Goal: Task Accomplishment & Management: Complete application form

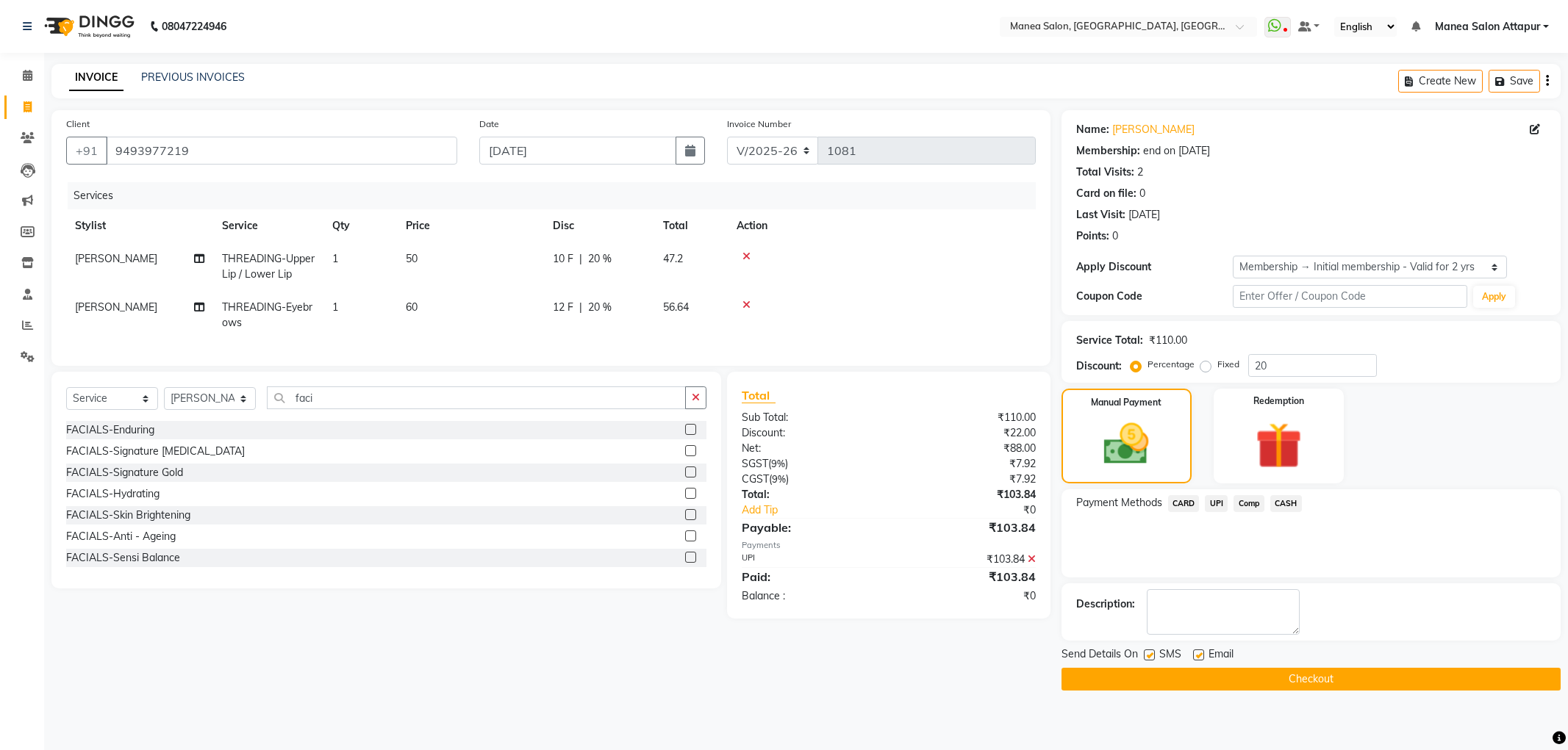
select select "6587"
select select "service"
select select "78234"
select select "1: Object"
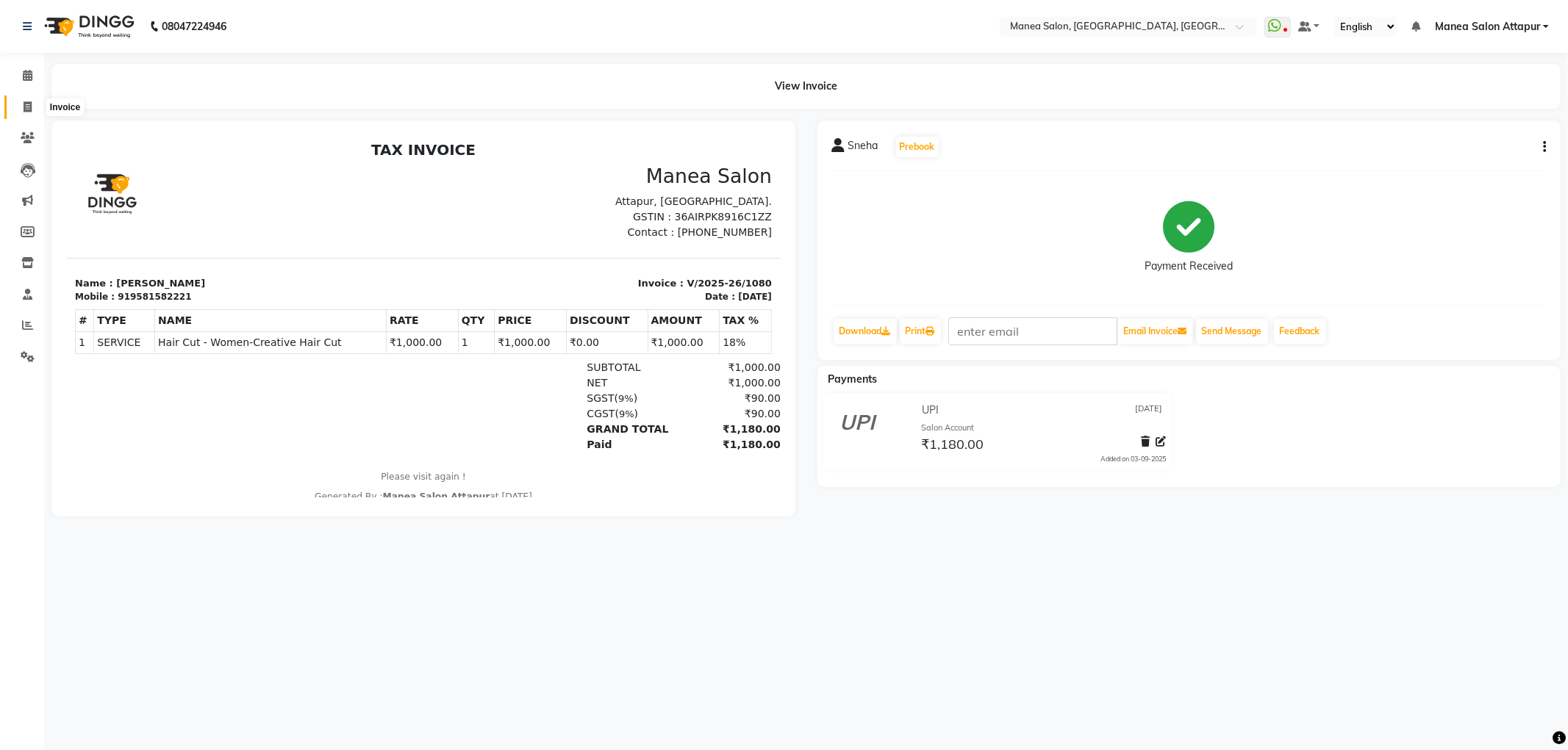
click at [30, 105] on icon at bounding box center [28, 106] width 8 height 11
select select "service"
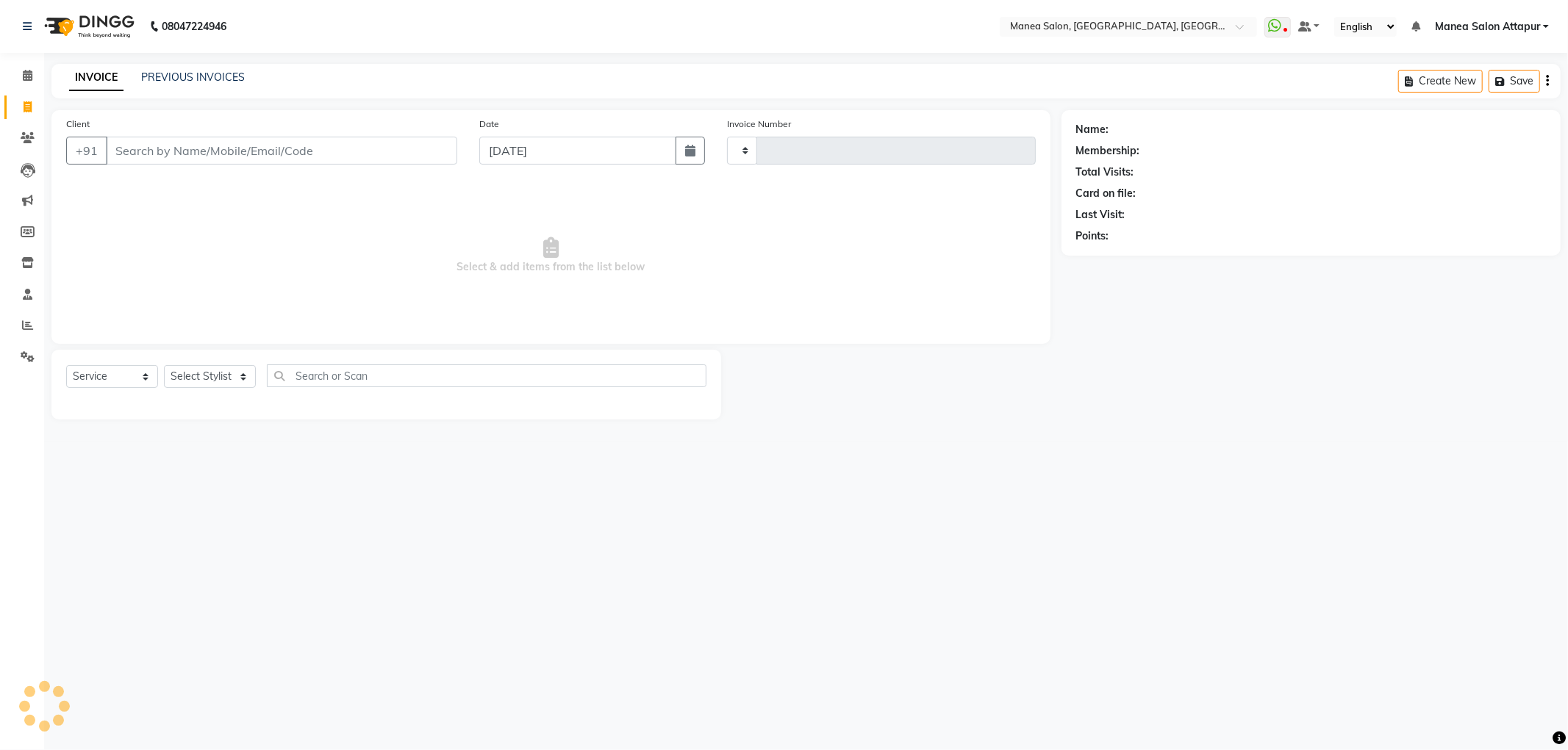
type input "1081"
select select "6587"
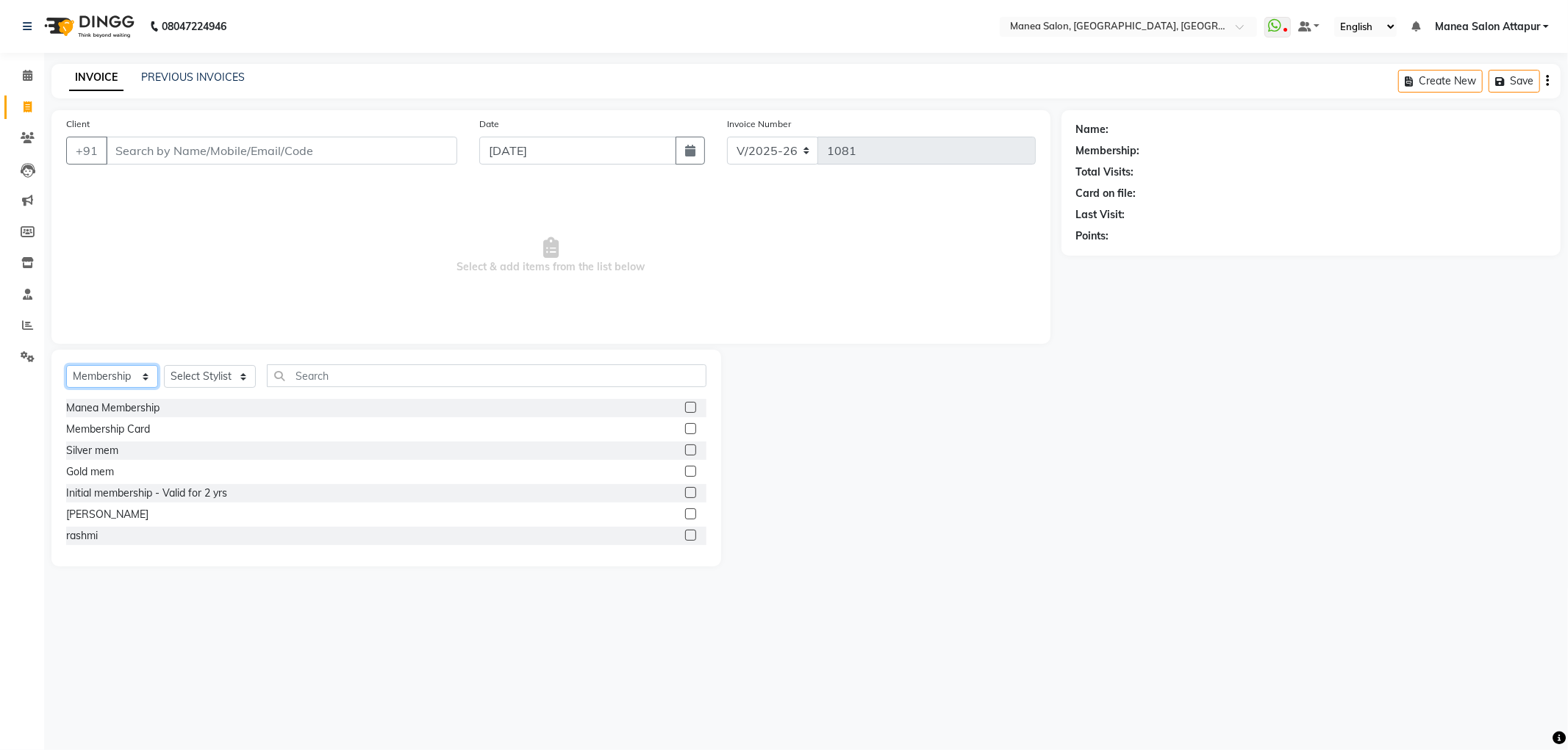
click at [121, 378] on select "Select Service Product Membership Package Voucher Prepaid Gift Card" at bounding box center [112, 376] width 92 height 23
select select "service"
click at [66, 366] on select "Select Service Product Membership Package Voucher Prepaid Gift Card" at bounding box center [112, 376] width 92 height 23
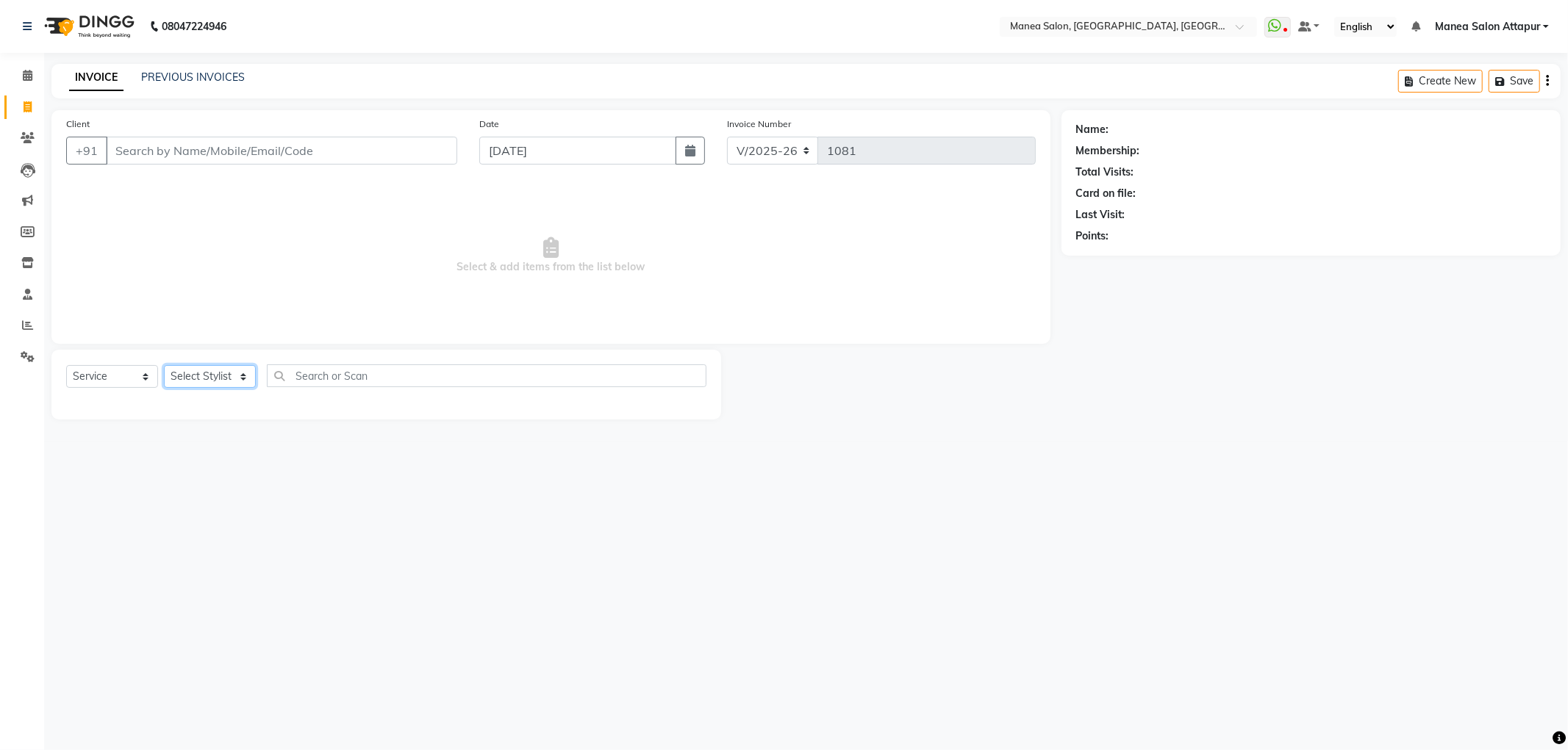
click at [188, 365] on select "Select Stylist Aryan Ashok [PERSON_NAME] [PERSON_NAME] [PERSON_NAME] [PERSON_NA…" at bounding box center [210, 376] width 92 height 23
select select "84082"
click at [164, 366] on select "Select Stylist Aryan Ashok [PERSON_NAME] [PERSON_NAME] [PERSON_NAME] [PERSON_NA…" at bounding box center [210, 376] width 92 height 23
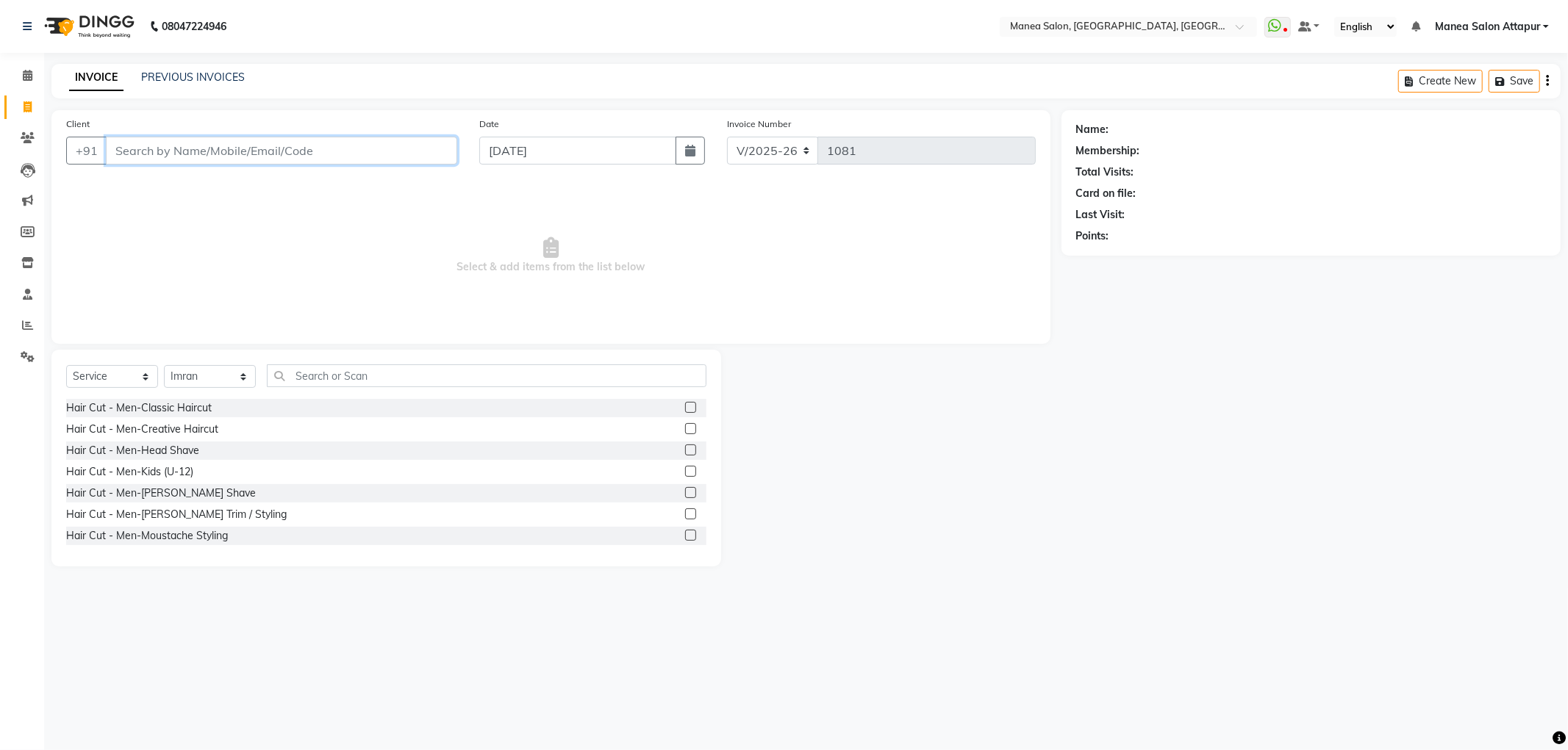
drag, startPoint x: 197, startPoint y: 152, endPoint x: 192, endPoint y: 139, distance: 13.9
click at [194, 150] on input "Client" at bounding box center [282, 150] width 351 height 28
click at [685, 406] on label at bounding box center [690, 407] width 11 height 11
click at [685, 406] on input "checkbox" at bounding box center [689, 407] width 9 height 9
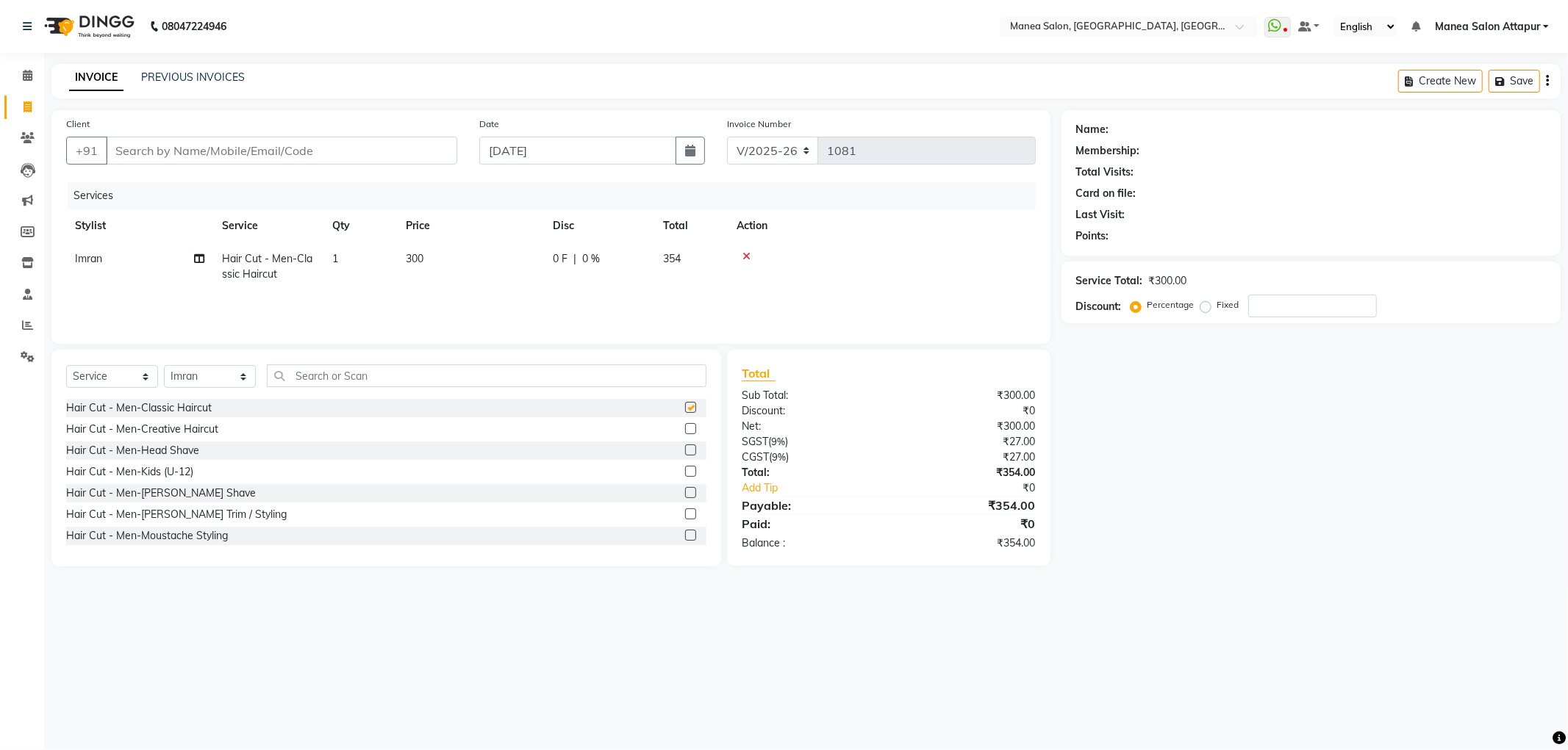
checkbox input "false"
click at [745, 255] on icon at bounding box center [746, 256] width 8 height 10
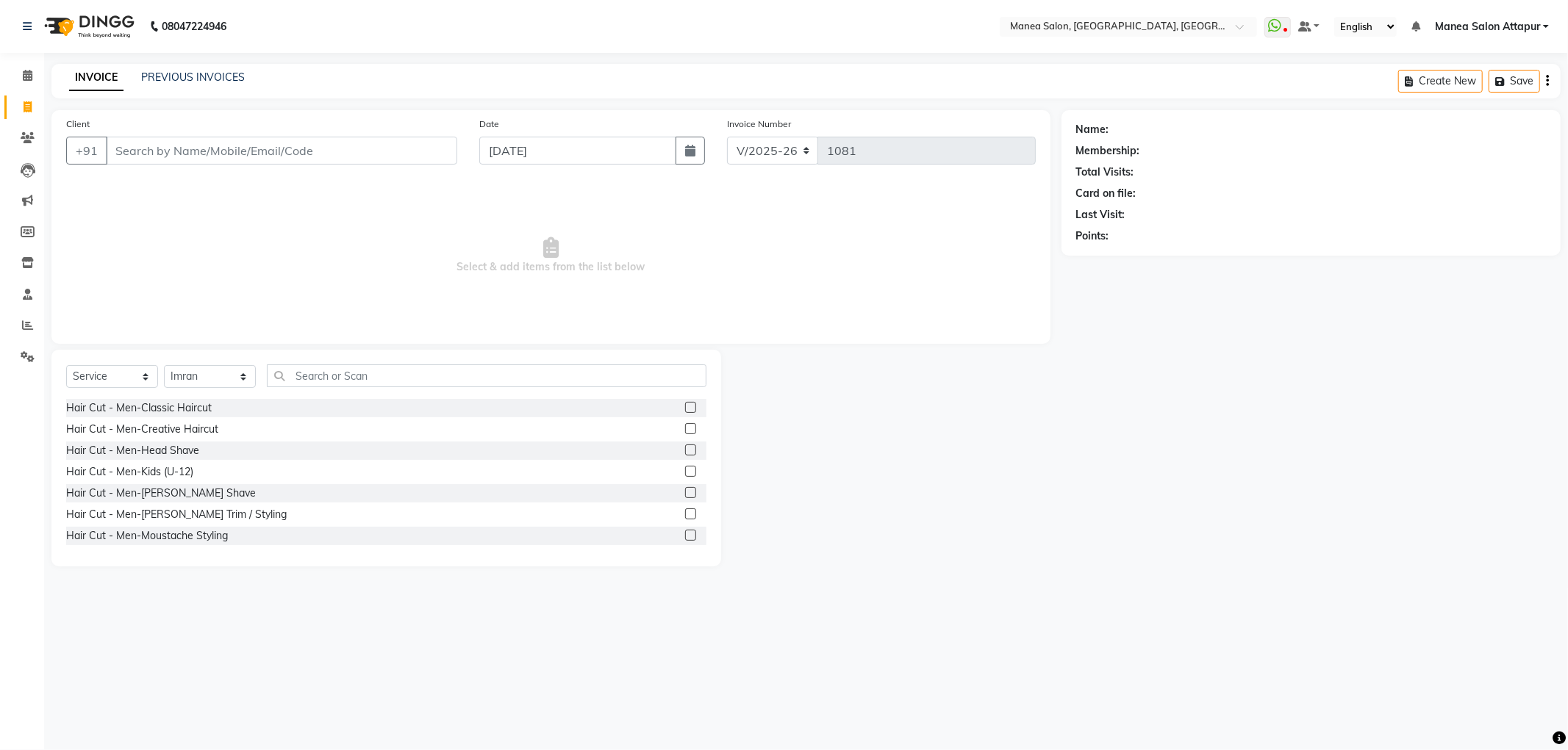
click at [685, 424] on label at bounding box center [690, 428] width 11 height 11
click at [685, 424] on input "checkbox" at bounding box center [689, 428] width 9 height 9
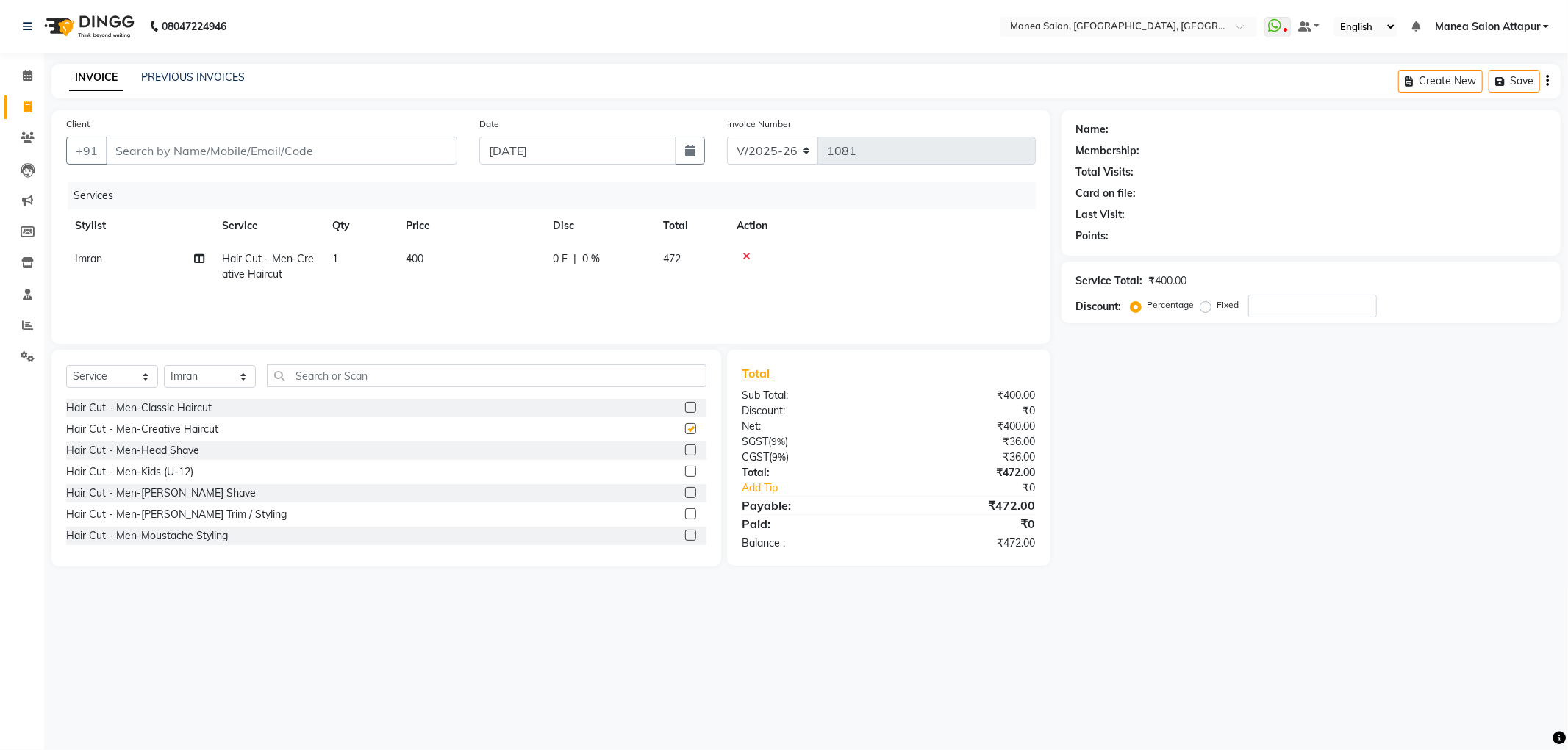
checkbox input "false"
click at [685, 472] on label at bounding box center [690, 471] width 11 height 11
click at [685, 472] on input "checkbox" at bounding box center [689, 472] width 9 height 9
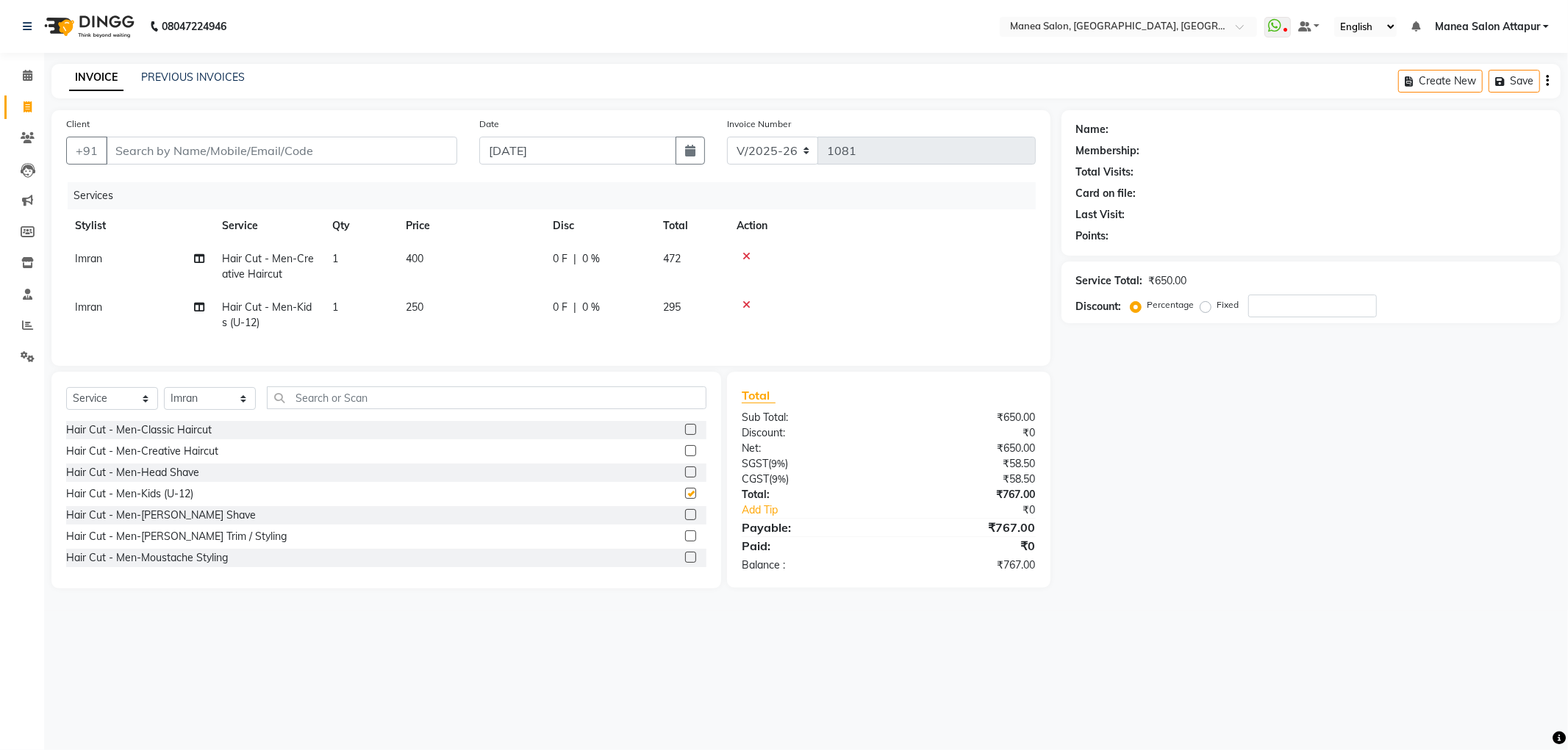
checkbox input "false"
click at [748, 304] on icon at bounding box center [746, 305] width 8 height 10
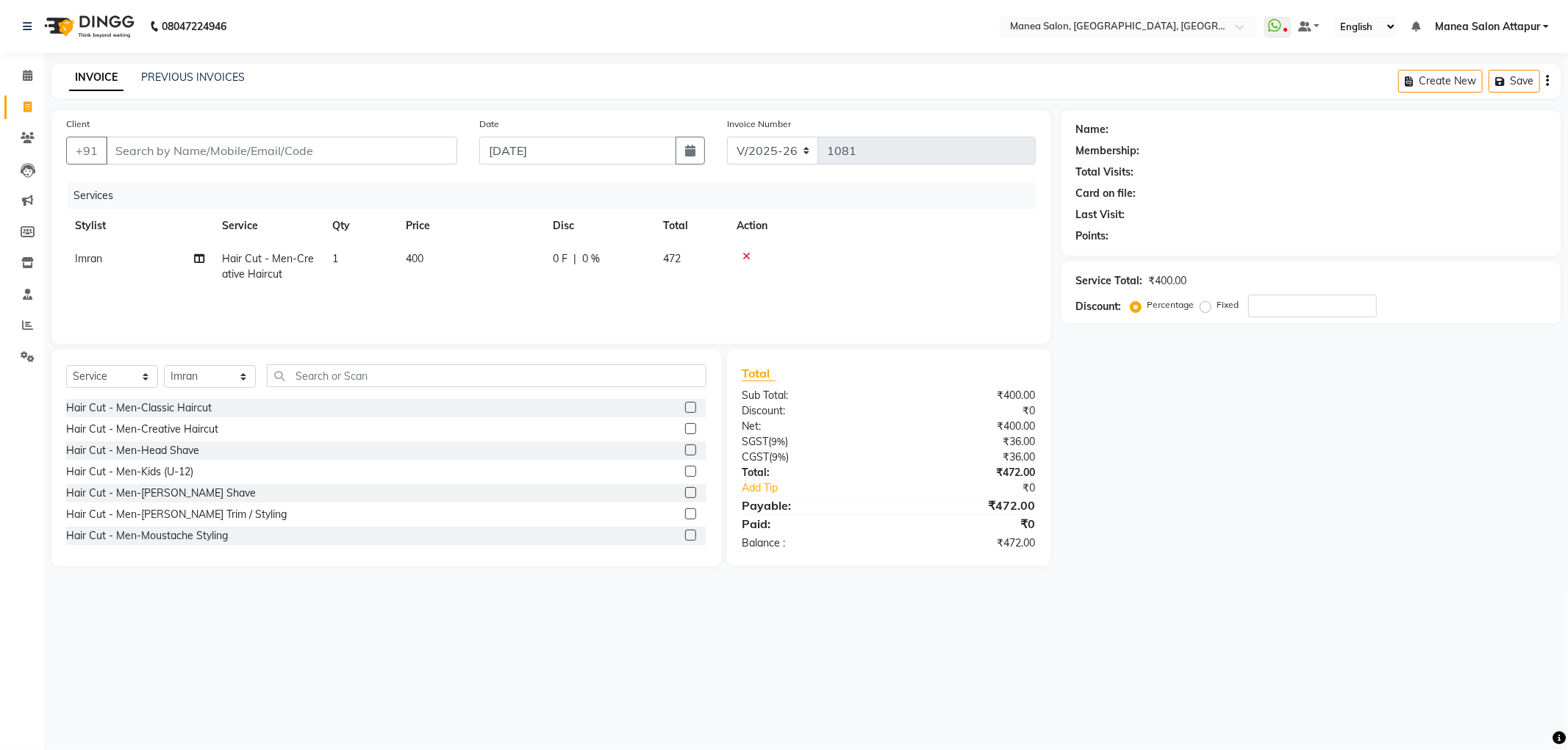
click at [685, 512] on label at bounding box center [690, 513] width 11 height 11
click at [685, 512] on input "checkbox" at bounding box center [689, 514] width 9 height 9
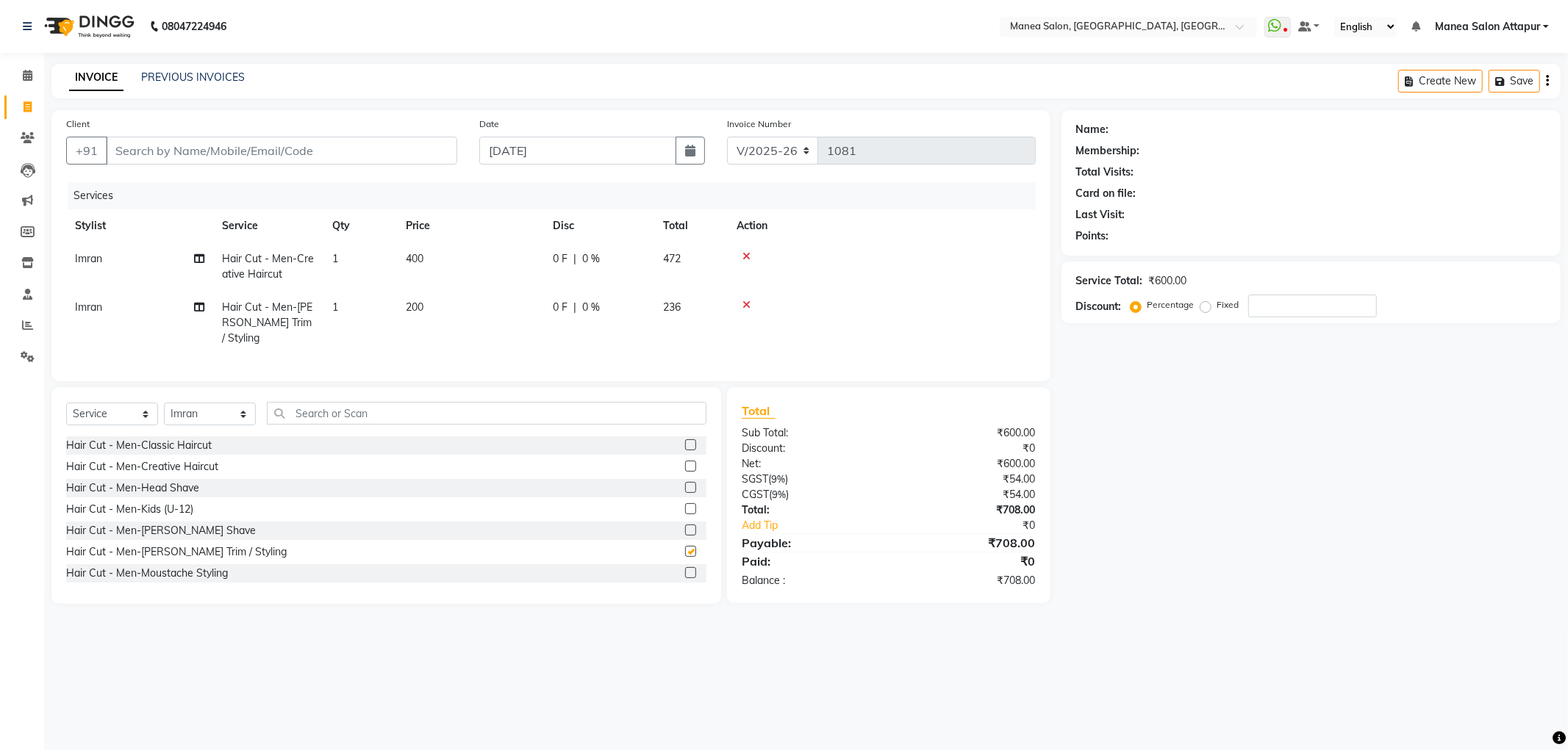
checkbox input "false"
click at [189, 152] on input "Client" at bounding box center [282, 150] width 351 height 28
type input "7"
type input "0"
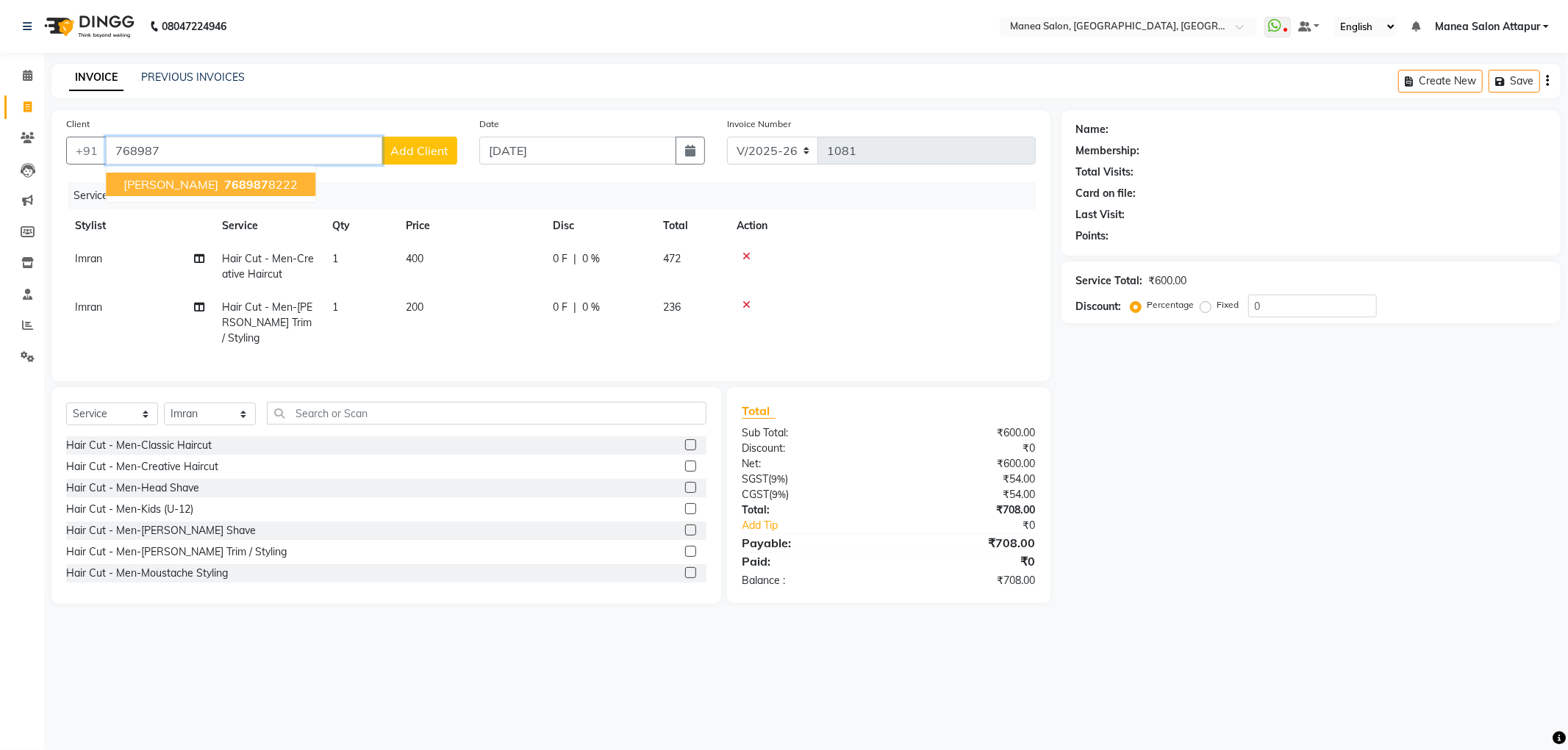
click at [224, 177] on span "768987" at bounding box center [246, 184] width 44 height 14
type input "7689878222"
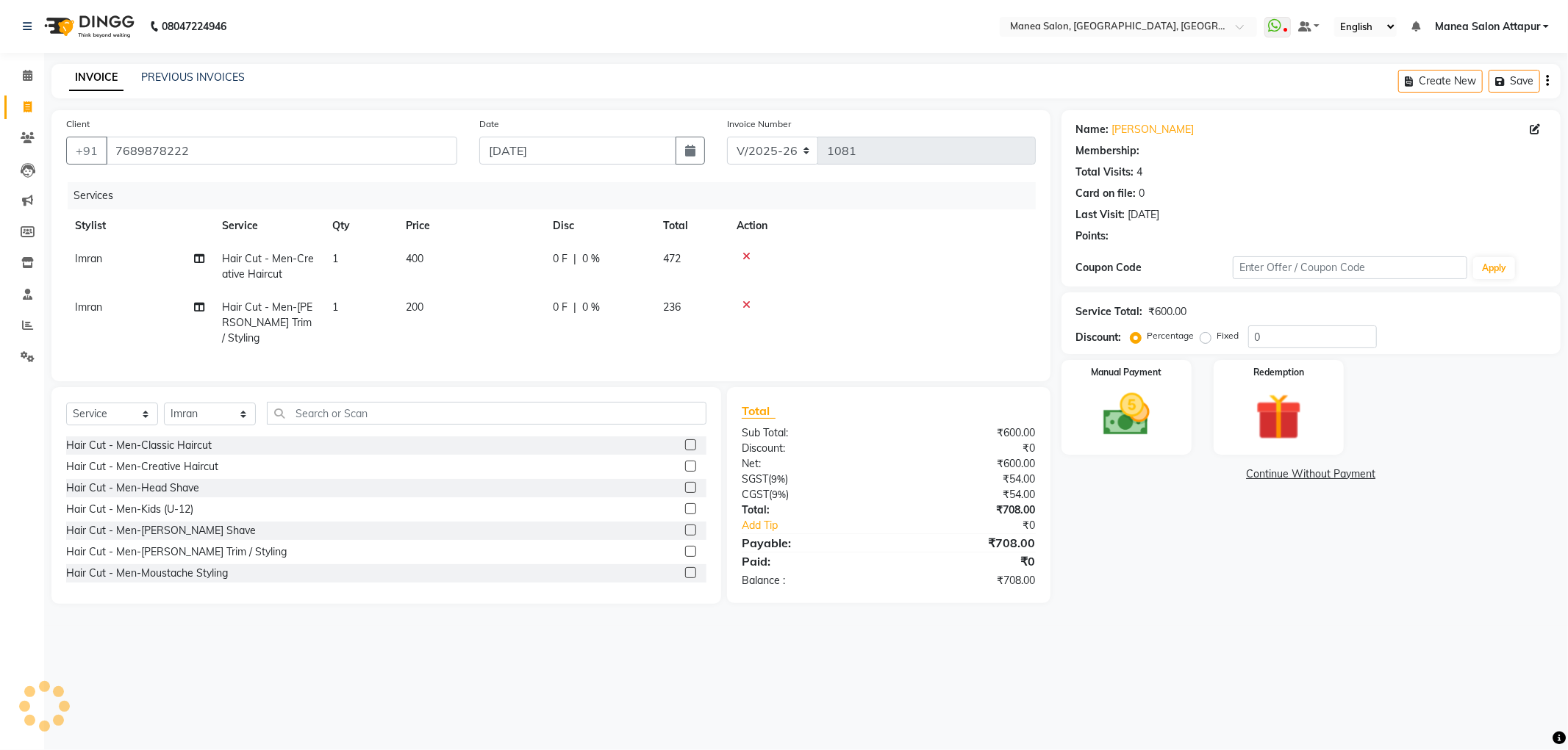
select select "1: Object"
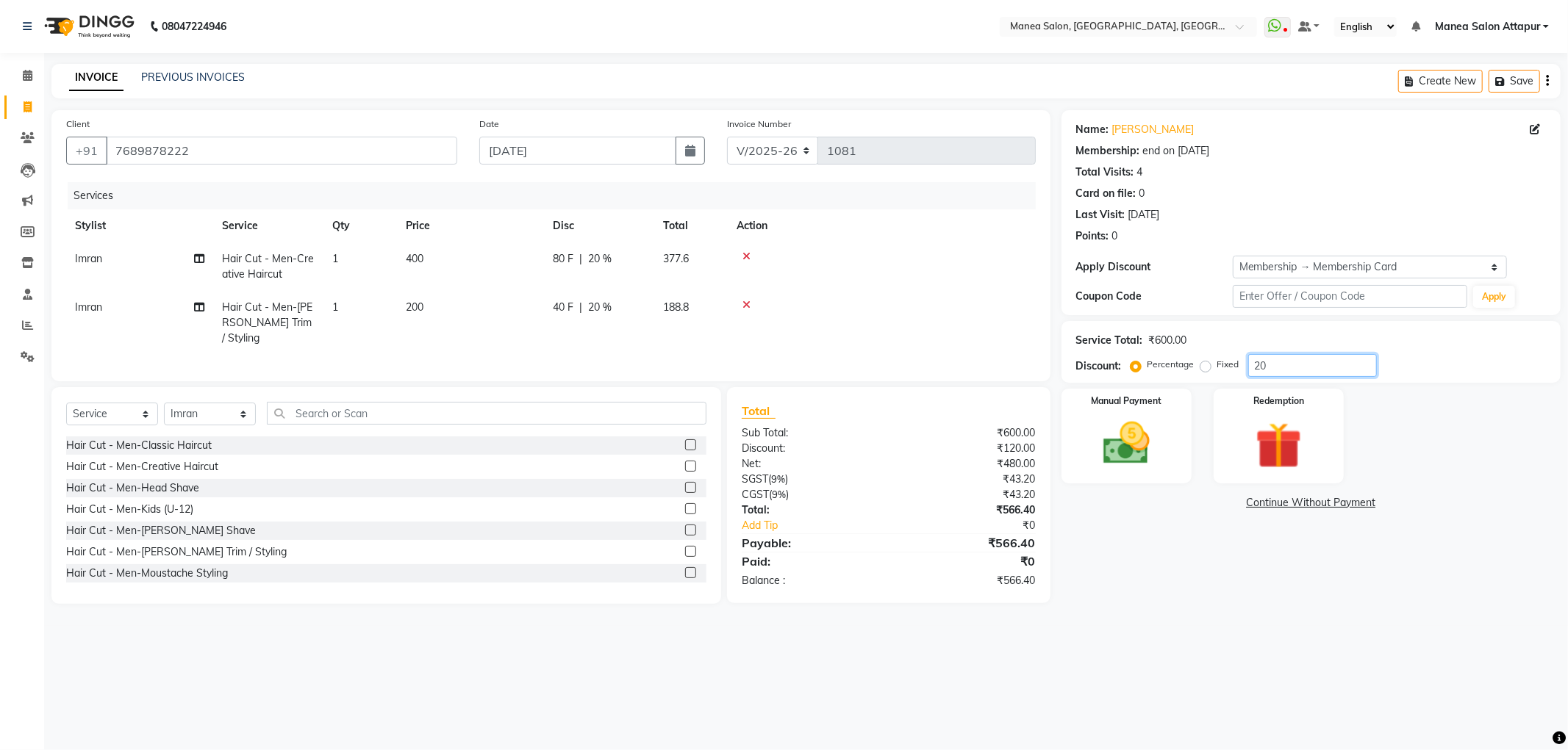
click at [1295, 365] on input "20" at bounding box center [1312, 365] width 128 height 23
type input "2"
type input "20"
click at [1118, 446] on img at bounding box center [1126, 444] width 79 height 56
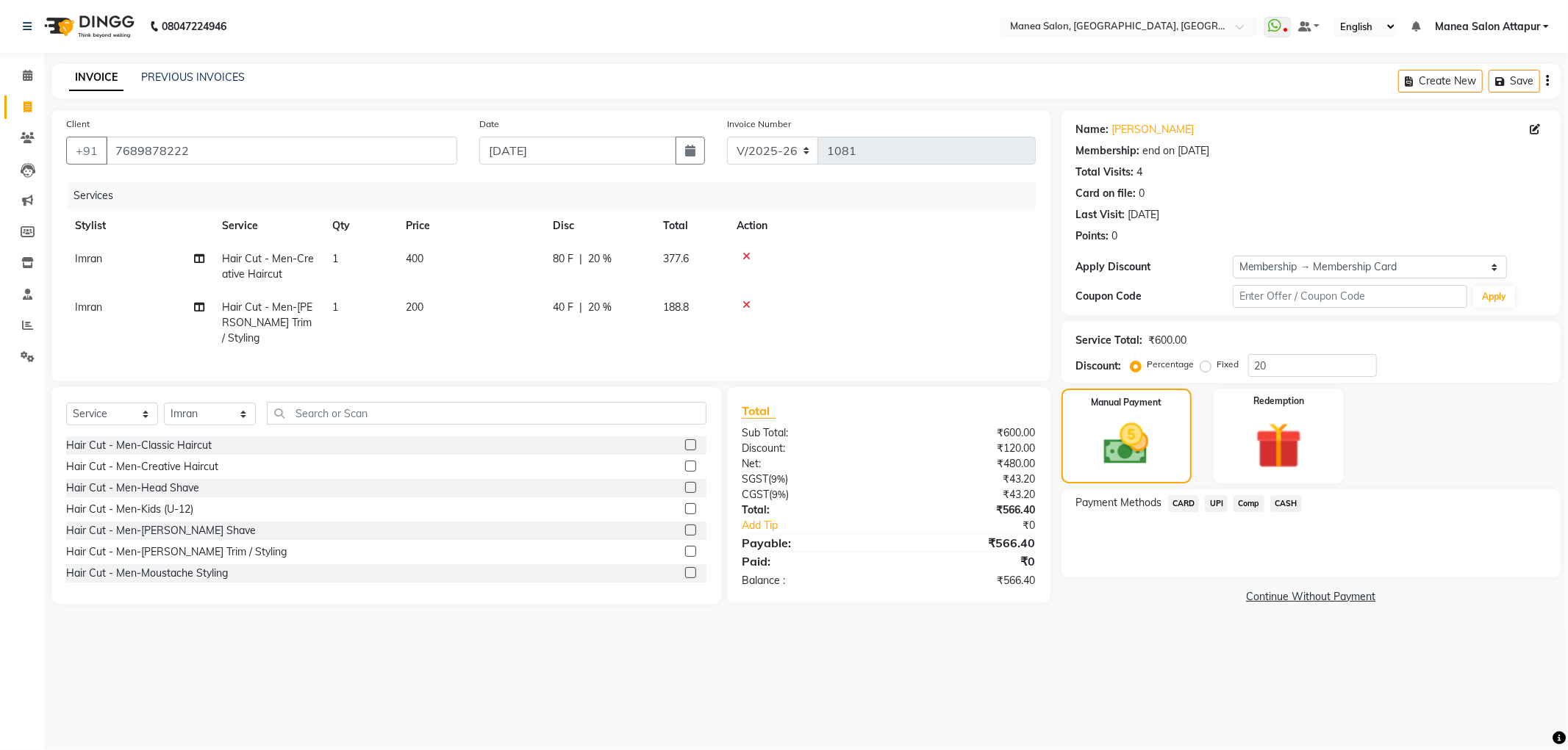
click at [1216, 503] on span "UPI" at bounding box center [1216, 503] width 23 height 17
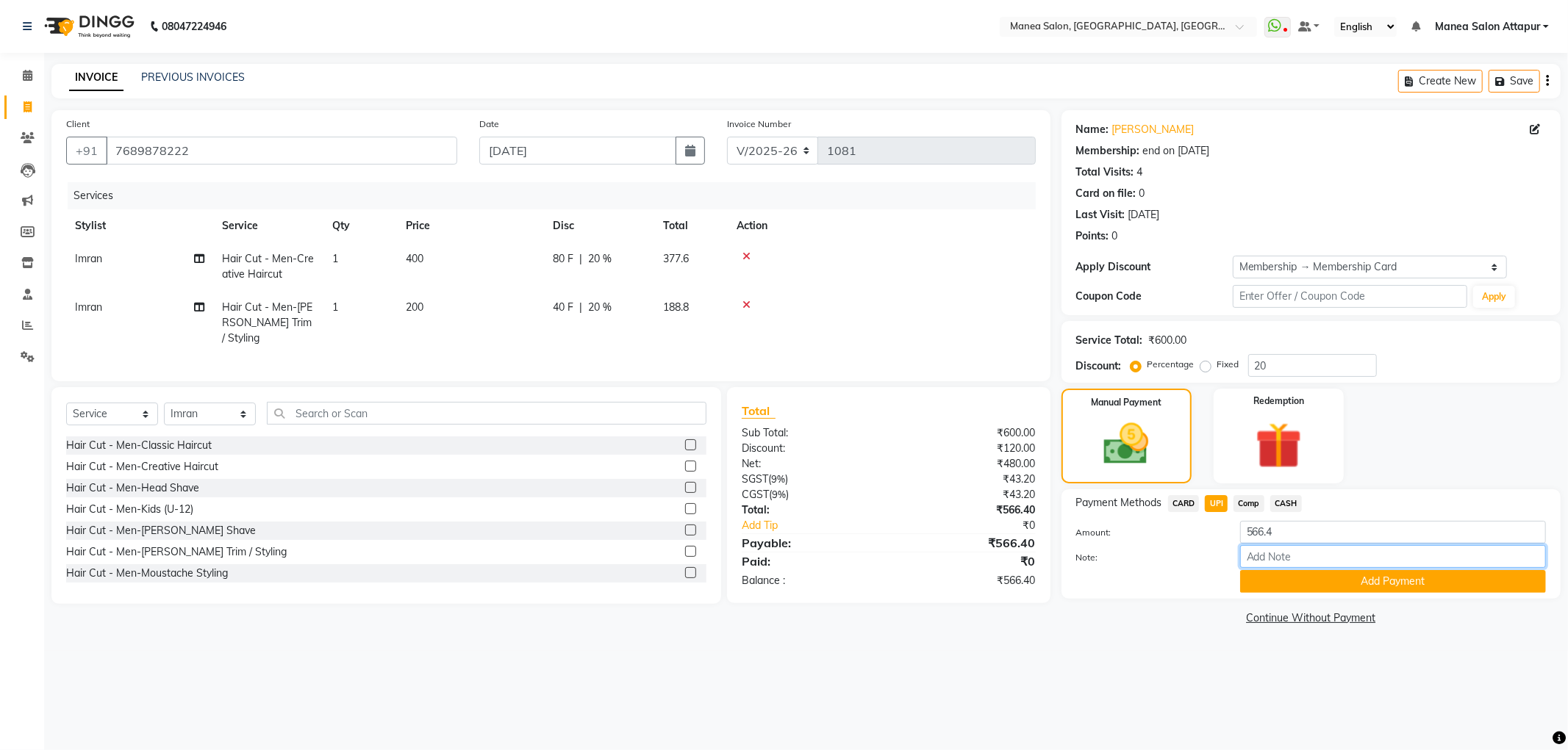
click at [1312, 560] on input "Note:" at bounding box center [1392, 556] width 306 height 23
type input "Salon Account"
click at [1327, 577] on button "Add Payment" at bounding box center [1392, 581] width 306 height 23
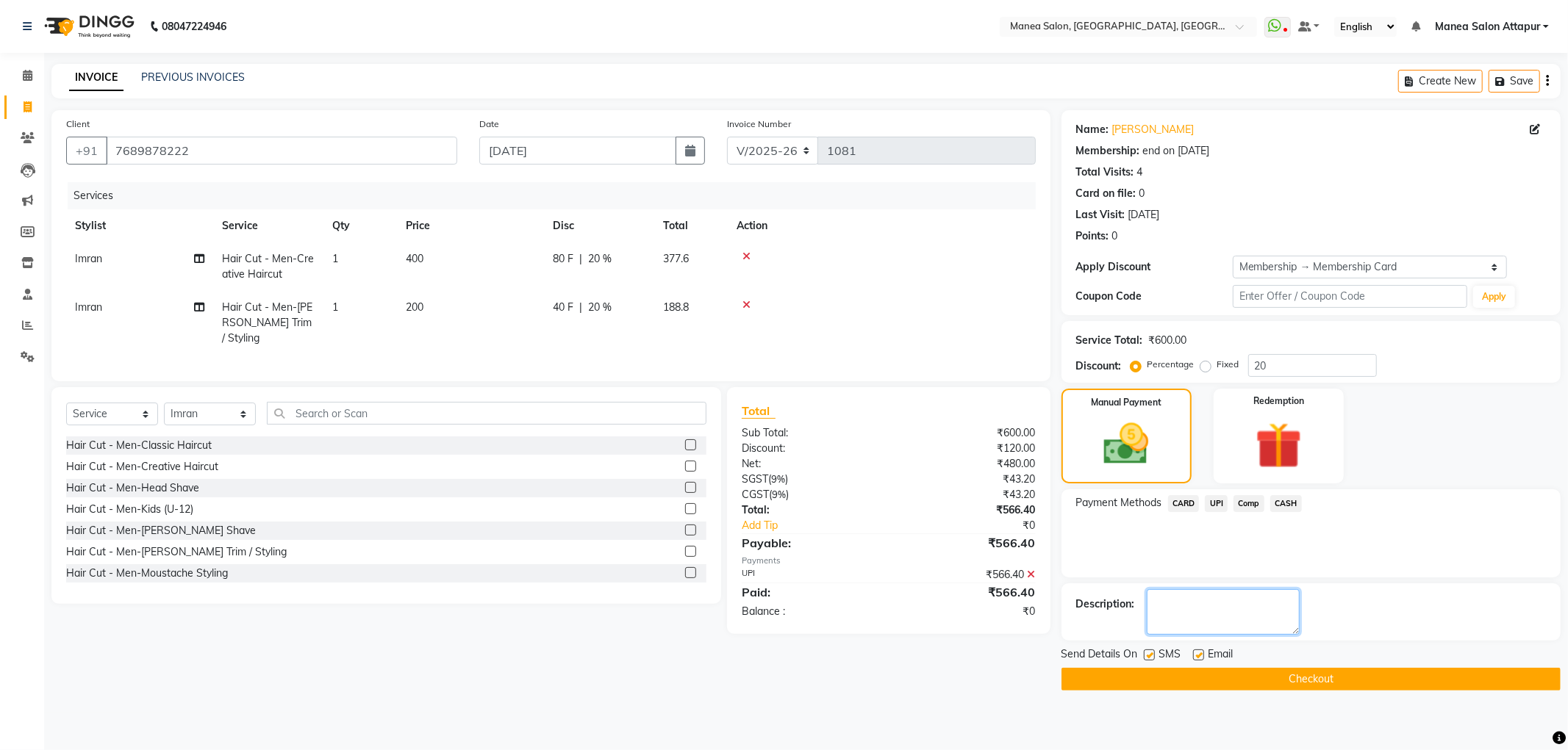
click at [1243, 599] on textarea at bounding box center [1222, 612] width 153 height 46
click at [1280, 675] on button "Checkout" at bounding box center [1311, 679] width 499 height 23
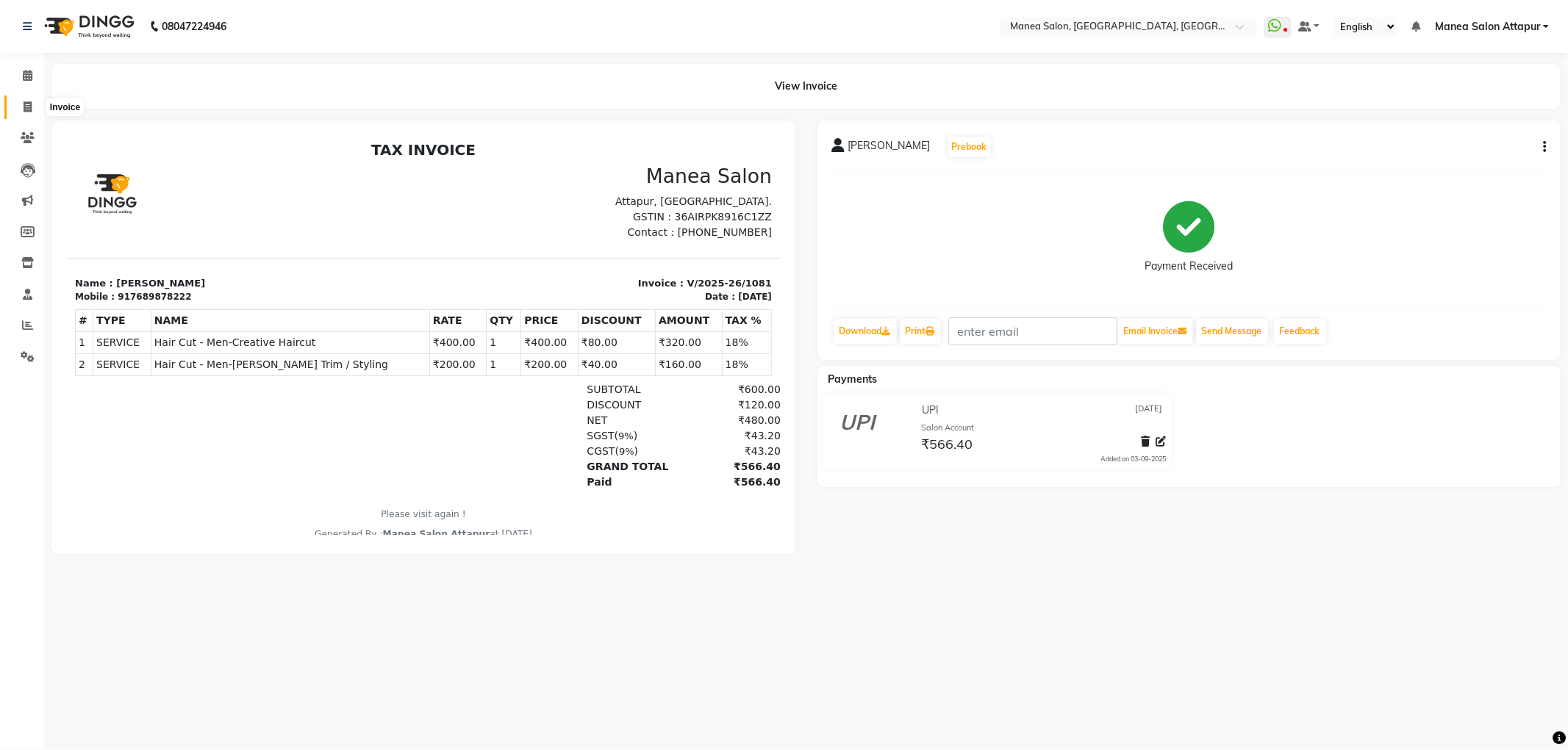
click at [30, 104] on icon at bounding box center [28, 106] width 8 height 11
select select "service"
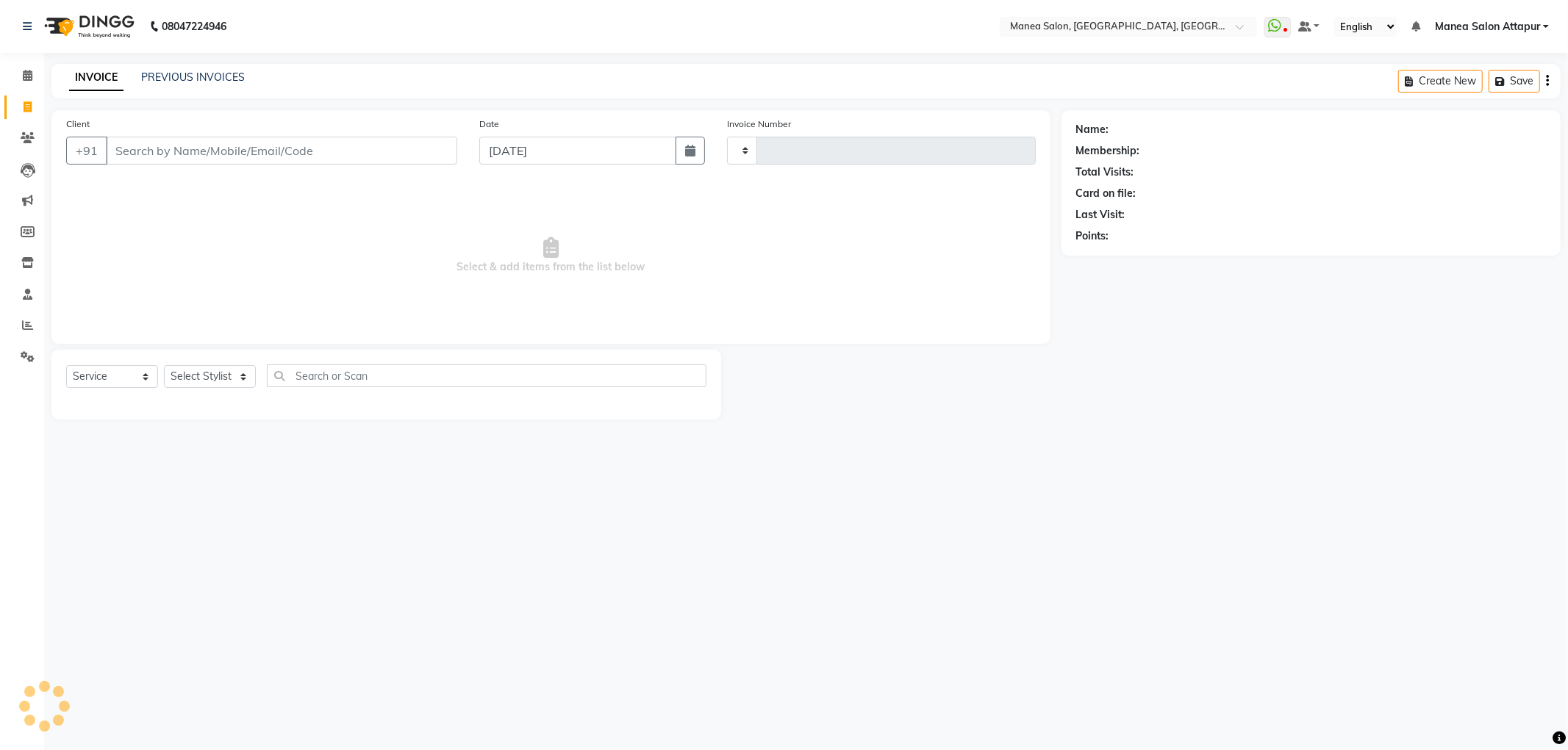
type input "1082"
select select "6587"
select select "membership"
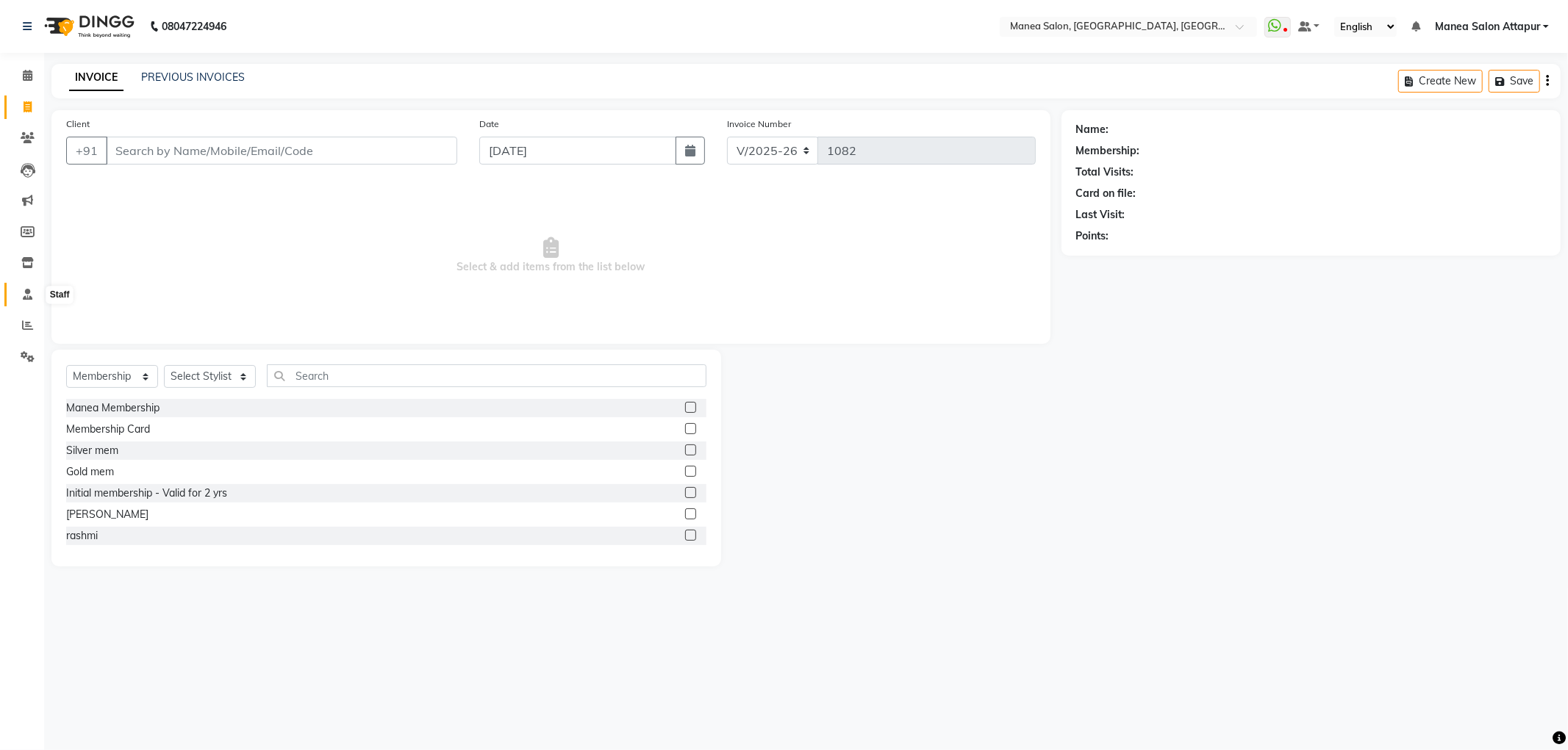
click at [25, 297] on icon at bounding box center [27, 294] width 9 height 11
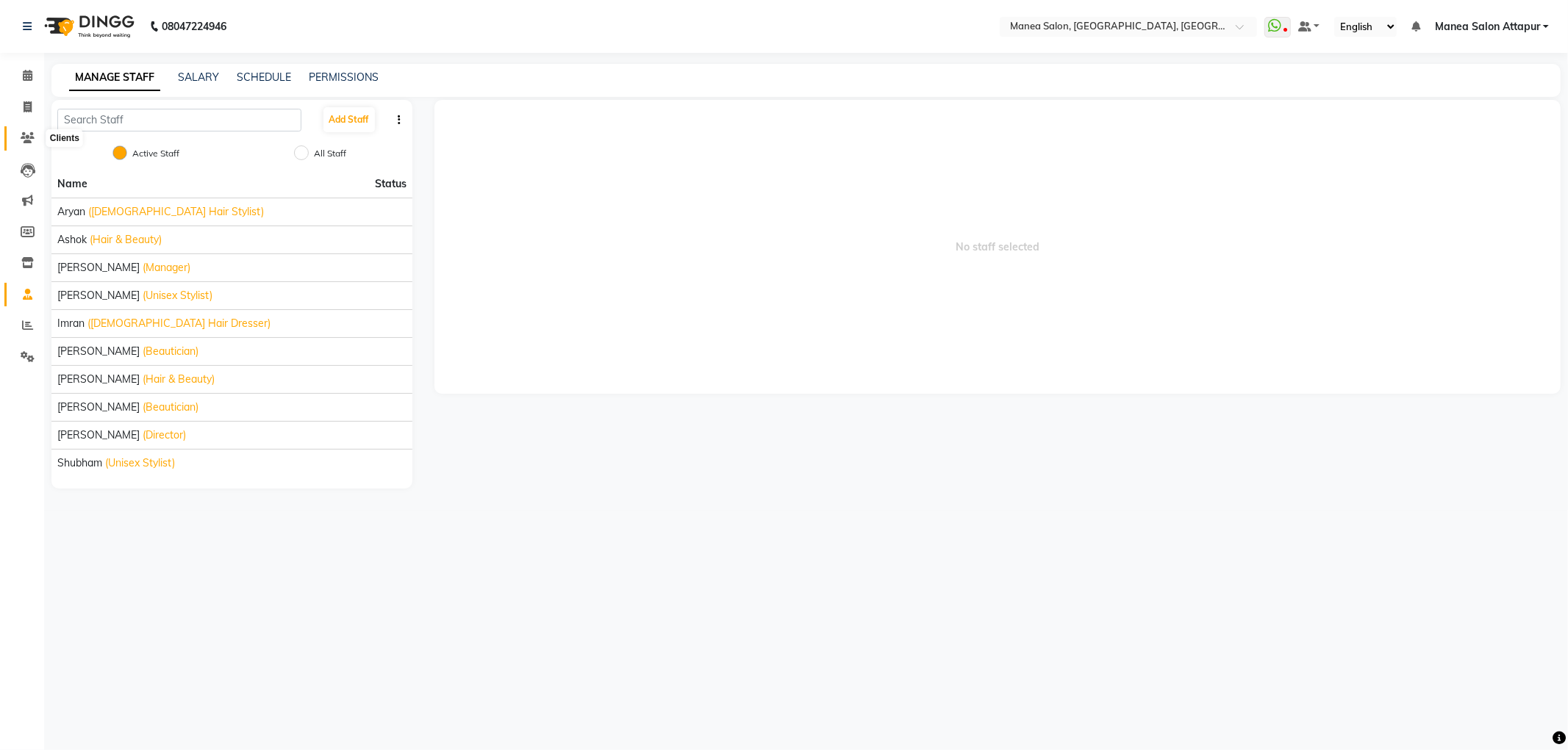
click at [24, 139] on icon at bounding box center [27, 137] width 14 height 11
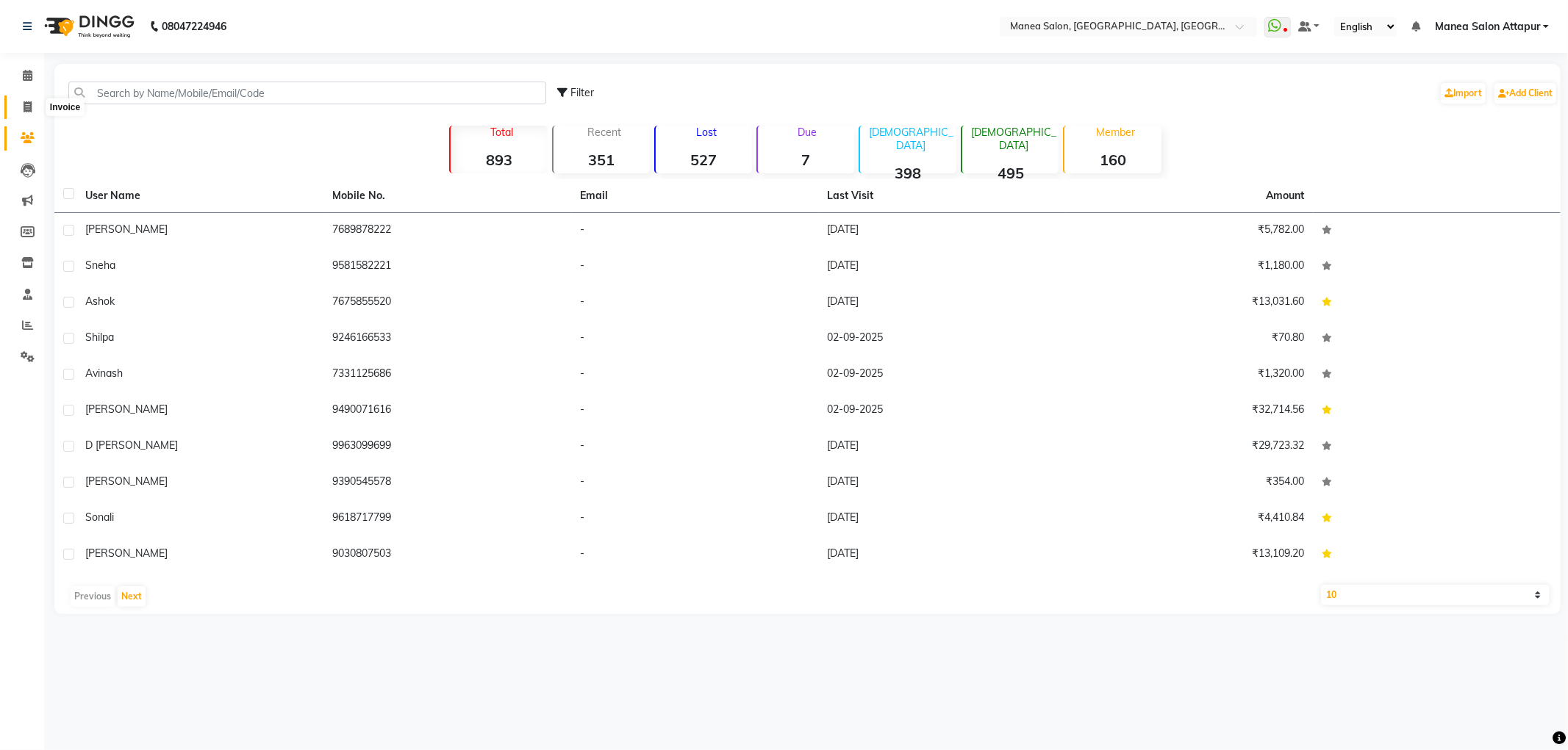
click at [30, 104] on icon at bounding box center [28, 106] width 8 height 11
select select "service"
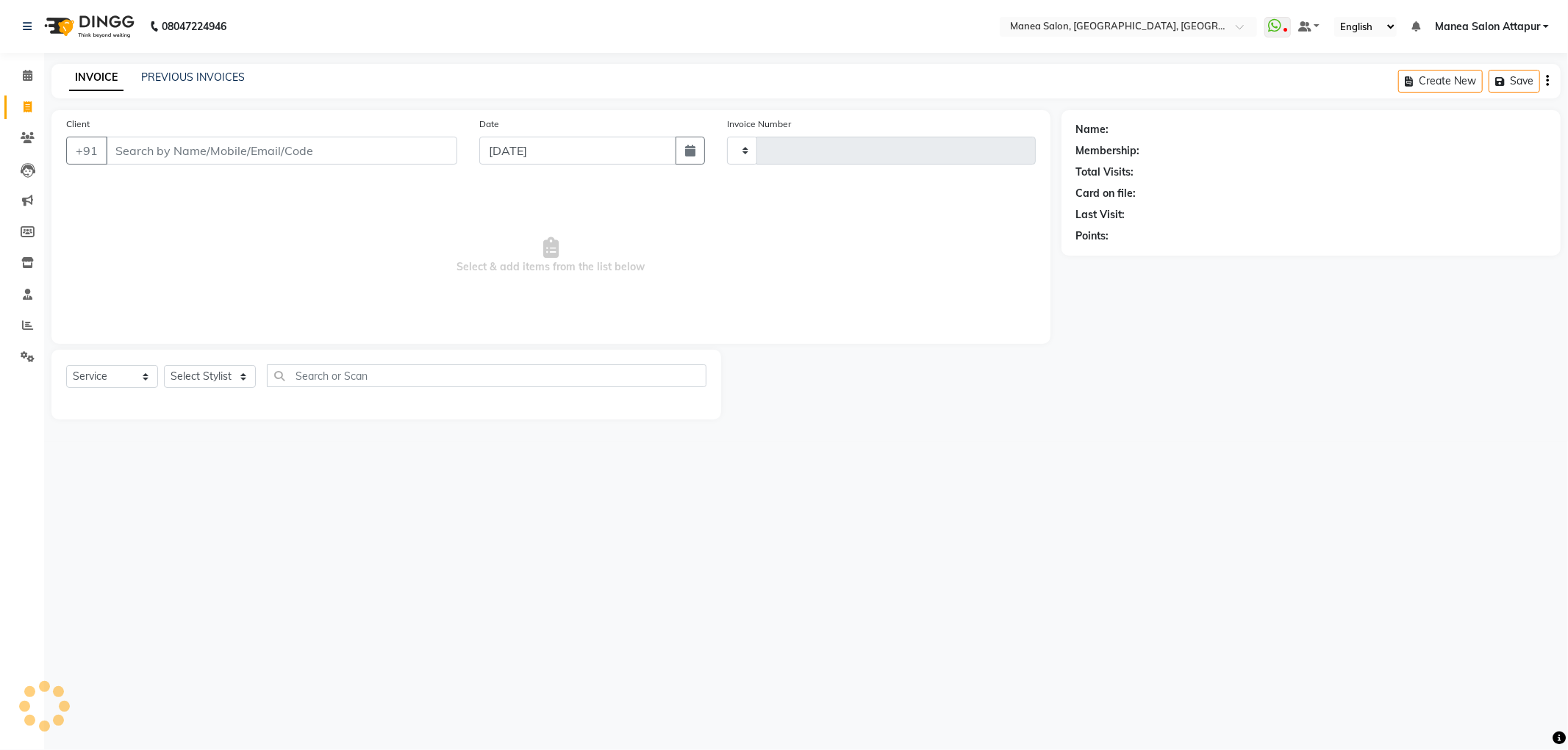
type input "1082"
select select "6587"
select select "membership"
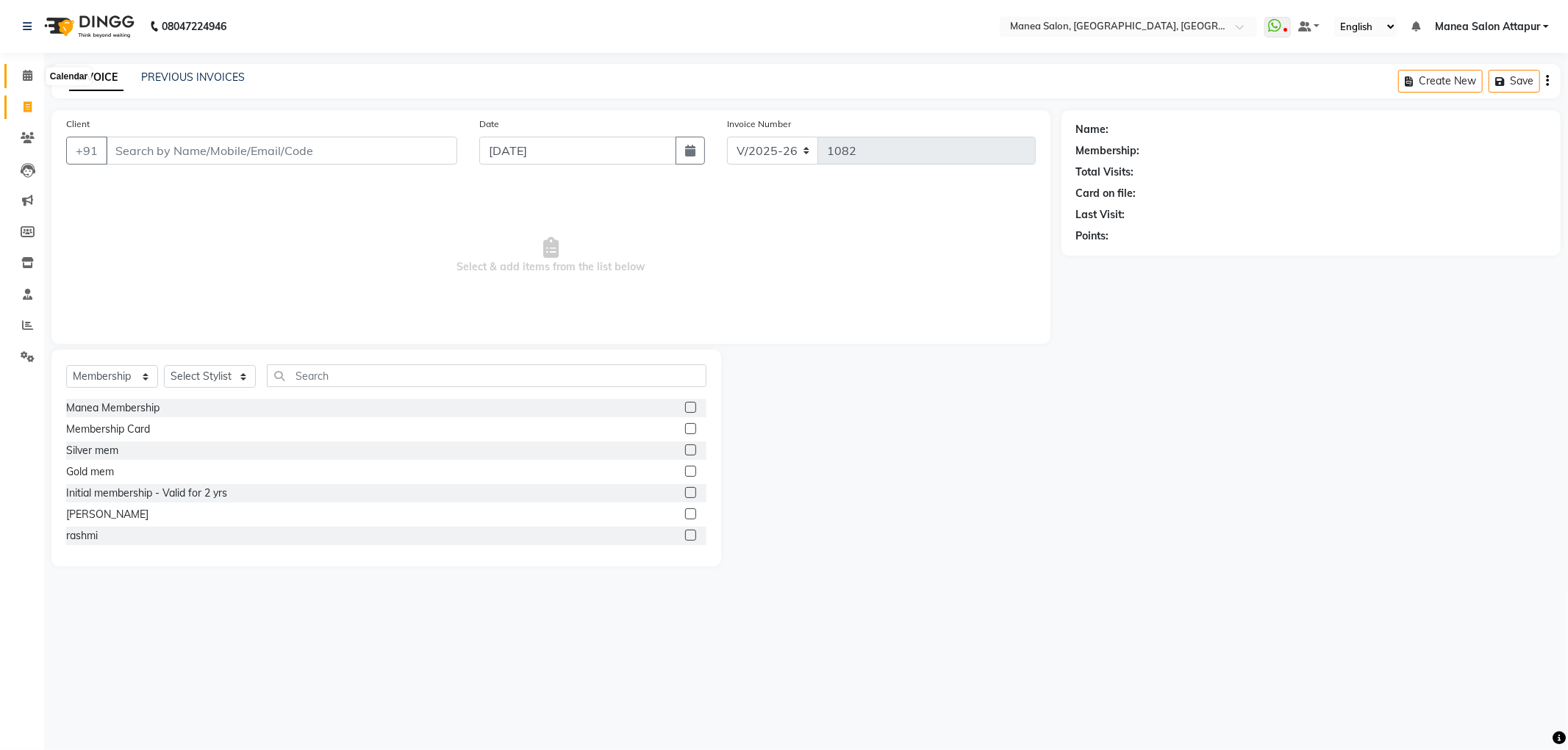
click at [28, 70] on icon at bounding box center [27, 75] width 9 height 11
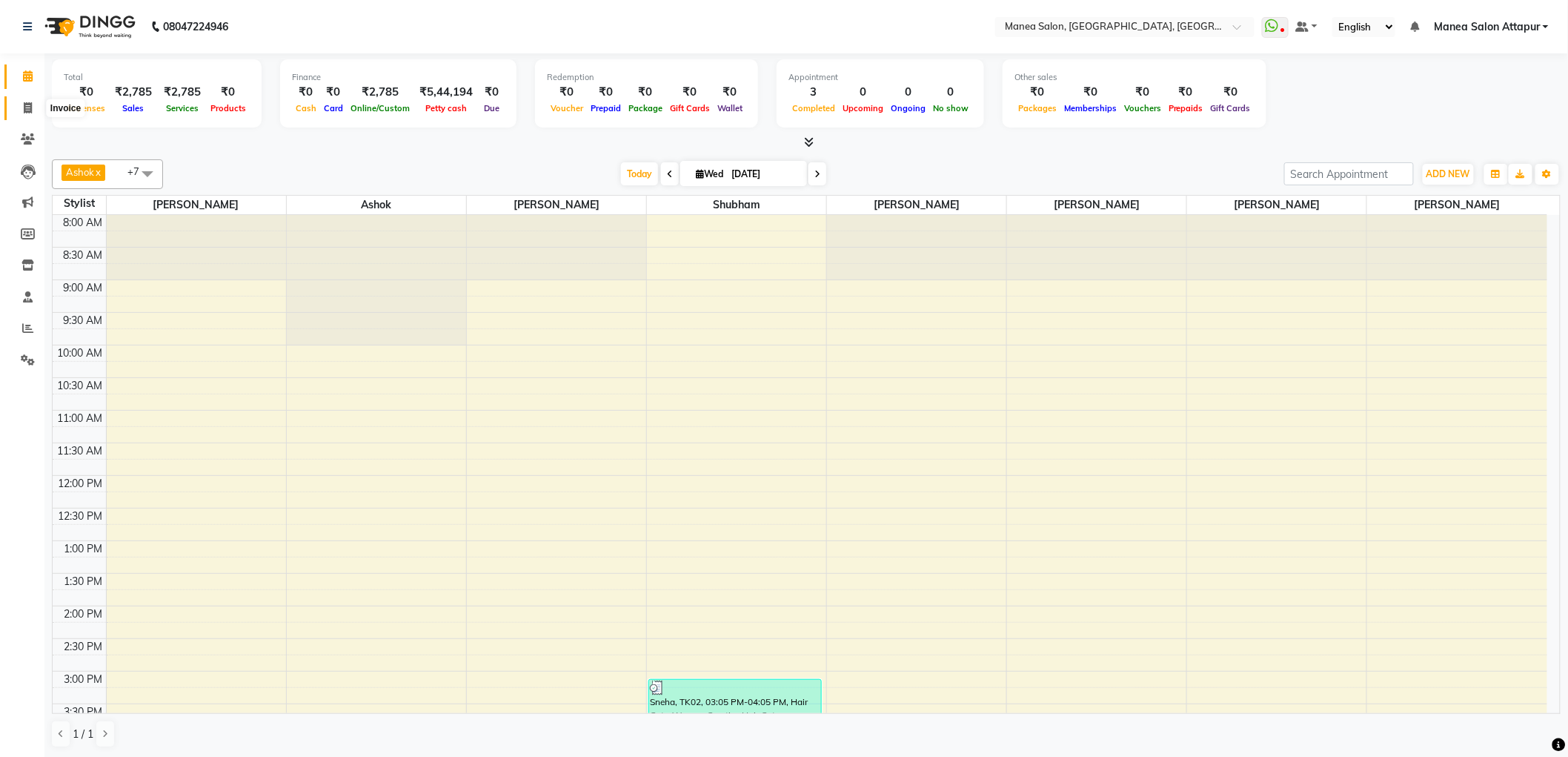
click at [30, 100] on span at bounding box center [27, 109] width 26 height 17
select select "6587"
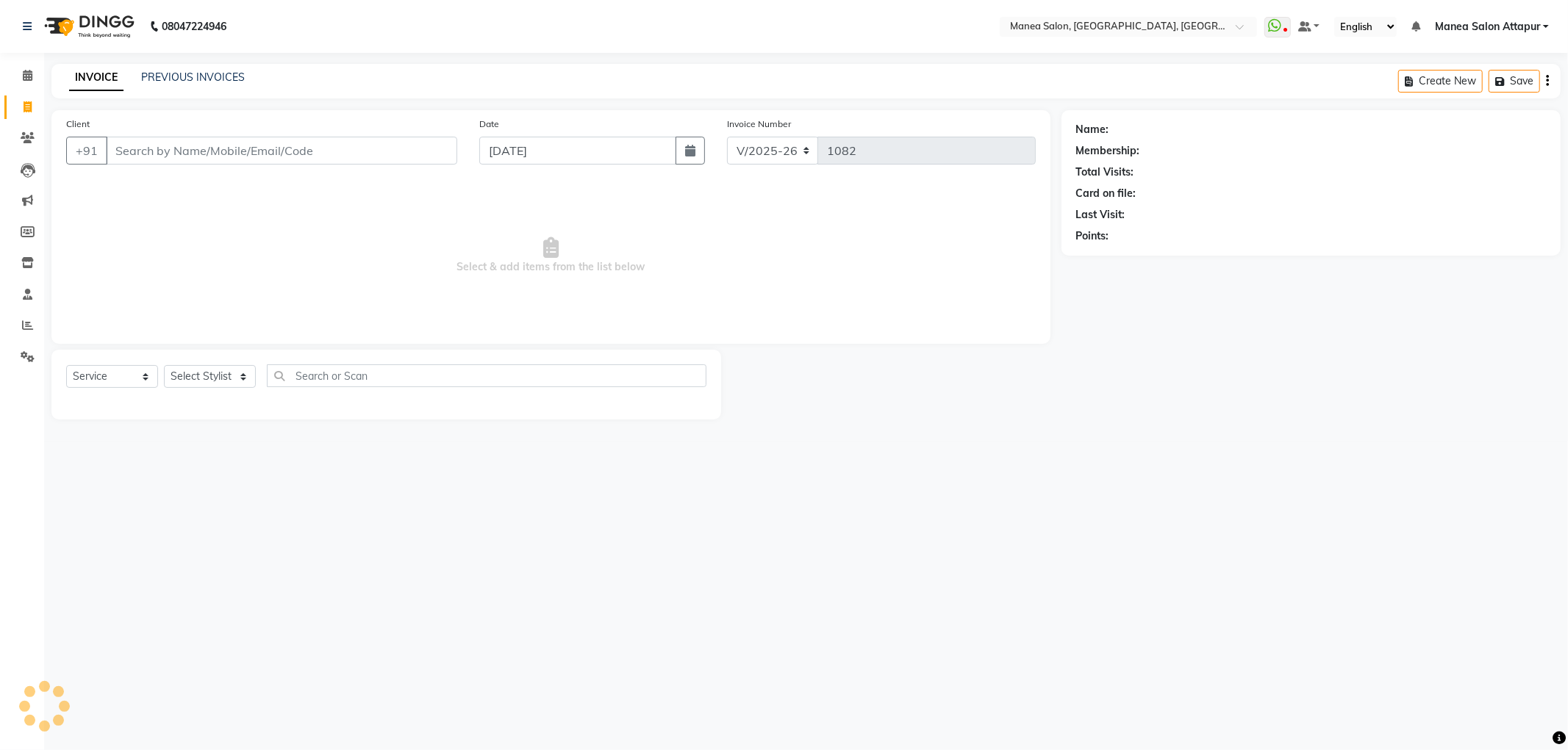
select select "membership"
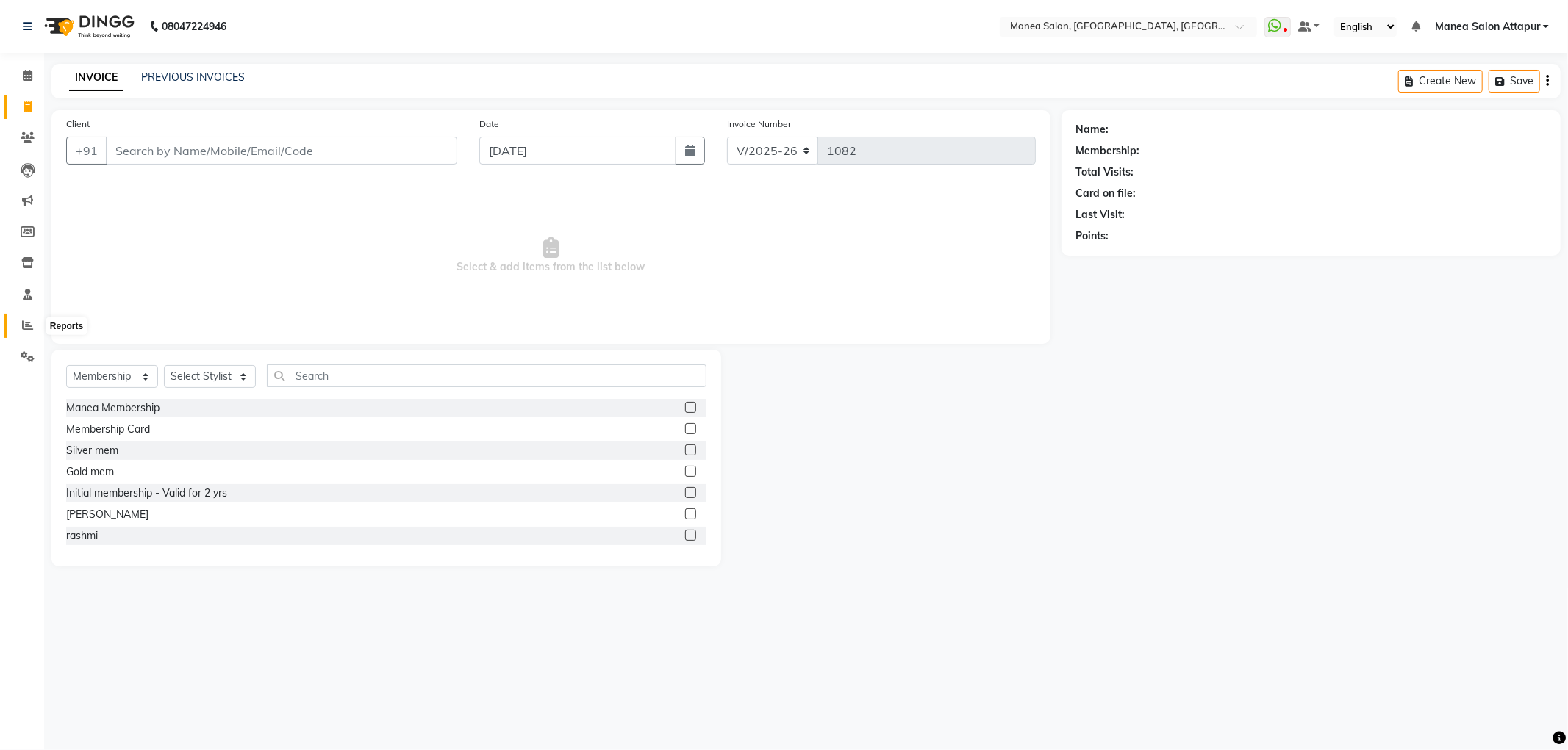
click at [25, 321] on icon at bounding box center [27, 325] width 11 height 11
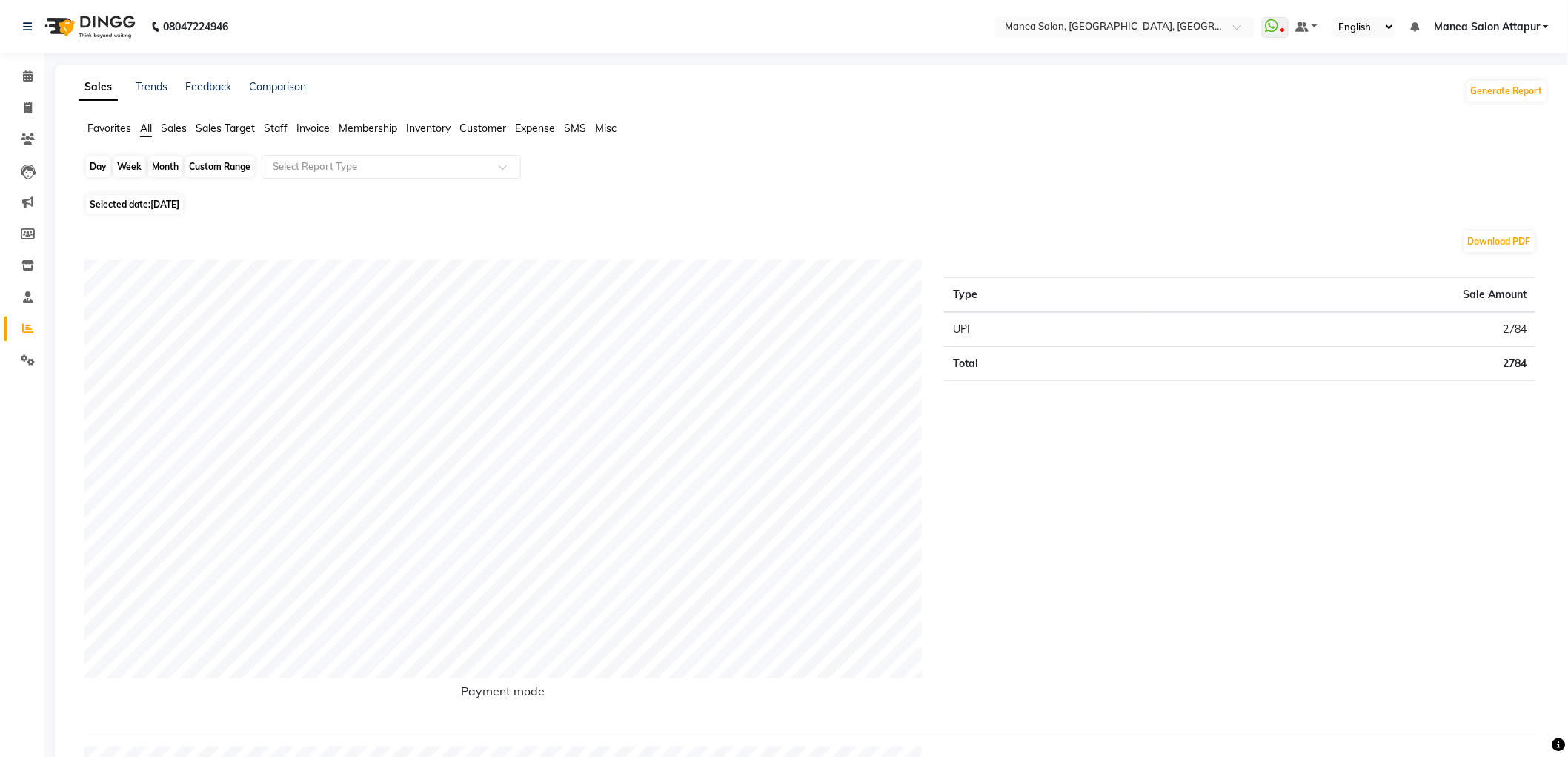
click at [92, 169] on div "Day" at bounding box center [98, 167] width 25 height 21
select select "9"
select select "2025"
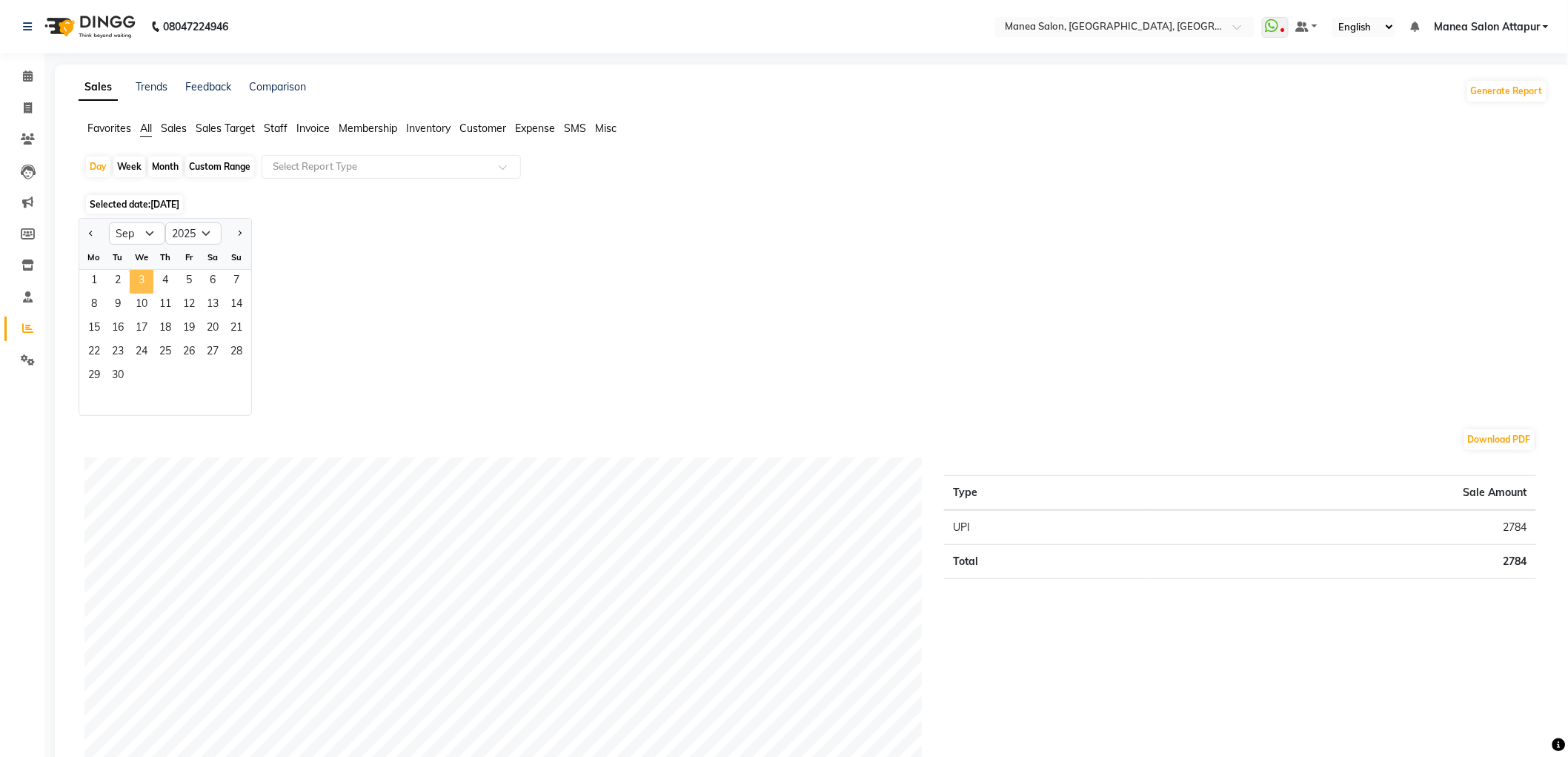
click at [140, 282] on span "3" at bounding box center [141, 282] width 24 height 24
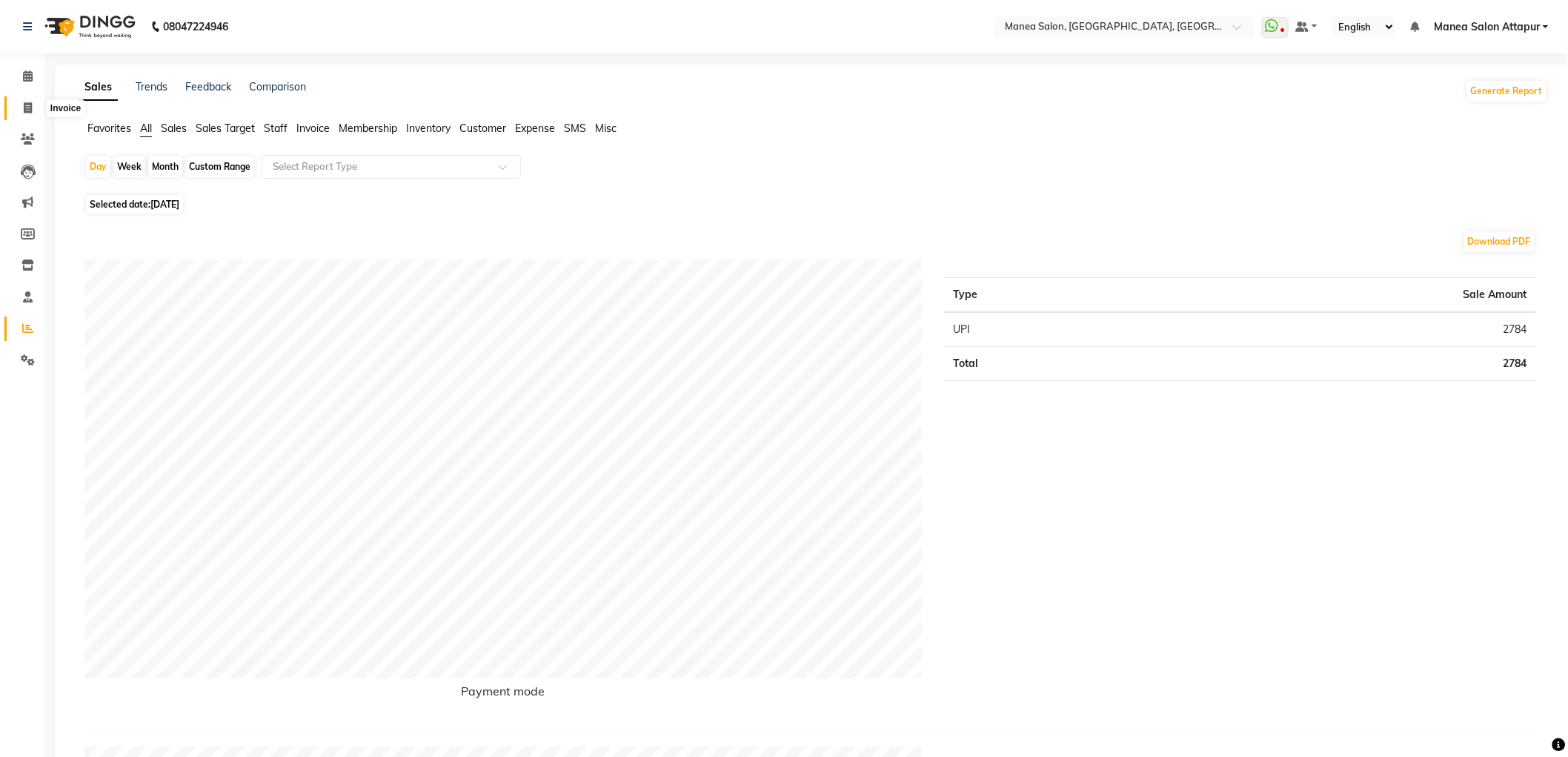
click at [31, 105] on icon at bounding box center [28, 107] width 9 height 11
select select "service"
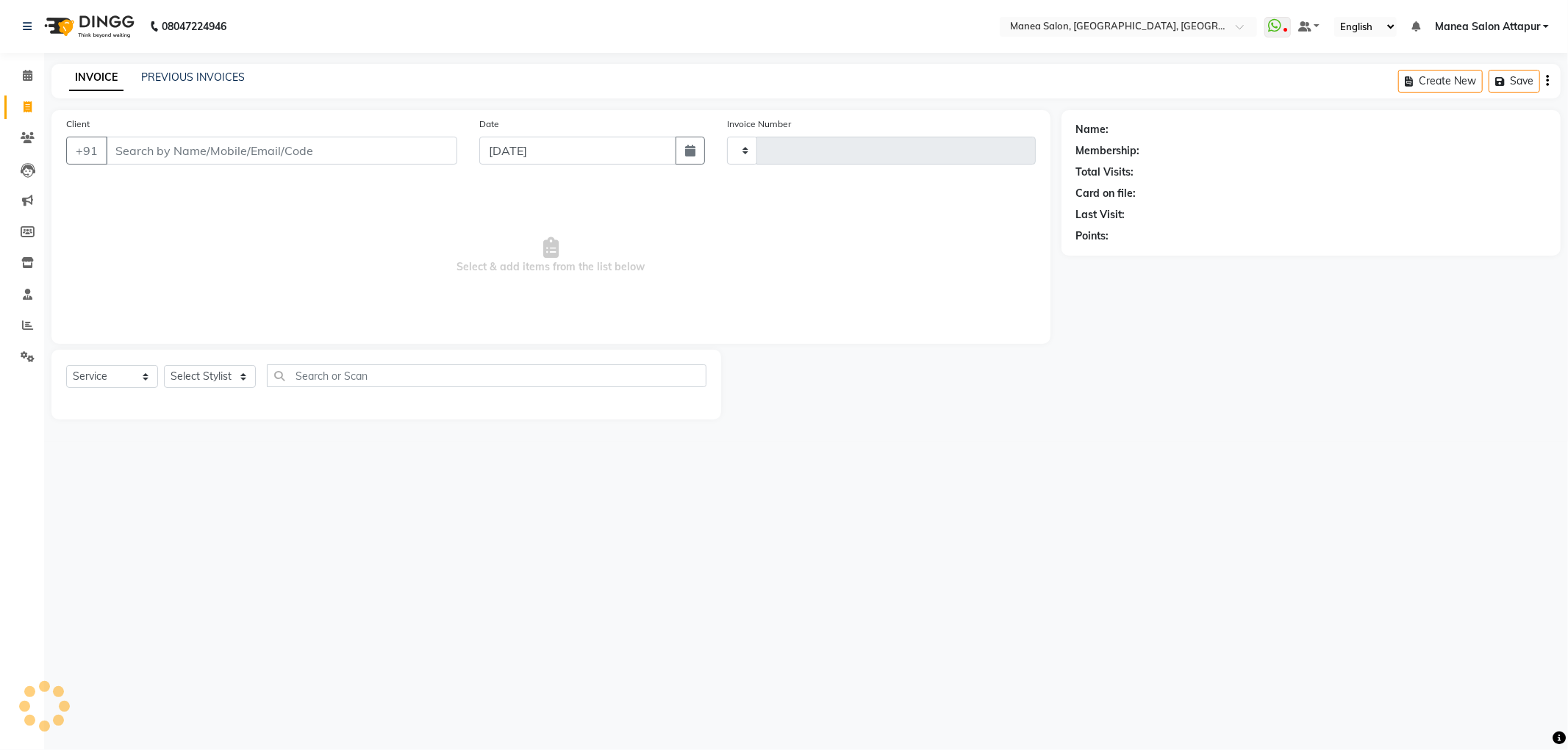
type input "1082"
select select "6587"
select select "membership"
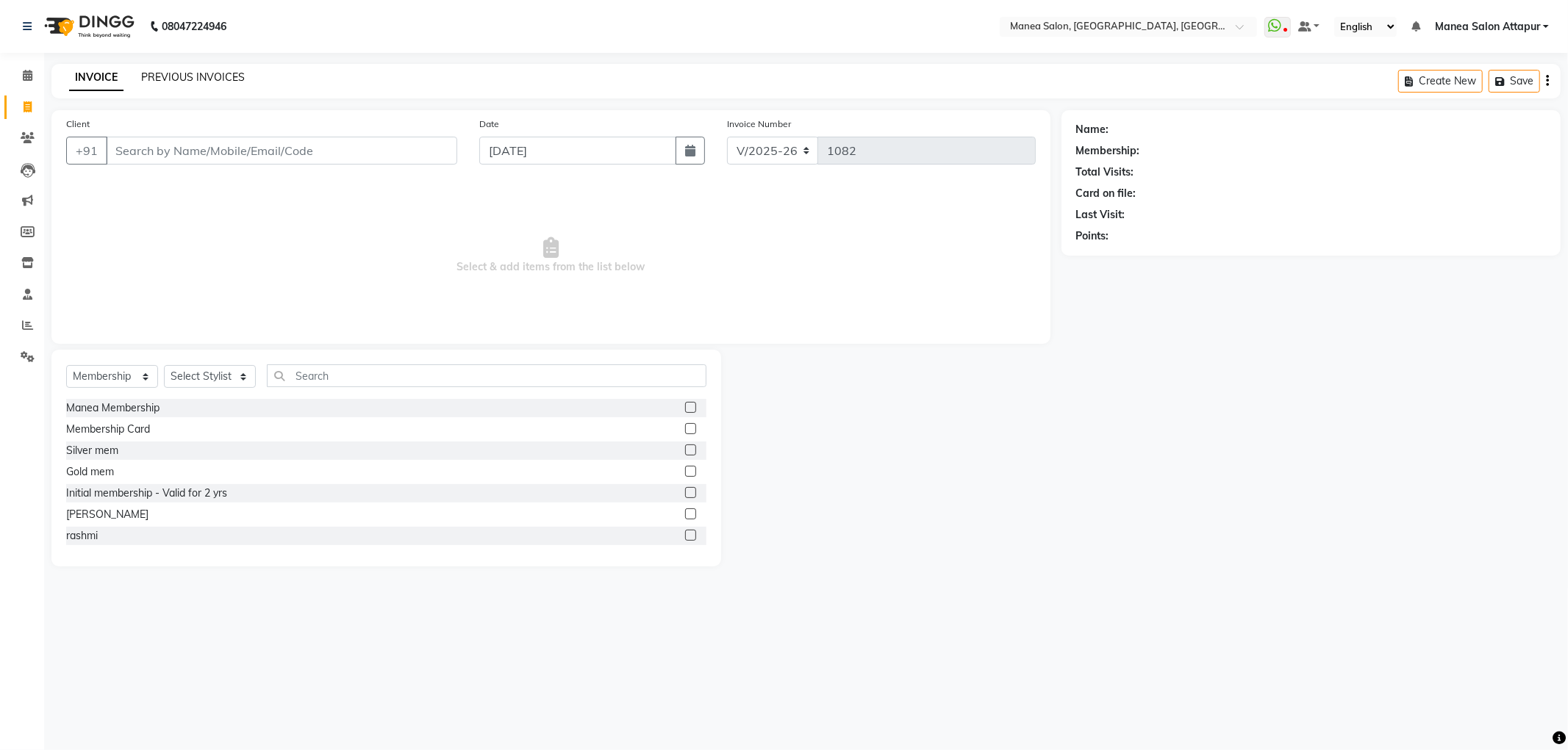
click at [183, 75] on link "PREVIOUS INVOICES" at bounding box center [193, 77] width 104 height 14
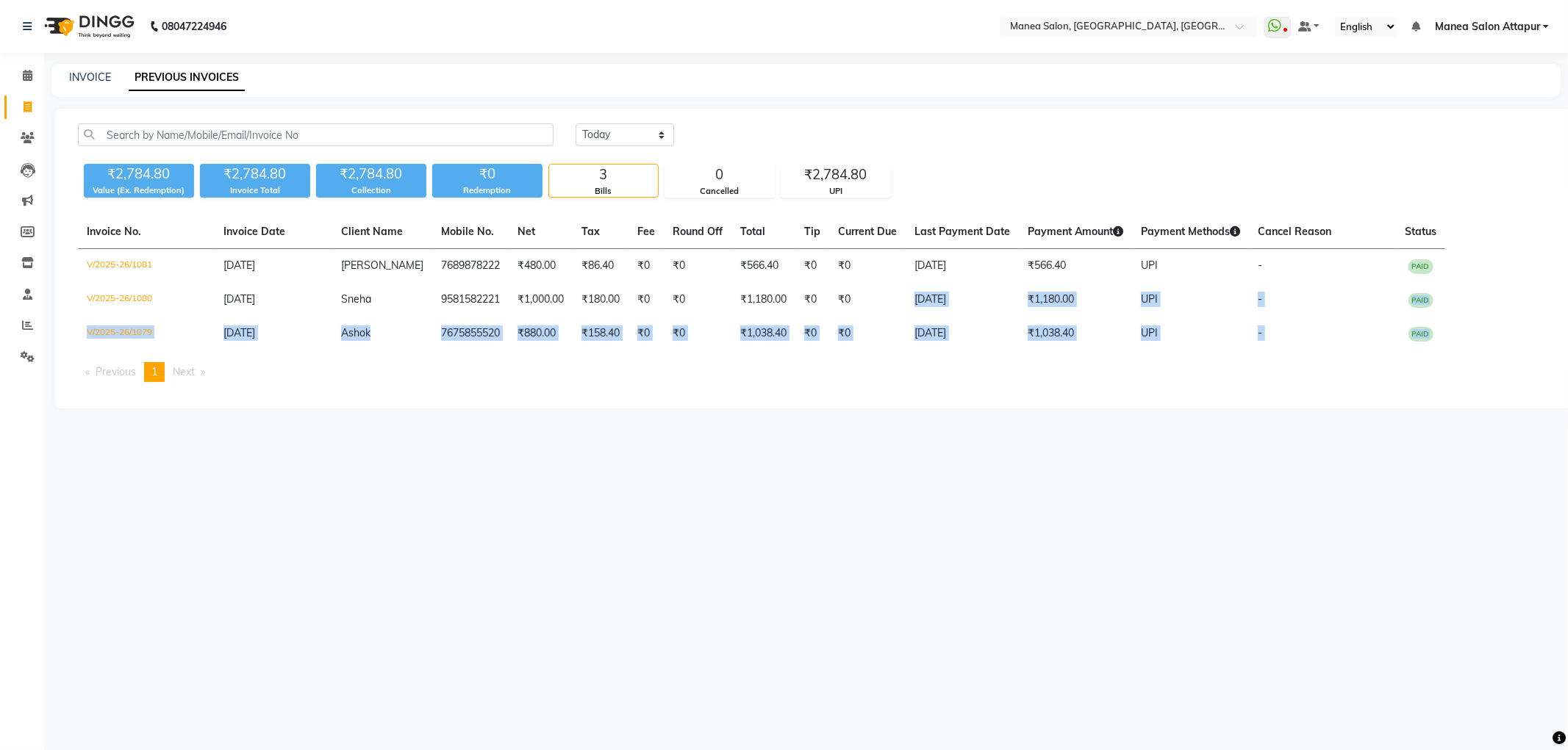
click at [888, 350] on div "Invoice No. Invoice Date Client Name Mobile No. Net Tax Fee Round Off Total Tip…" at bounding box center [812, 305] width 1487 height 178
click at [79, 72] on link "INVOICE" at bounding box center [89, 77] width 42 height 14
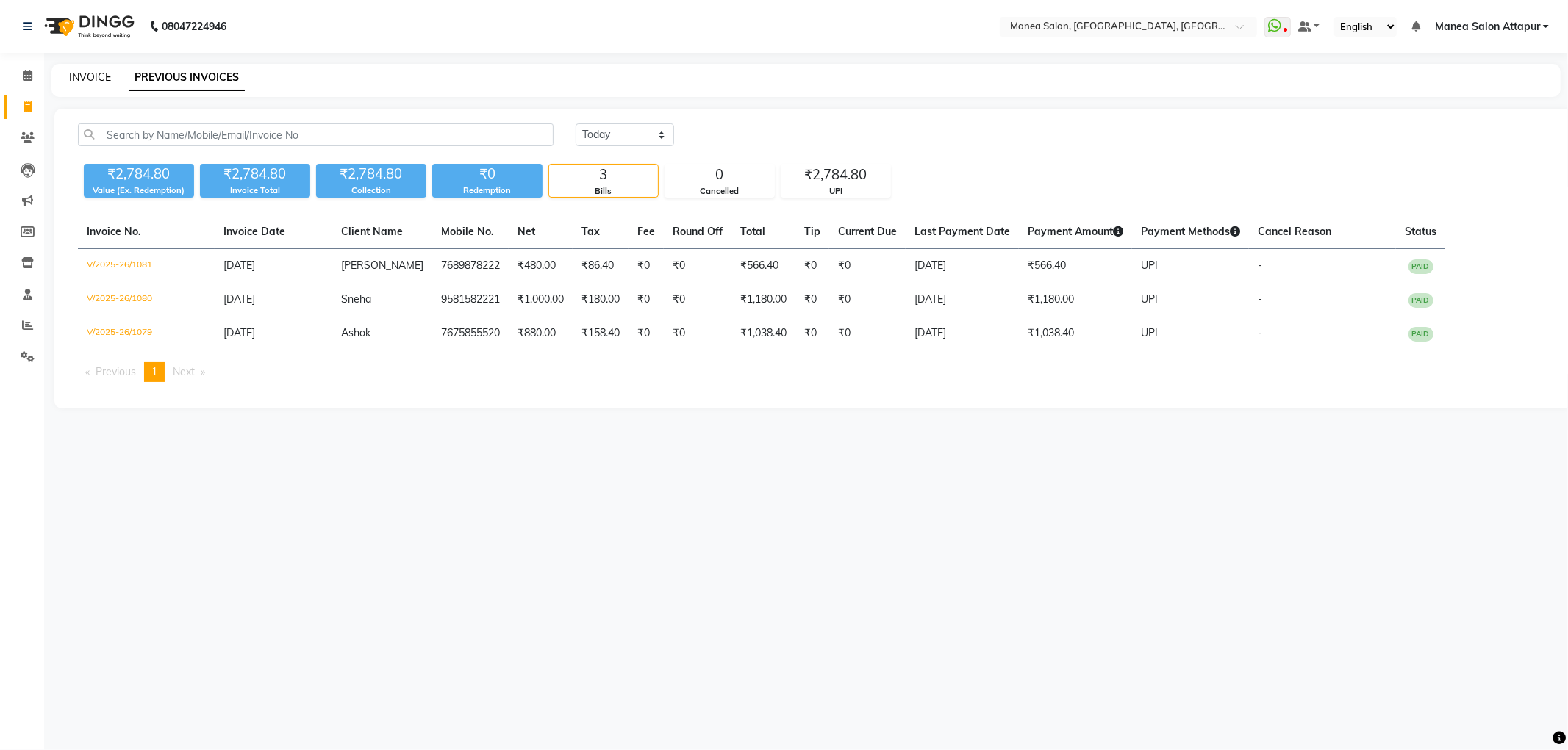
select select "6587"
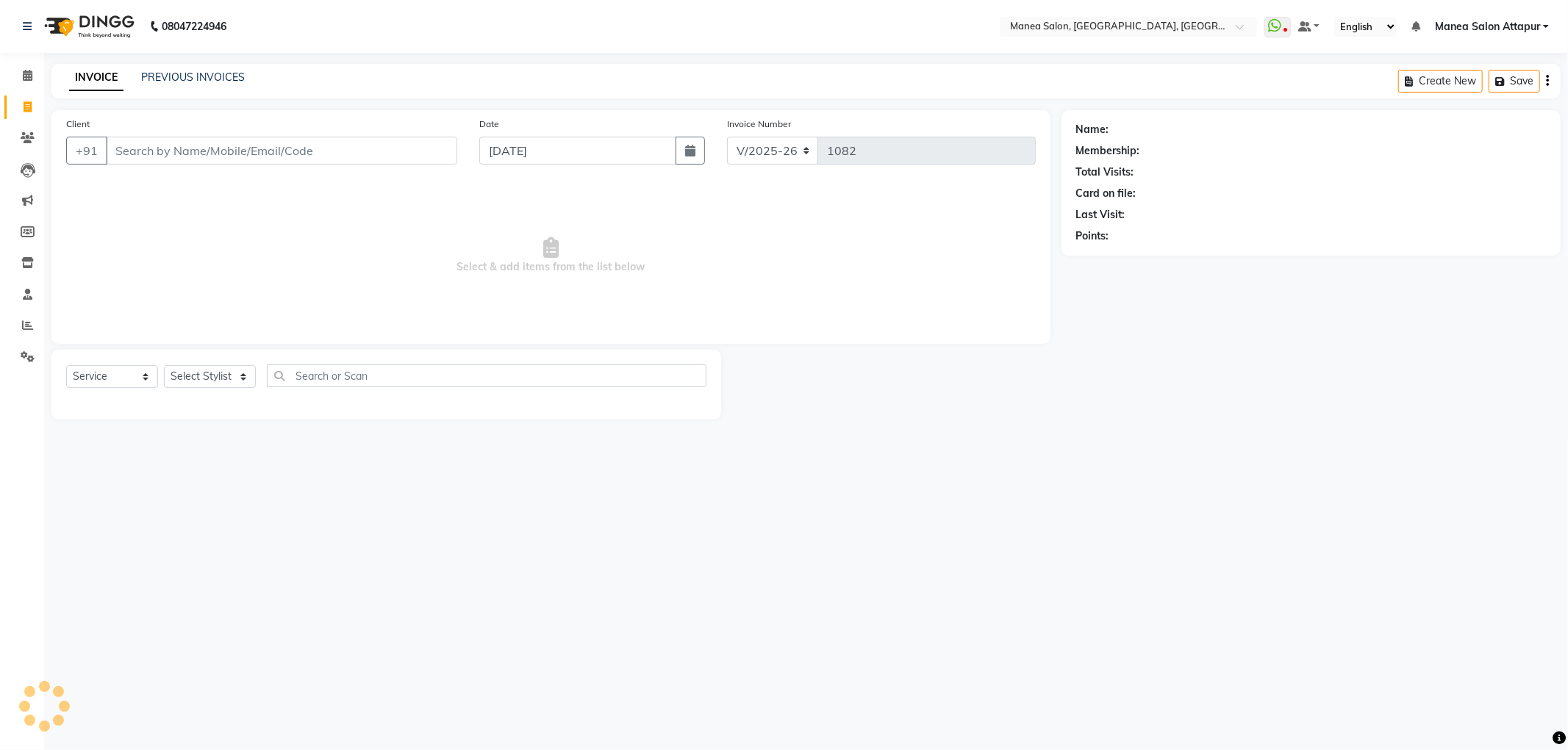
select select "membership"
click at [181, 79] on link "PREVIOUS INVOICES" at bounding box center [193, 77] width 104 height 14
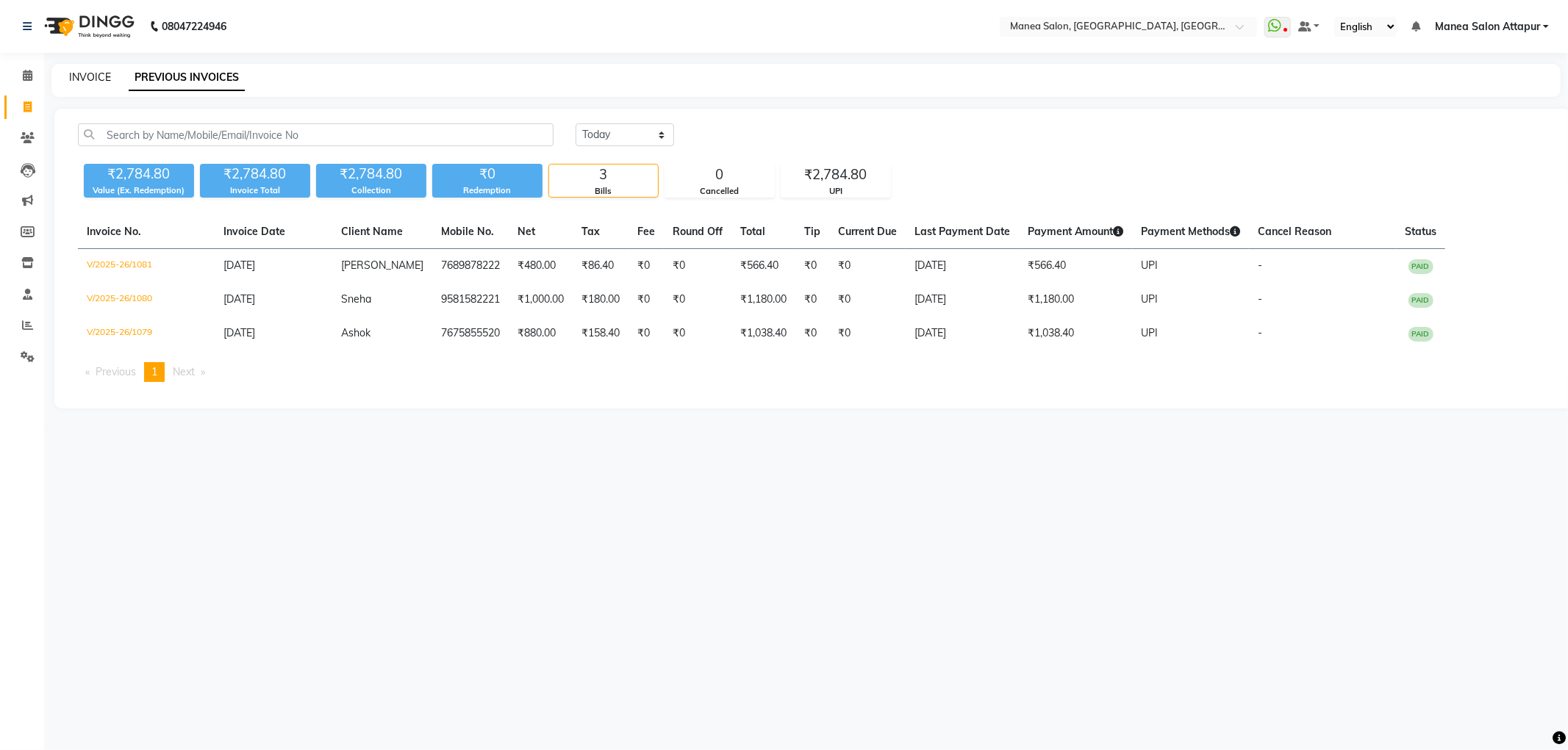
click at [96, 74] on link "INVOICE" at bounding box center [89, 77] width 42 height 14
select select "6587"
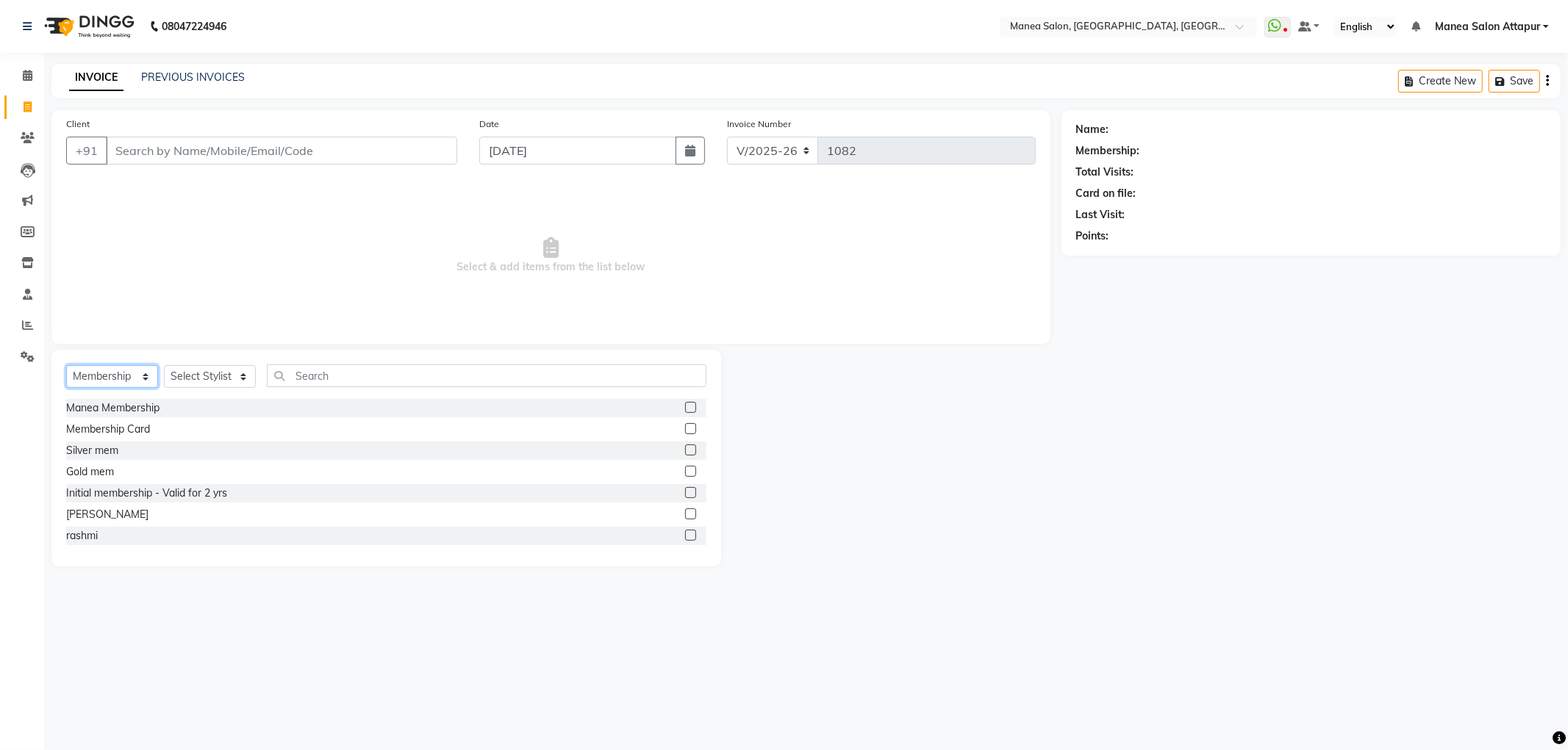
click at [136, 371] on select "Select Service Product Membership Package Voucher Prepaid Gift Card" at bounding box center [112, 376] width 92 height 23
select select "service"
click at [66, 366] on select "Select Service Product Membership Package Voucher Prepaid Gift Card" at bounding box center [112, 376] width 92 height 23
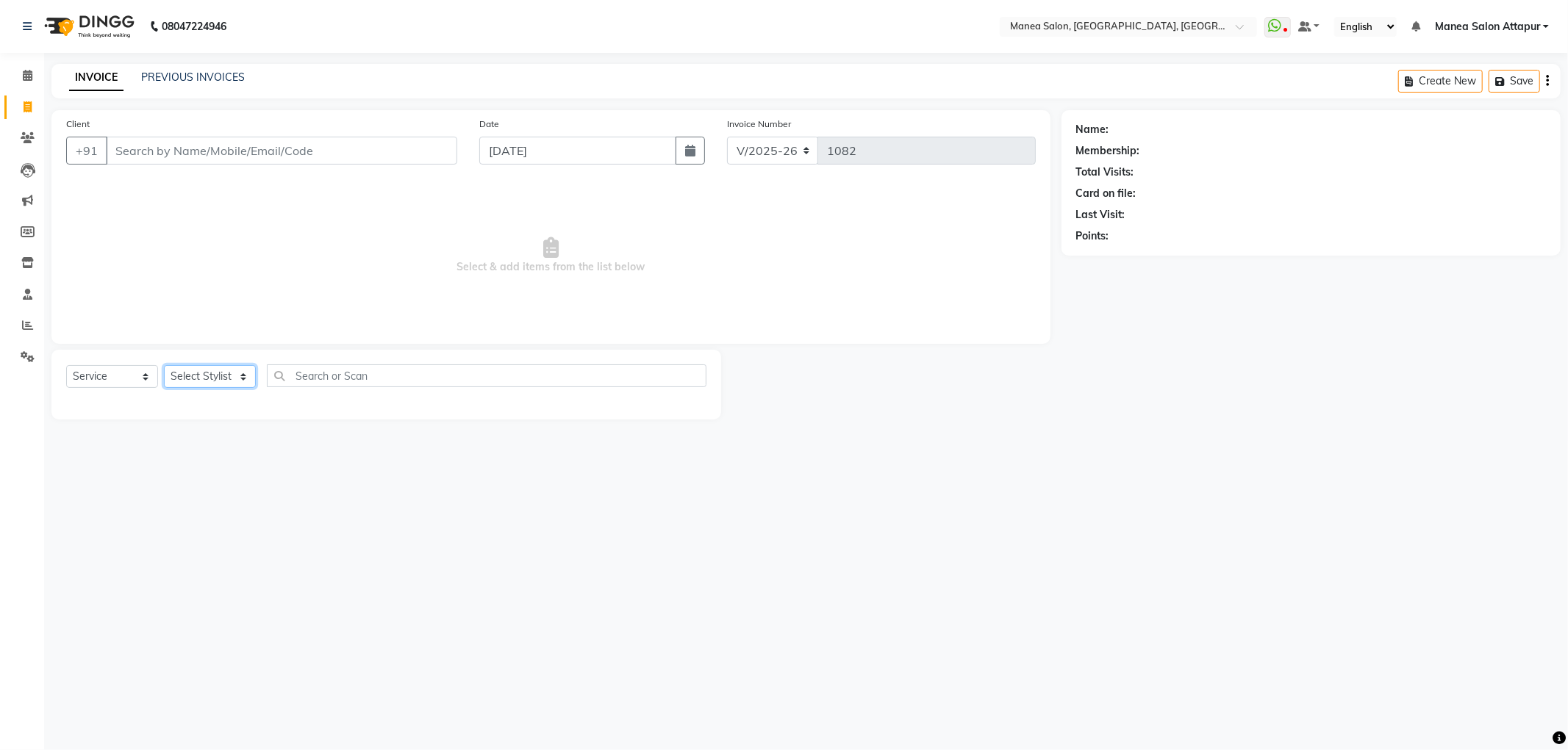
click at [201, 382] on select "Select Stylist Aryan Ashok [PERSON_NAME] [PERSON_NAME] [PERSON_NAME] [PERSON_NA…" at bounding box center [210, 376] width 92 height 23
select select "58090"
click at [164, 366] on select "Select Stylist Aryan Ashok [PERSON_NAME] [PERSON_NAME] [PERSON_NAME] [PERSON_NA…" at bounding box center [210, 376] width 92 height 23
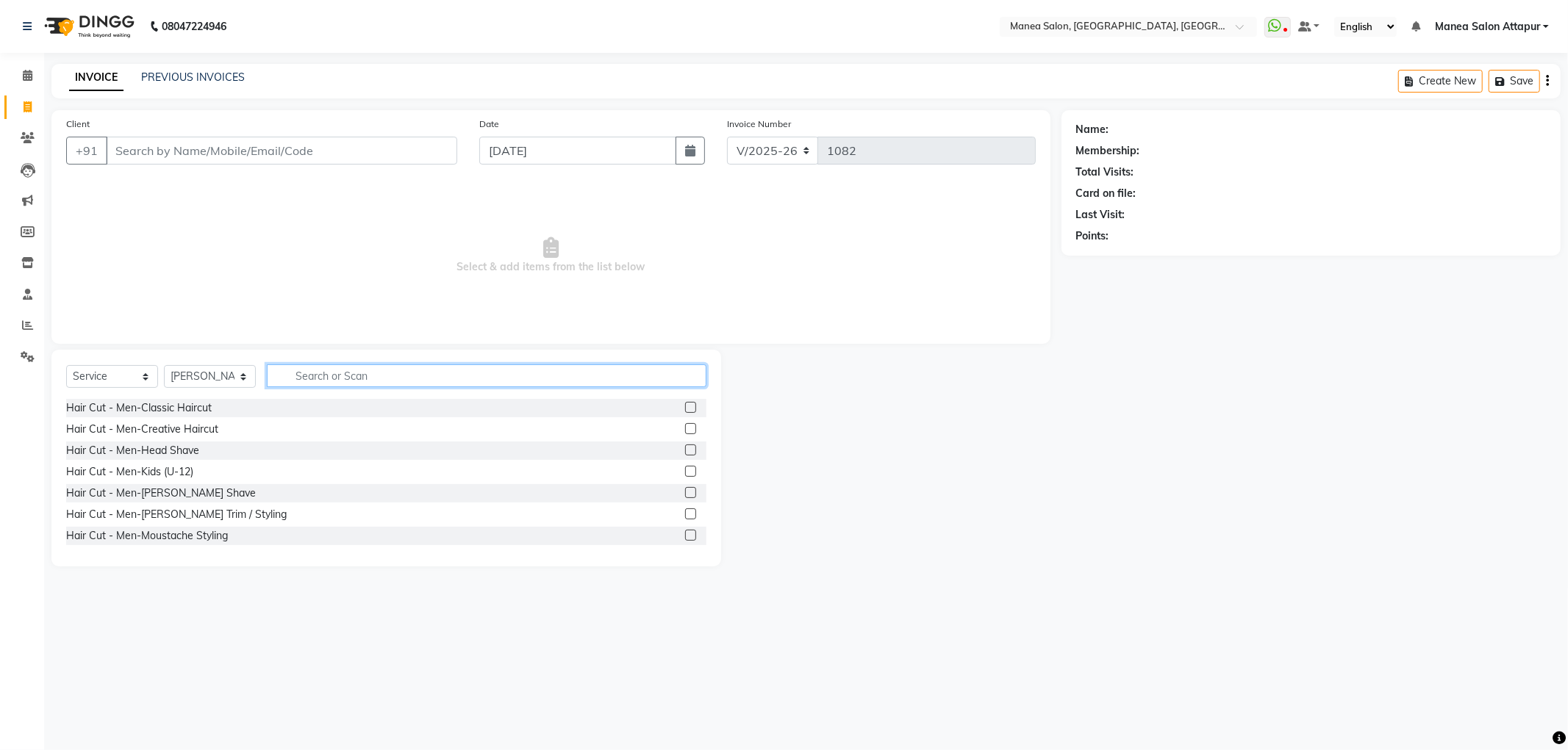
click at [346, 382] on input "text" at bounding box center [486, 375] width 440 height 23
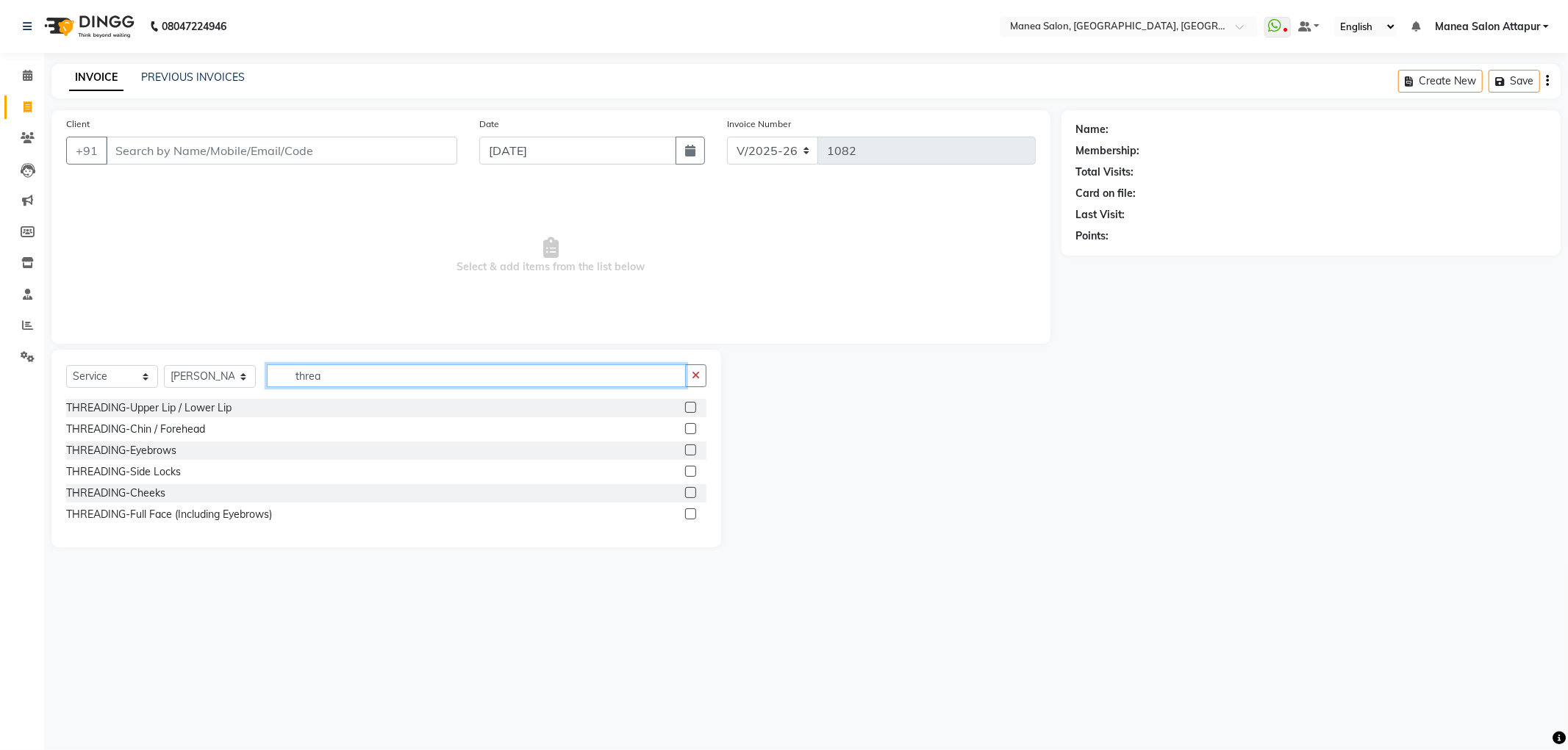
type input "threa"
click at [685, 402] on div at bounding box center [689, 410] width 9 height 15
click at [691, 448] on label at bounding box center [690, 450] width 11 height 11
click at [691, 448] on input "checkbox" at bounding box center [689, 450] width 9 height 9
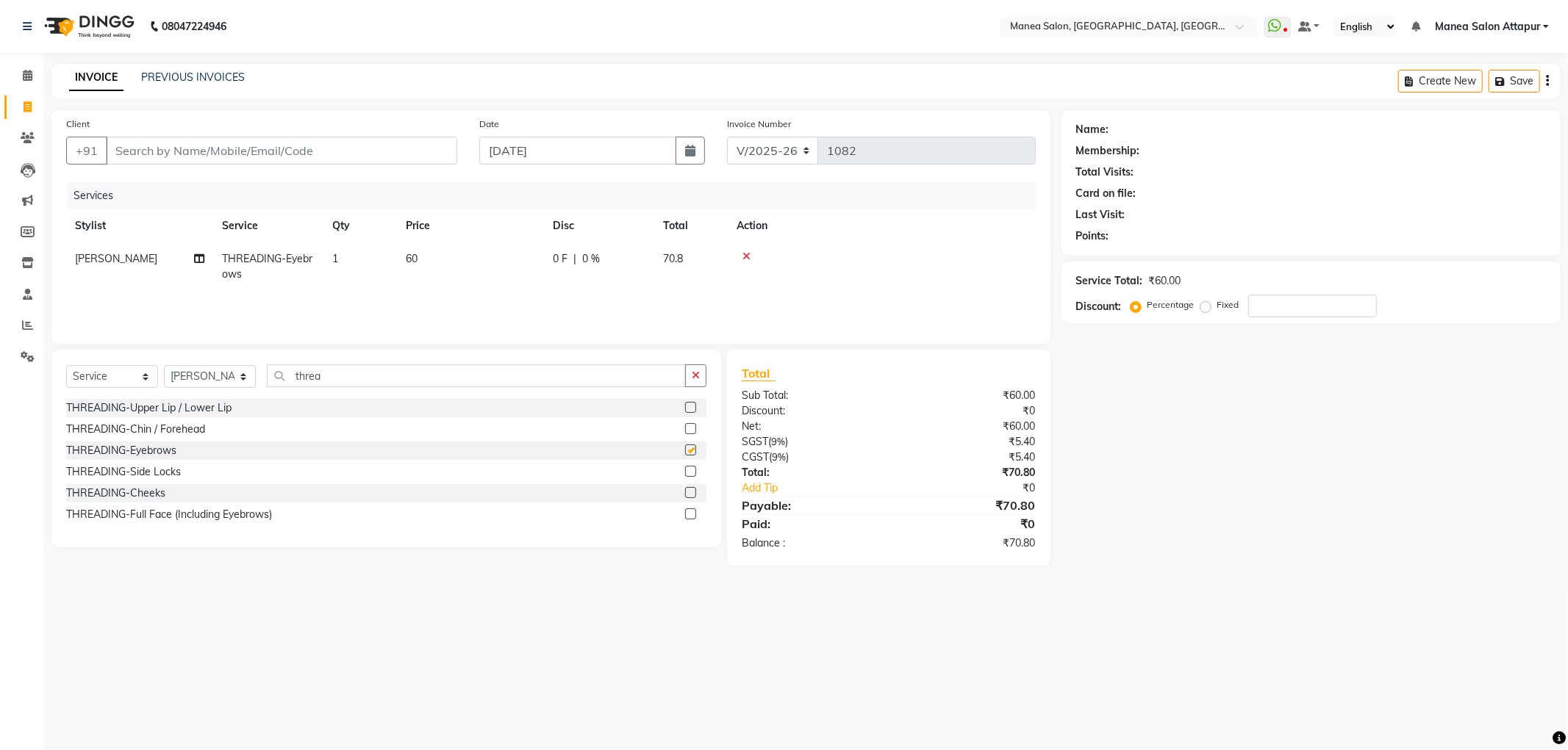
checkbox input "false"
click at [692, 402] on label at bounding box center [690, 407] width 11 height 11
click at [692, 403] on input "checkbox" at bounding box center [689, 407] width 9 height 9
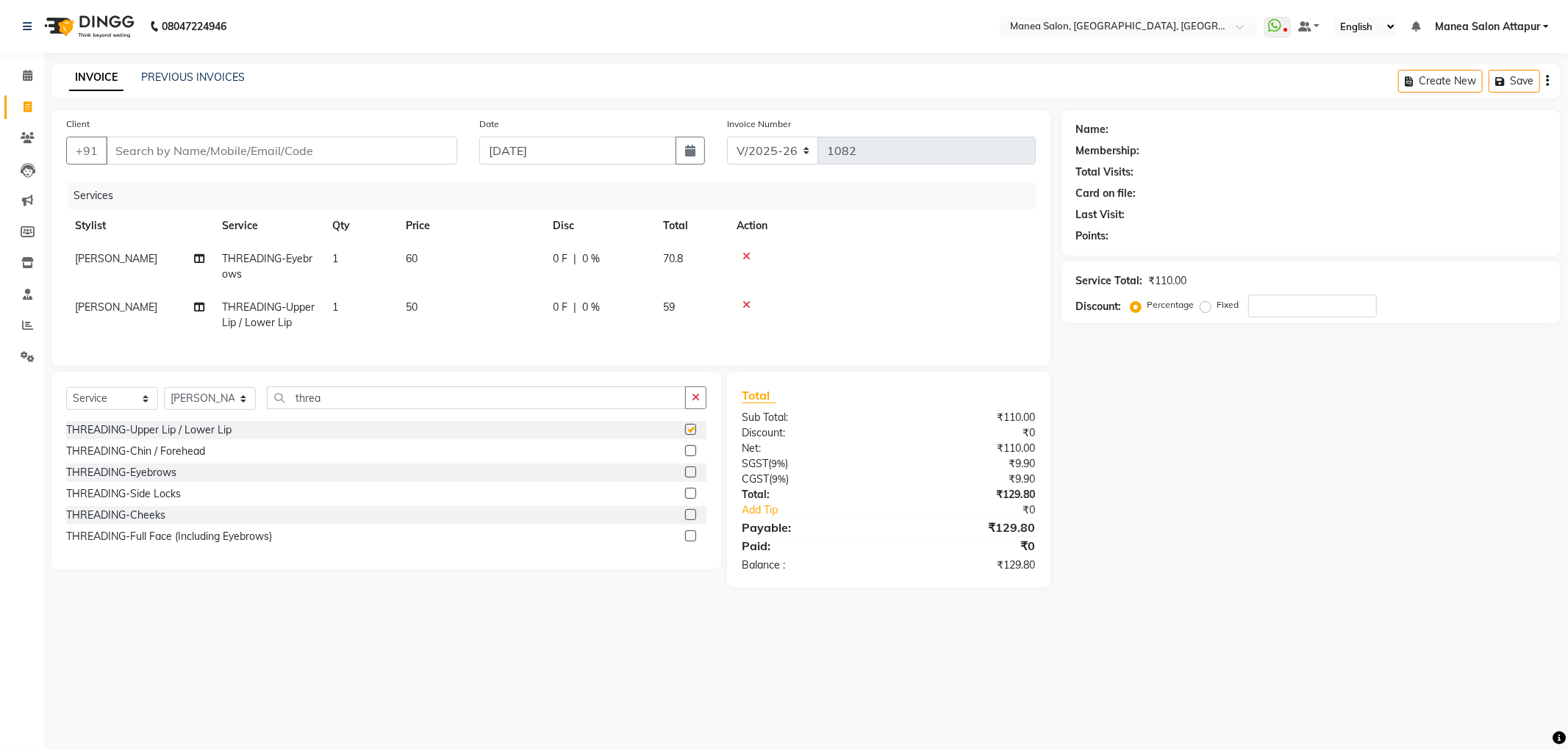
checkbox input "false"
click at [691, 456] on label at bounding box center [690, 451] width 11 height 11
click at [691, 456] on input "checkbox" at bounding box center [689, 451] width 9 height 9
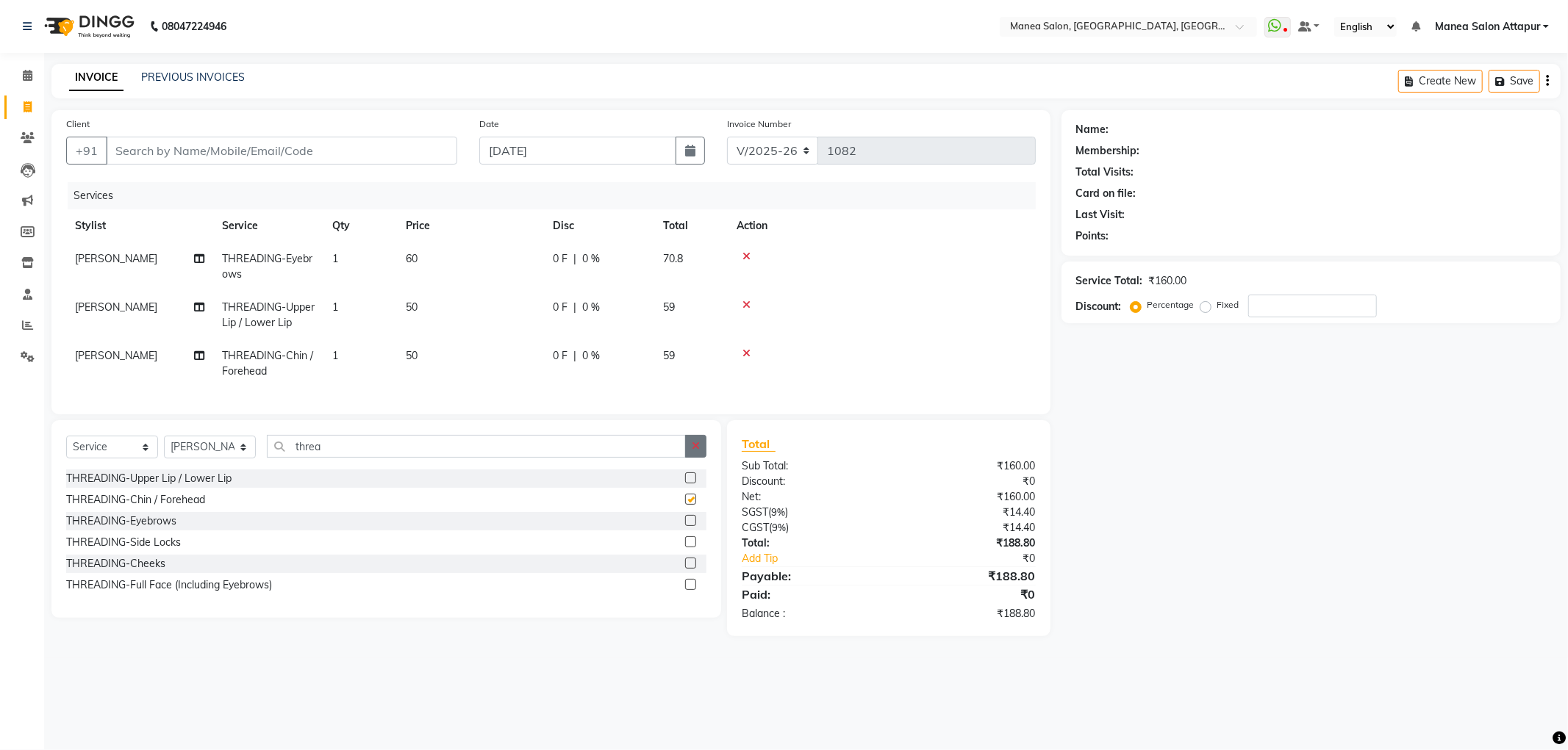
checkbox input "false"
drag, startPoint x: 390, startPoint y: 150, endPoint x: 390, endPoint y: 129, distance: 21.0
click at [390, 149] on input "Client" at bounding box center [282, 150] width 351 height 28
type input "7"
type input "0"
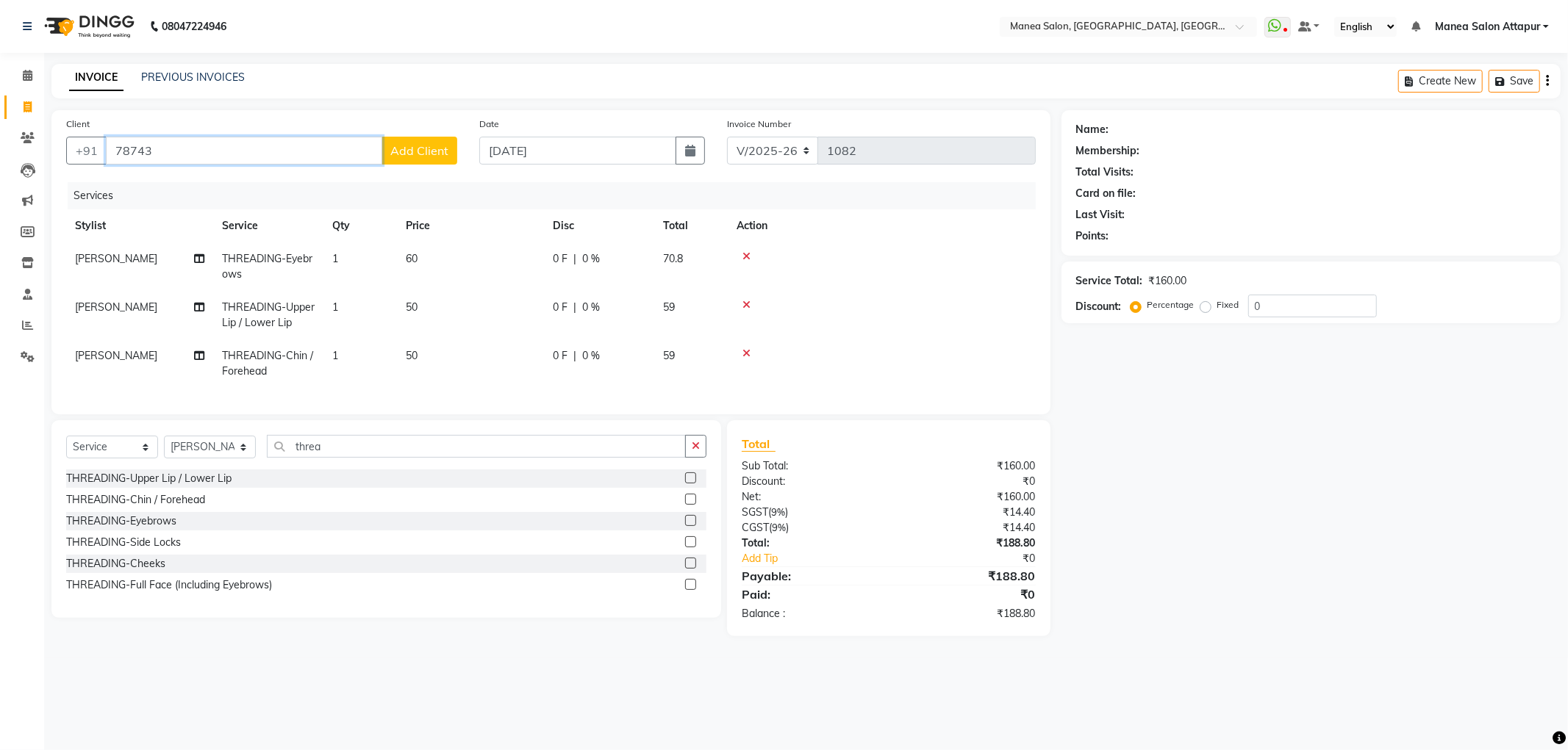
drag, startPoint x: 144, startPoint y: 152, endPoint x: 152, endPoint y: 150, distance: 8.2
click at [152, 150] on input "78743" at bounding box center [244, 150] width 277 height 28
type input "7874992571"
click at [409, 157] on span "Add Client" at bounding box center [419, 150] width 58 height 14
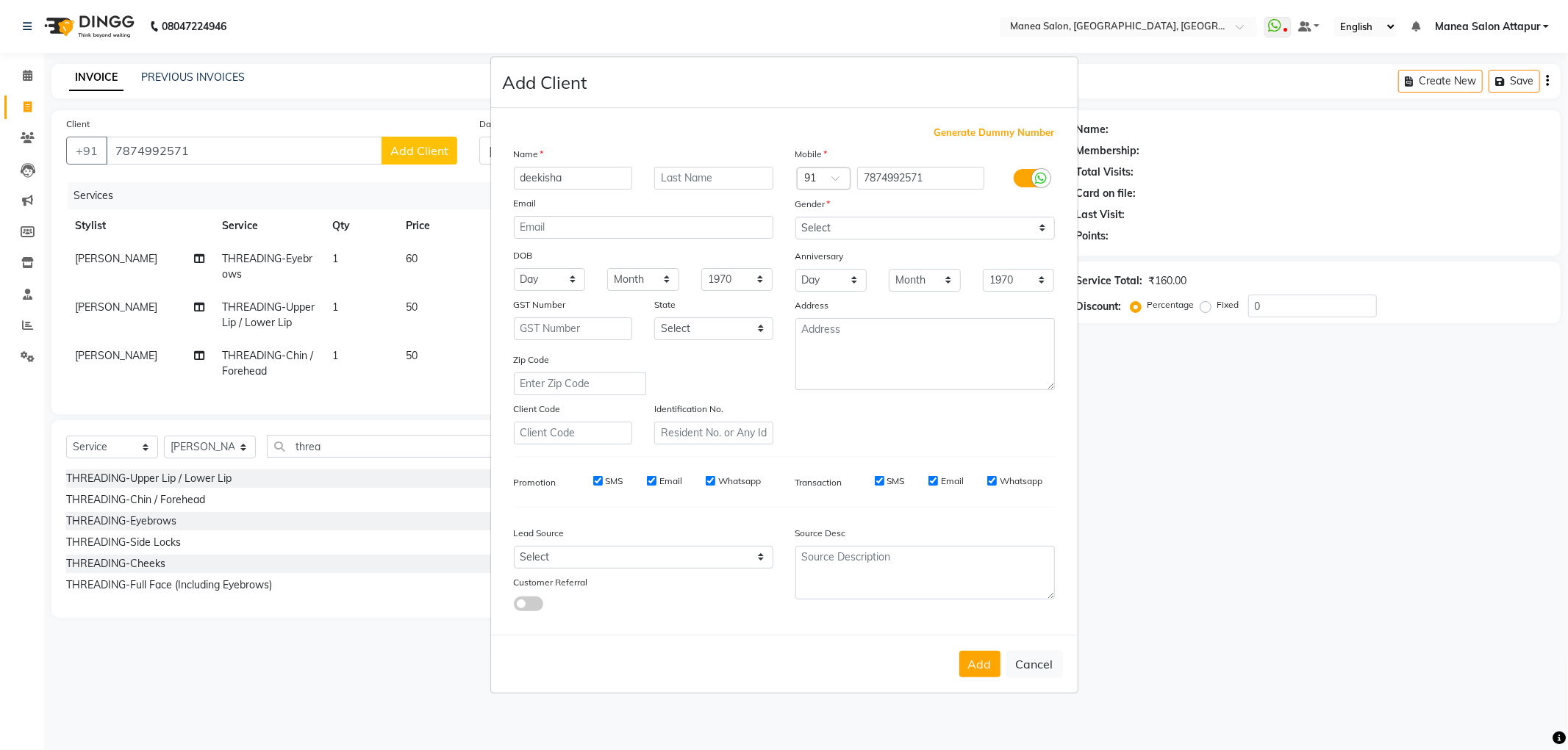
type input "deekisha"
click at [818, 226] on select "Select [DEMOGRAPHIC_DATA] [DEMOGRAPHIC_DATA] Other Prefer Not To Say" at bounding box center [925, 227] width 260 height 23
select select "[DEMOGRAPHIC_DATA]"
click at [795, 216] on select "Select [DEMOGRAPHIC_DATA] [DEMOGRAPHIC_DATA] Other Prefer Not To Say" at bounding box center [925, 227] width 260 height 23
click at [979, 669] on button "Add" at bounding box center [980, 663] width 41 height 26
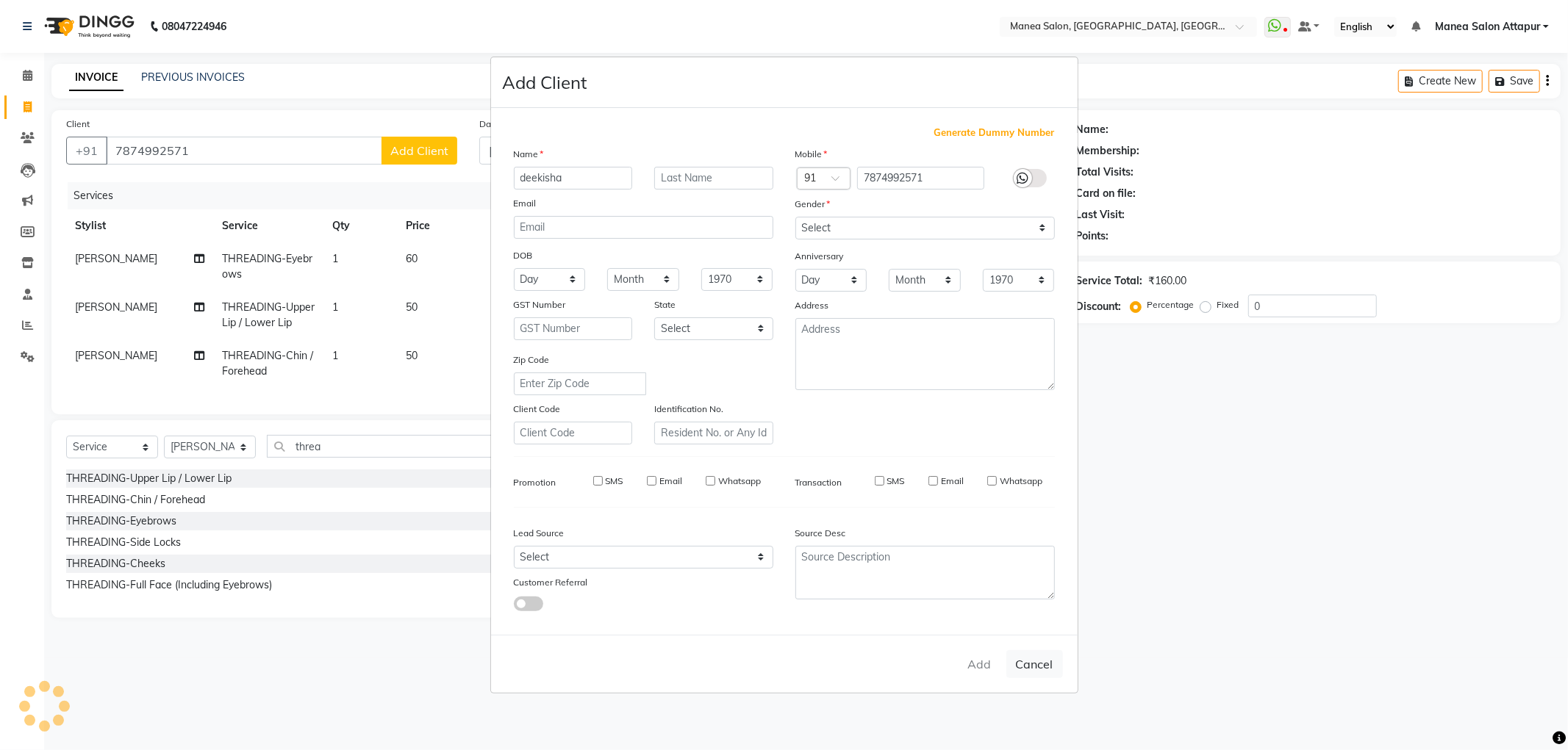
select select
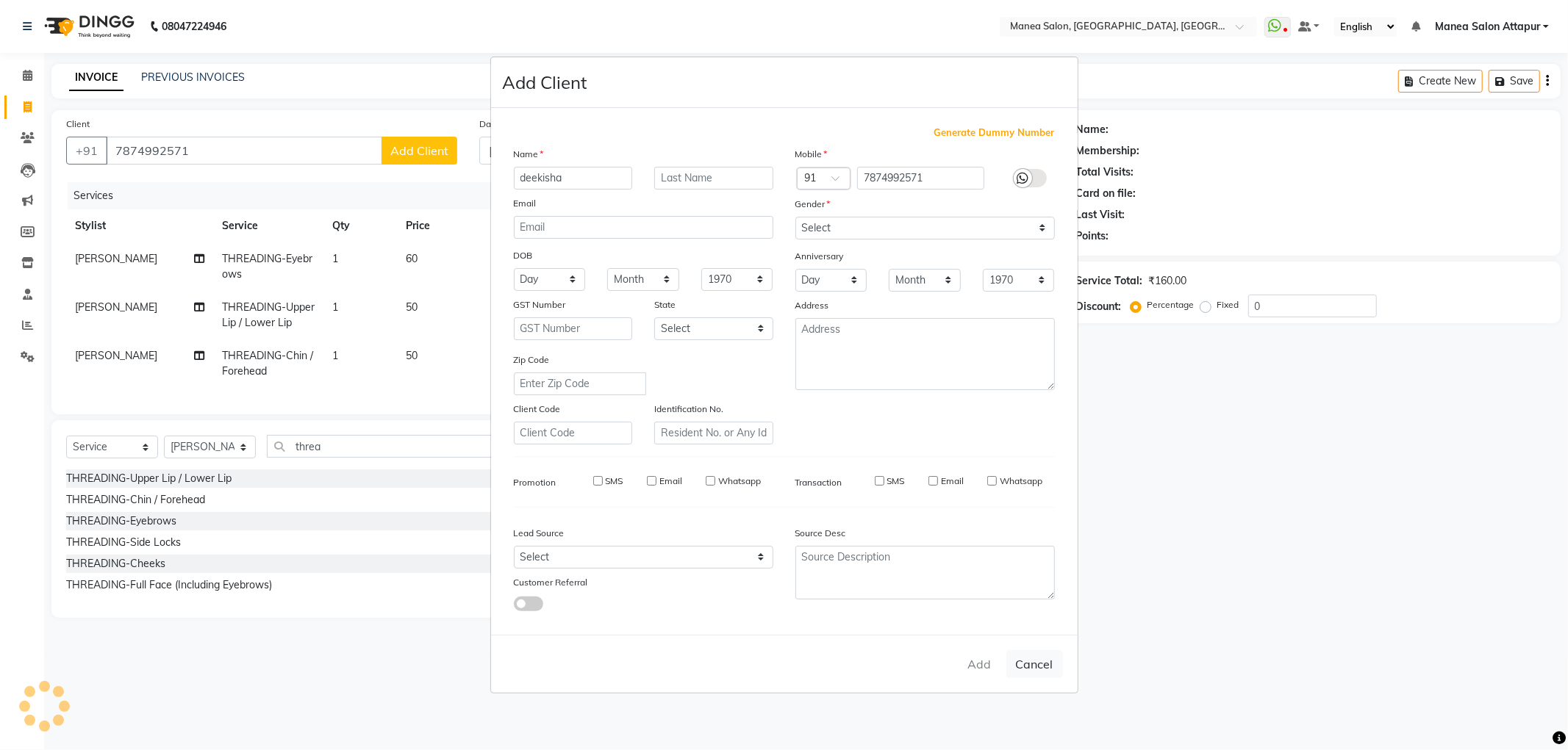
select select
checkbox input "false"
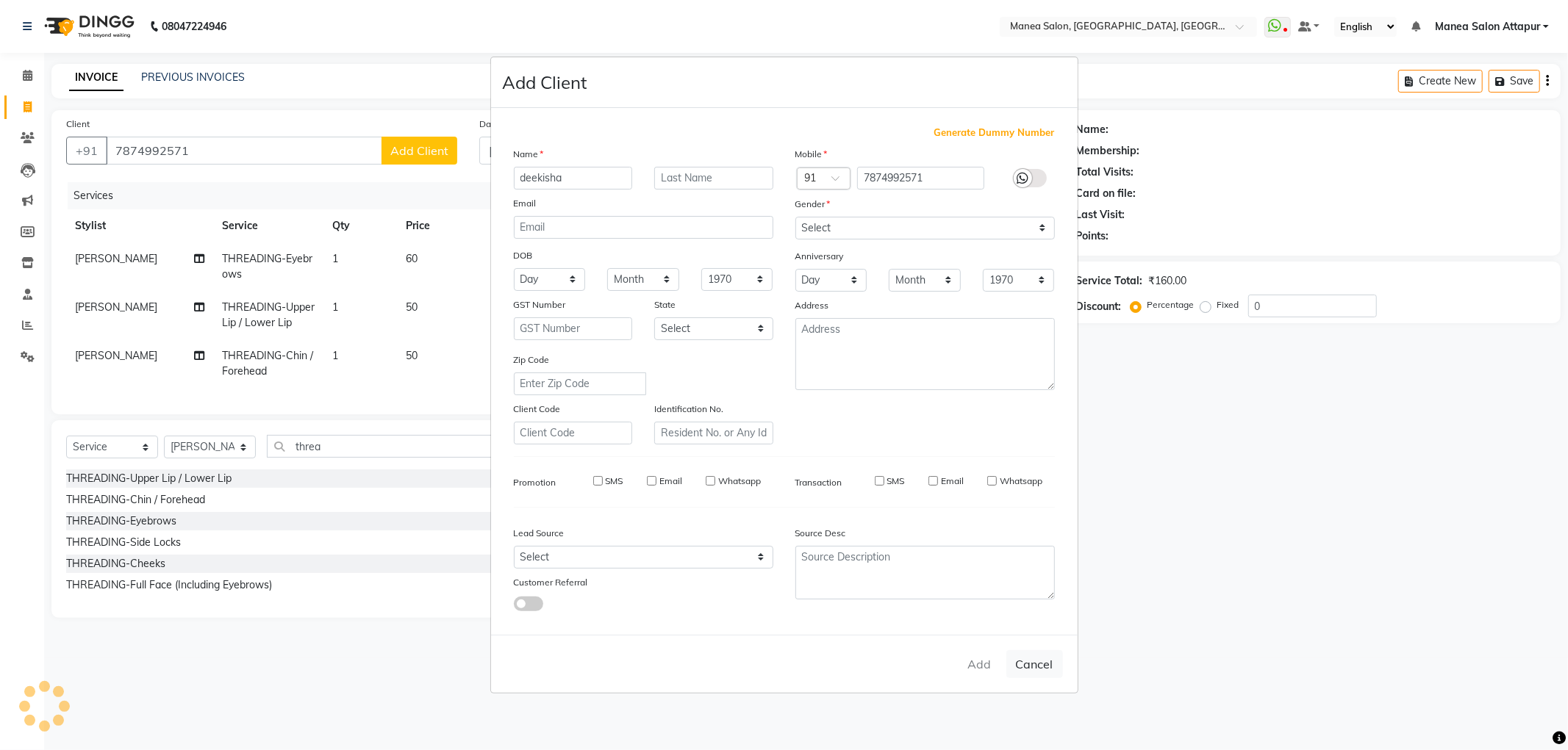
checkbox input "false"
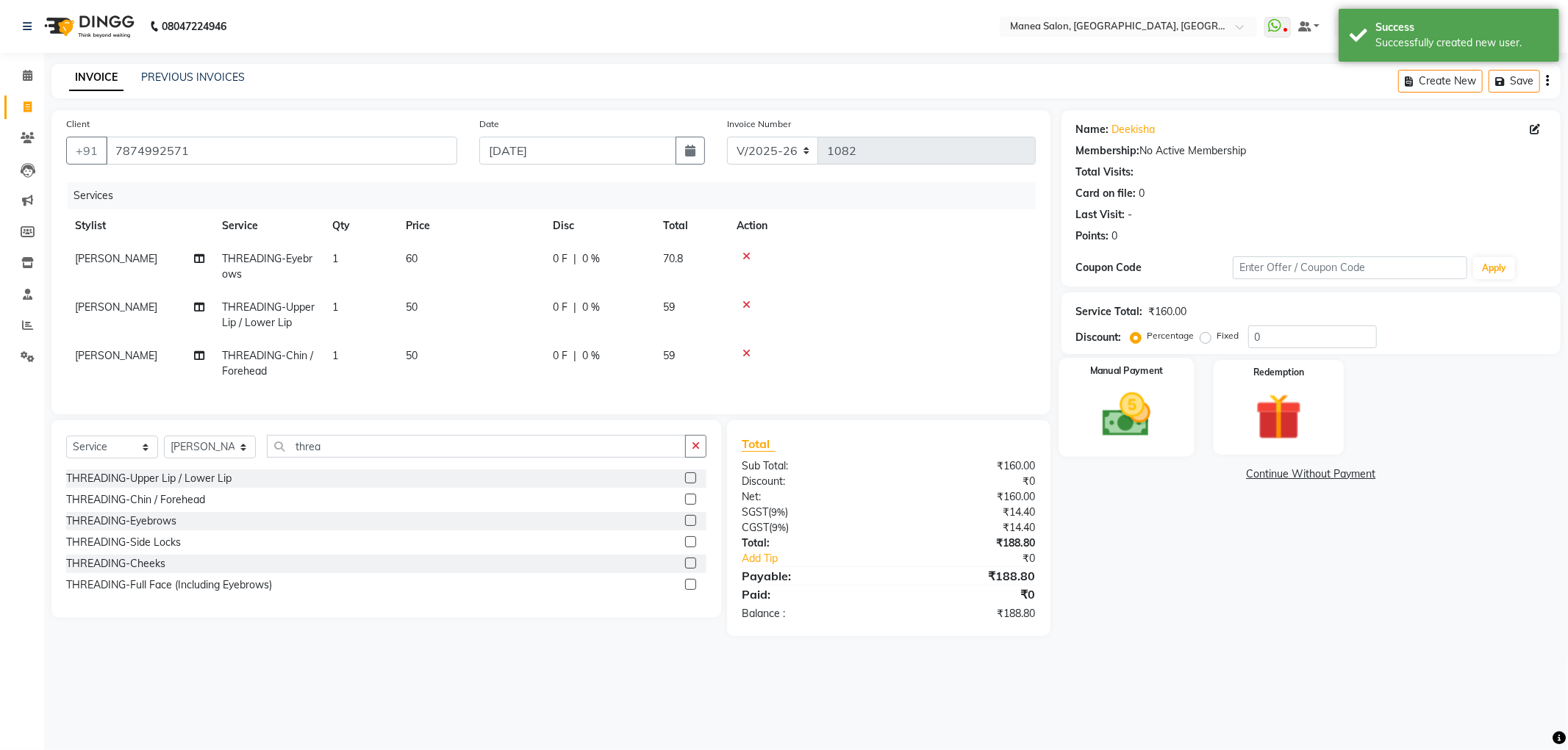
click at [1158, 426] on img at bounding box center [1126, 415] width 79 height 56
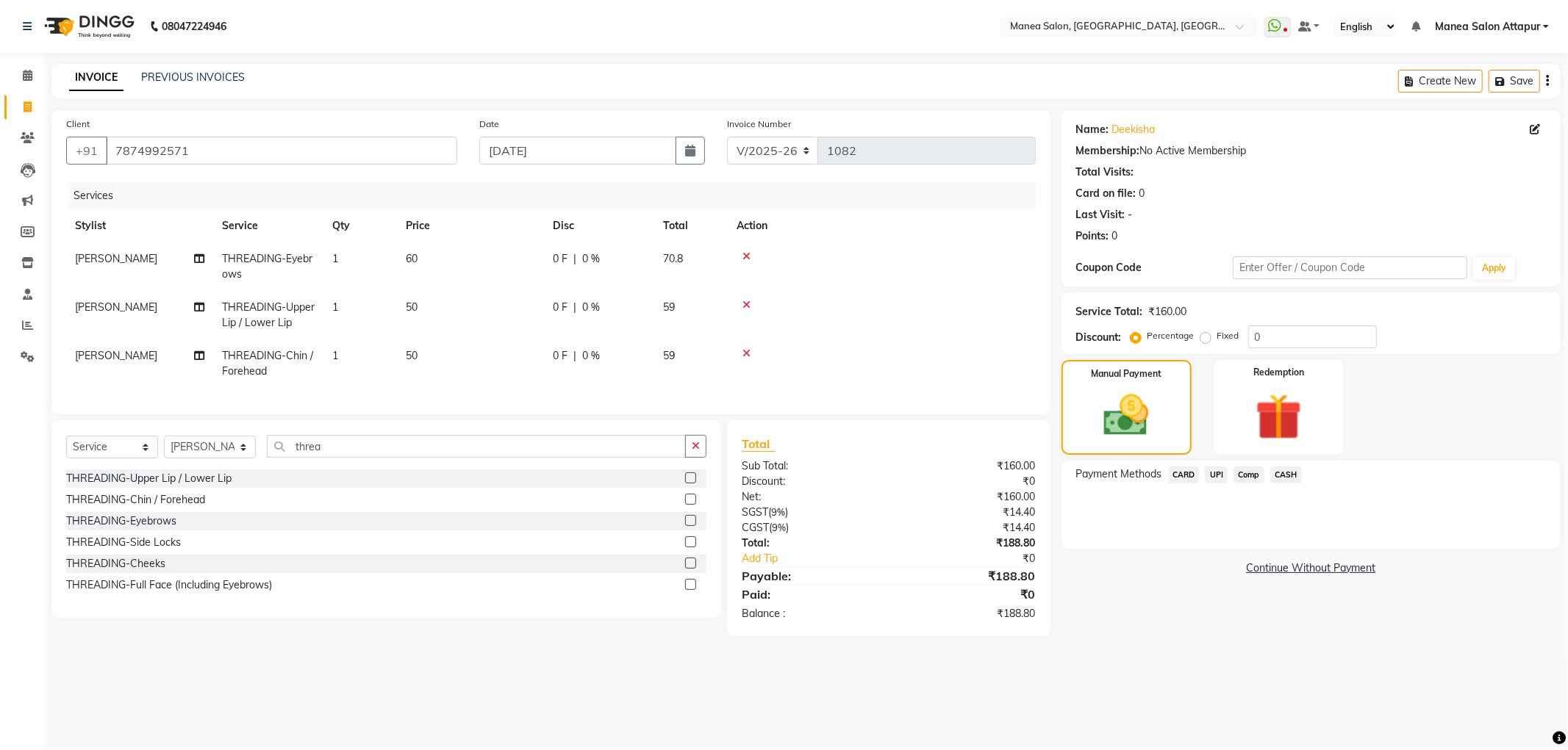
click at [1212, 472] on span "UPI" at bounding box center [1216, 475] width 23 height 17
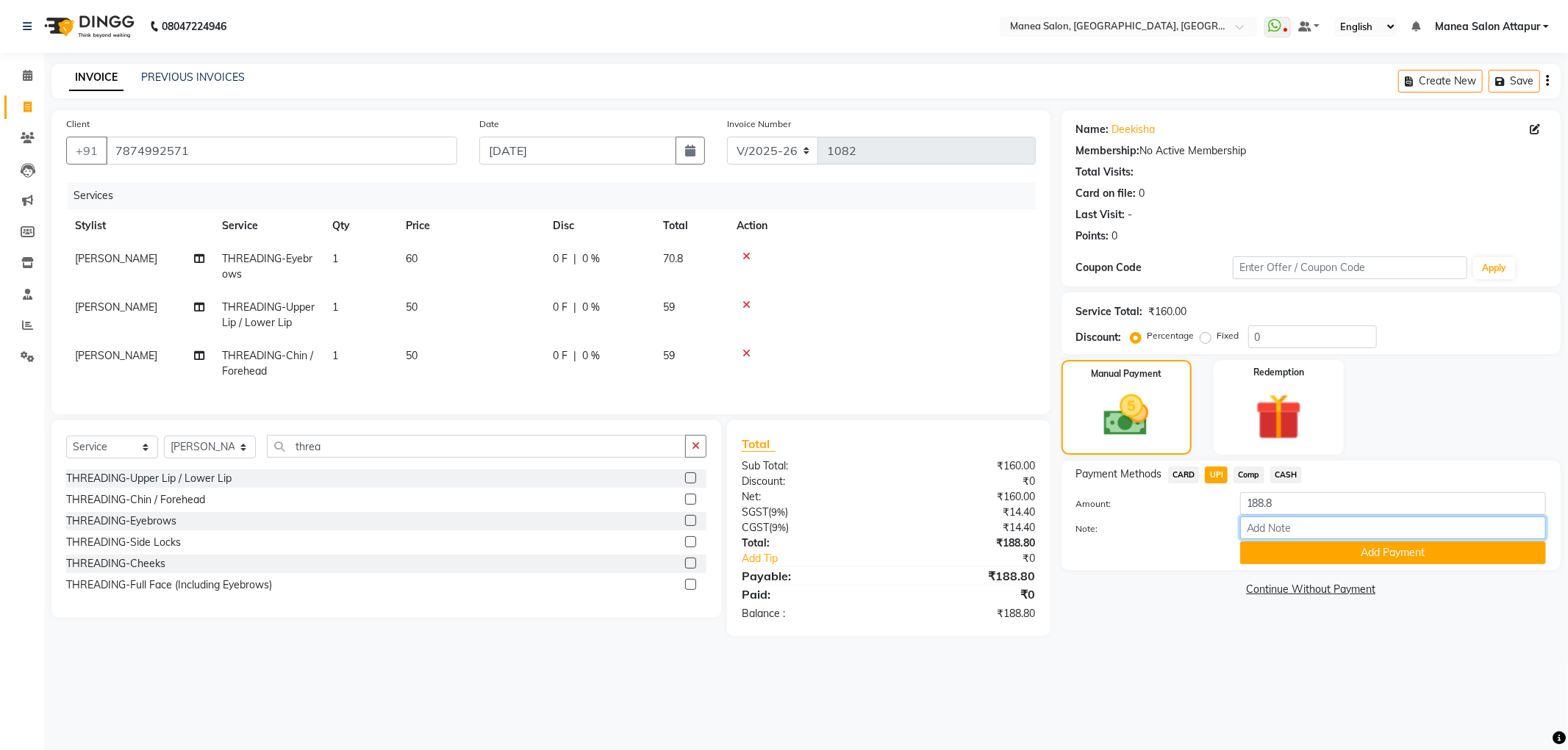
drag, startPoint x: 1292, startPoint y: 525, endPoint x: 1282, endPoint y: 523, distance: 10.2
click at [1292, 525] on input "Note:" at bounding box center [1392, 528] width 306 height 23
type input "Salon Account"
click at [1377, 557] on button "Add Payment" at bounding box center [1392, 552] width 306 height 23
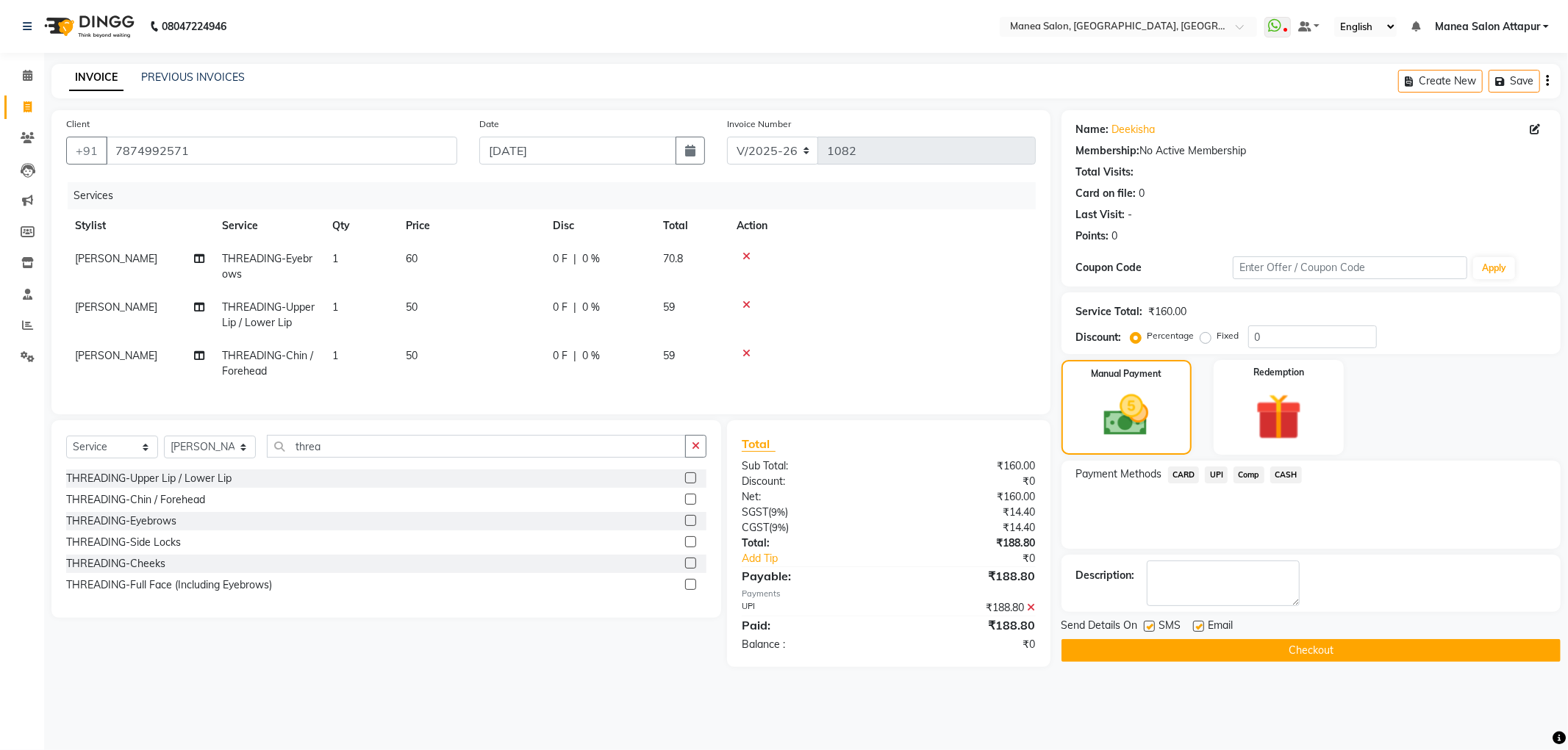
click at [1244, 642] on button "Checkout" at bounding box center [1311, 650] width 499 height 23
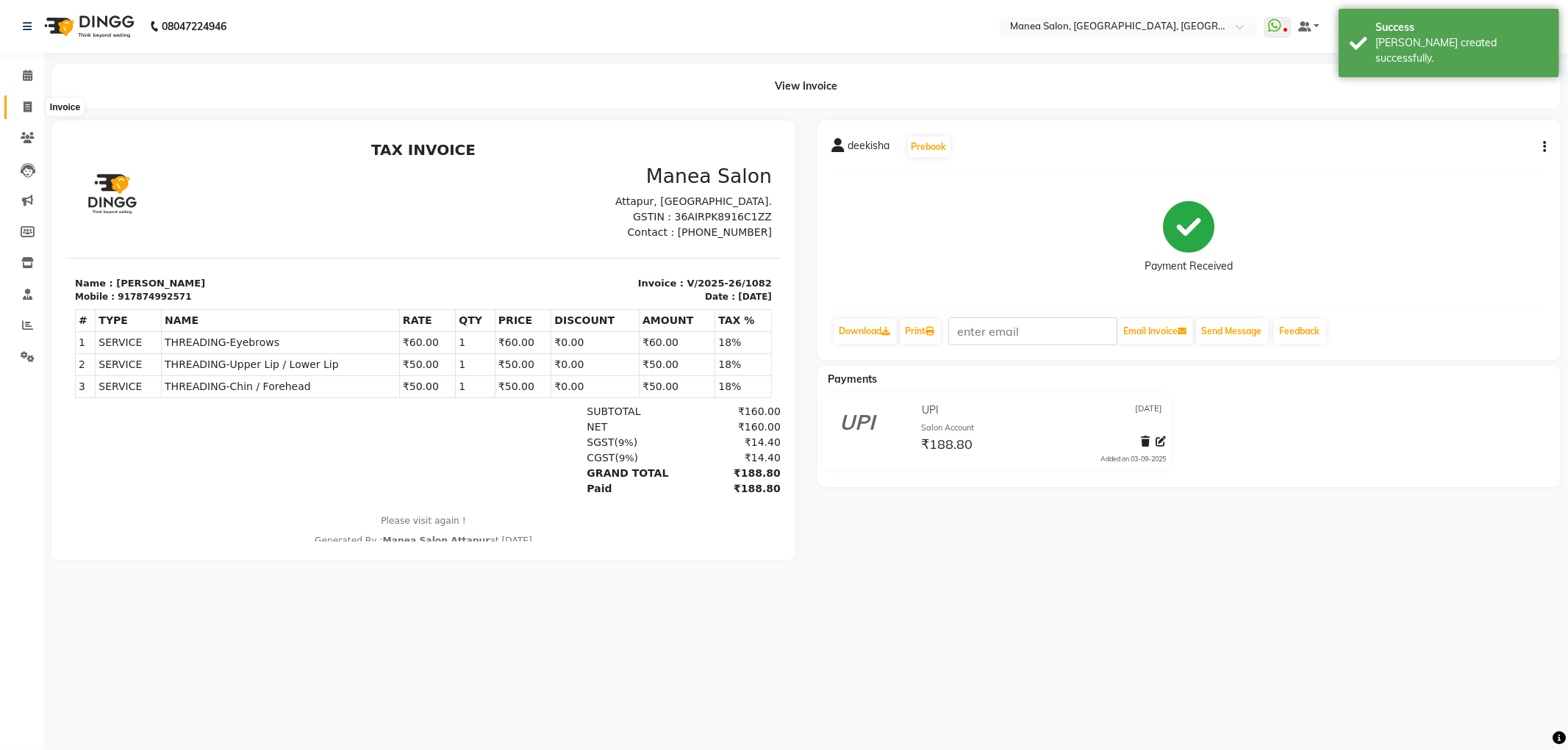
click at [26, 112] on icon at bounding box center [28, 106] width 8 height 11
select select "service"
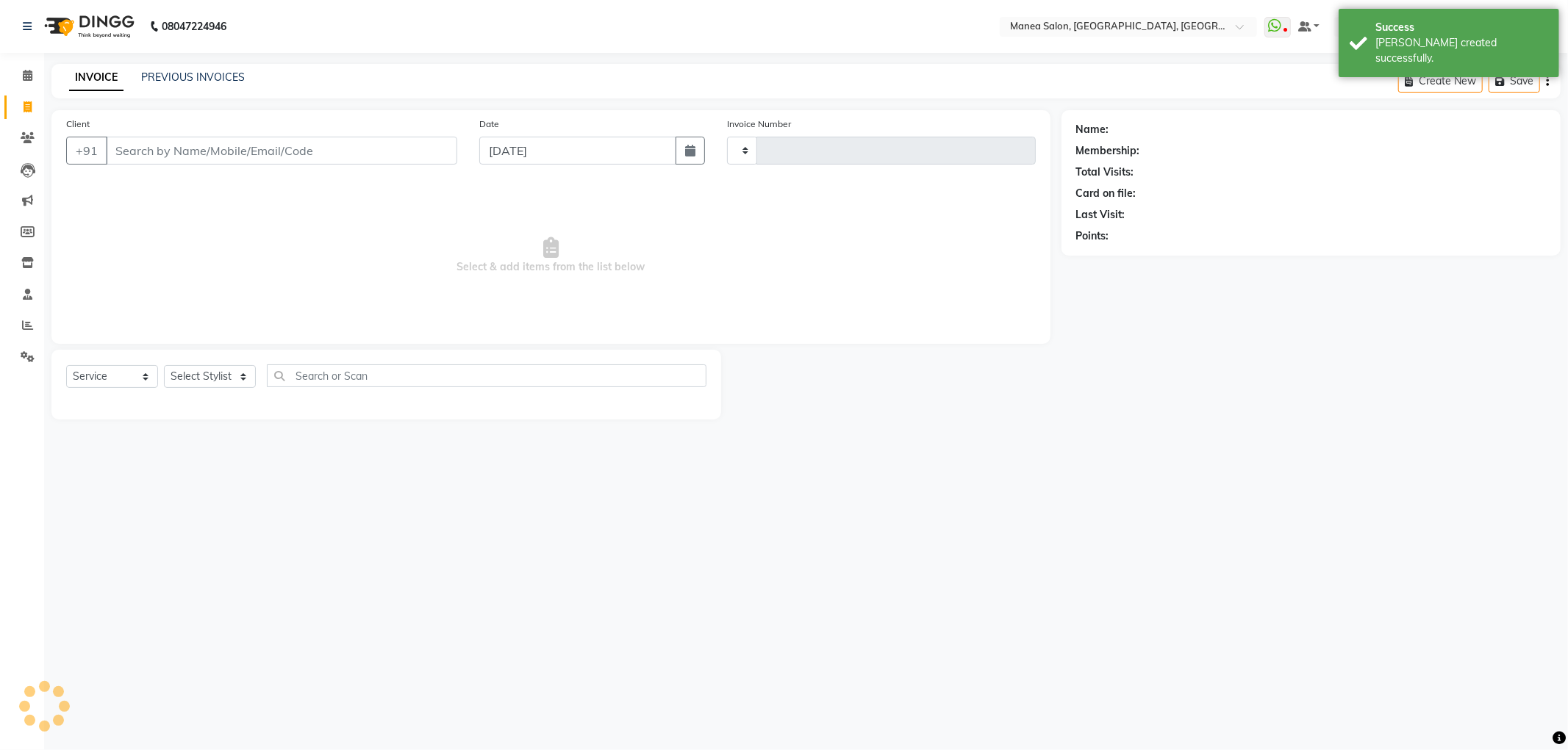
type input "1083"
select select "6587"
click at [211, 375] on select "Select Stylist" at bounding box center [210, 376] width 92 height 23
select select "membership"
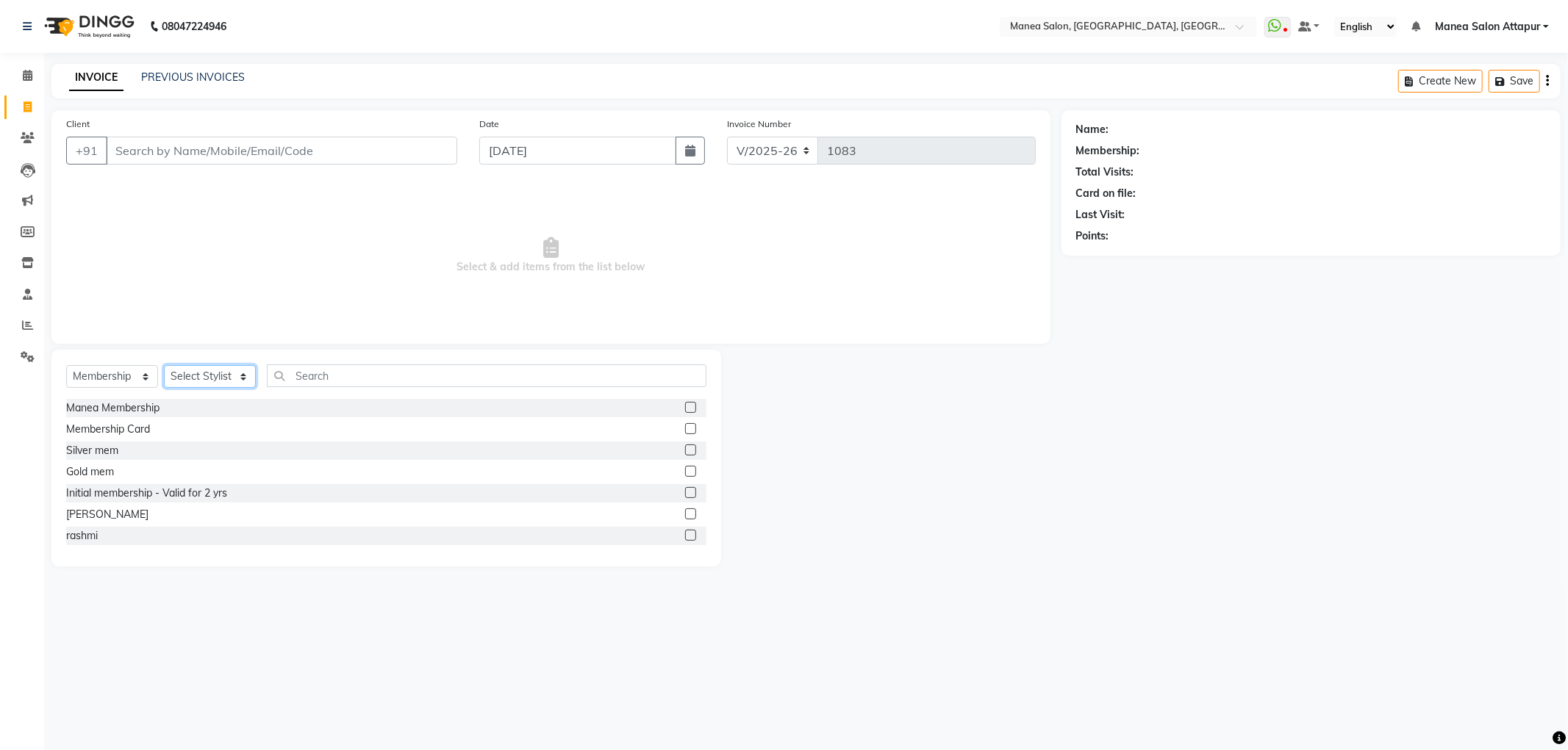
select select "78234"
click at [164, 366] on select "Select Stylist Aryan Ashok [PERSON_NAME] [PERSON_NAME] [PERSON_NAME] [PERSON_NA…" at bounding box center [210, 376] width 92 height 23
click at [315, 377] on input "text" at bounding box center [486, 375] width 440 height 23
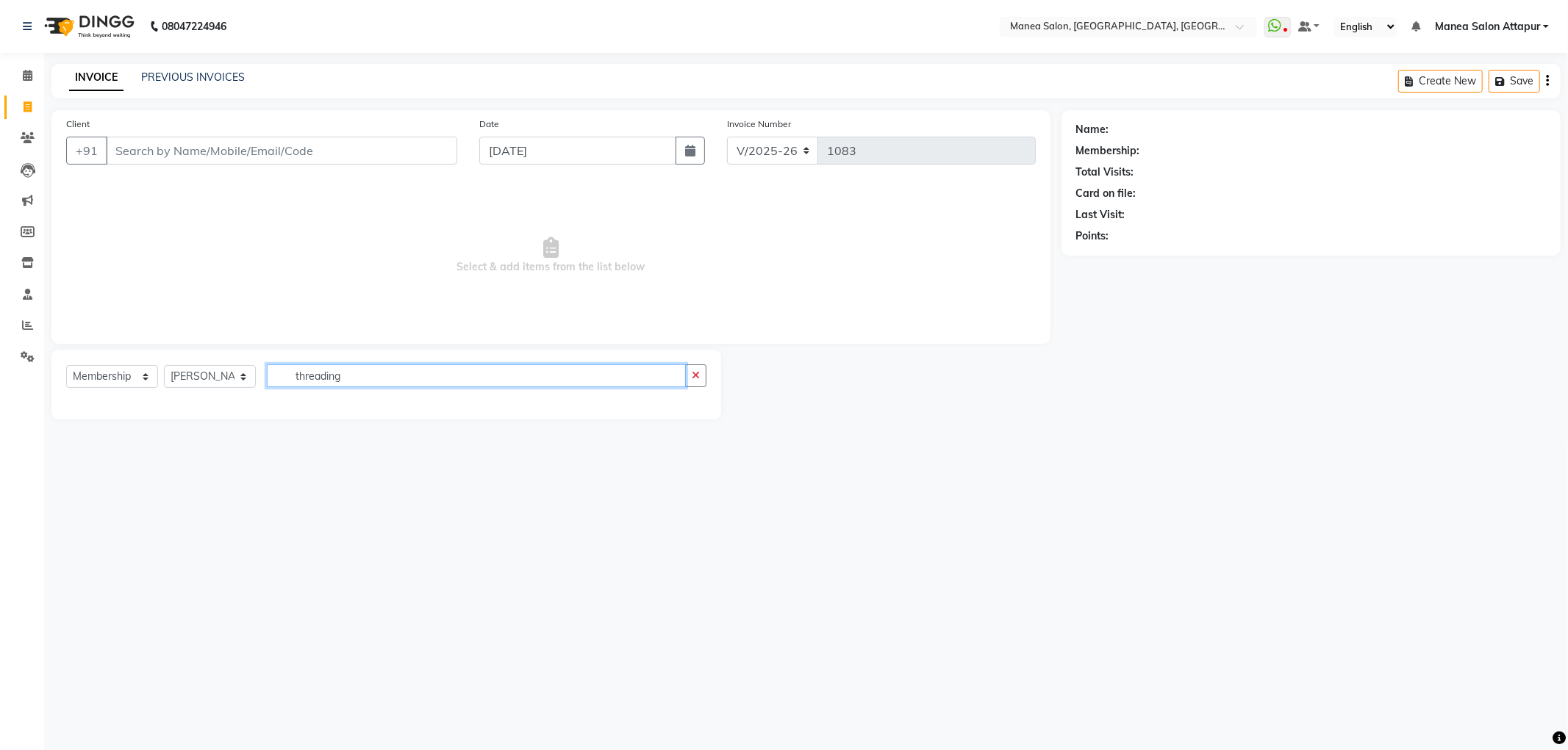
type input "threading"
click at [98, 377] on select "Select Service Product Membership Package Voucher Prepaid Gift Card" at bounding box center [112, 376] width 92 height 23
select select "service"
click at [66, 366] on select "Select Service Product Membership Package Voucher Prepaid Gift Card" at bounding box center [112, 376] width 92 height 23
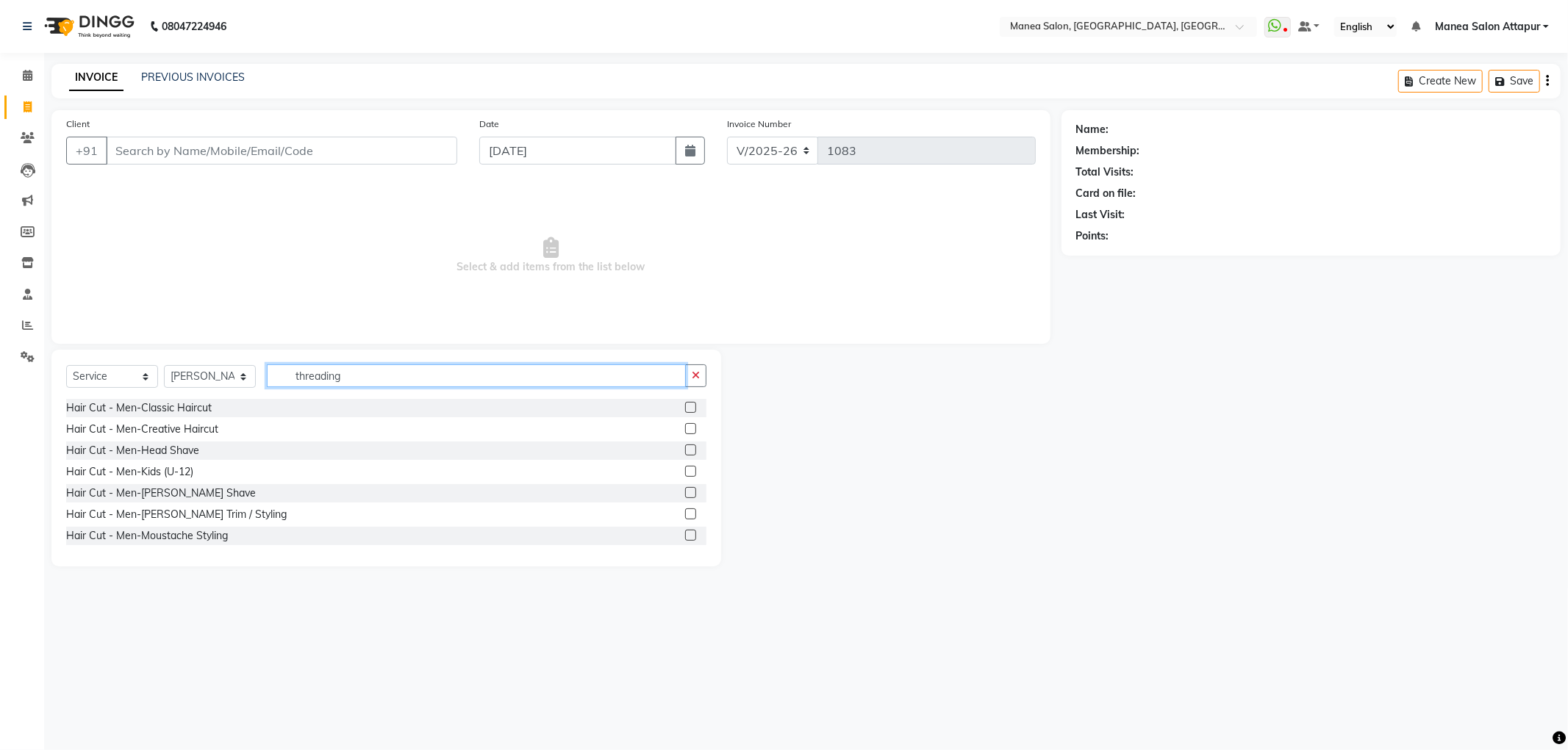
click at [344, 378] on input "threading" at bounding box center [475, 375] width 419 height 23
click at [699, 383] on button "button" at bounding box center [695, 375] width 21 height 23
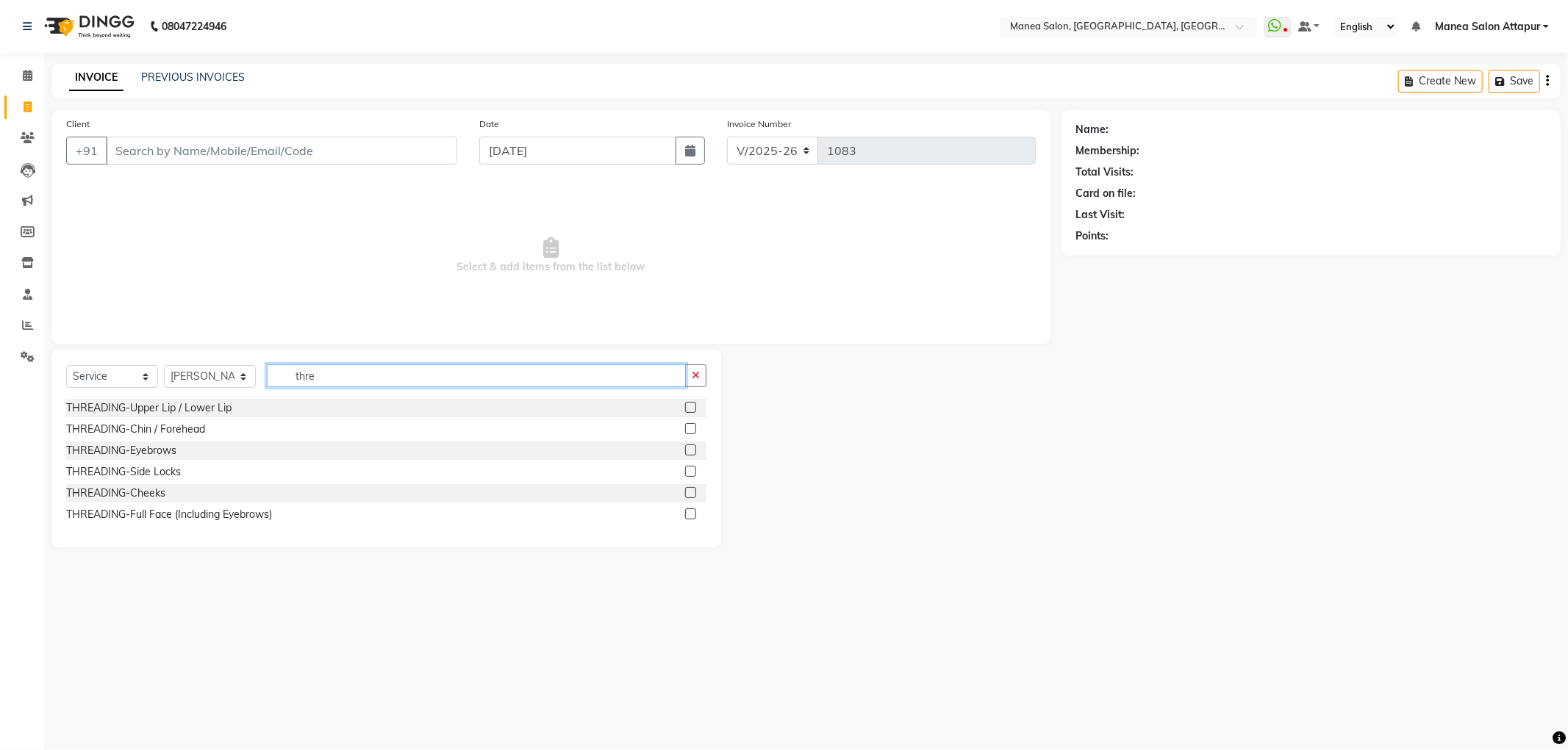
type input "thre"
click at [688, 405] on label at bounding box center [690, 407] width 11 height 11
click at [688, 405] on input "checkbox" at bounding box center [689, 407] width 9 height 9
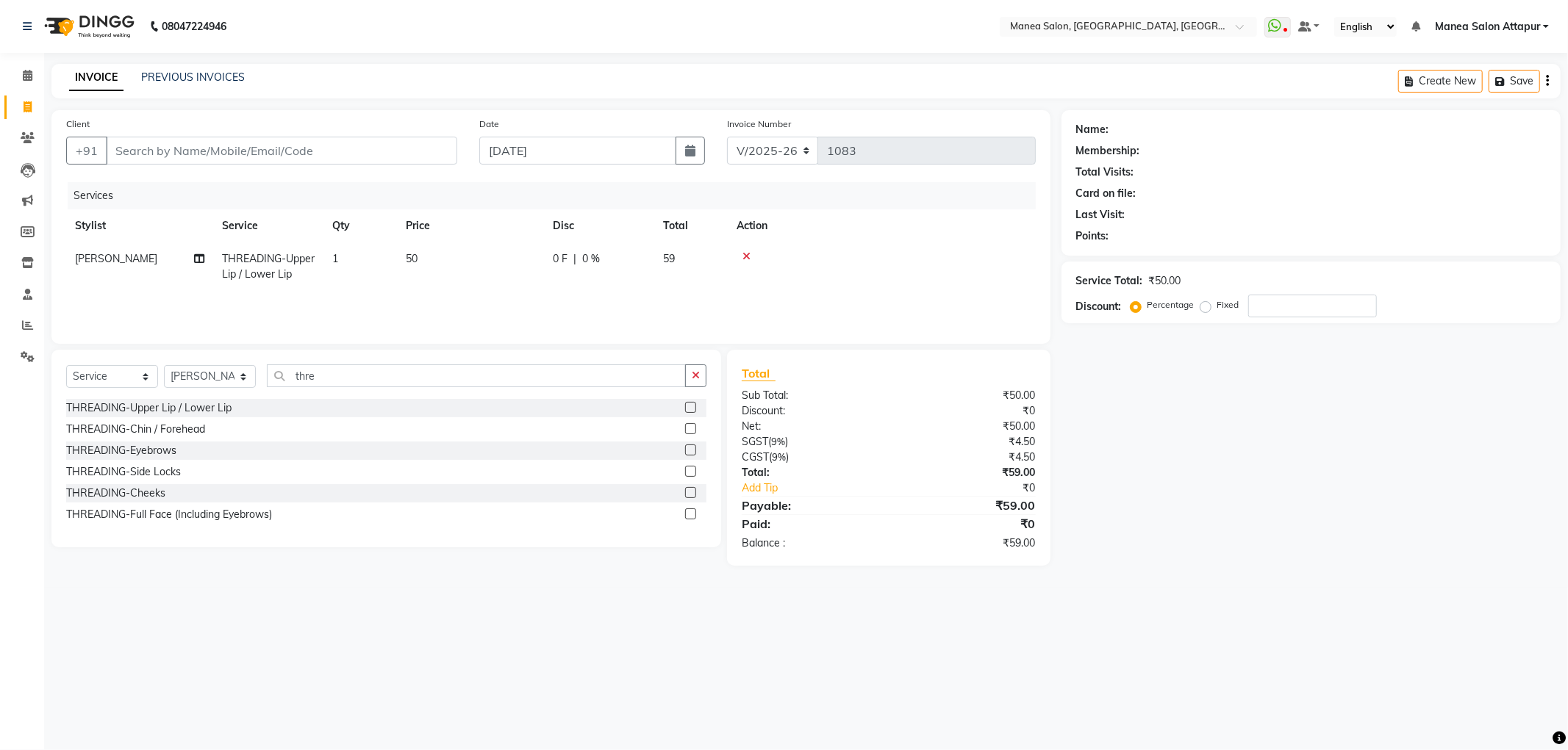
click at [688, 405] on label at bounding box center [690, 407] width 11 height 11
click at [688, 405] on input "checkbox" at bounding box center [689, 407] width 9 height 9
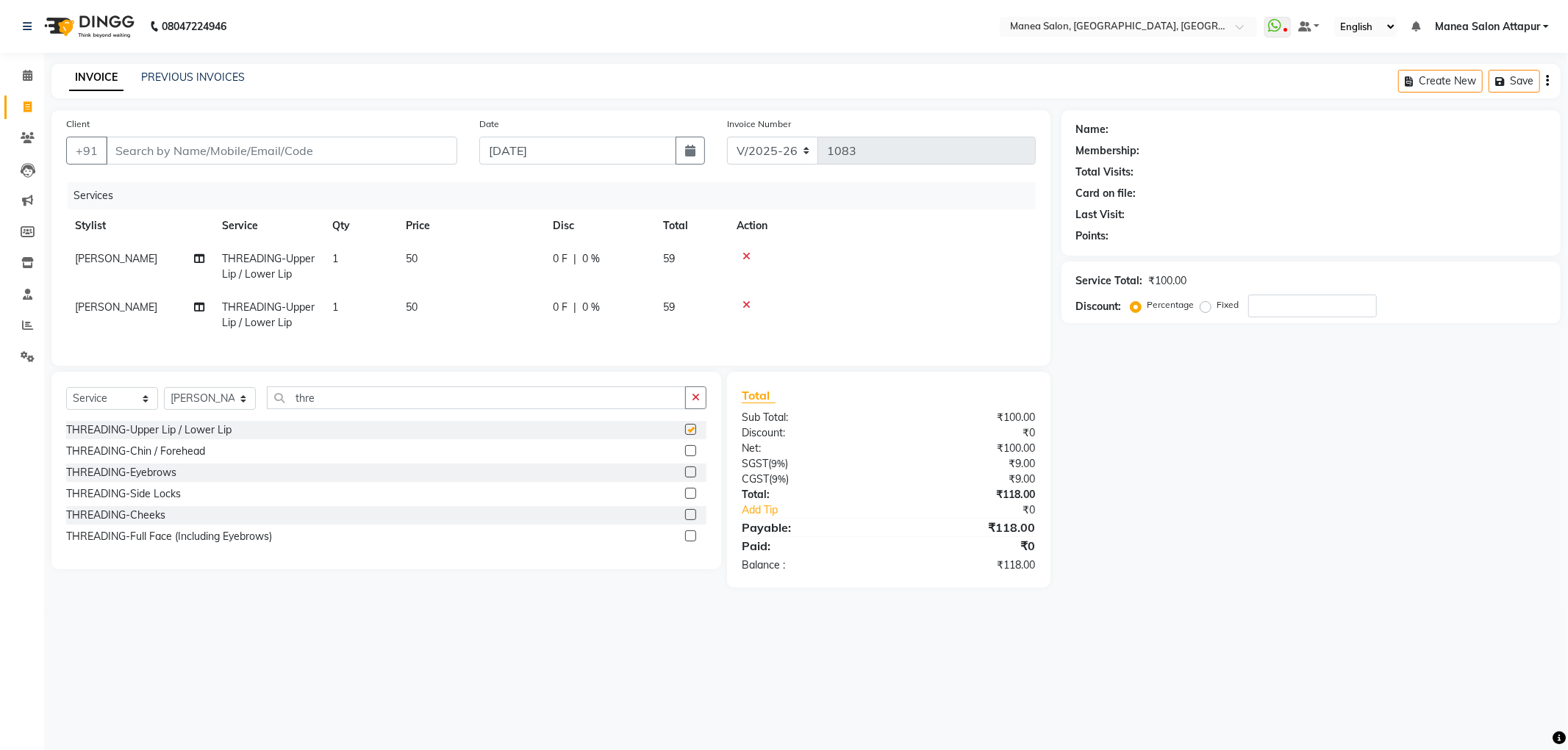
checkbox input "false"
click at [687, 499] on label at bounding box center [690, 493] width 11 height 11
click at [687, 499] on input "checkbox" at bounding box center [689, 494] width 9 height 9
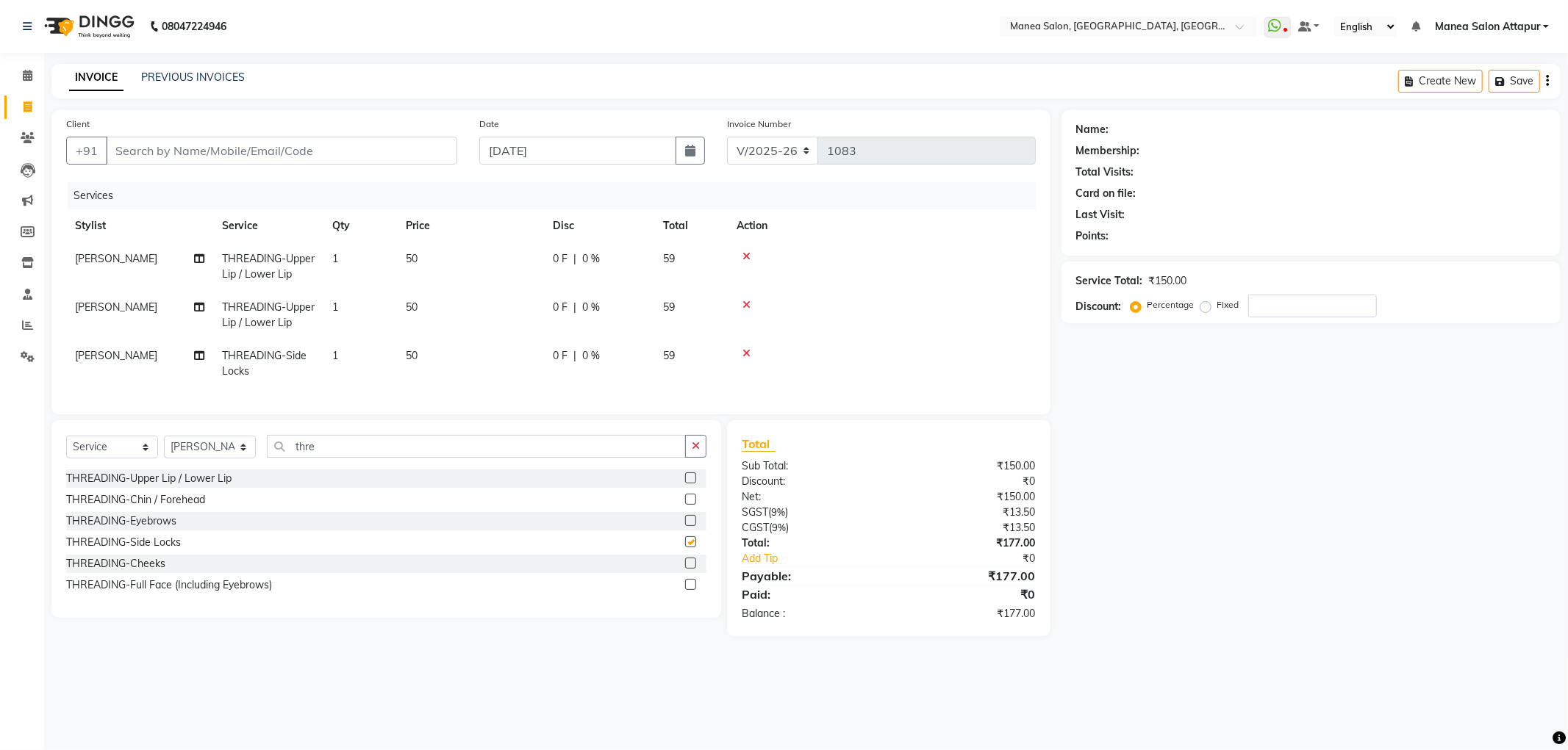
checkbox input "false"
click at [691, 526] on label at bounding box center [690, 520] width 11 height 11
click at [691, 526] on input "checkbox" at bounding box center [689, 521] width 9 height 9
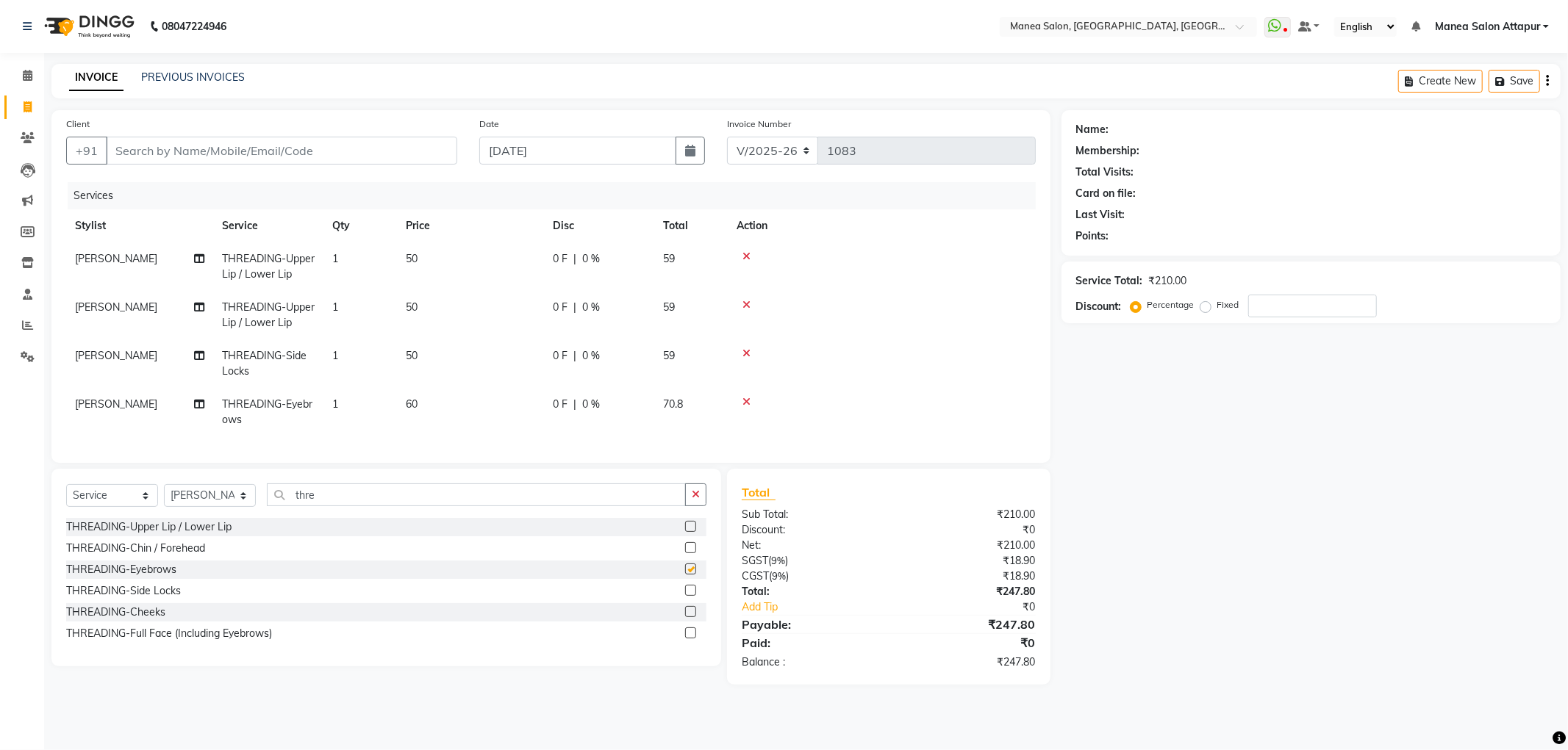
checkbox input "false"
click at [692, 553] on label at bounding box center [690, 547] width 11 height 11
click at [692, 553] on input "checkbox" at bounding box center [689, 548] width 9 height 9
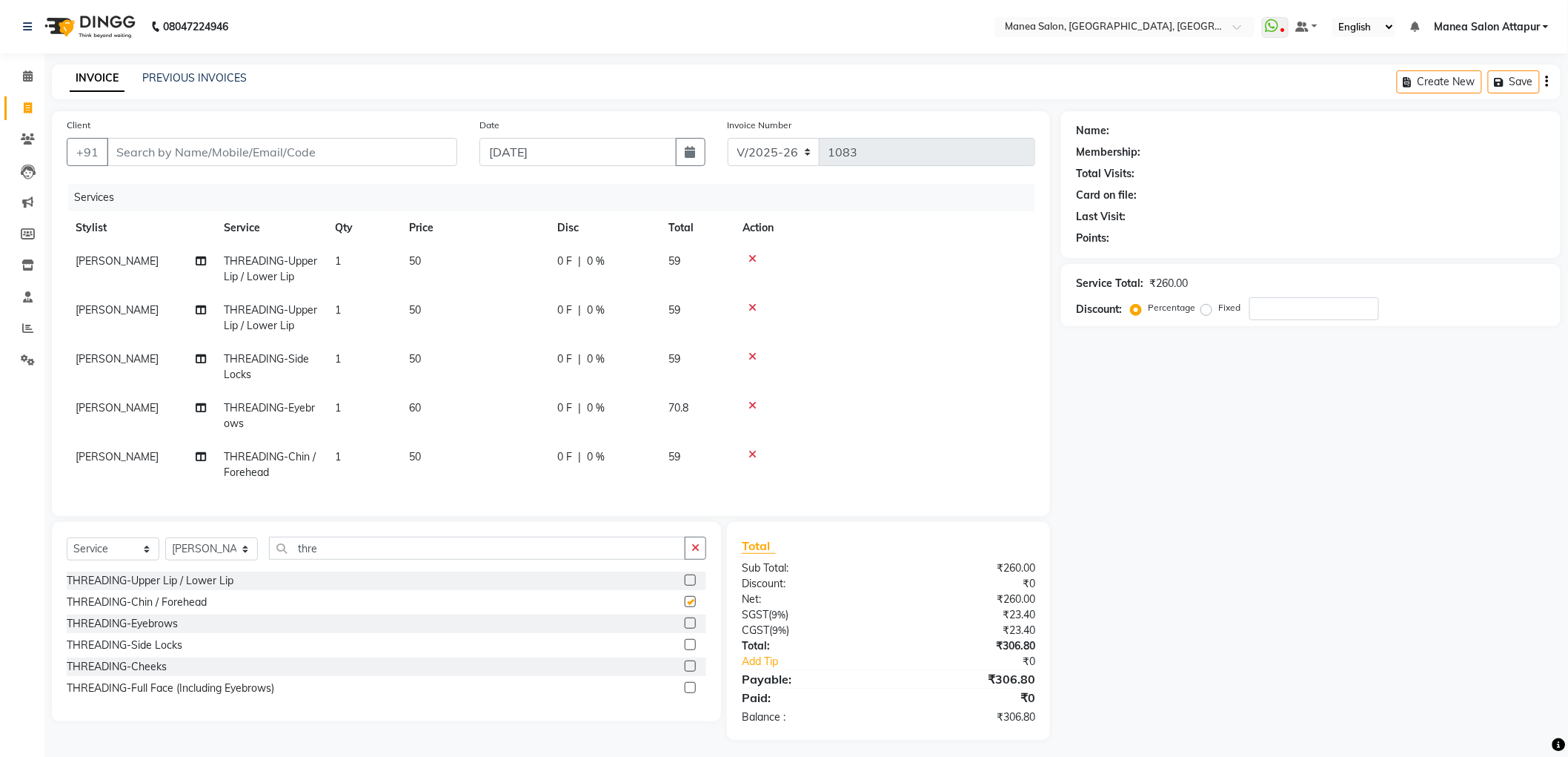
checkbox input "false"
click at [753, 450] on icon at bounding box center [752, 455] width 9 height 10
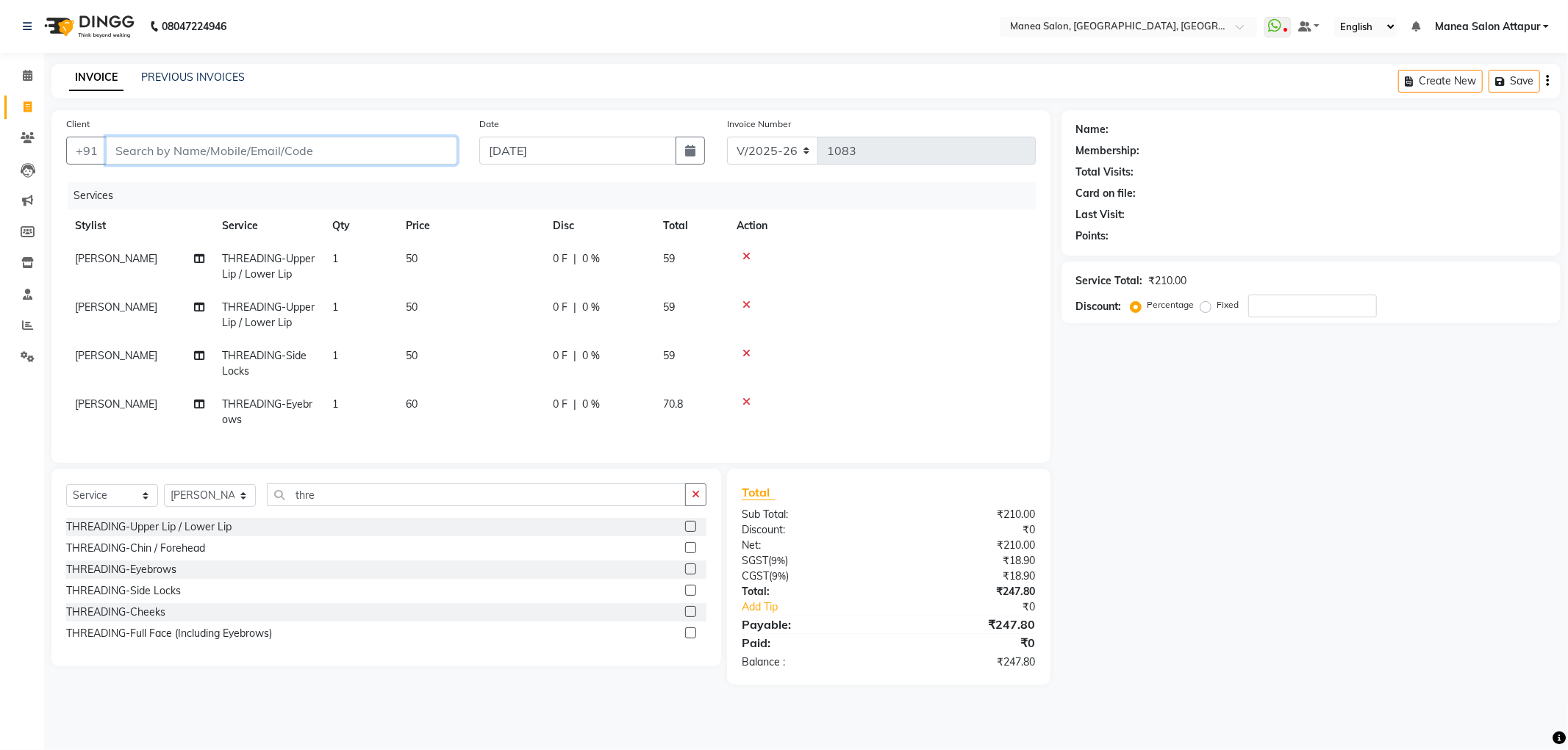
click at [272, 148] on input "Client" at bounding box center [282, 150] width 351 height 28
type input "9"
type input "0"
click at [211, 188] on span "9848634" at bounding box center [216, 184] width 52 height 14
type input "9848634203"
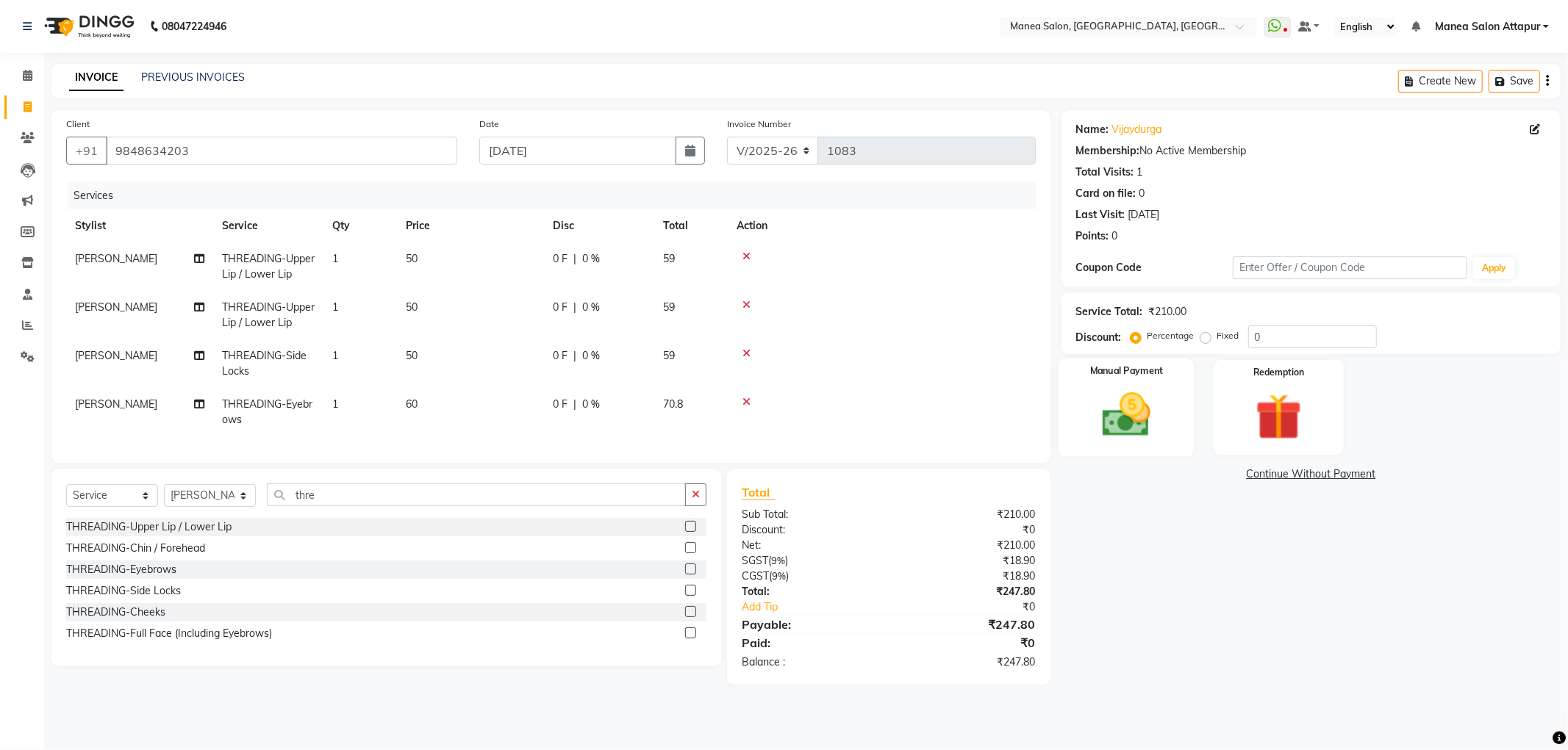
click at [1159, 420] on img at bounding box center [1126, 415] width 79 height 56
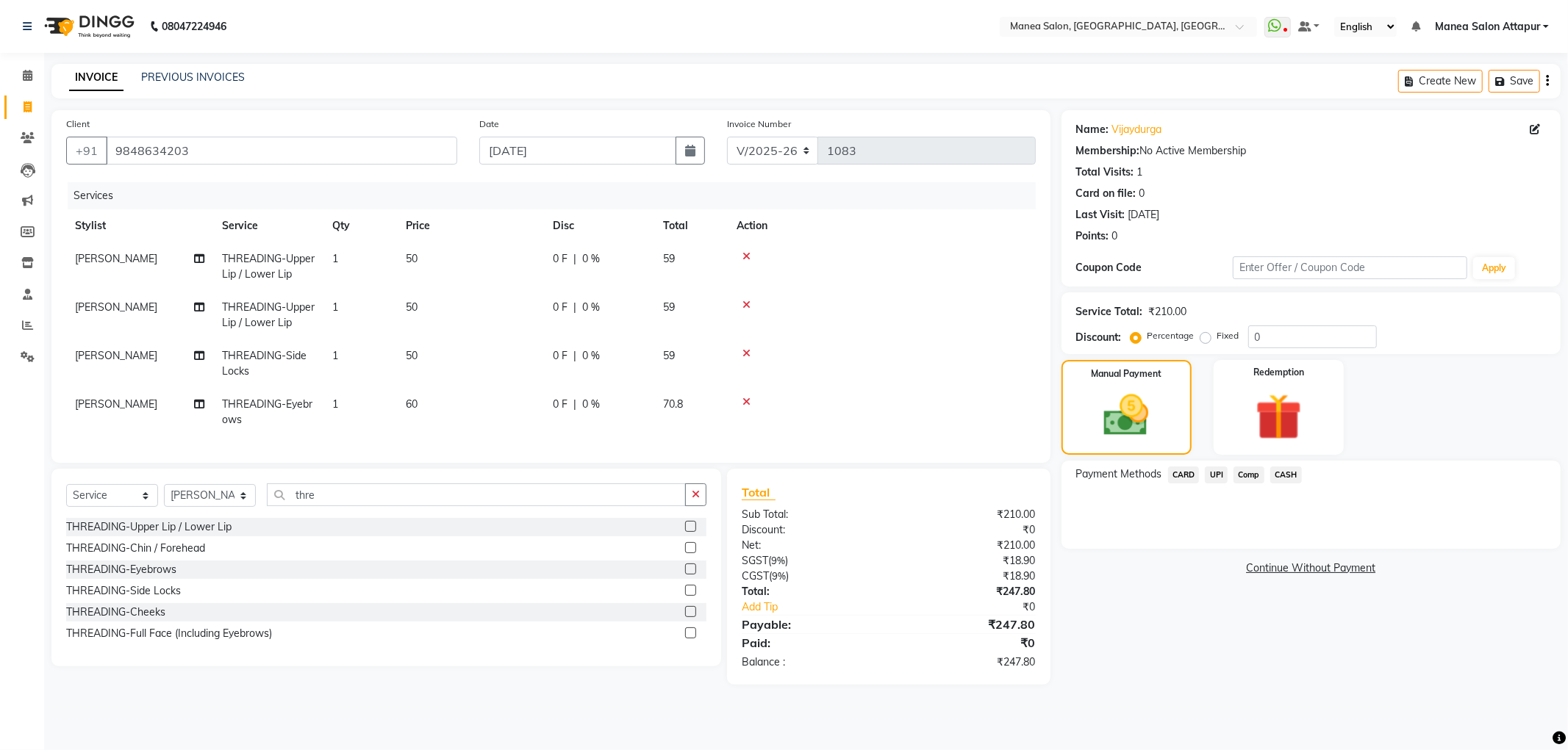
click at [1217, 474] on span "UPI" at bounding box center [1216, 475] width 23 height 17
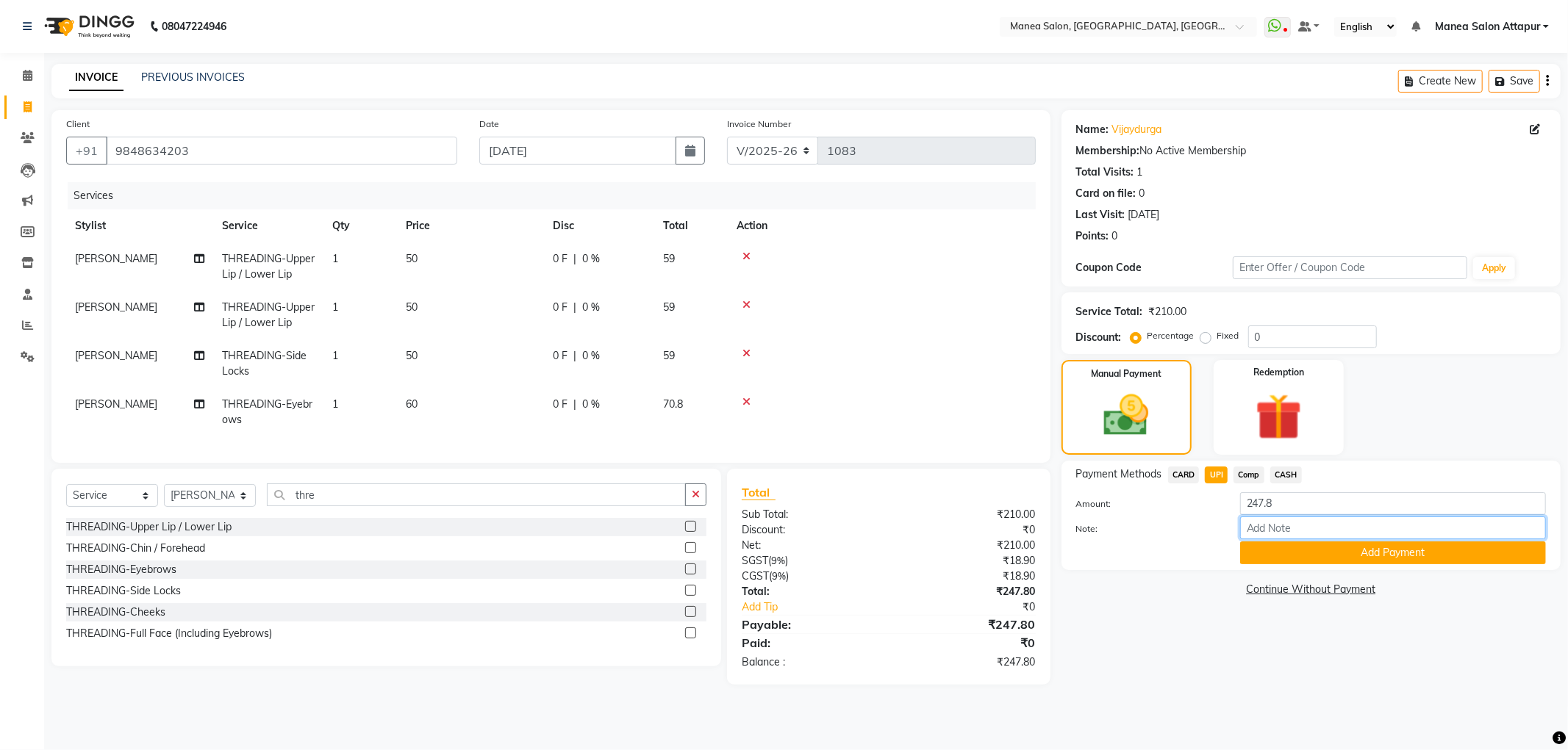
click at [1292, 535] on input "Note:" at bounding box center [1392, 528] width 306 height 23
type input "Salon Account"
click at [1312, 591] on link "Continue Without Payment" at bounding box center [1311, 590] width 493 height 15
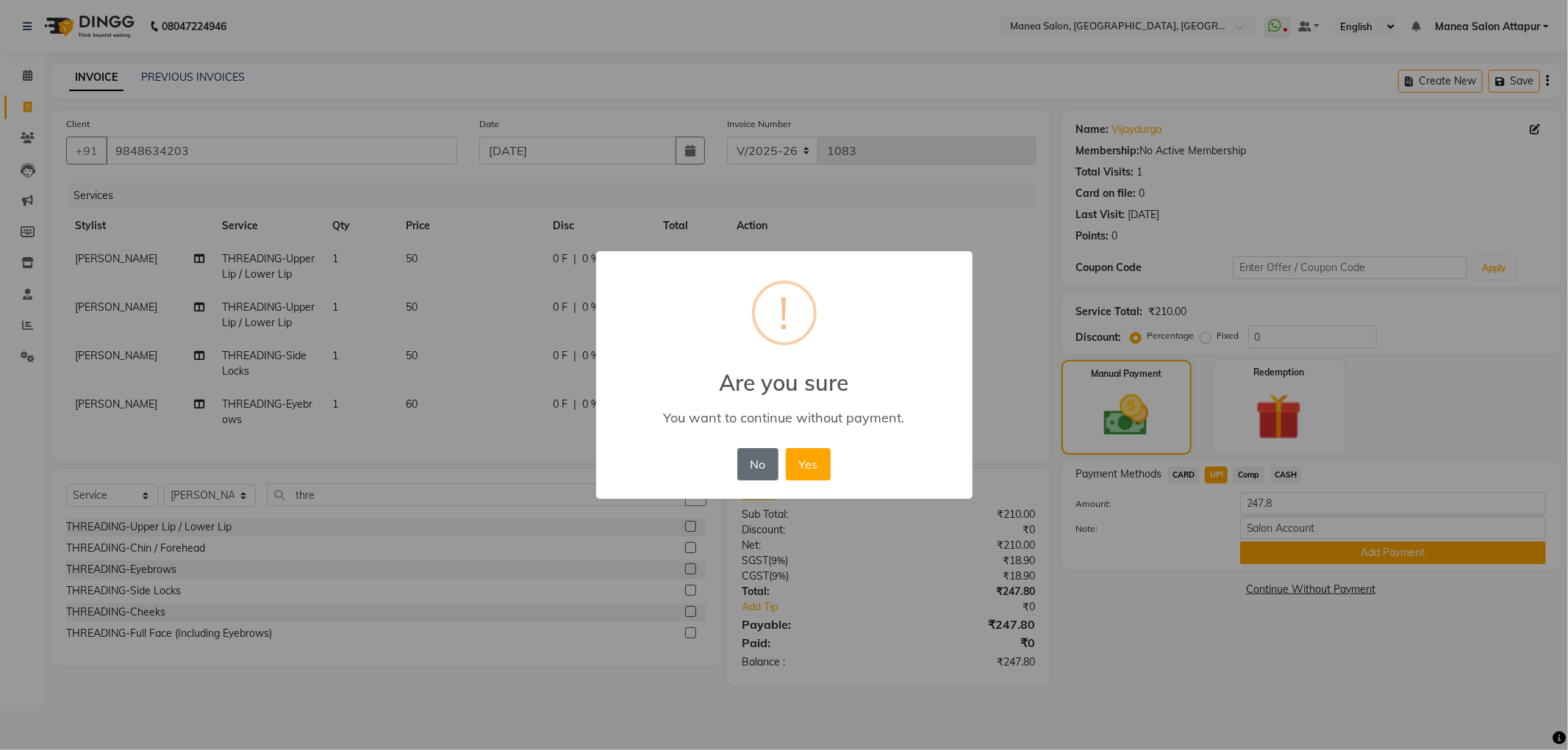
click at [741, 456] on button "No" at bounding box center [757, 464] width 41 height 32
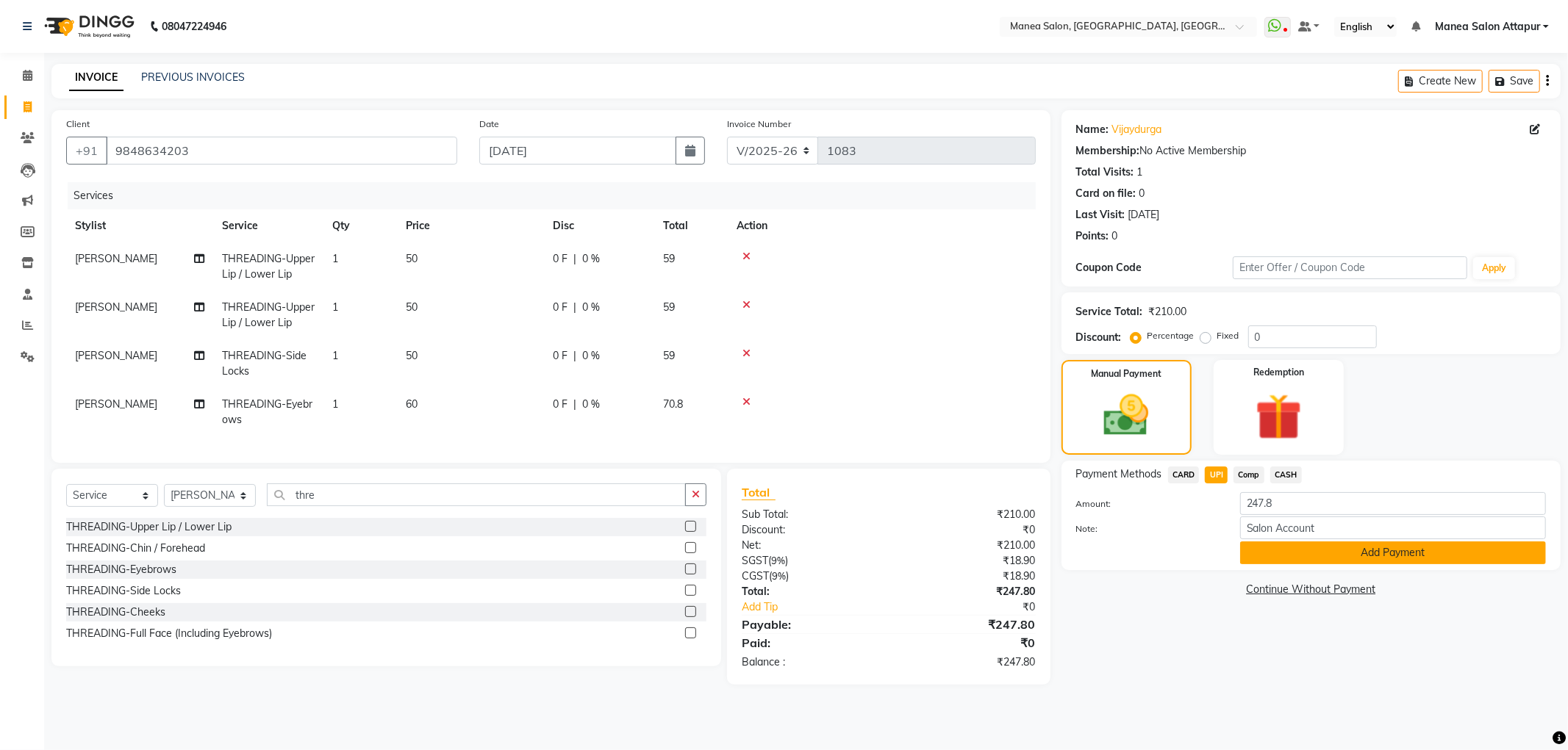
click at [1382, 559] on button "Add Payment" at bounding box center [1392, 552] width 306 height 23
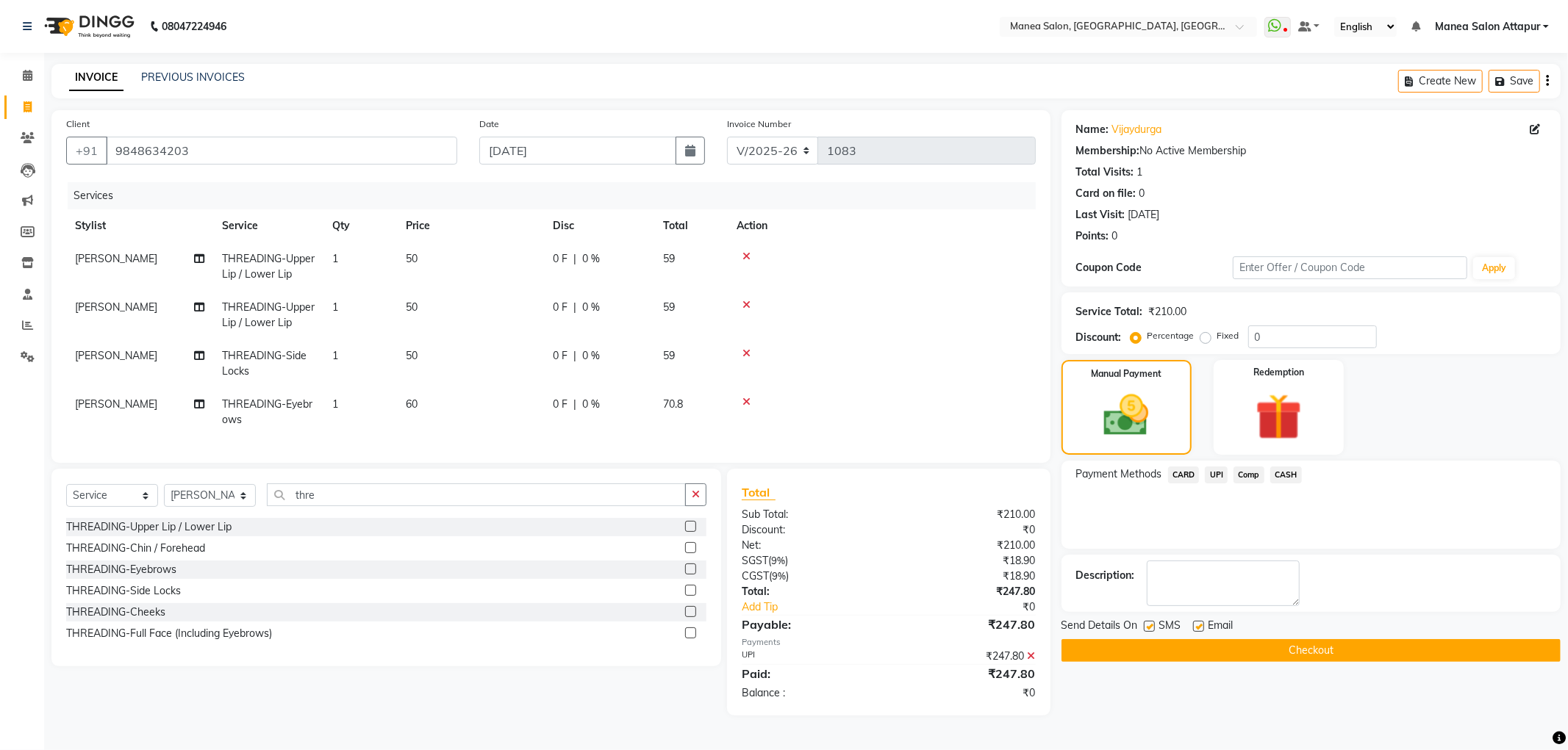
click at [1216, 471] on span "UPI" at bounding box center [1216, 475] width 23 height 17
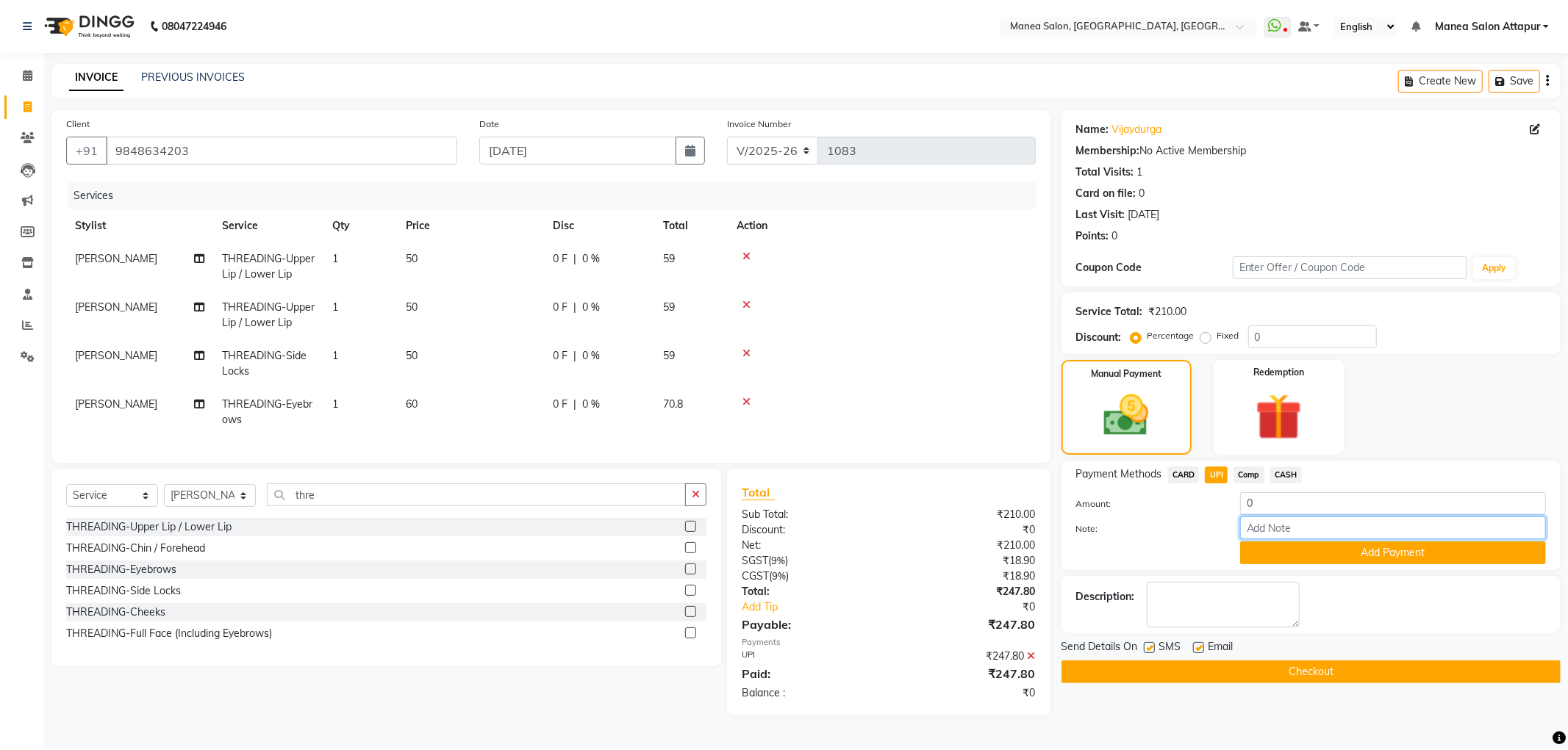
click at [1284, 523] on input "Note:" at bounding box center [1392, 528] width 306 height 23
type input "Salon Account"
click at [1273, 670] on button "Checkout" at bounding box center [1311, 671] width 499 height 23
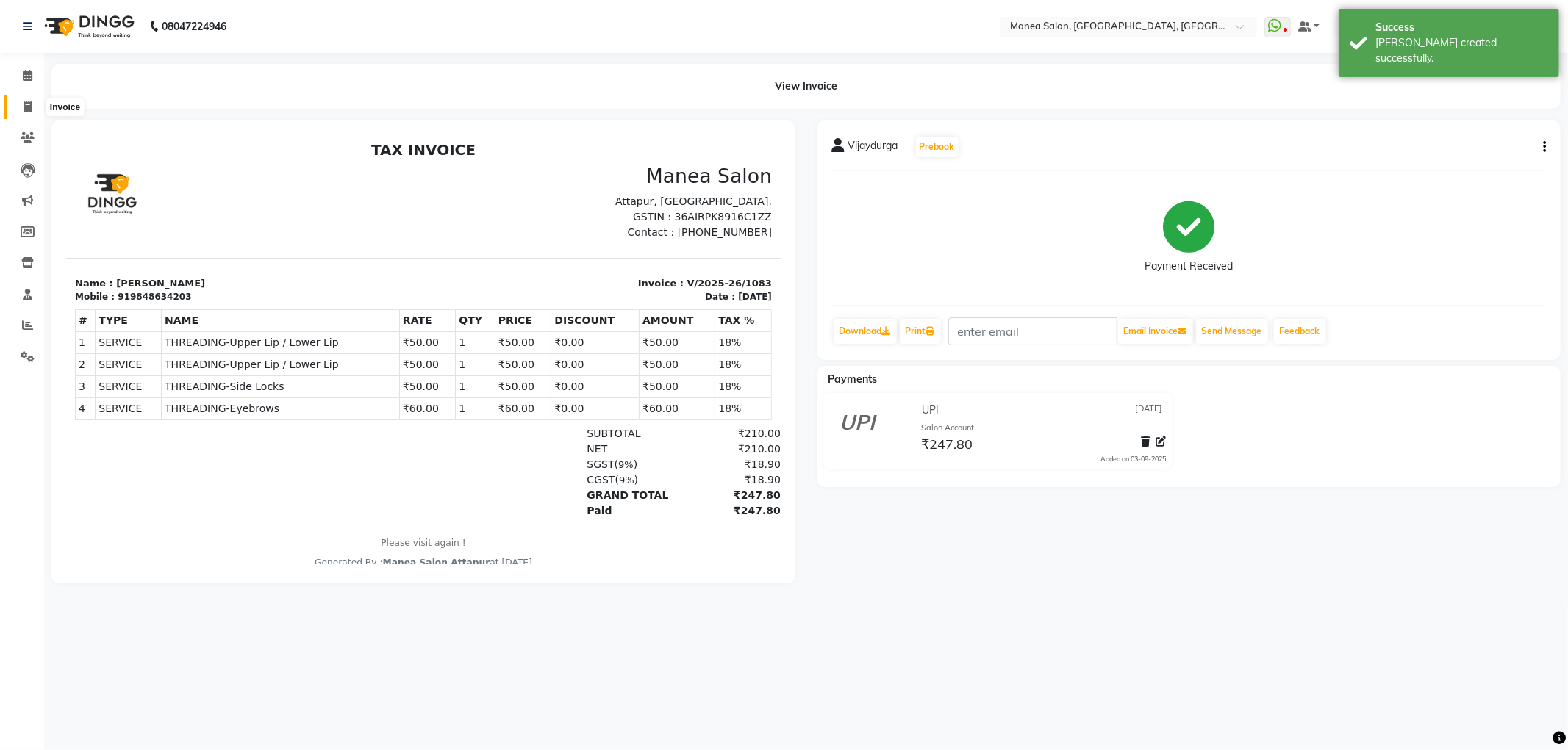
click at [25, 101] on icon at bounding box center [28, 106] width 8 height 11
select select "service"
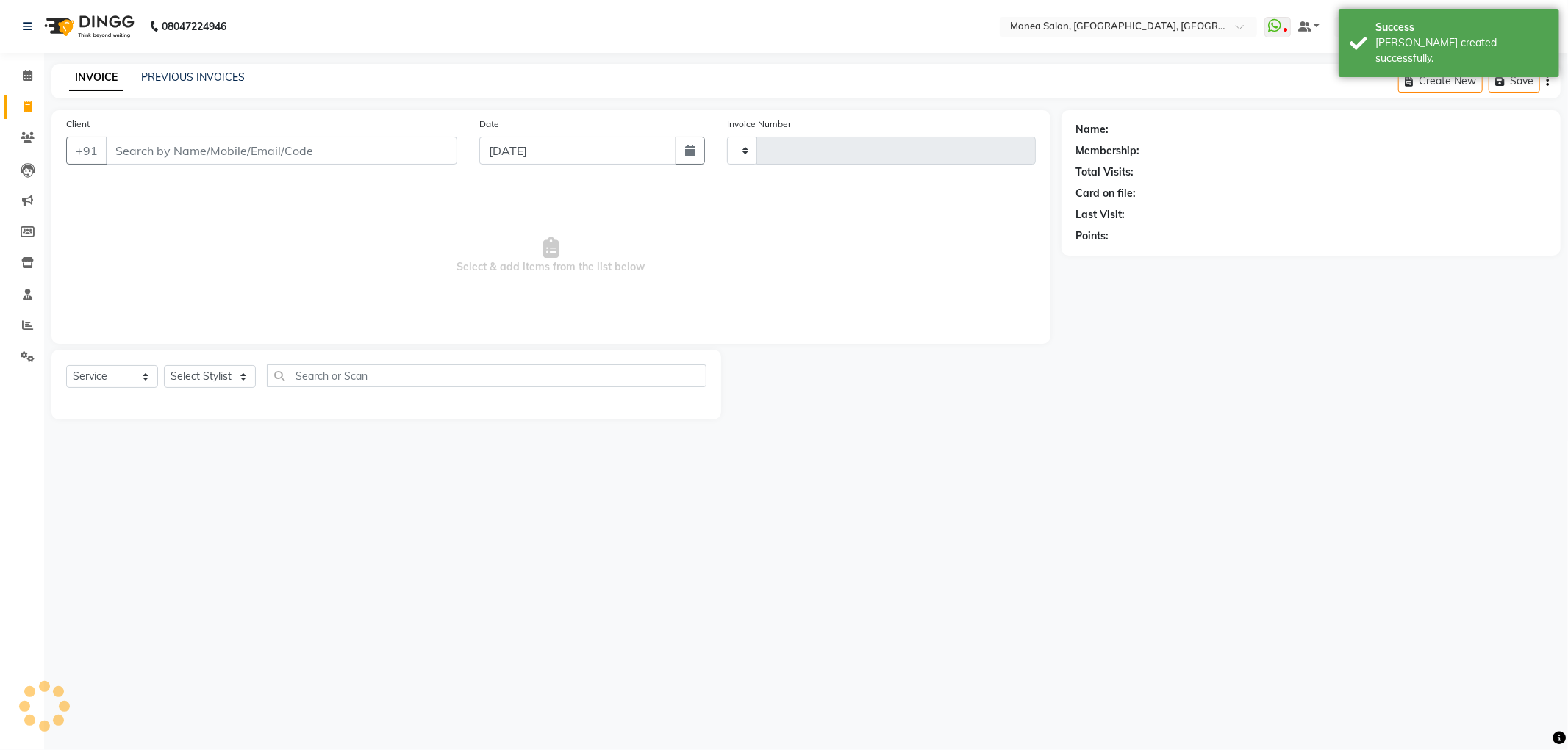
type input "1084"
select select "6587"
select select "membership"
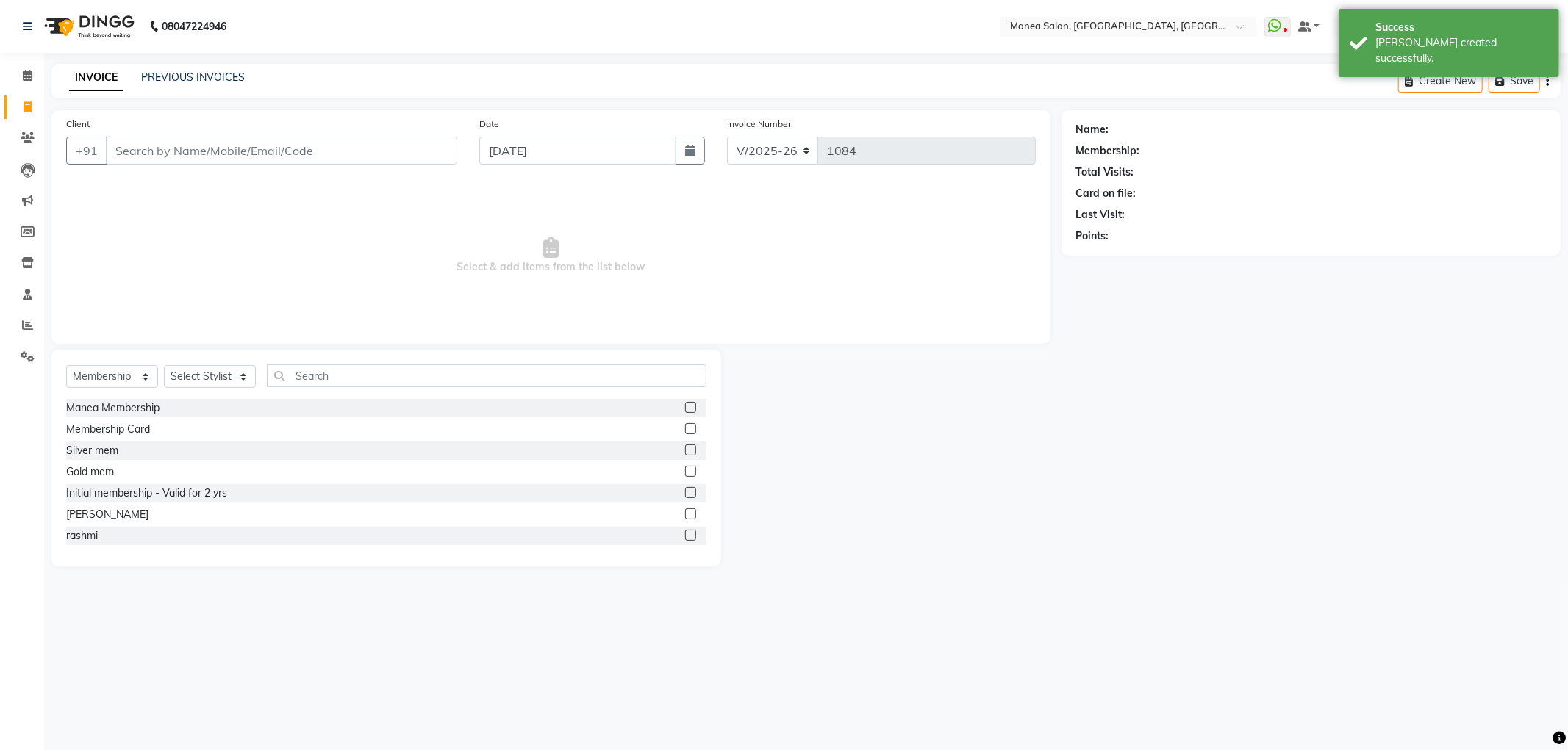
click at [149, 153] on input "Client" at bounding box center [282, 150] width 351 height 28
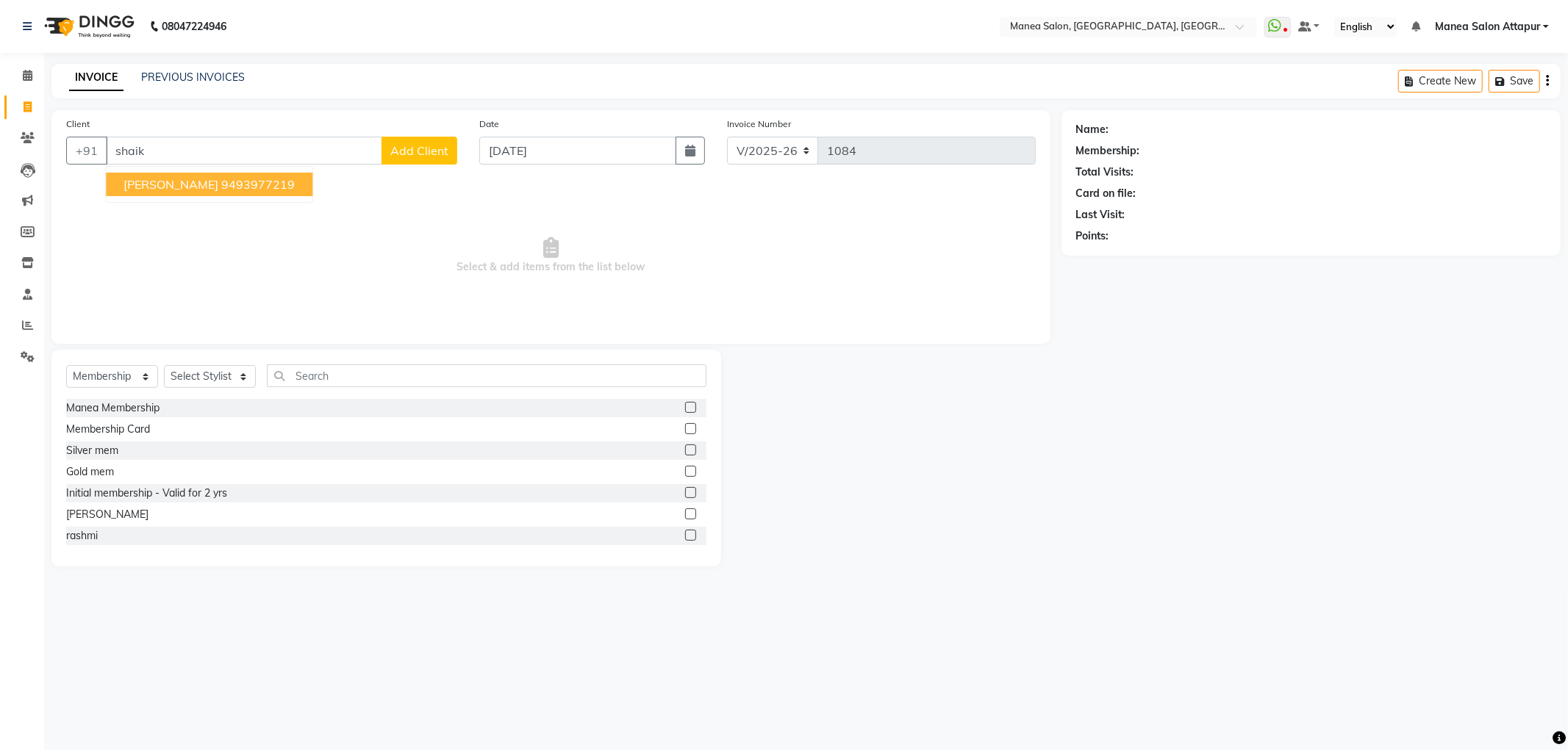
click at [152, 187] on span "[PERSON_NAME]" at bounding box center [171, 184] width 95 height 14
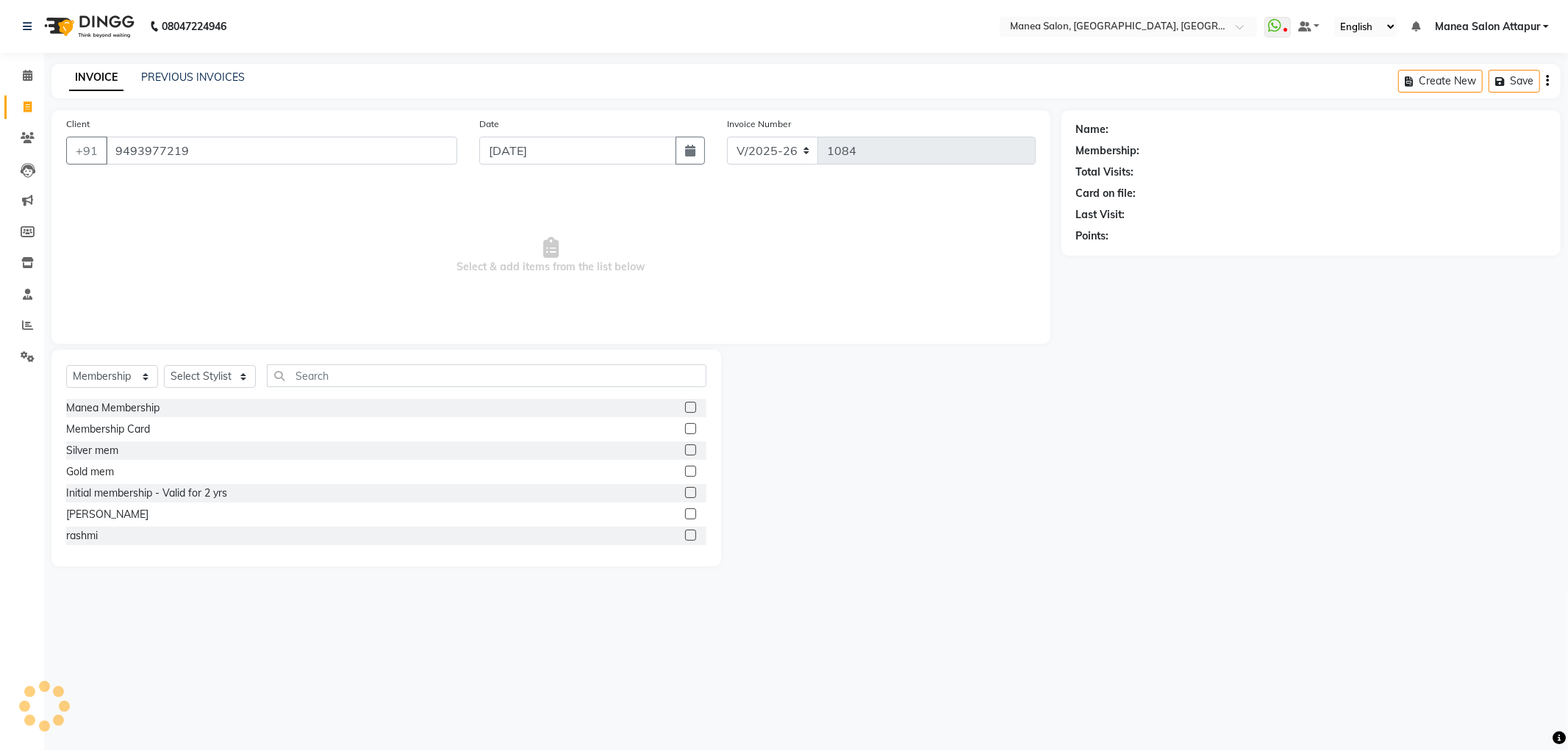
type input "9493977219"
select select "1: Object"
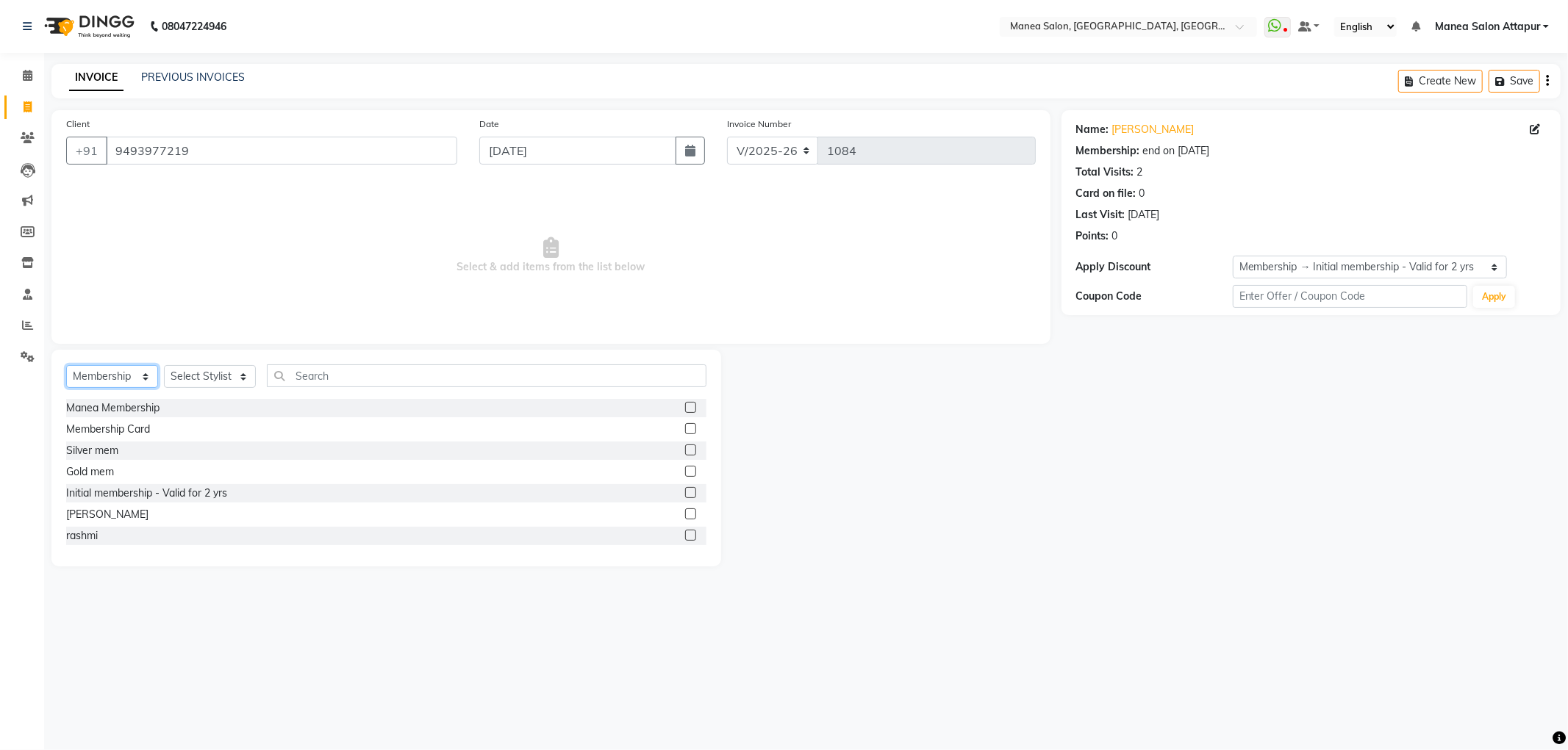
click at [91, 373] on select "Select Service Product Membership Package Voucher Prepaid Gift Card" at bounding box center [112, 376] width 92 height 23
select select "service"
click at [66, 366] on select "Select Service Product Membership Package Voucher Prepaid Gift Card" at bounding box center [112, 376] width 92 height 23
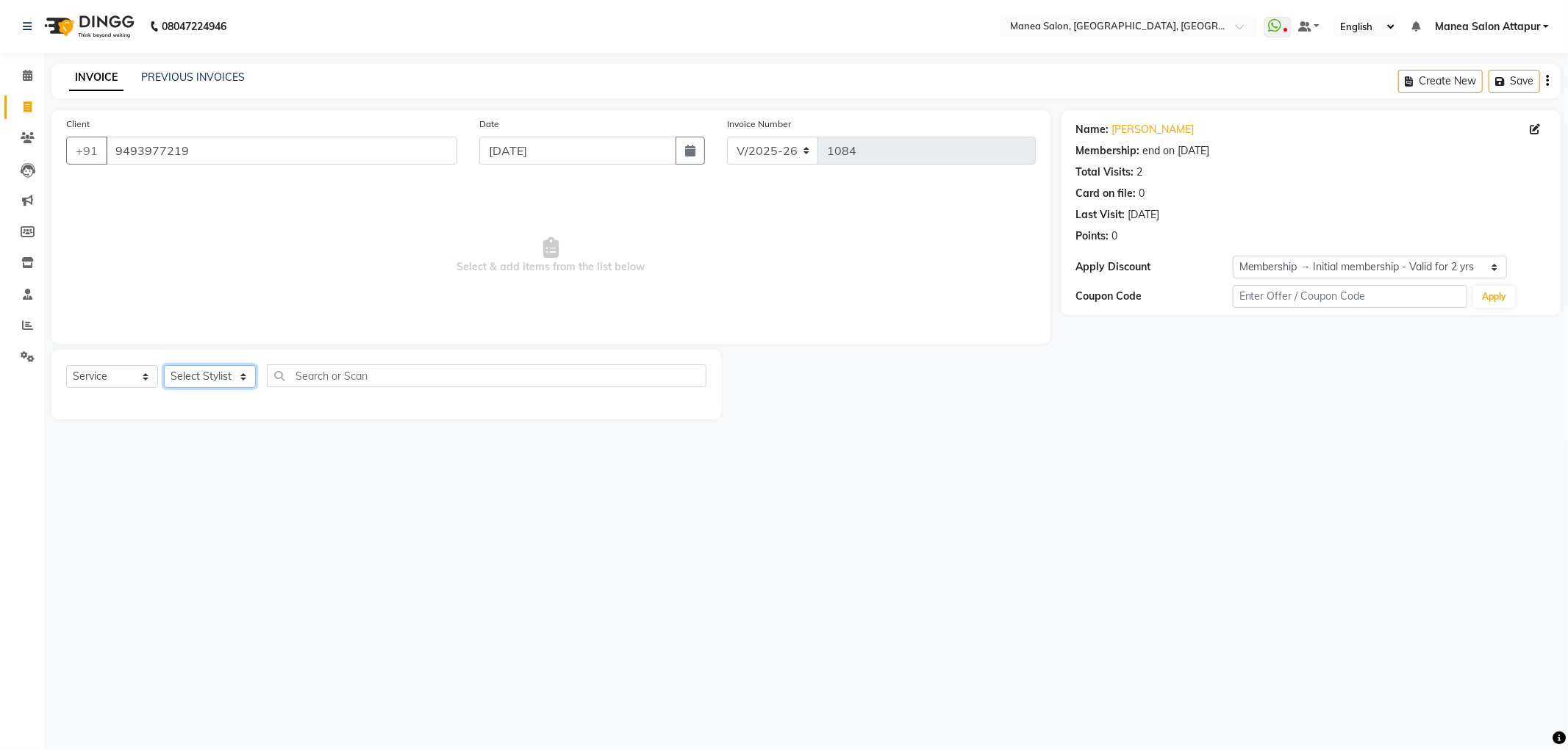
click at [210, 378] on select "Select Stylist Aryan Ashok [PERSON_NAME] [PERSON_NAME] [PERSON_NAME] [PERSON_NA…" at bounding box center [210, 376] width 92 height 23
select select "78234"
click at [164, 366] on select "Select Stylist Aryan Ashok [PERSON_NAME] [PERSON_NAME] [PERSON_NAME] [PERSON_NA…" at bounding box center [210, 376] width 92 height 23
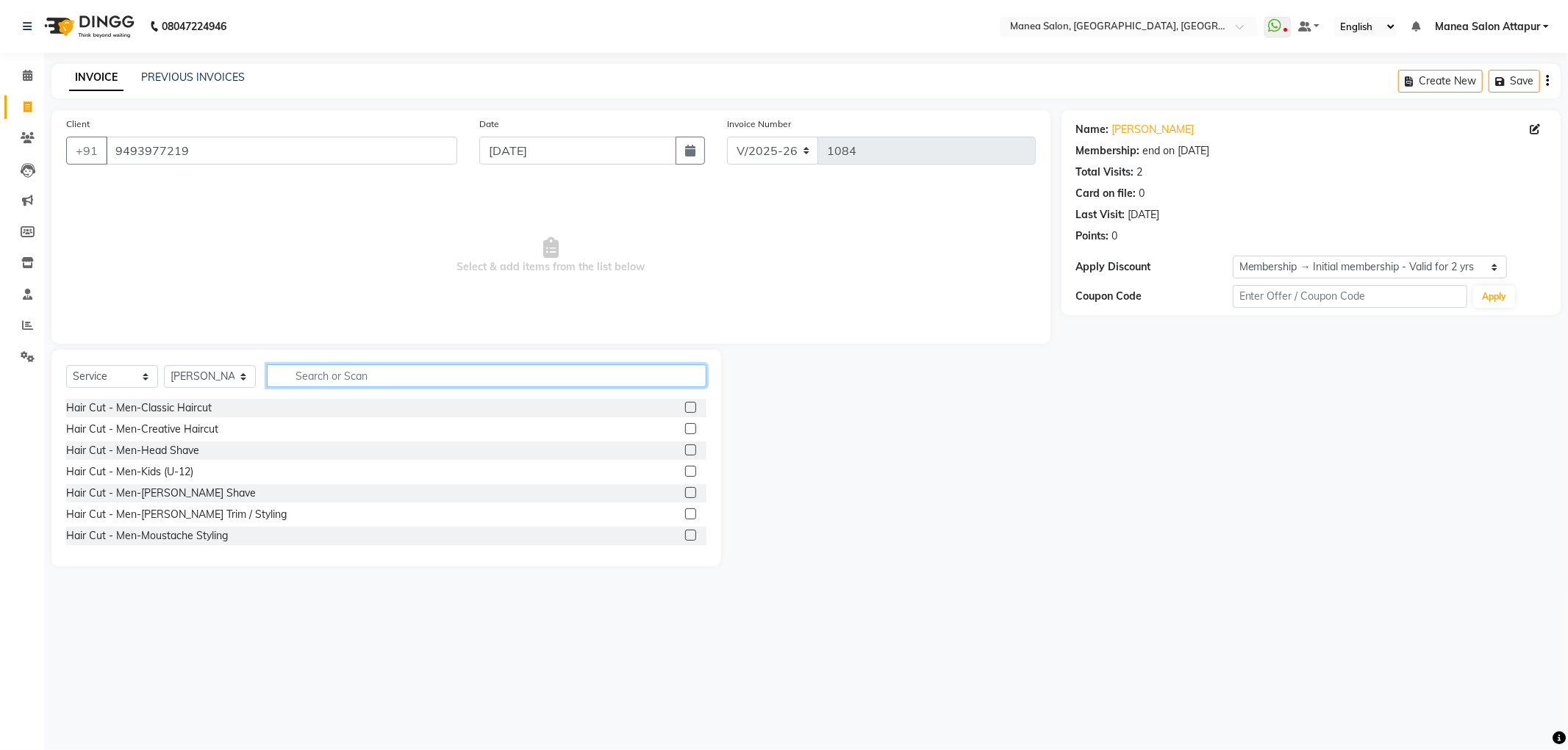
click at [336, 376] on input "text" at bounding box center [486, 375] width 440 height 23
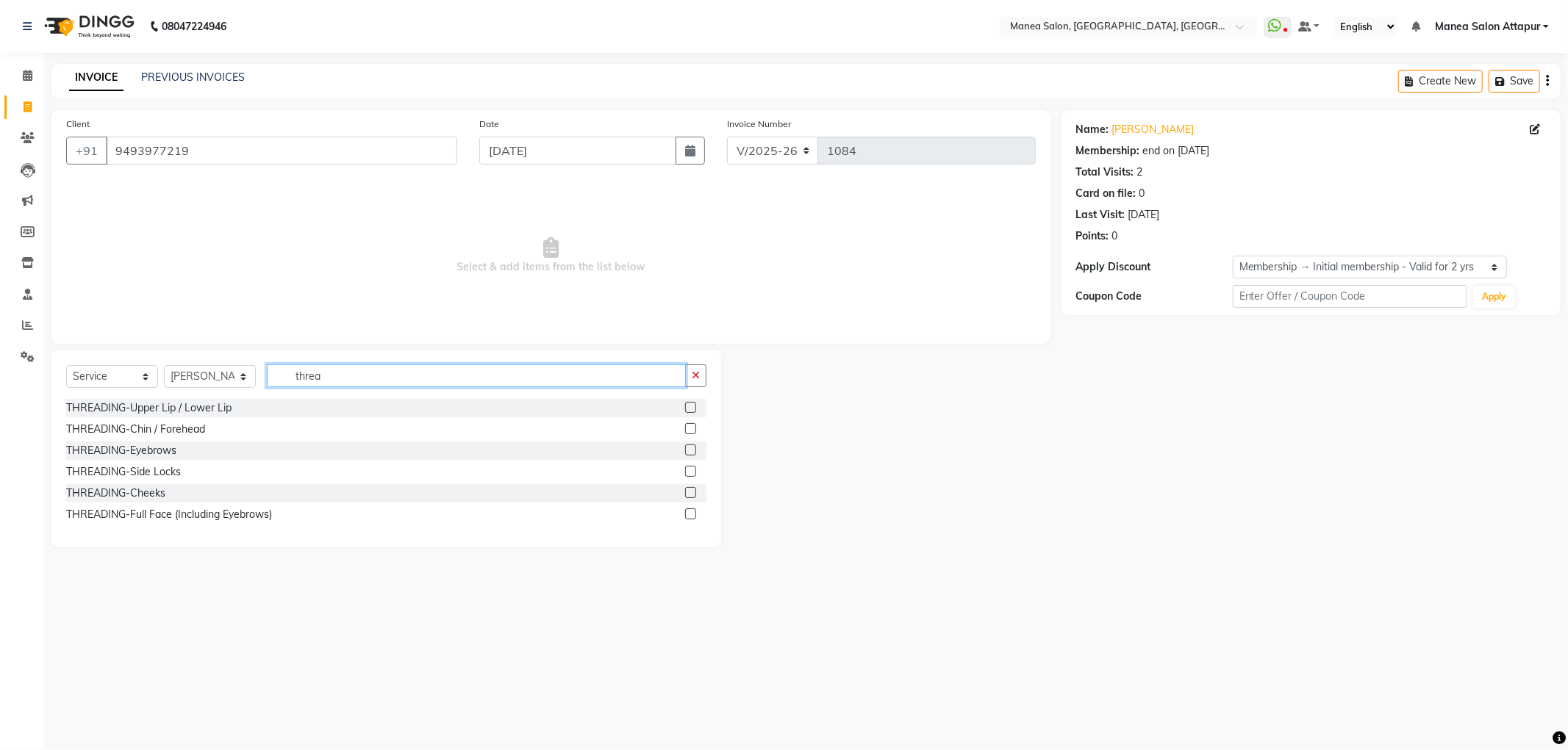
type input "threa"
click at [692, 407] on label at bounding box center [690, 407] width 11 height 11
click at [692, 407] on input "checkbox" at bounding box center [689, 407] width 9 height 9
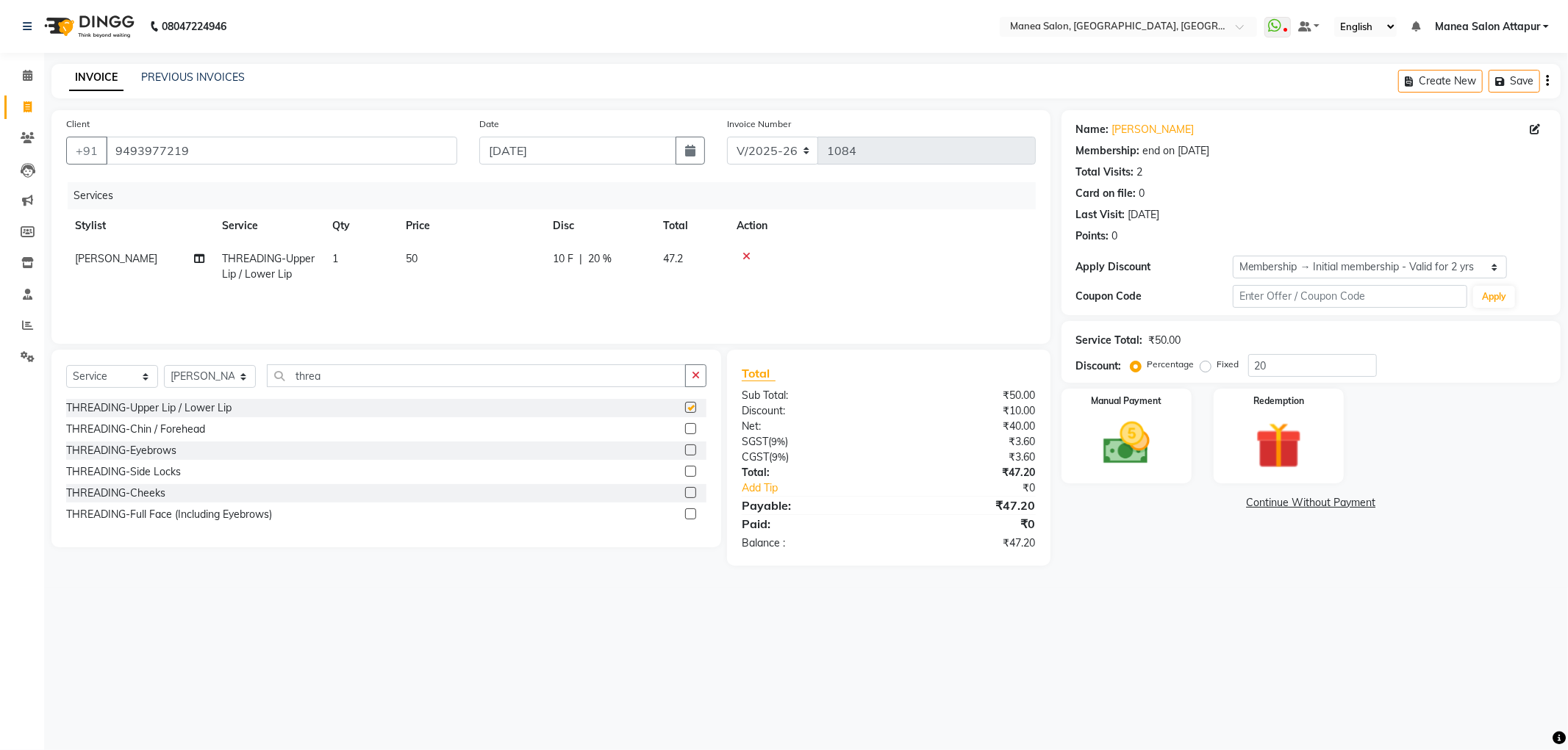
checkbox input "false"
click at [685, 449] on label at bounding box center [690, 450] width 11 height 11
click at [685, 449] on input "checkbox" at bounding box center [689, 450] width 9 height 9
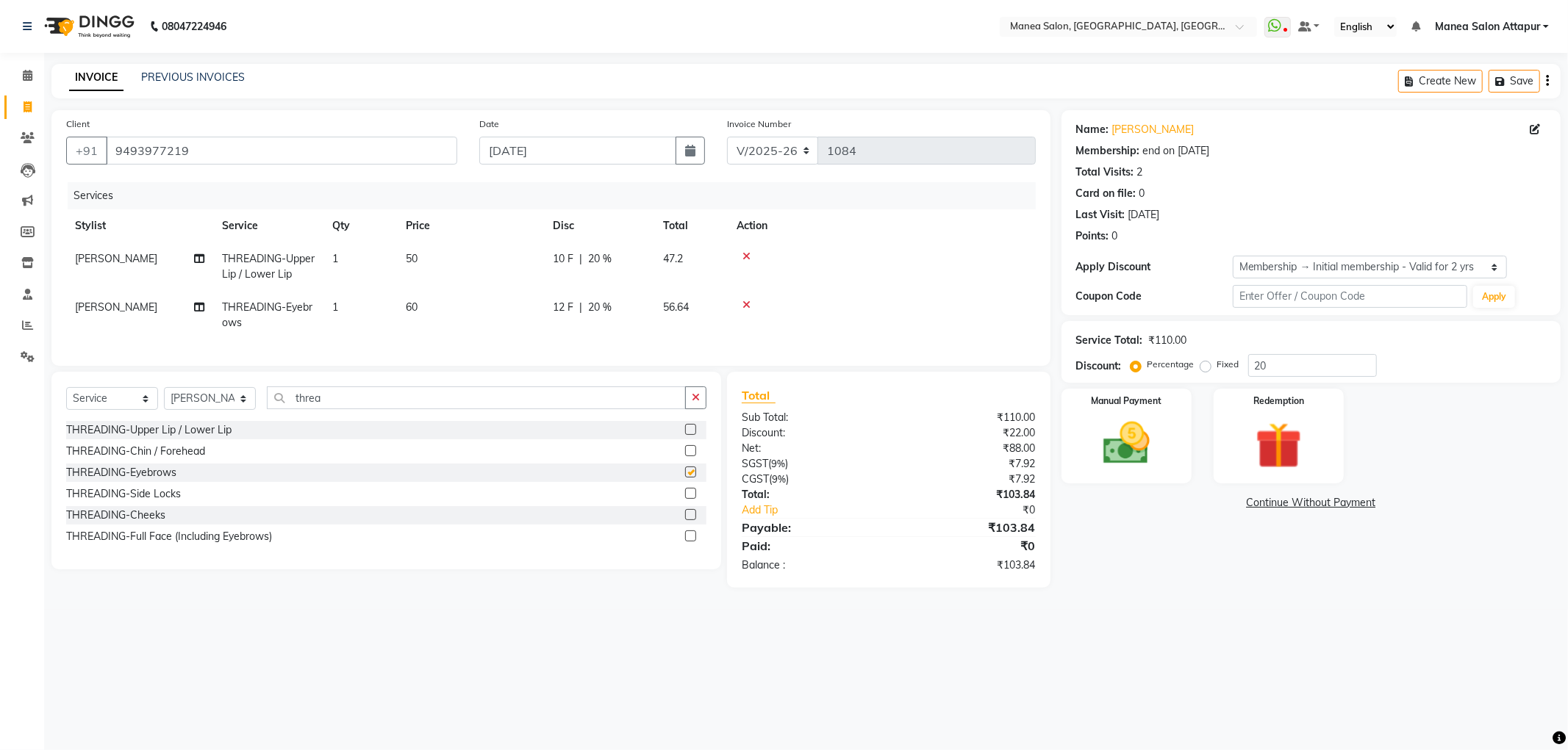
checkbox input "false"
click at [1144, 454] on img at bounding box center [1126, 444] width 79 height 56
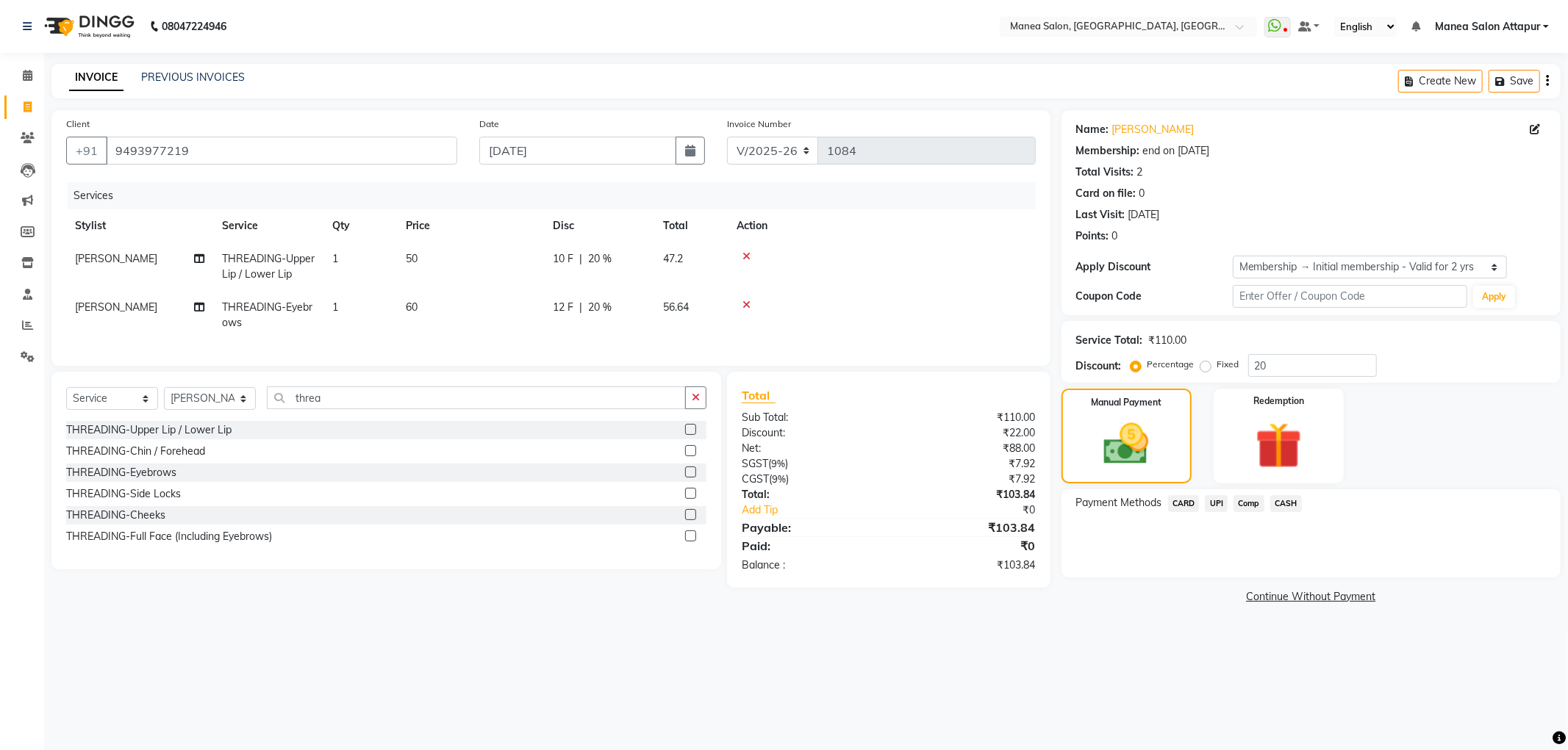
click at [1217, 503] on span "UPI" at bounding box center [1216, 503] width 23 height 17
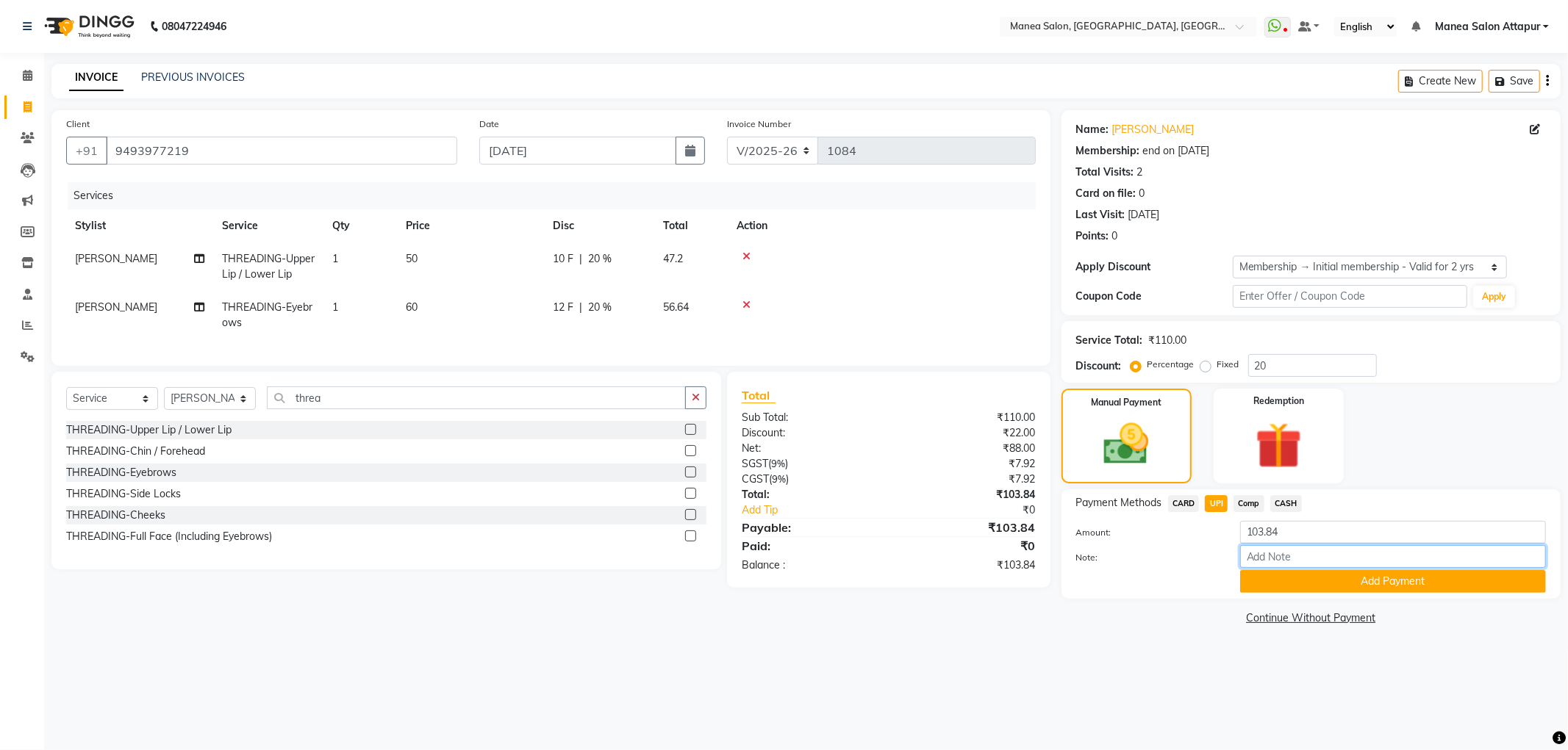
click at [1264, 553] on input "Note:" at bounding box center [1392, 556] width 306 height 23
type input "Salon Account"
click at [1267, 617] on link "Continue Without Payment" at bounding box center [1311, 618] width 493 height 15
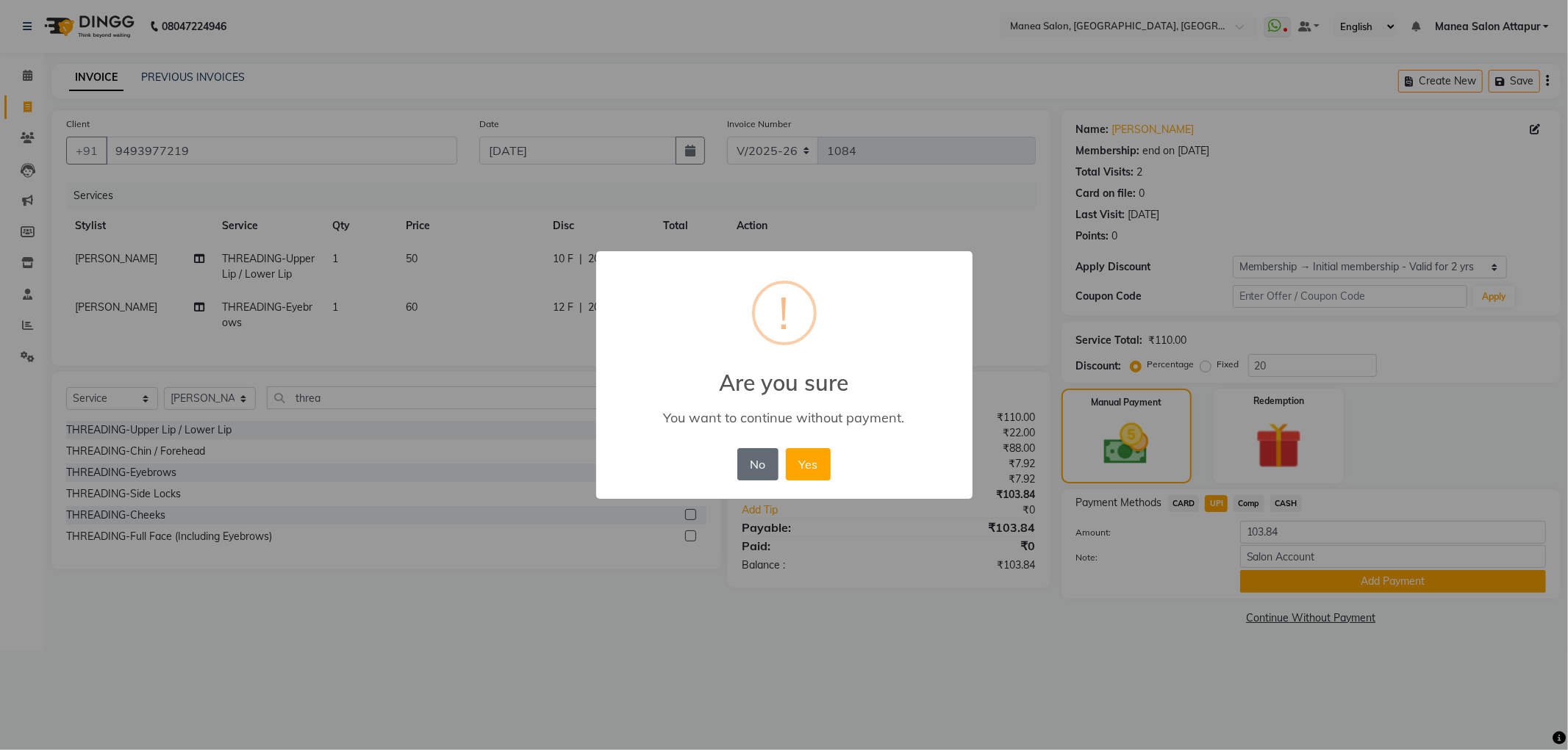
click at [756, 452] on button "No" at bounding box center [757, 464] width 41 height 32
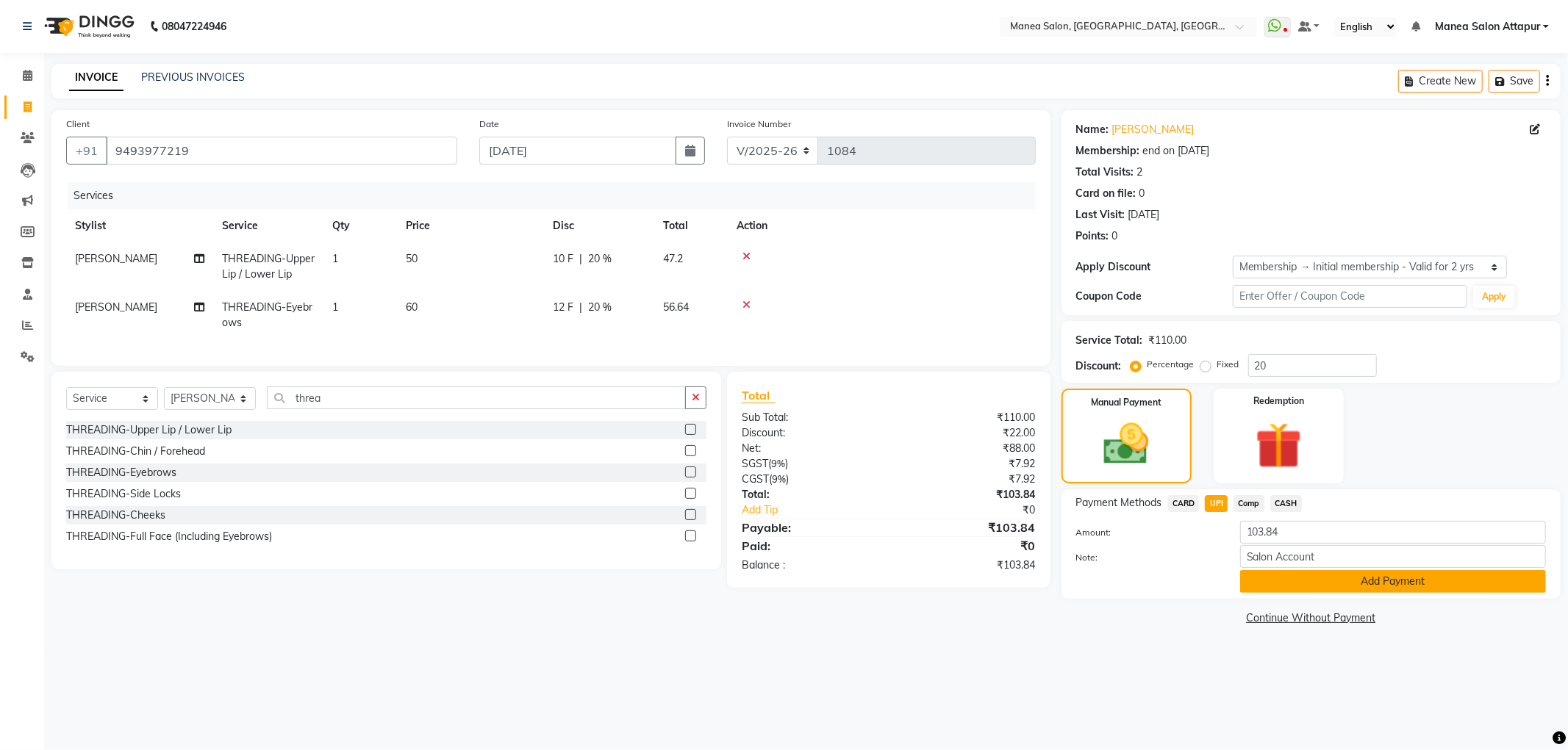
click at [1379, 581] on button "Add Payment" at bounding box center [1392, 581] width 306 height 23
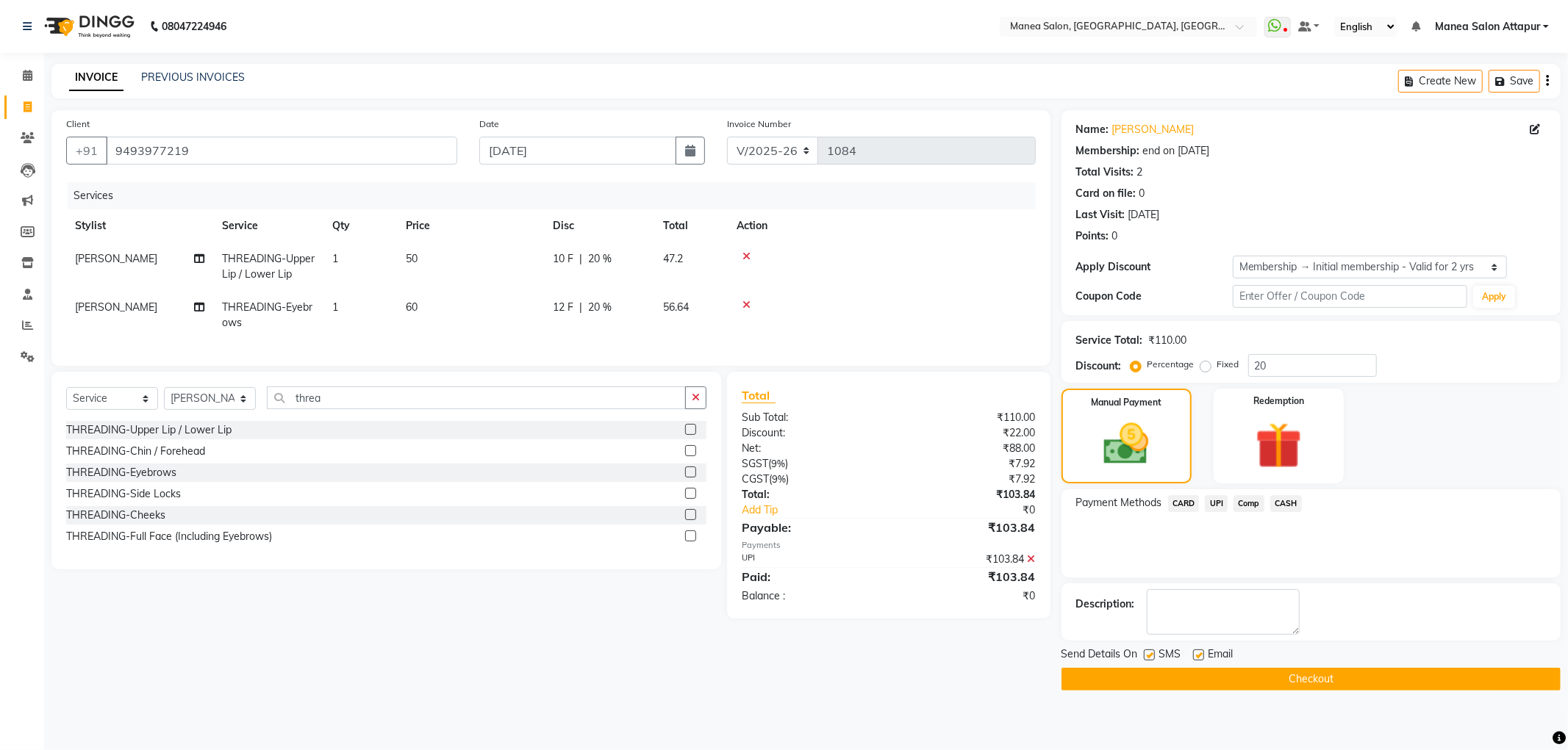
click at [1224, 675] on button "Checkout" at bounding box center [1311, 679] width 499 height 23
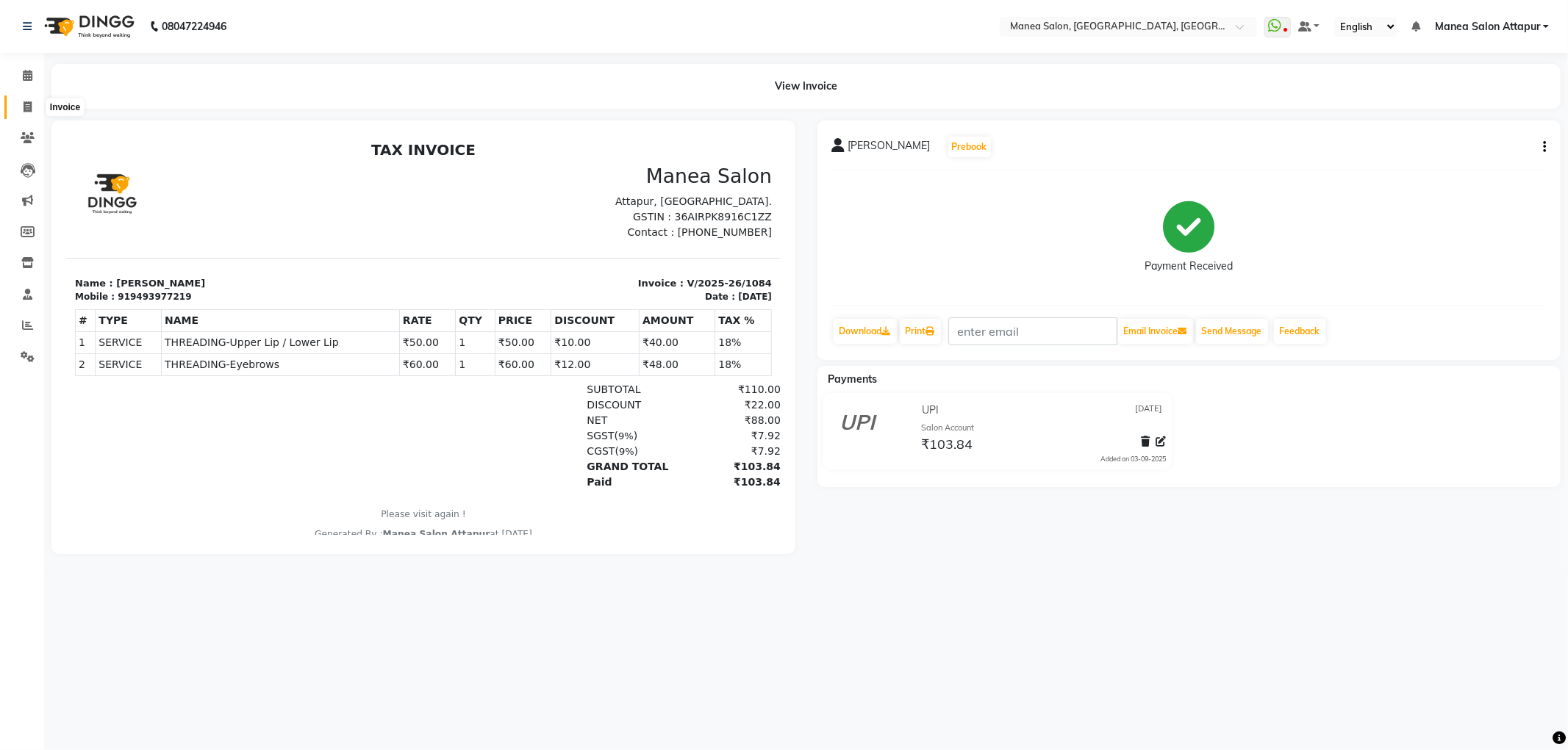
click at [25, 101] on icon at bounding box center [28, 106] width 8 height 11
select select "service"
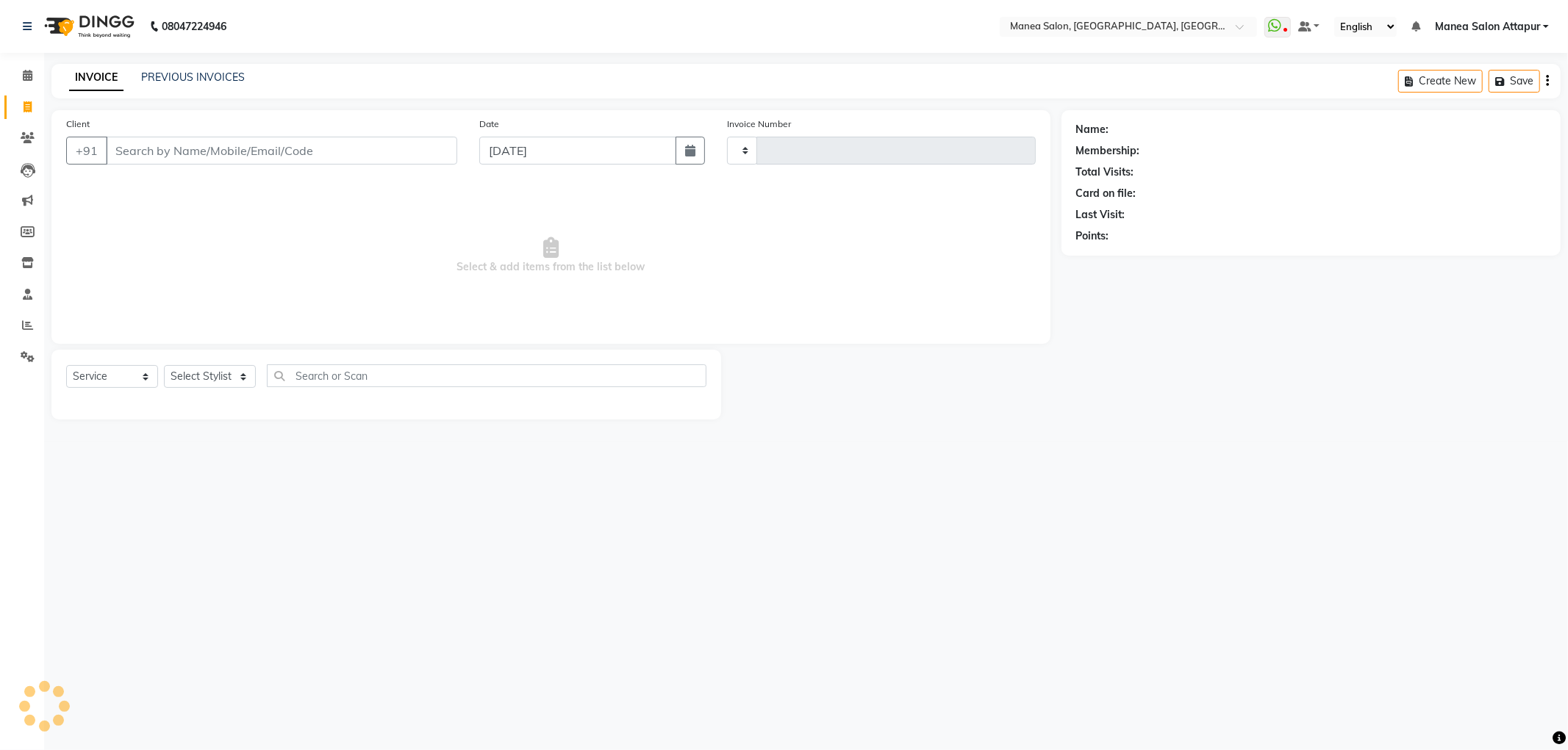
type input "1085"
select select "6587"
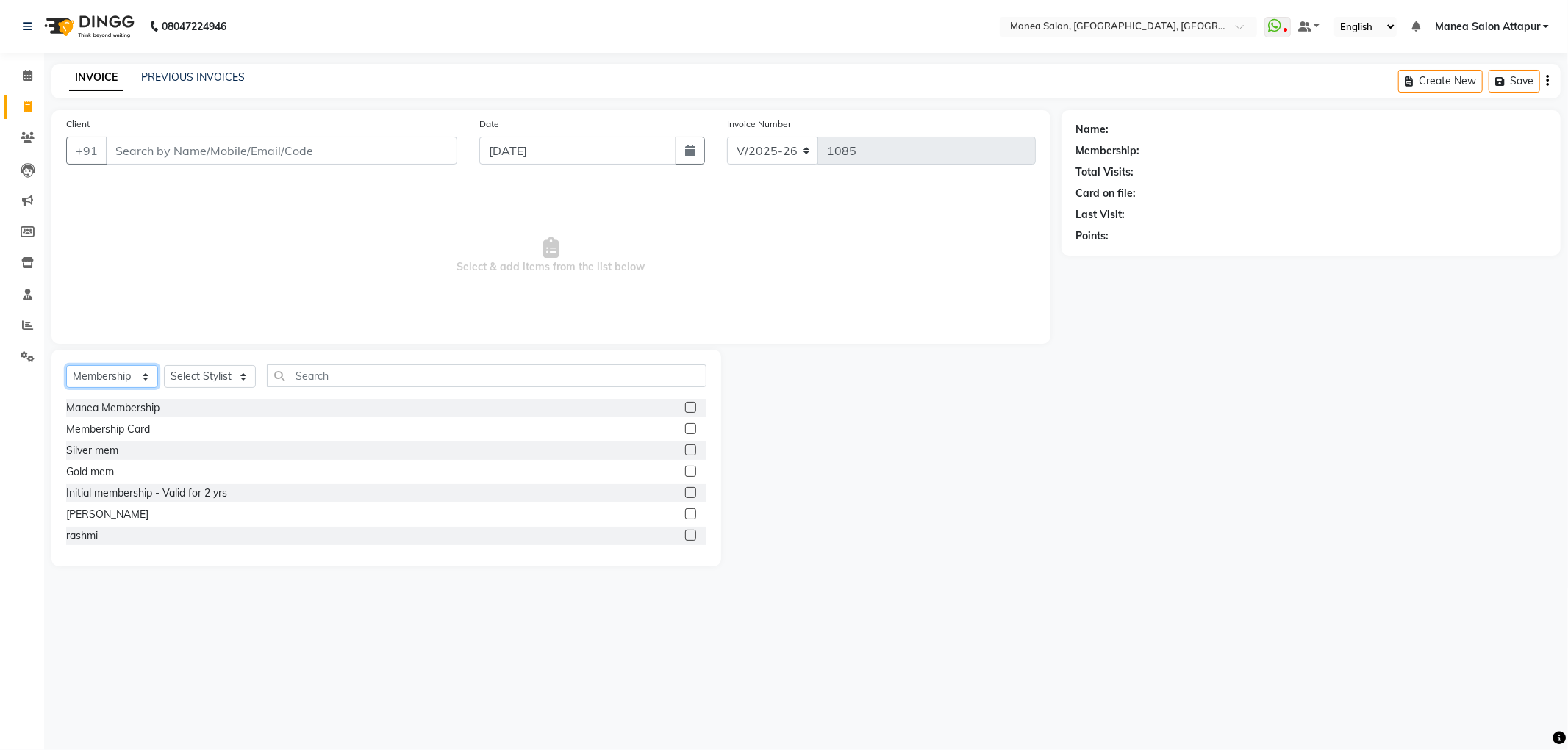
click at [120, 373] on select "Select Service Product Membership Package Voucher Prepaid Gift Card" at bounding box center [112, 376] width 92 height 23
select select "service"
click at [66, 366] on select "Select Service Product Membership Package Voucher Prepaid Gift Card" at bounding box center [112, 376] width 92 height 23
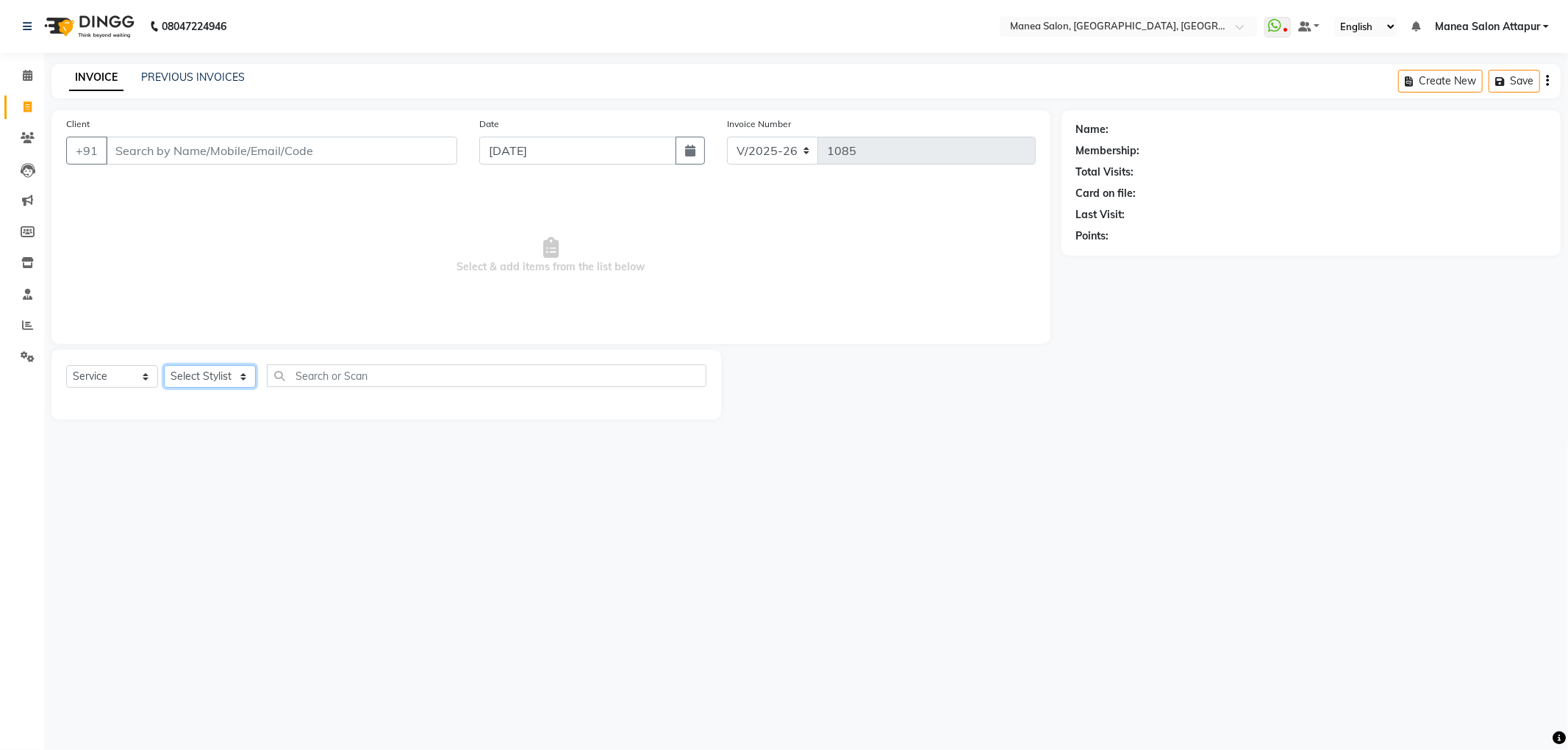
click at [188, 365] on select "Select Stylist Aryan Ashok [PERSON_NAME] [PERSON_NAME] [PERSON_NAME] [PERSON_NA…" at bounding box center [210, 376] width 92 height 23
select select "58090"
click at [164, 366] on select "Select Stylist Aryan Ashok [PERSON_NAME] [PERSON_NAME] [PERSON_NAME] [PERSON_NA…" at bounding box center [210, 376] width 92 height 23
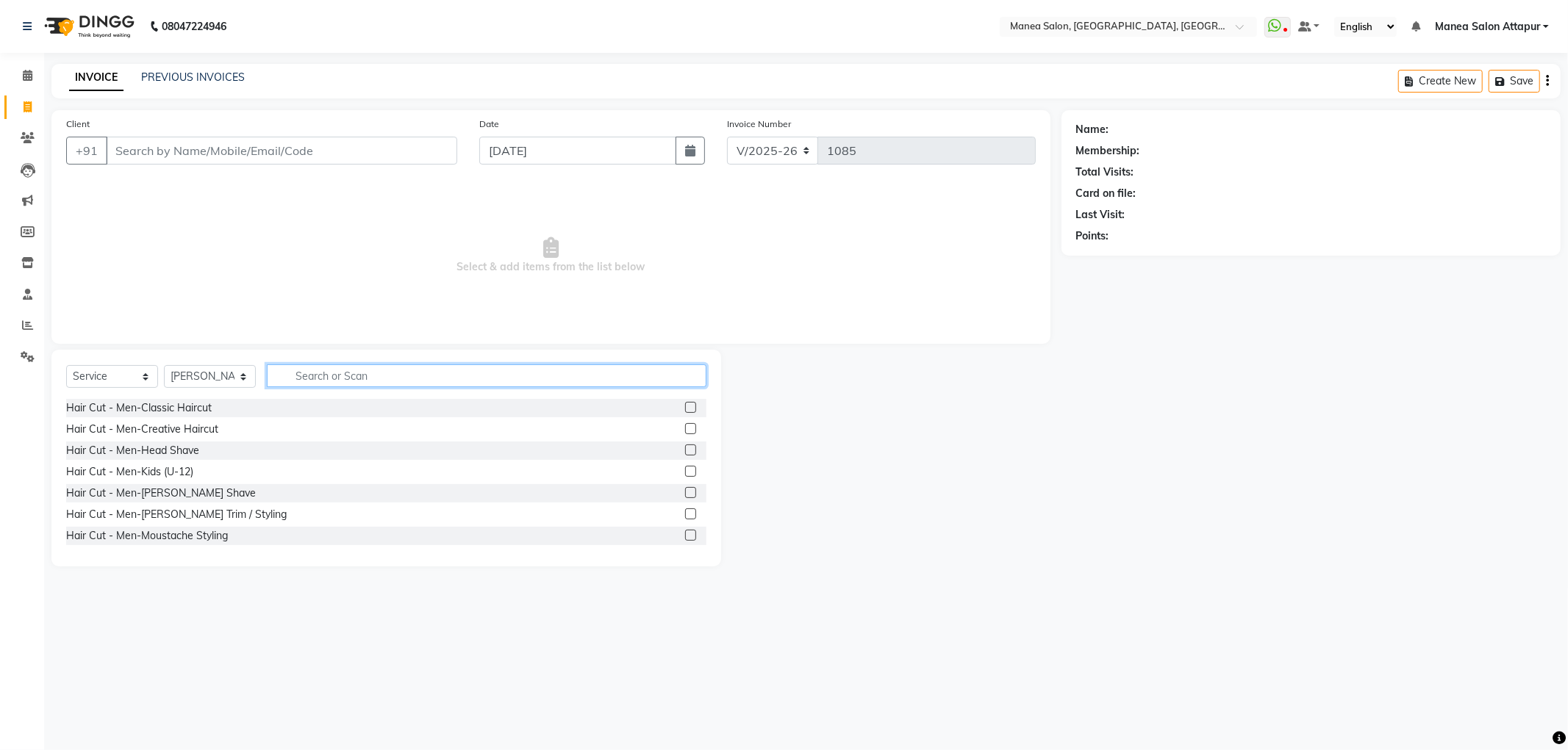
click at [289, 372] on input "text" at bounding box center [486, 375] width 440 height 23
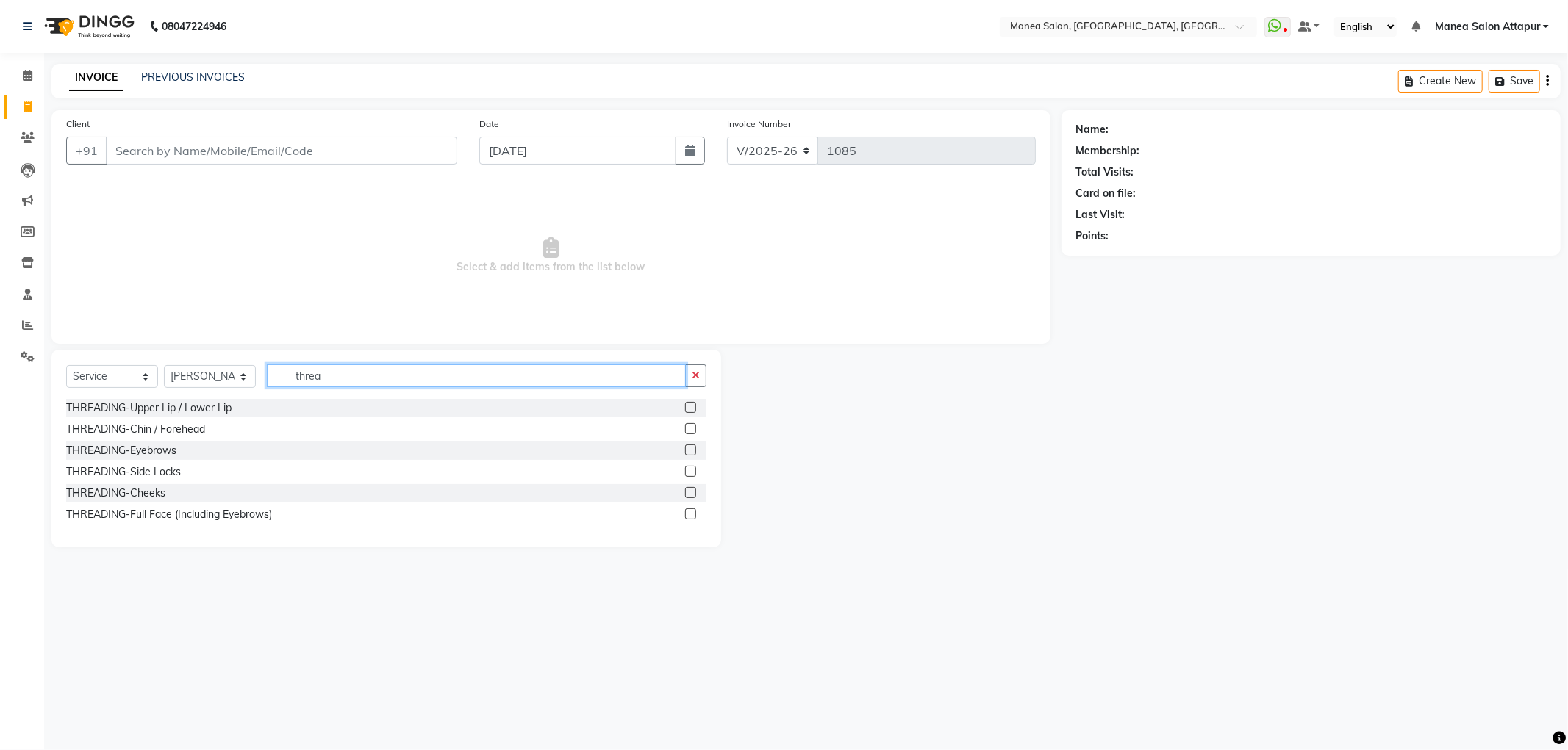
type input "threa"
click at [688, 430] on label at bounding box center [690, 428] width 11 height 11
click at [688, 430] on input "checkbox" at bounding box center [689, 428] width 9 height 9
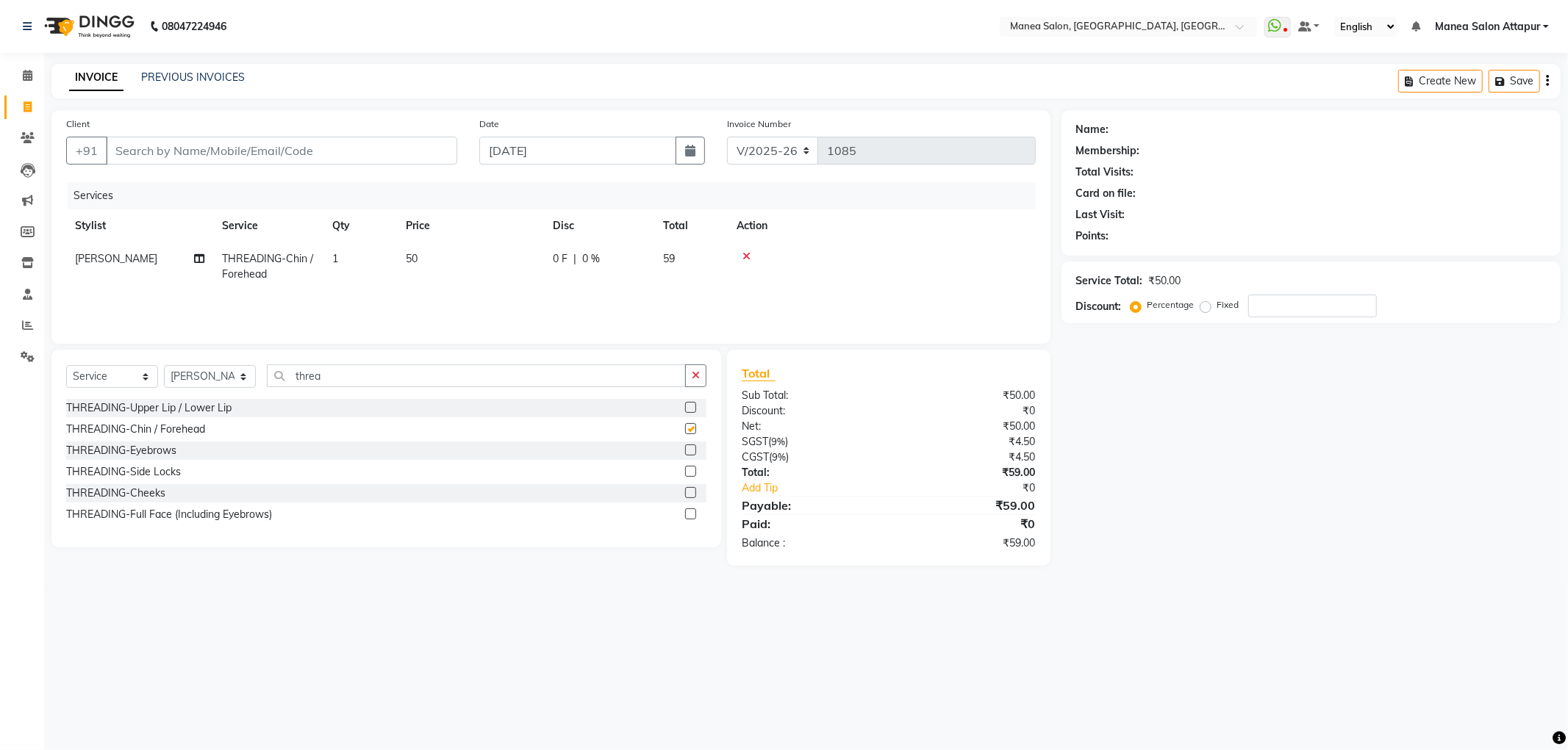
checkbox input "false"
click at [686, 449] on label at bounding box center [690, 450] width 11 height 11
click at [686, 449] on input "checkbox" at bounding box center [689, 450] width 9 height 9
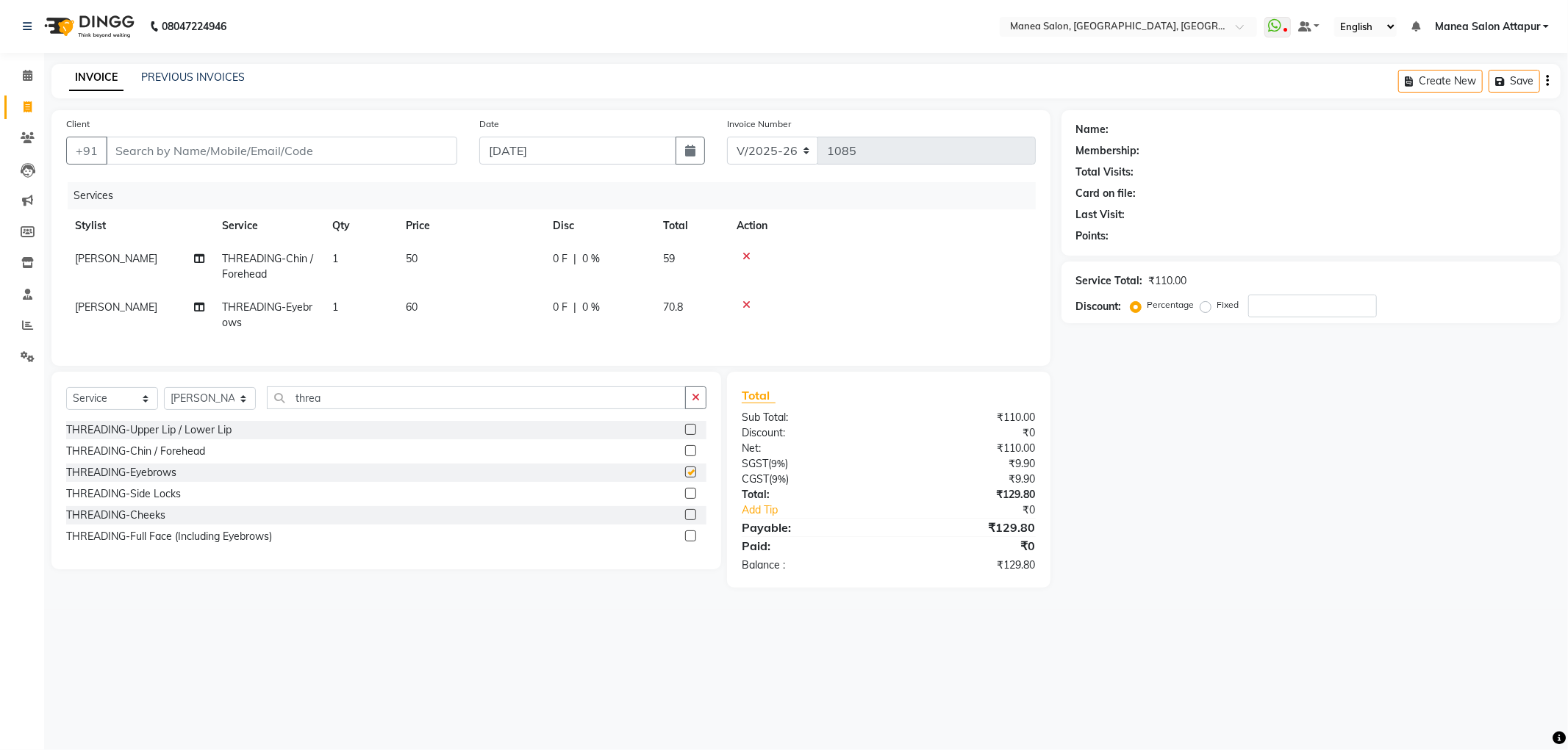
checkbox input "false"
click at [256, 154] on input "Client" at bounding box center [282, 150] width 351 height 28
type input "9"
type input "0"
click at [170, 183] on span "998949" at bounding box center [180, 184] width 44 height 14
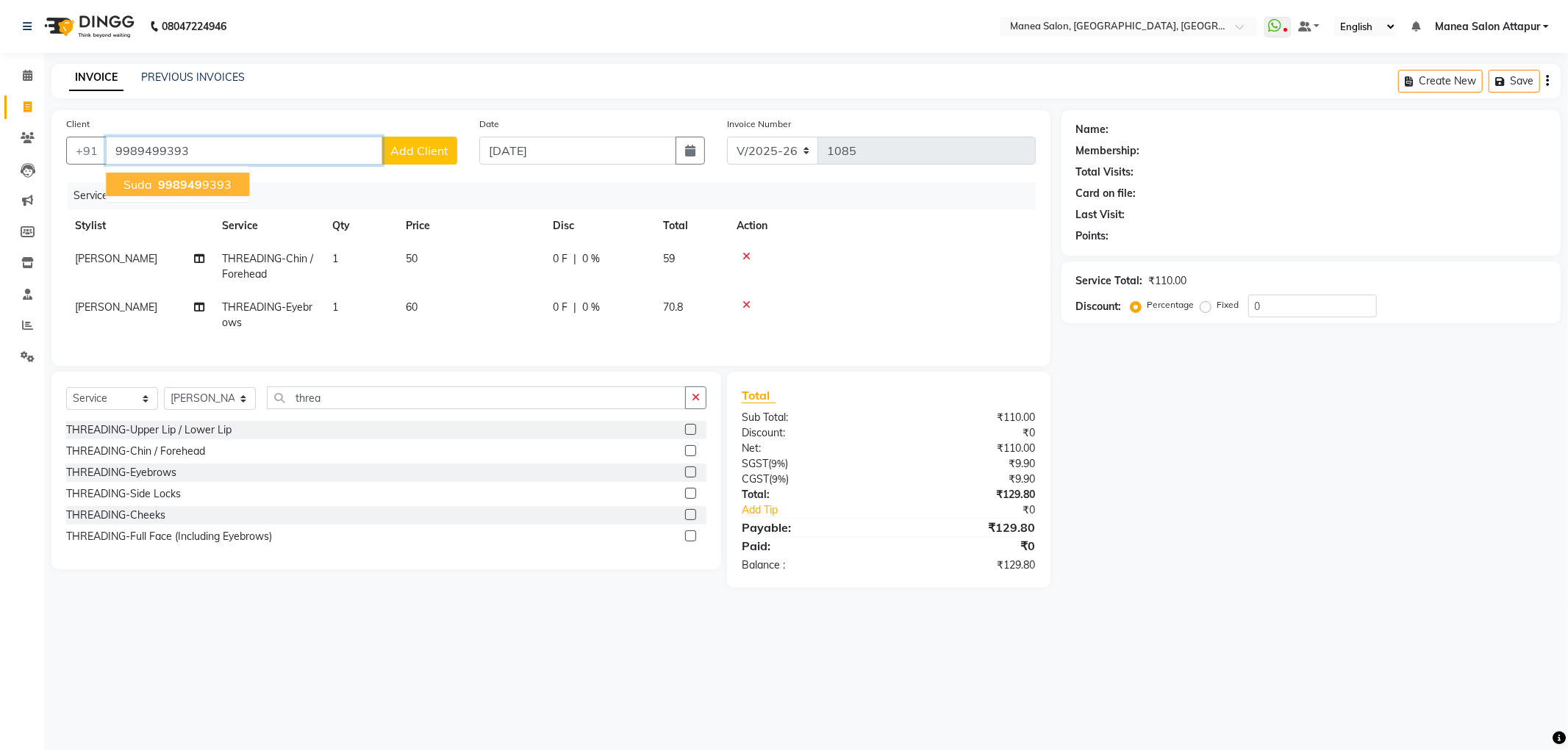
type input "9989499393"
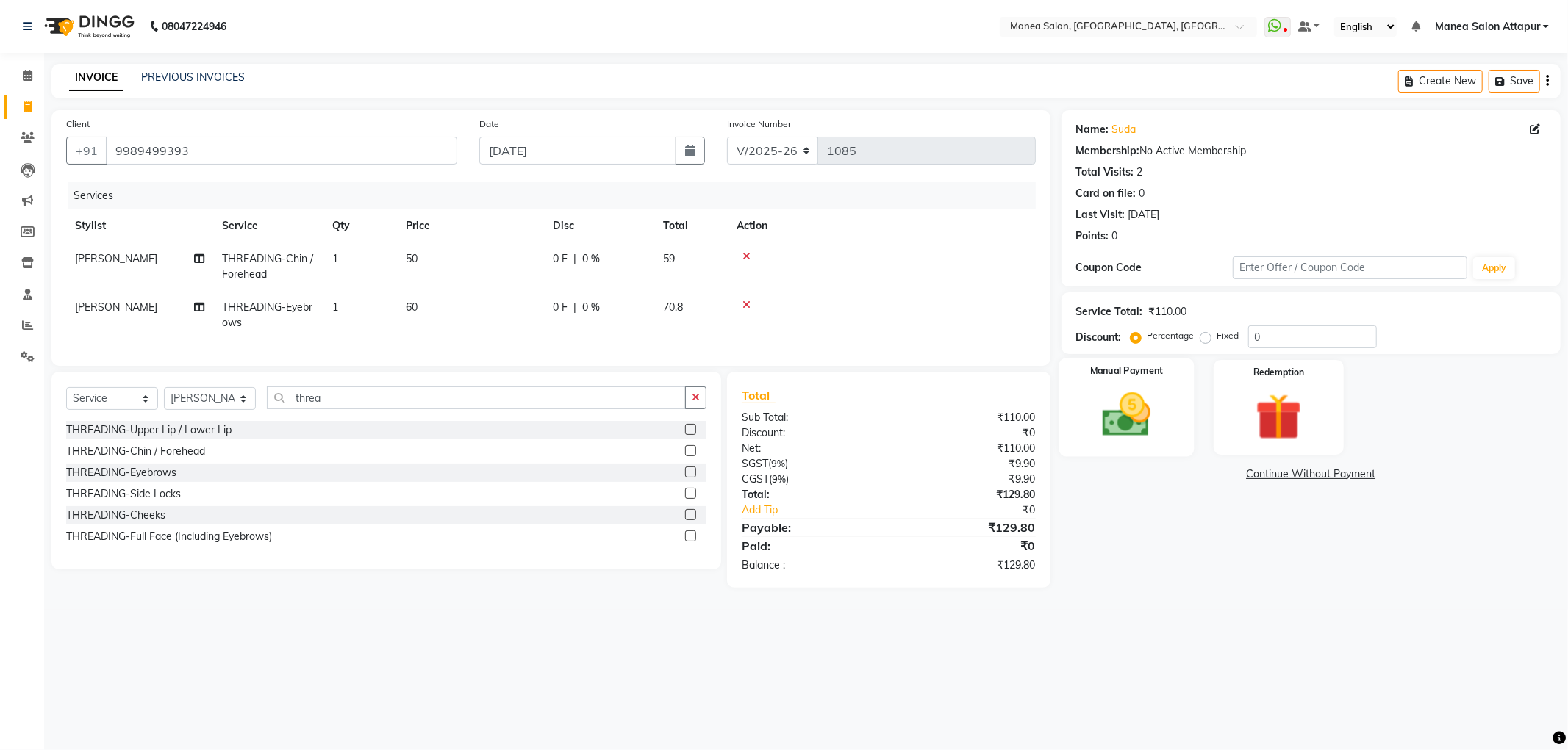
click at [1132, 402] on img at bounding box center [1126, 415] width 79 height 56
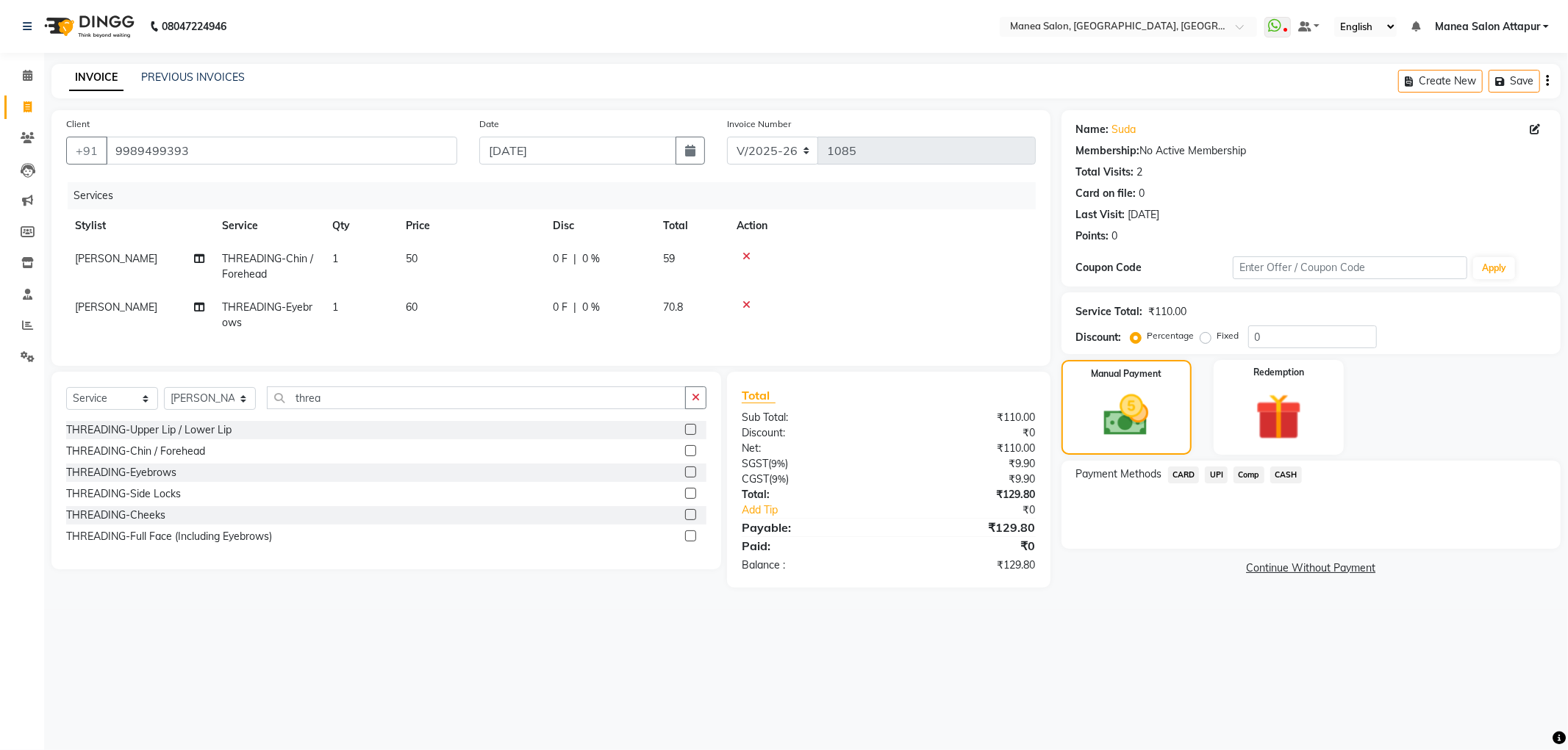
click at [1222, 473] on span "UPI" at bounding box center [1216, 475] width 23 height 17
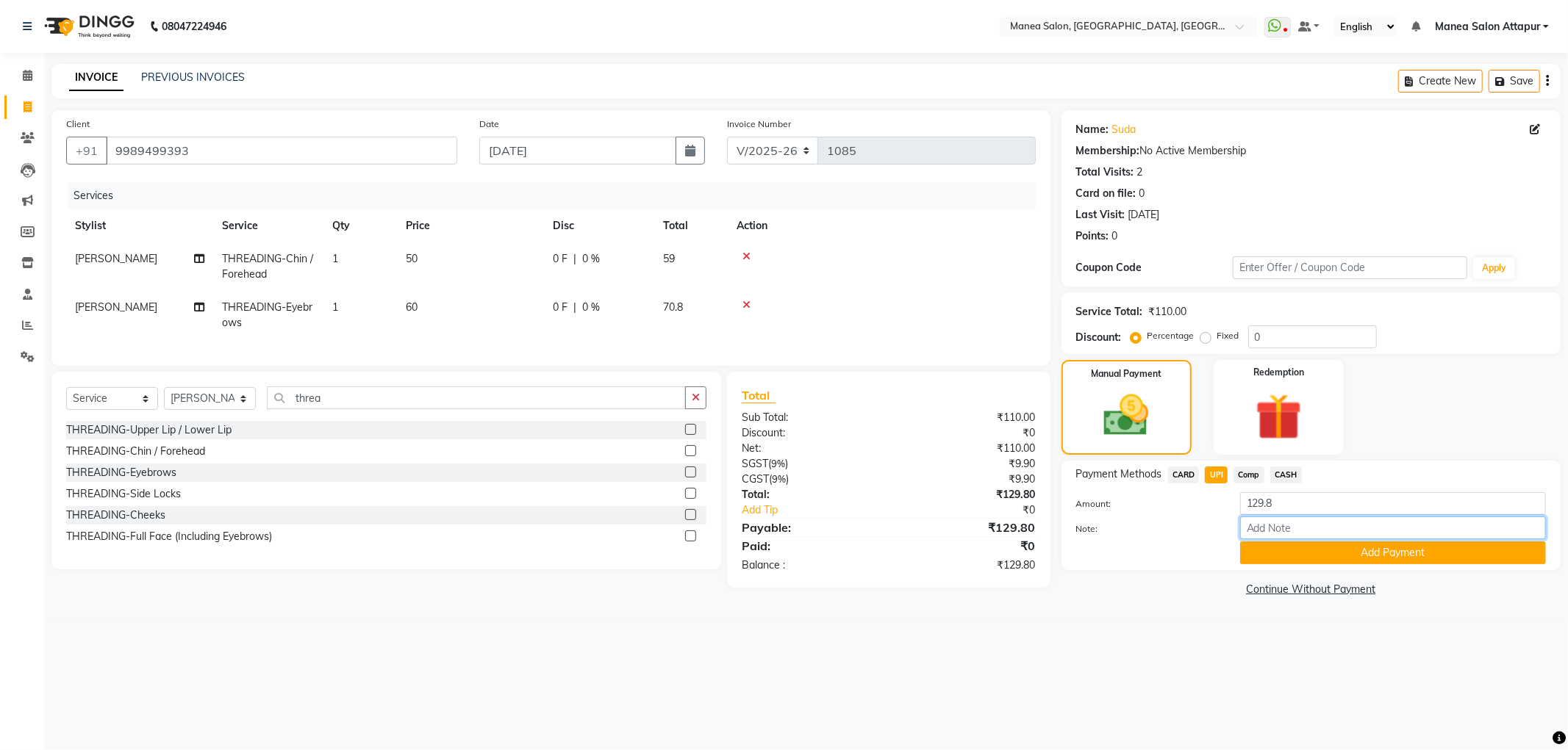
click at [1280, 534] on input "Note:" at bounding box center [1392, 528] width 306 height 23
type input "Salon Account"
click at [1305, 586] on link "Continue Without Payment" at bounding box center [1311, 590] width 493 height 15
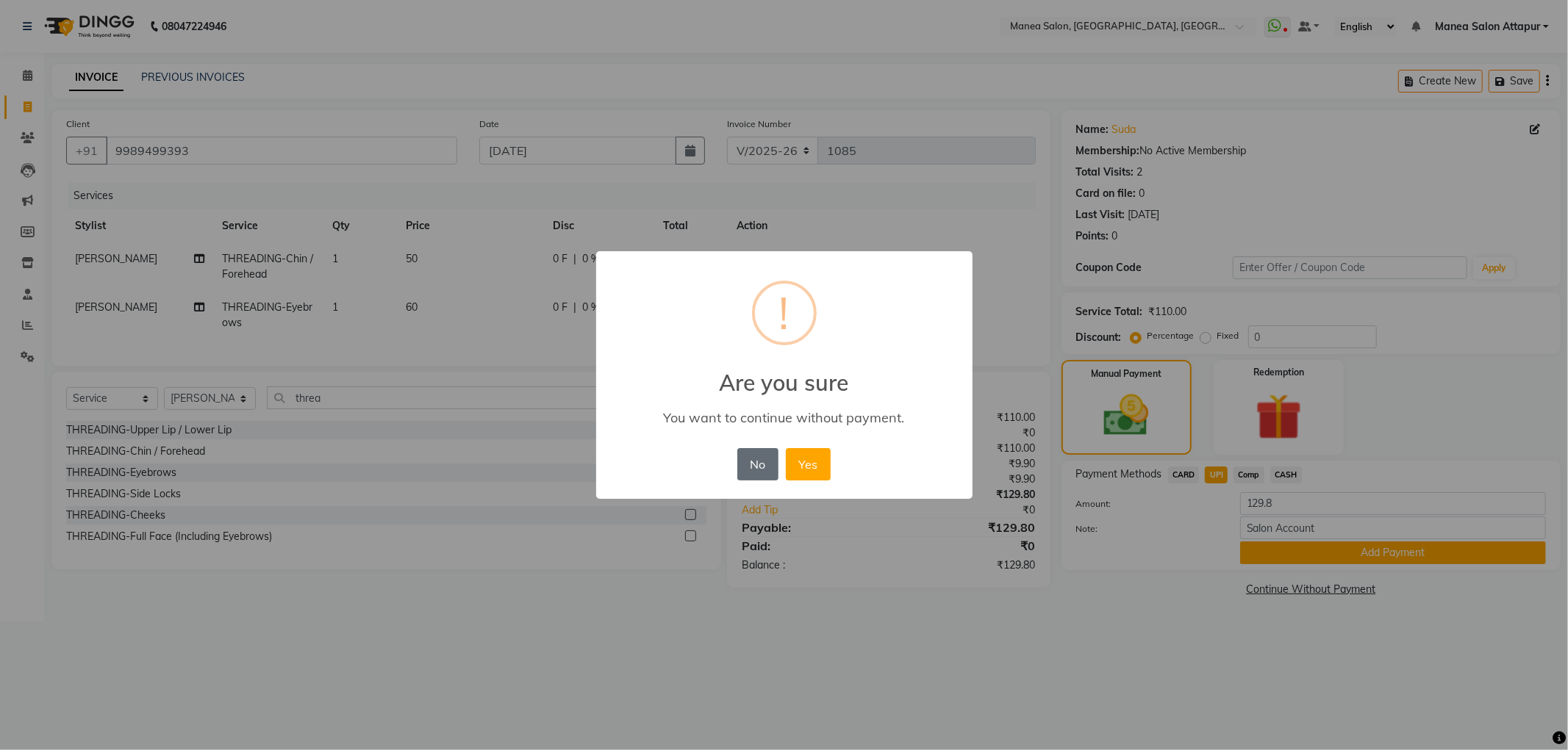
click at [762, 466] on button "No" at bounding box center [757, 464] width 41 height 32
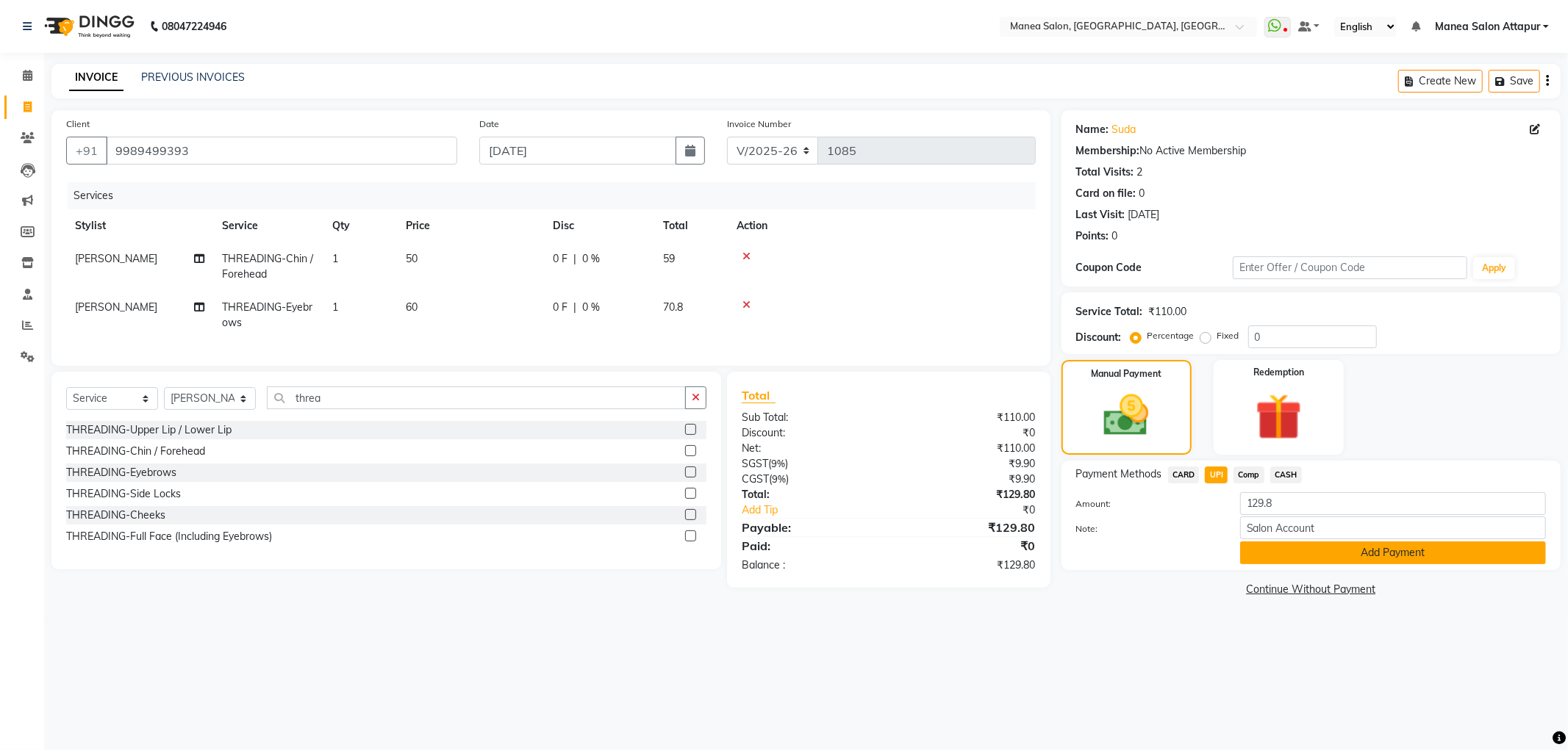
click at [1301, 555] on button "Add Payment" at bounding box center [1392, 552] width 306 height 23
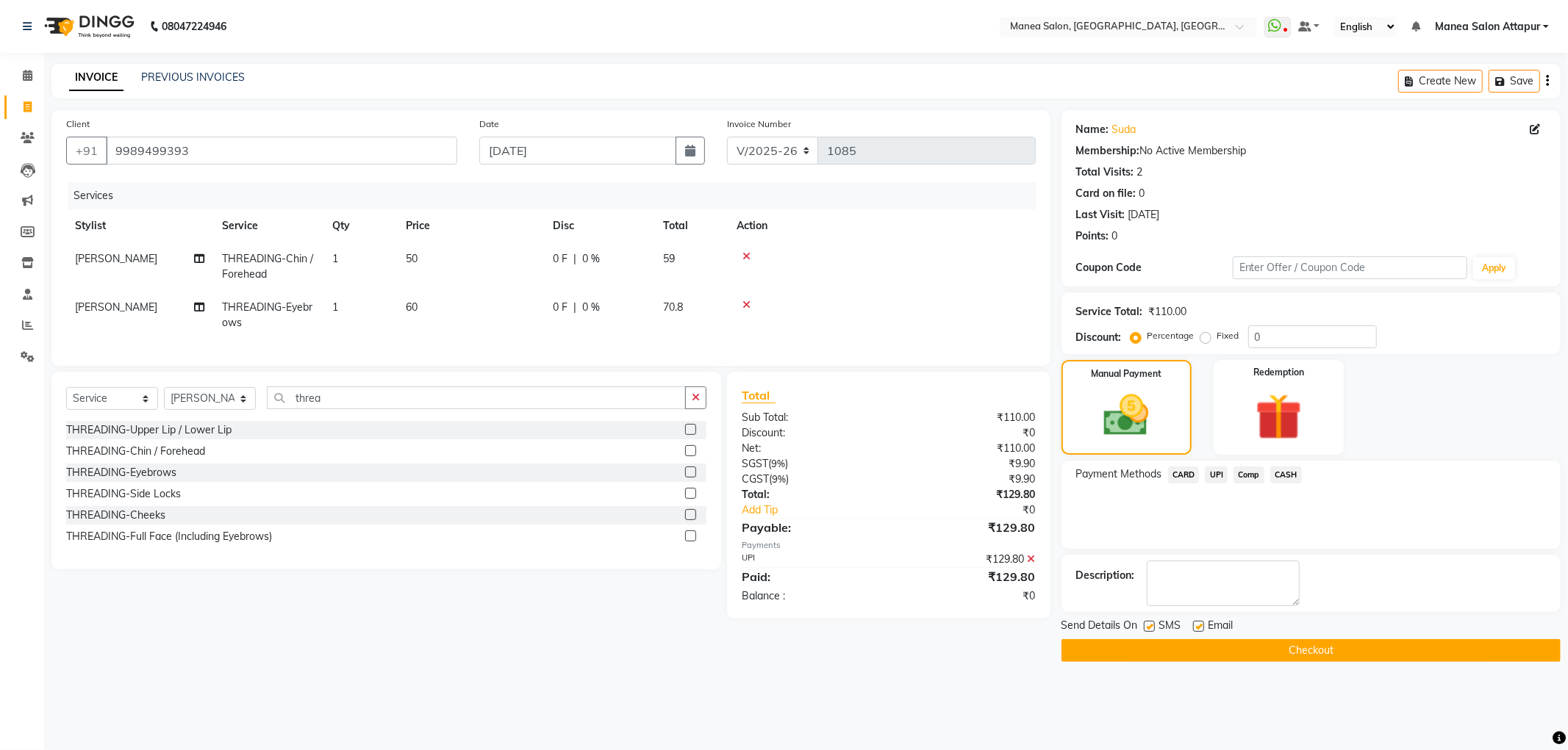
click at [1156, 644] on button "Checkout" at bounding box center [1311, 650] width 499 height 23
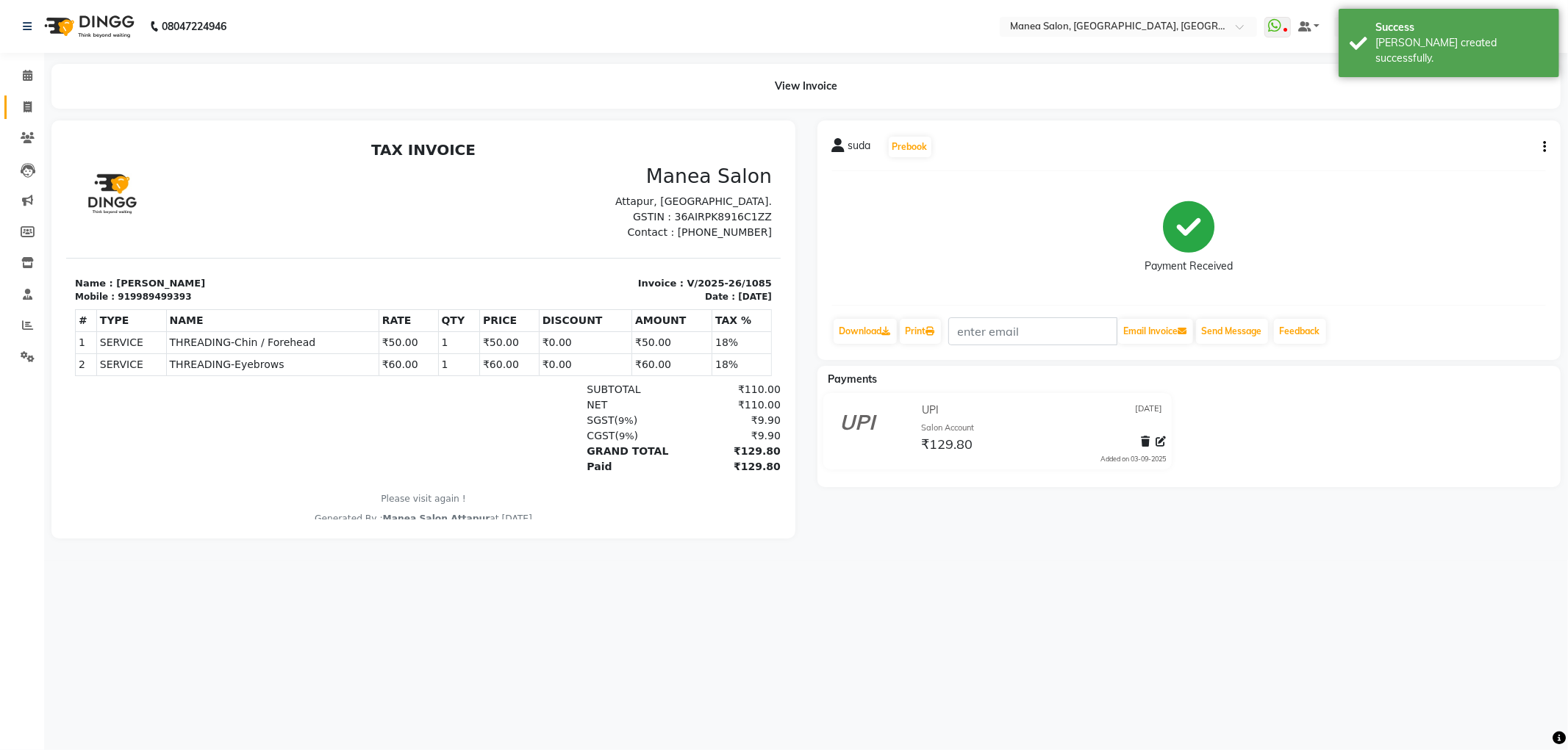
click at [23, 98] on link "Invoice" at bounding box center [22, 108] width 36 height 25
select select "service"
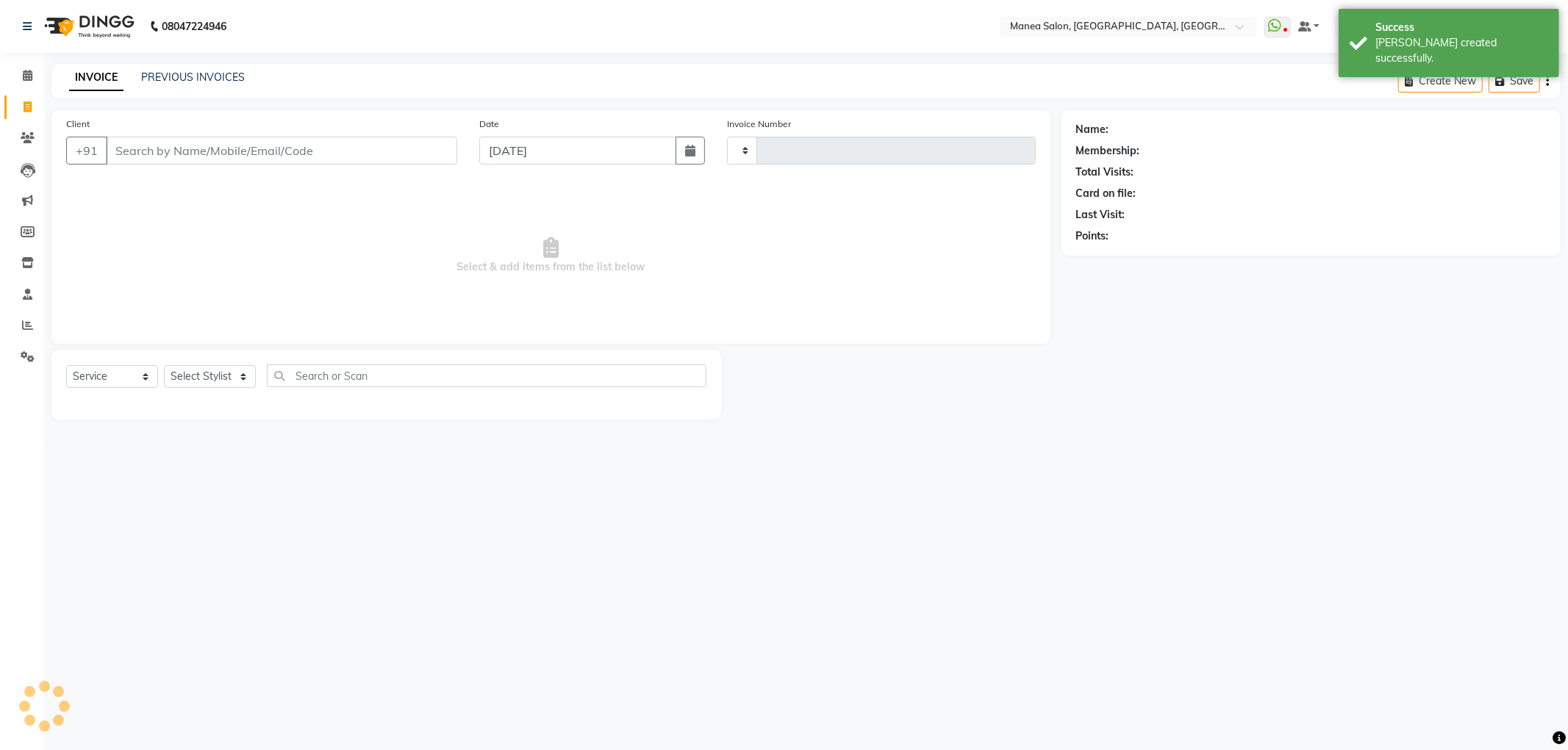
type input "1086"
select select "6587"
select select "membership"
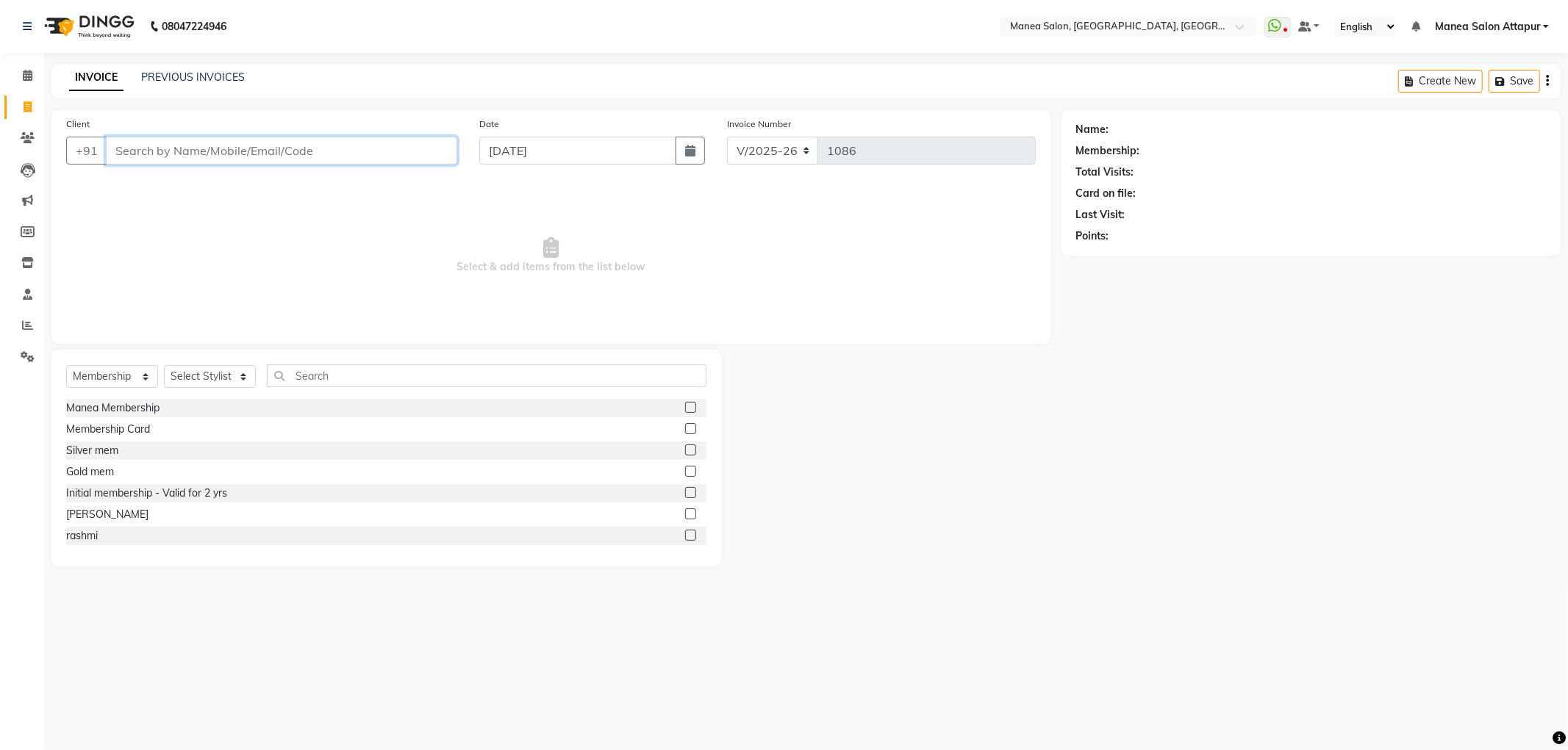
click at [263, 145] on input "Client" at bounding box center [282, 150] width 351 height 28
click at [240, 153] on input "89192323" at bounding box center [244, 150] width 277 height 28
type input "8919232381"
click at [388, 150] on button "Add Client" at bounding box center [419, 150] width 76 height 28
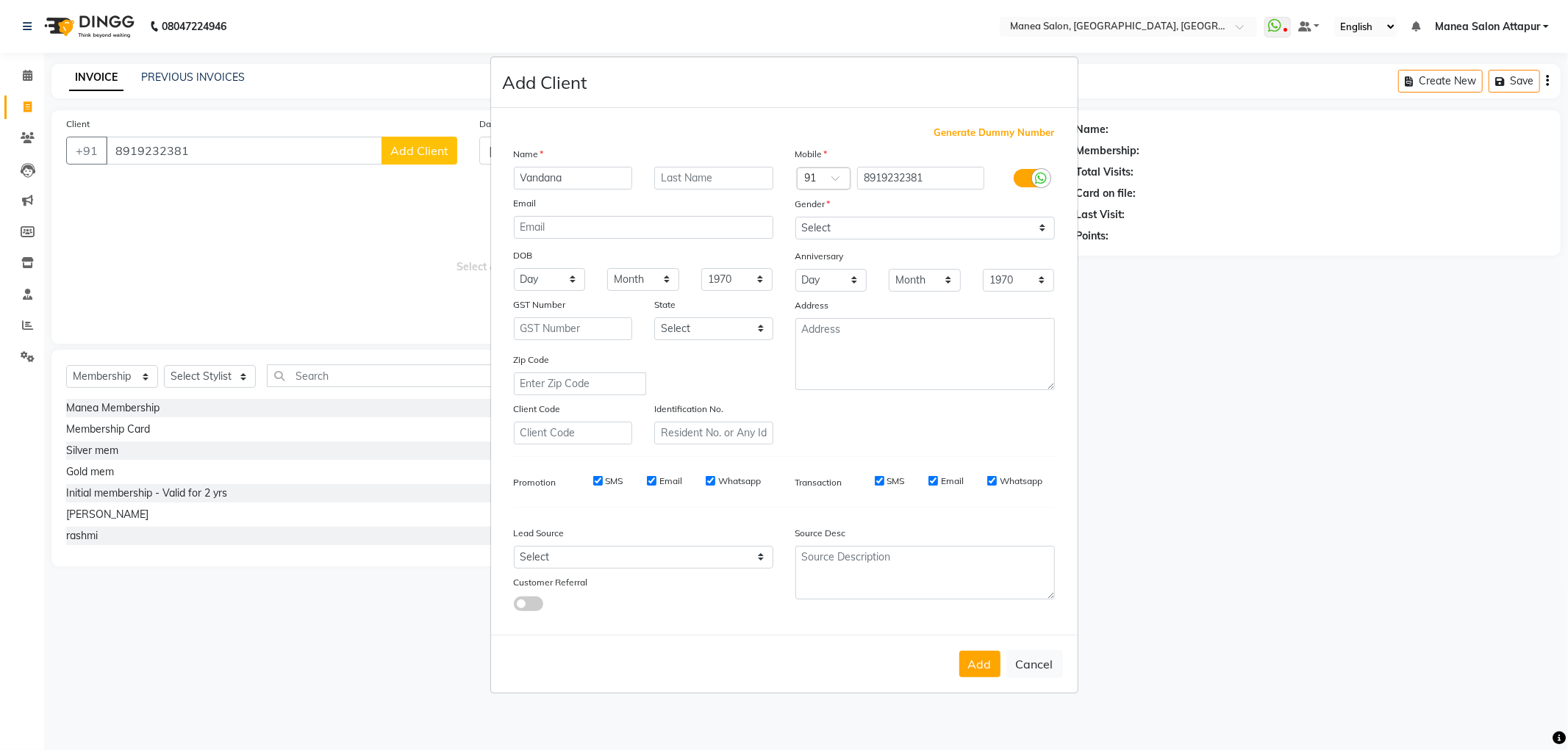
type input "Vandana"
click at [855, 229] on select "Select [DEMOGRAPHIC_DATA] [DEMOGRAPHIC_DATA] Other Prefer Not To Say" at bounding box center [925, 227] width 260 height 23
select select "[DEMOGRAPHIC_DATA]"
click at [795, 216] on select "Select [DEMOGRAPHIC_DATA] [DEMOGRAPHIC_DATA] Other Prefer Not To Say" at bounding box center [925, 227] width 260 height 23
drag, startPoint x: 981, startPoint y: 664, endPoint x: 780, endPoint y: 551, distance: 230.6
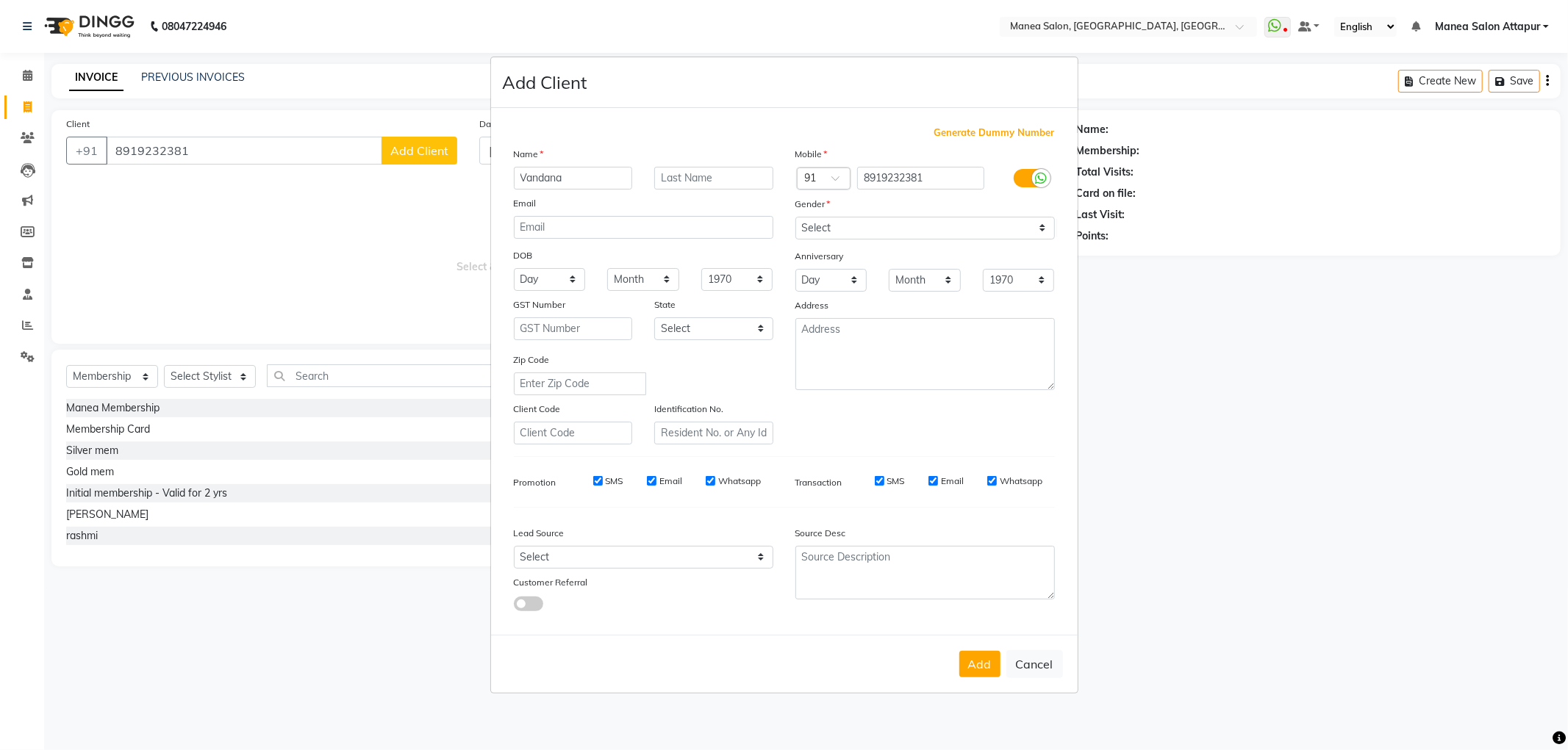
click at [982, 664] on button "Add" at bounding box center [980, 663] width 41 height 26
select select
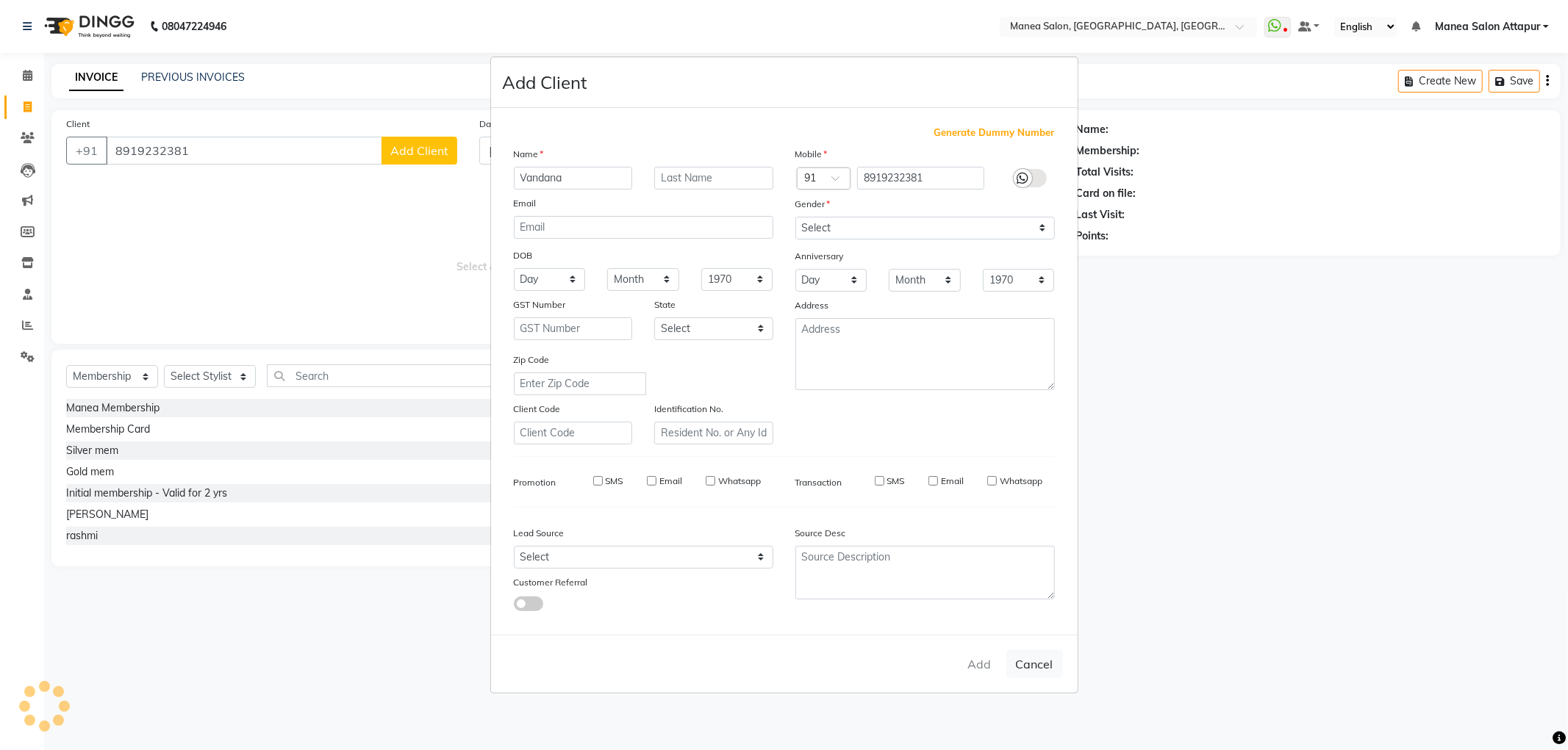
select select
checkbox input "false"
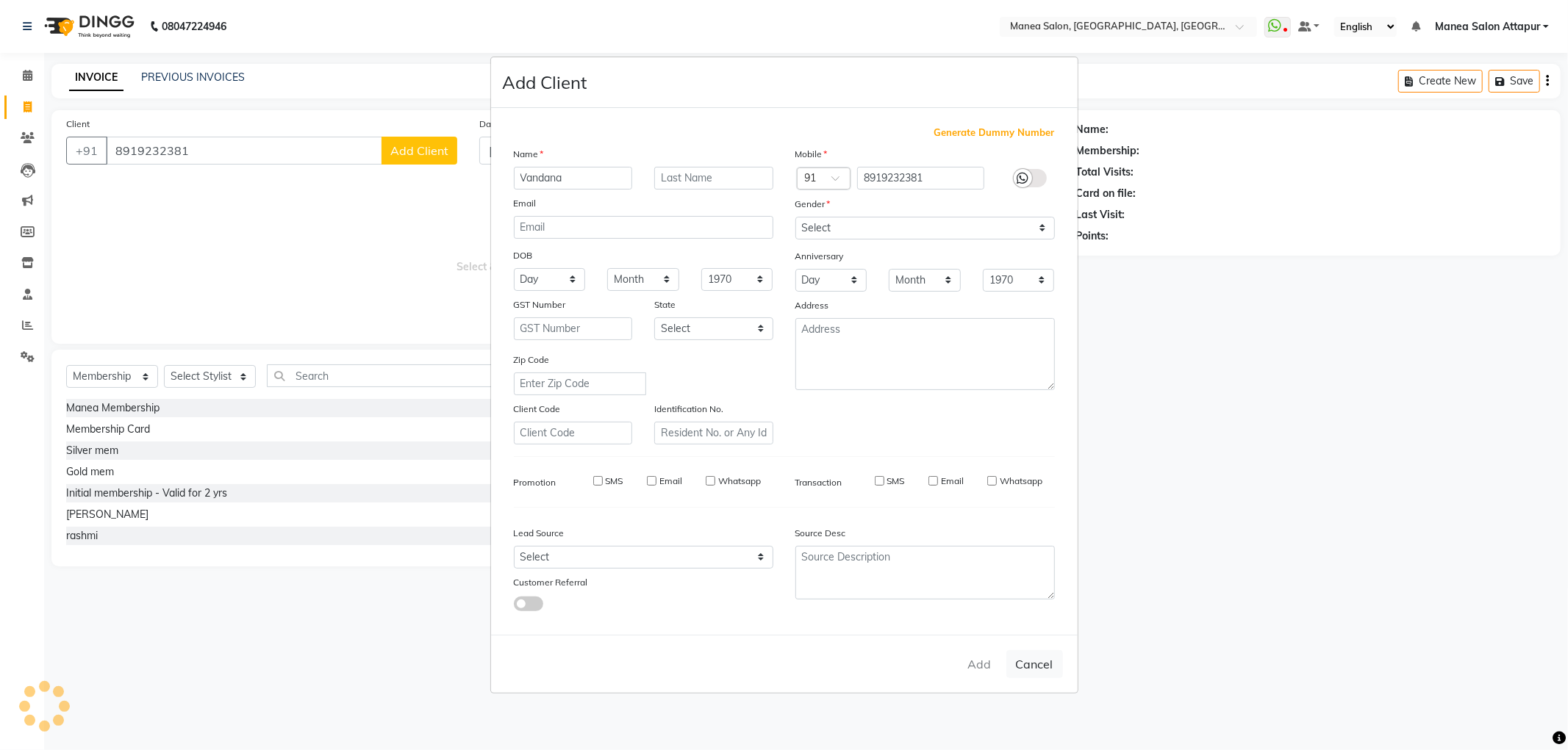
checkbox input "false"
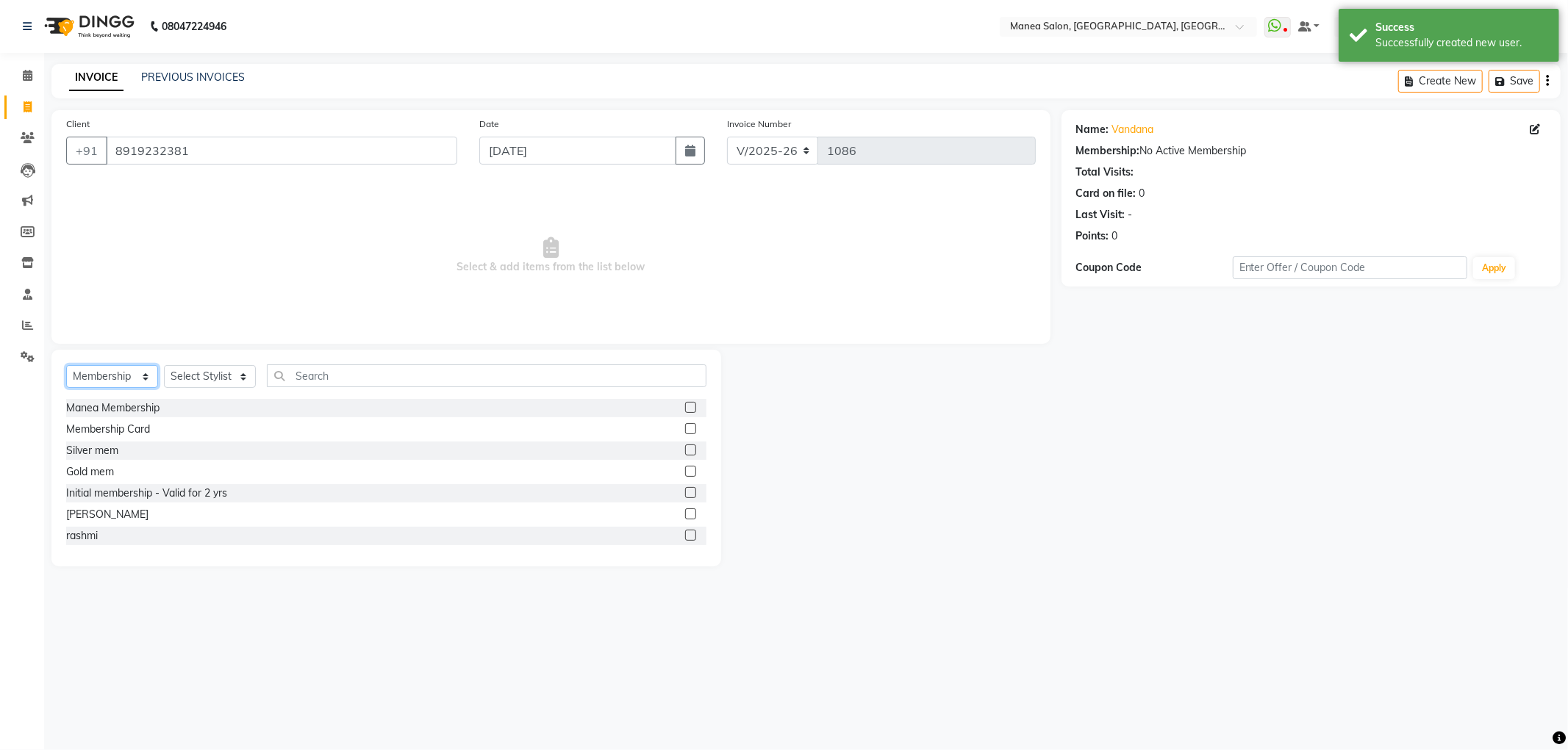
click at [131, 380] on select "Select Service Product Membership Package Voucher Prepaid Gift Card" at bounding box center [112, 376] width 92 height 23
select select "service"
click at [66, 366] on select "Select Service Product Membership Package Voucher Prepaid Gift Card" at bounding box center [112, 376] width 92 height 23
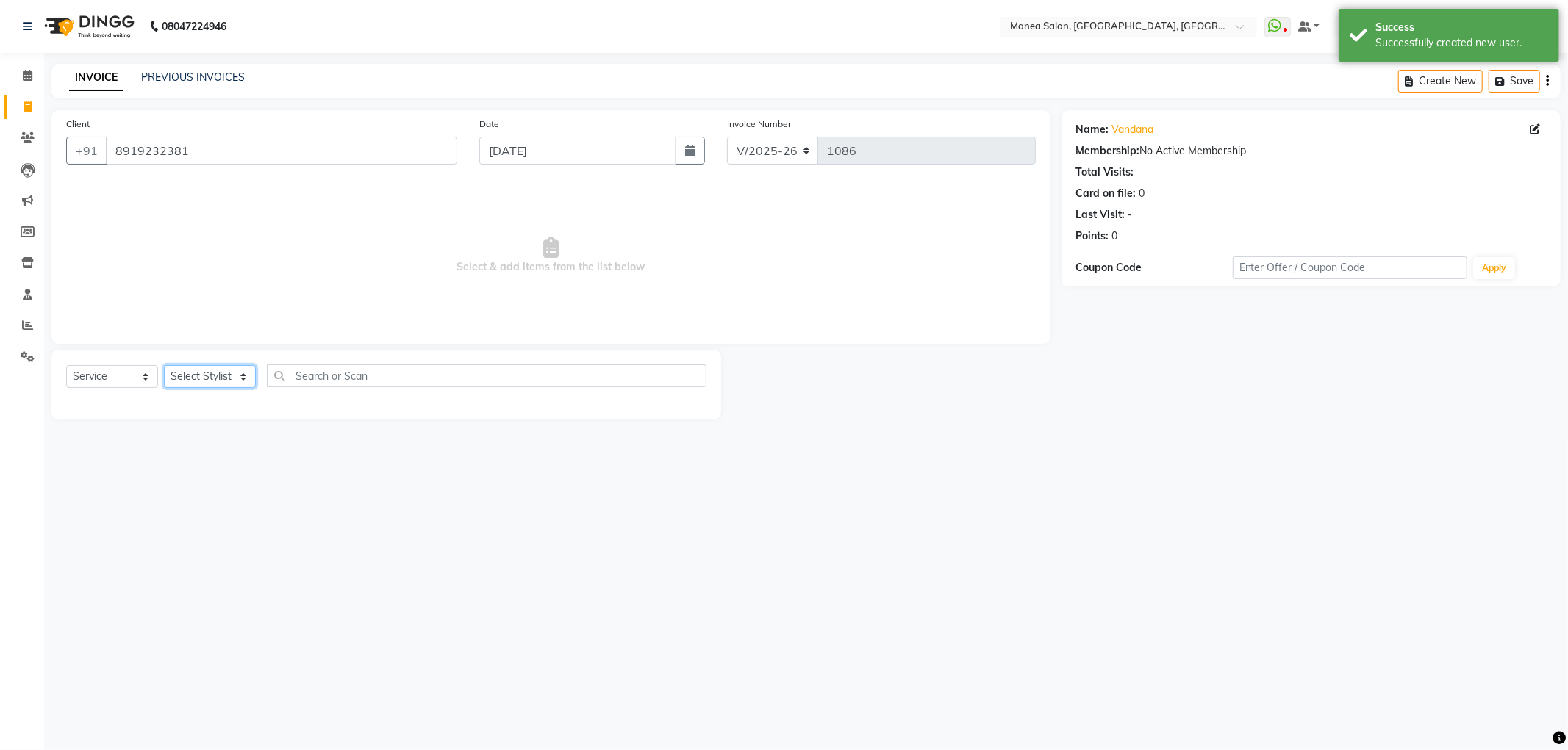
click at [200, 380] on select "Select Stylist Aryan Ashok [PERSON_NAME] [PERSON_NAME] [PERSON_NAME] [PERSON_NA…" at bounding box center [210, 376] width 92 height 23
select select "51268"
click at [164, 366] on select "Select Stylist Aryan Ashok [PERSON_NAME] [PERSON_NAME] [PERSON_NAME] [PERSON_NA…" at bounding box center [210, 376] width 92 height 23
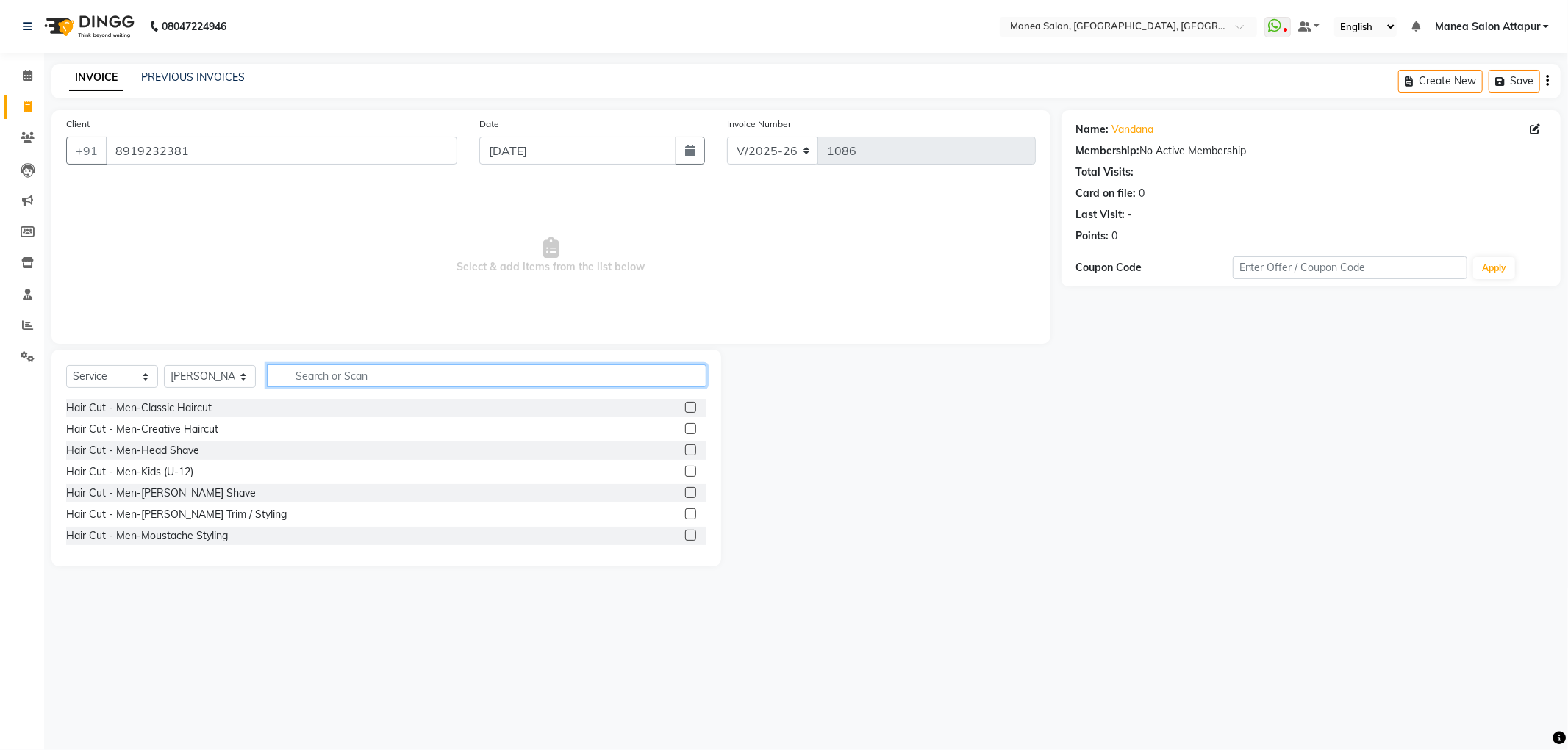
click at [342, 378] on input "text" at bounding box center [486, 375] width 440 height 23
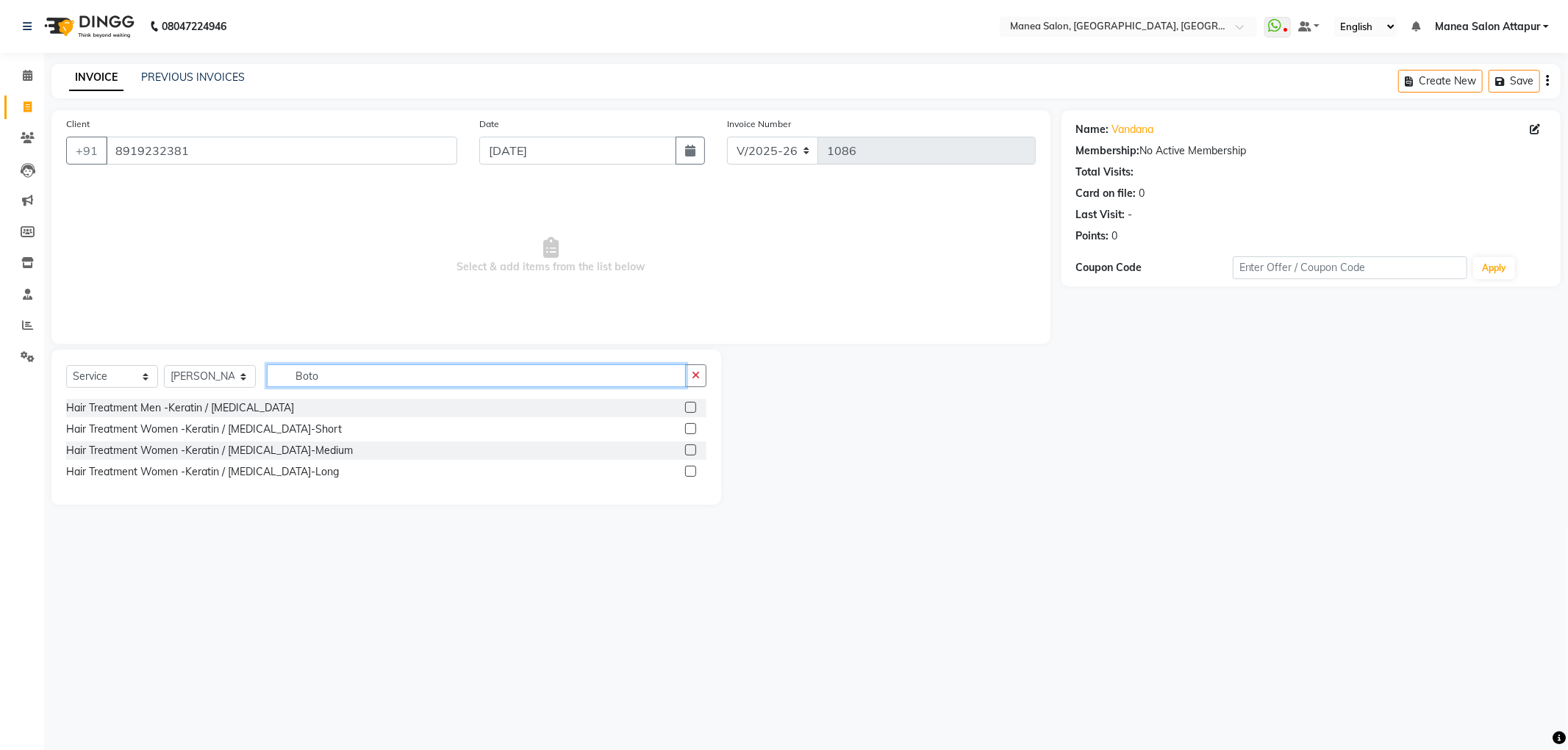
type input "Boto"
click at [687, 472] on label at bounding box center [690, 471] width 11 height 11
click at [687, 472] on input "checkbox" at bounding box center [689, 472] width 9 height 9
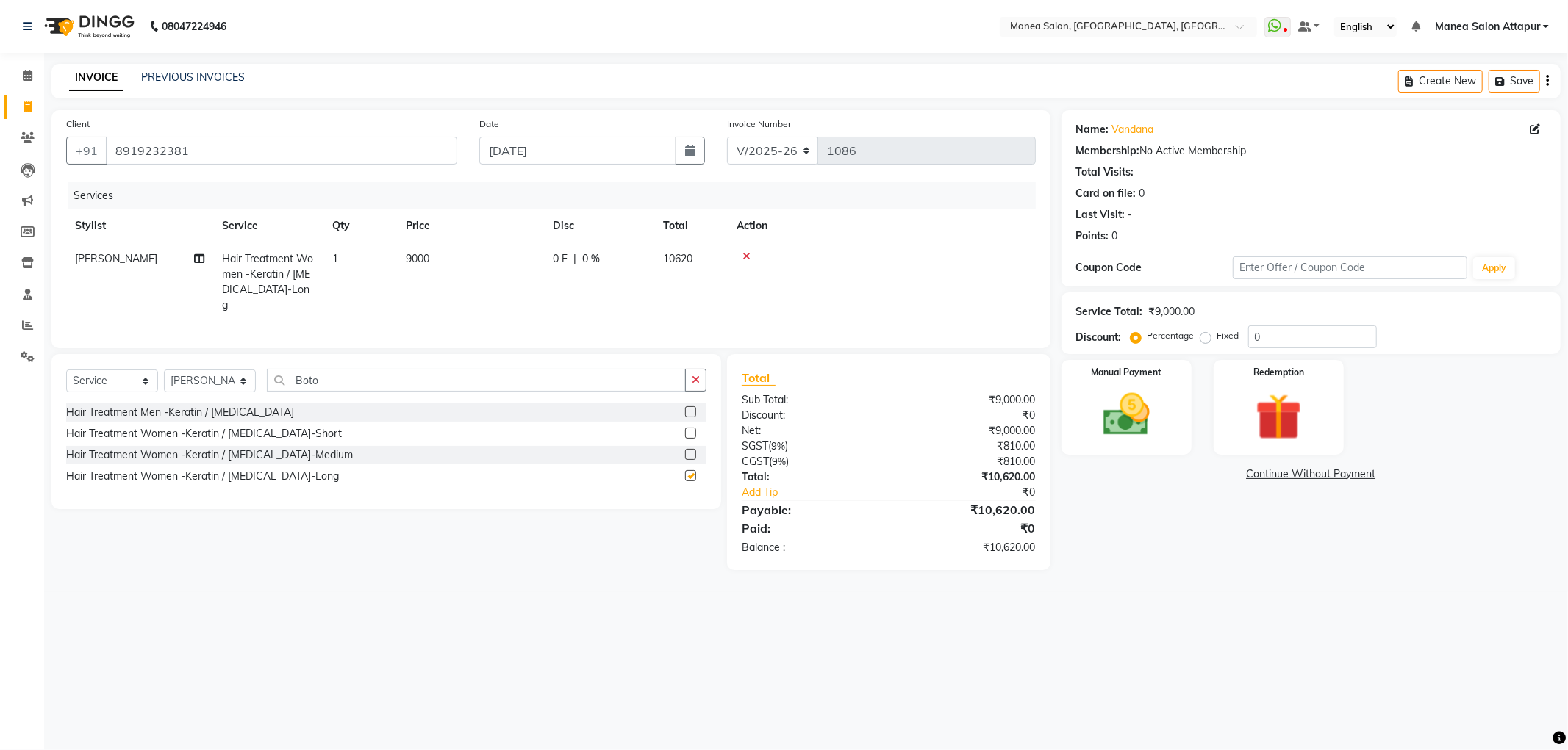
checkbox input "false"
click at [122, 376] on select "Select Service Product Membership Package Voucher Prepaid Gift Card" at bounding box center [112, 380] width 92 height 23
select select "membership"
click at [66, 369] on select "Select Service Product Membership Package Voucher Prepaid Gift Card" at bounding box center [112, 380] width 92 height 23
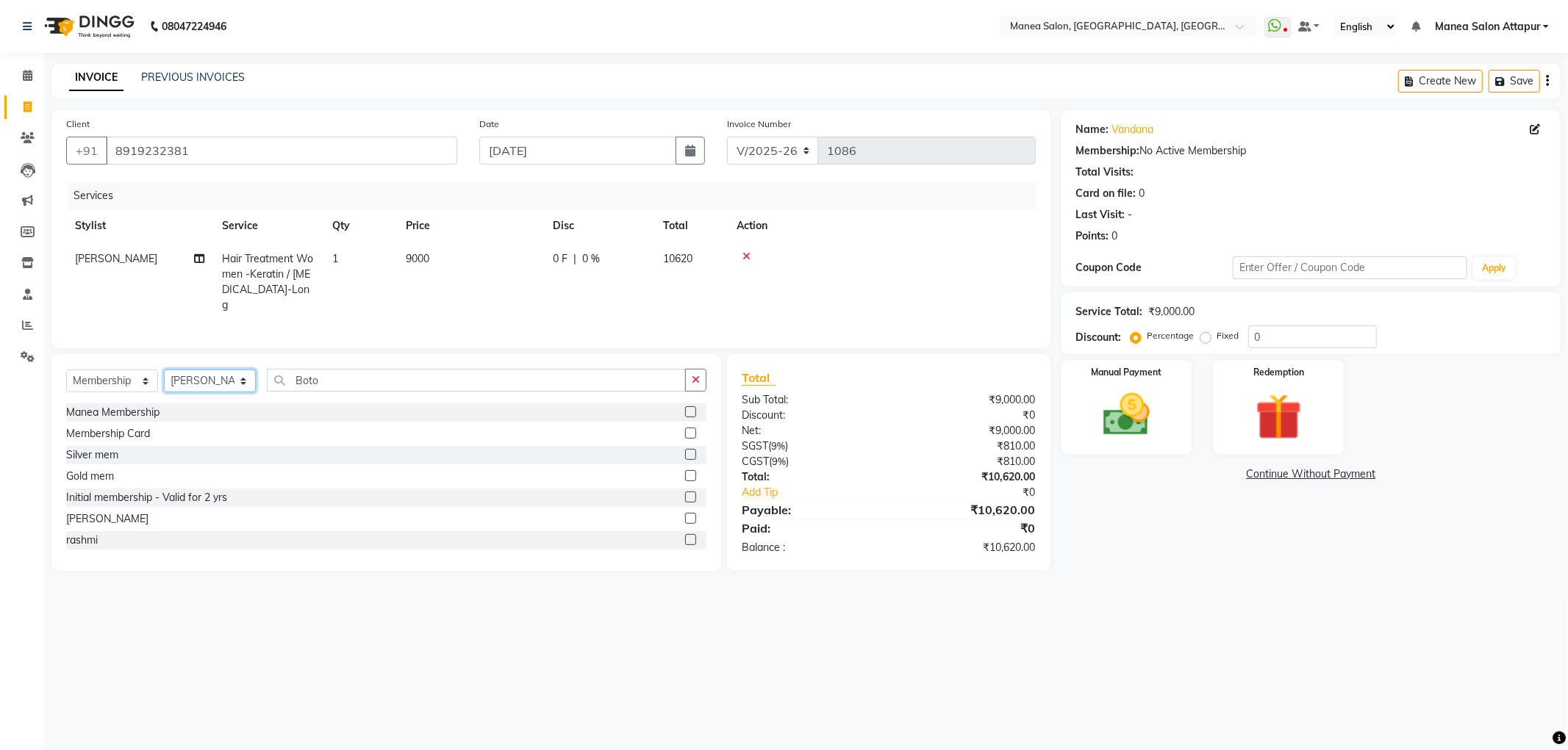
click at [223, 379] on select "Select Stylist Aryan Ashok [PERSON_NAME] [PERSON_NAME] [PERSON_NAME] [PERSON_NA…" at bounding box center [210, 380] width 92 height 23
select select "52939"
click at [164, 369] on select "Select Stylist Aryan Ashok [PERSON_NAME] [PERSON_NAME] [PERSON_NAME] [PERSON_NA…" at bounding box center [210, 380] width 92 height 23
click at [685, 491] on label at bounding box center [690, 496] width 11 height 11
click at [685, 493] on input "checkbox" at bounding box center [689, 497] width 9 height 9
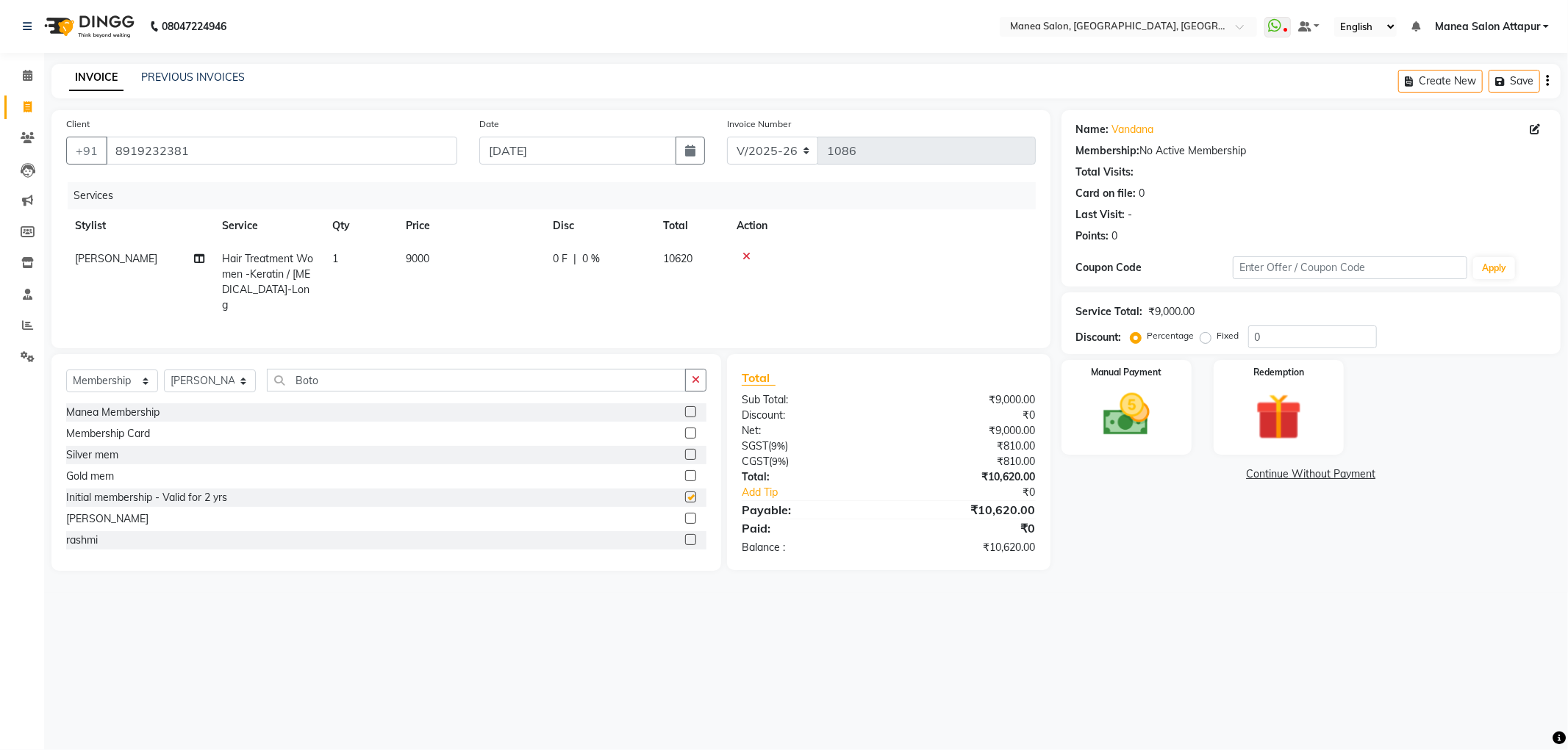
select select "select"
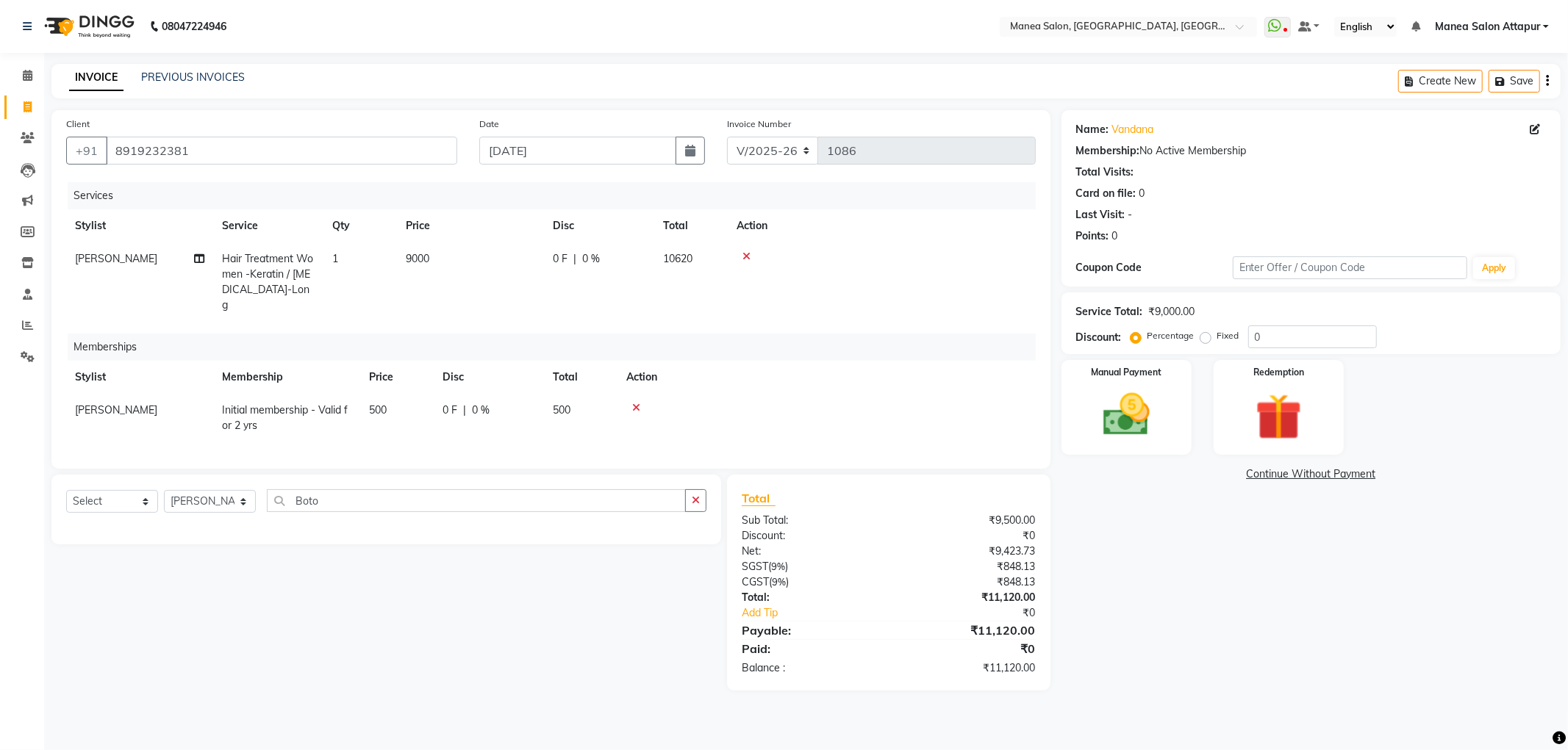
click at [562, 403] on span "500" at bounding box center [561, 410] width 18 height 14
select select "52939"
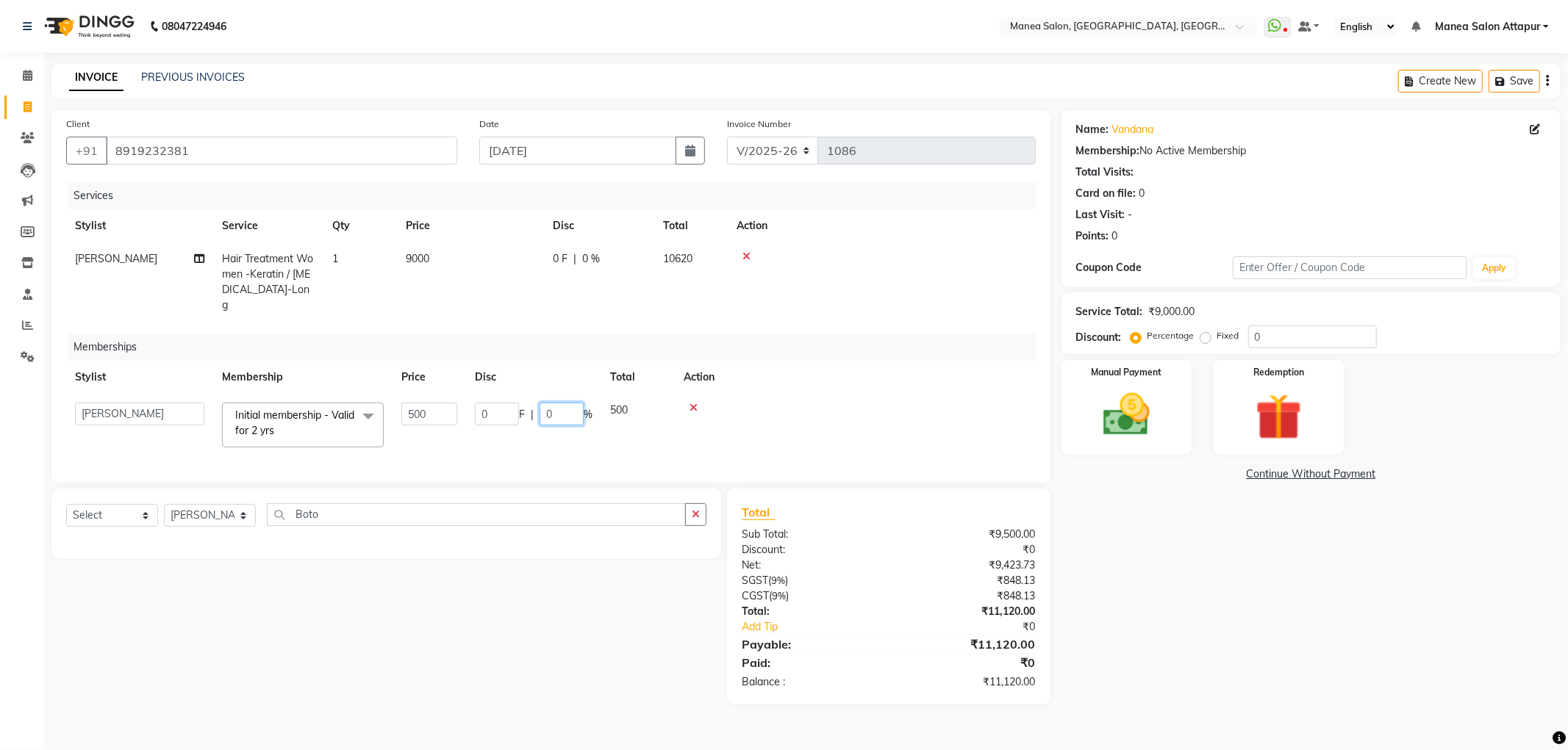
click at [557, 402] on input "0" at bounding box center [561, 413] width 44 height 23
type input "0500"
click at [619, 624] on div "Select Service Product Package Voucher Prepaid Gift Card Select Stylist Aryan A…" at bounding box center [381, 596] width 681 height 216
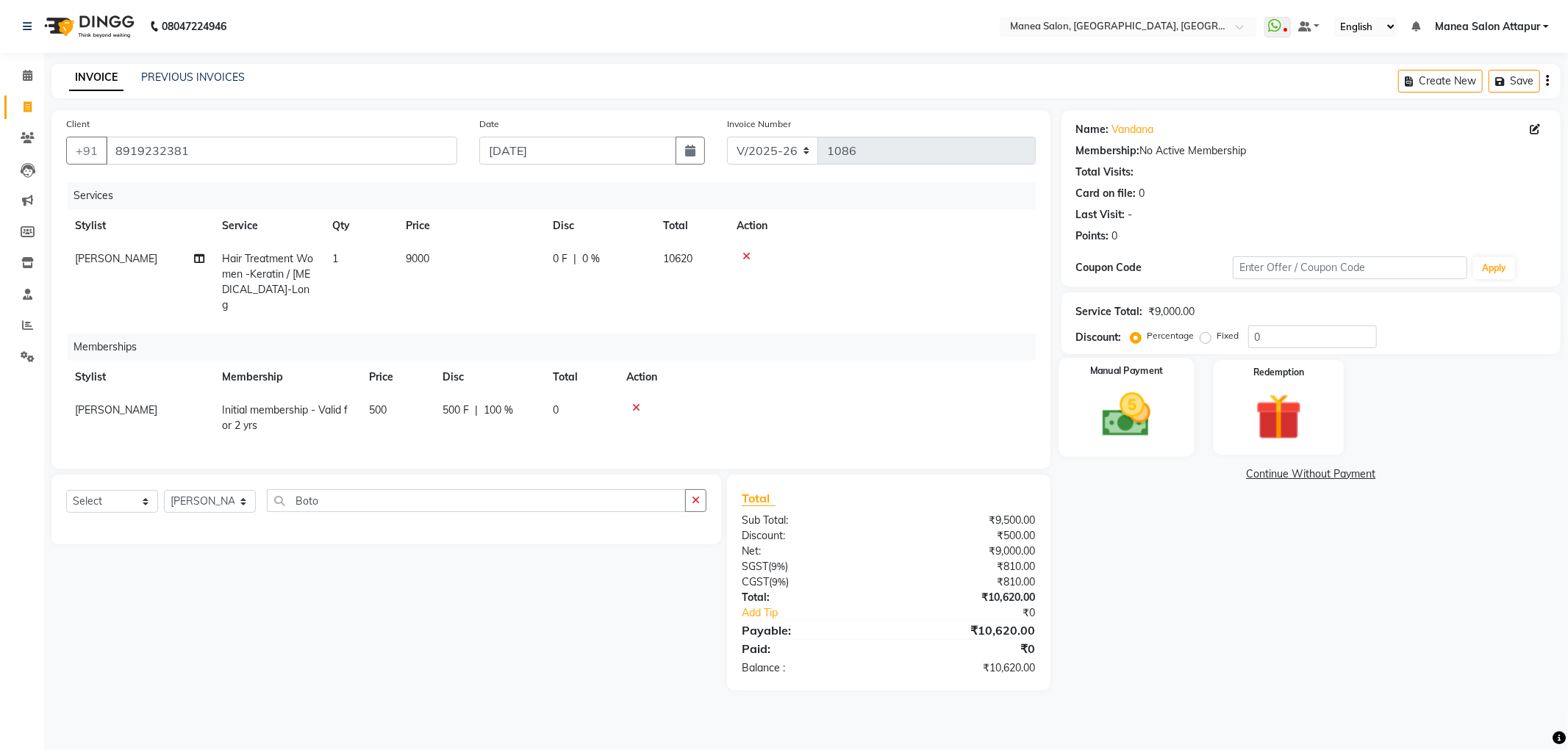
click at [1093, 421] on img at bounding box center [1126, 415] width 79 height 56
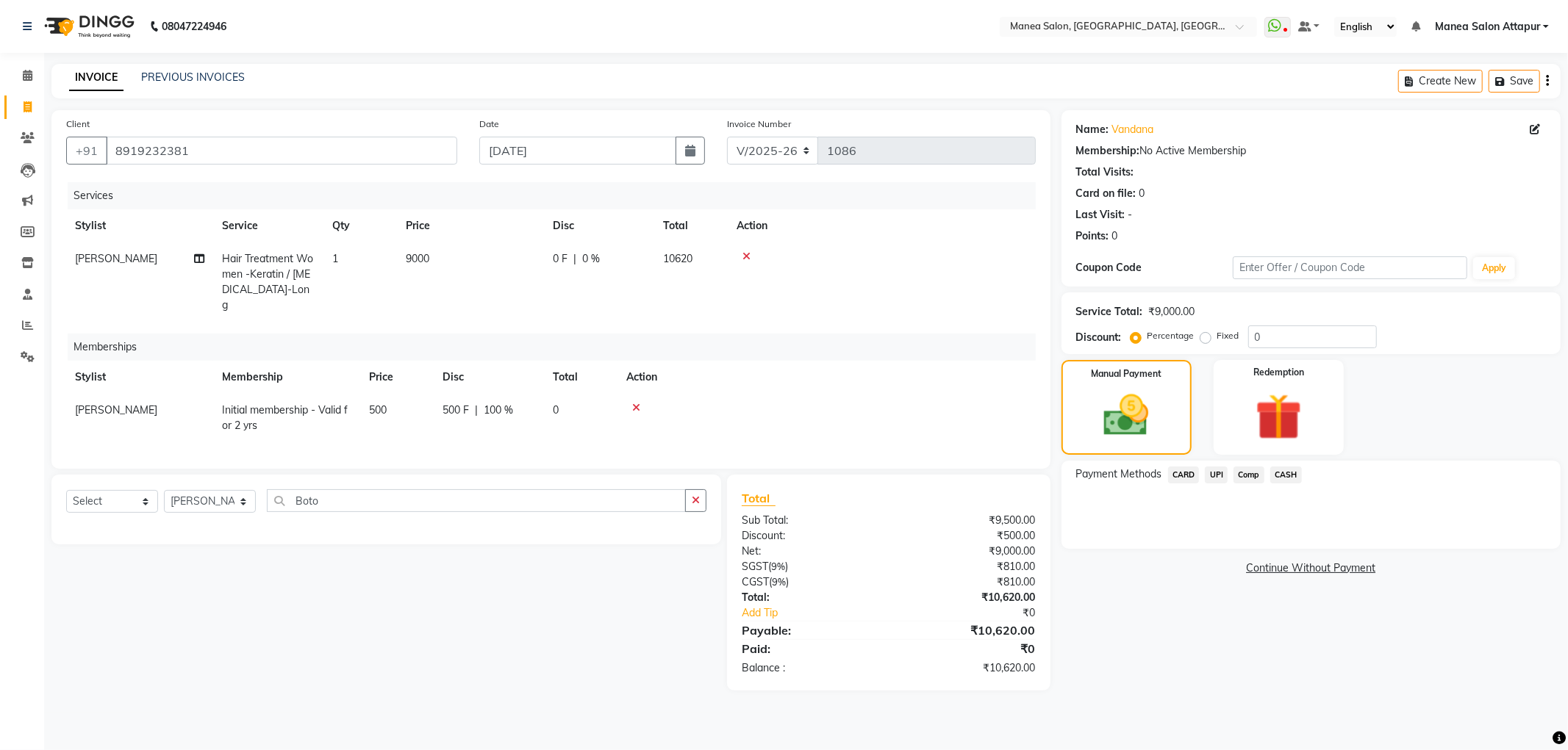
click at [1221, 475] on span "UPI" at bounding box center [1216, 475] width 23 height 17
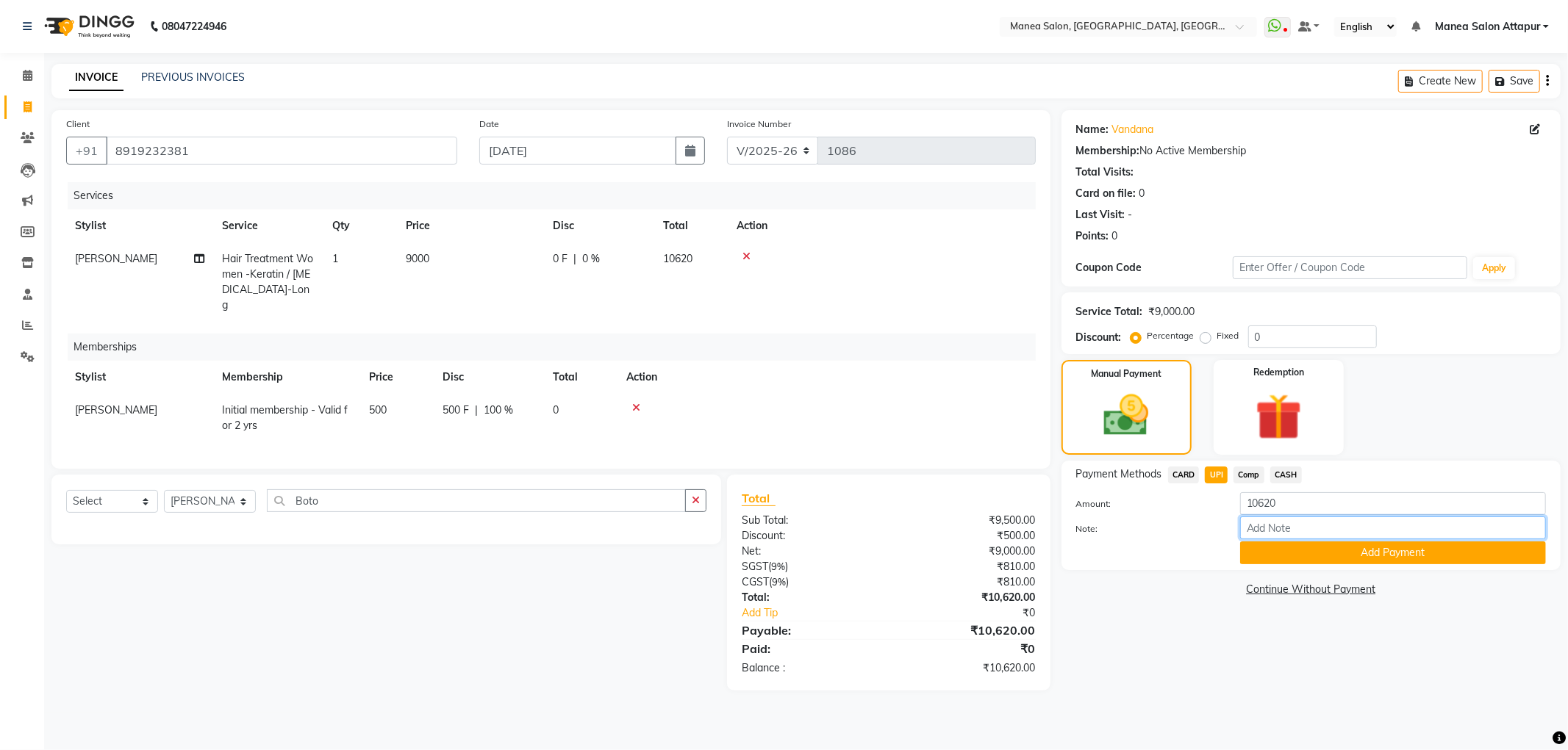
click at [1284, 529] on input "Note:" at bounding box center [1392, 528] width 306 height 23
type input "Salon Account"
click at [1375, 557] on button "Add Payment" at bounding box center [1392, 552] width 306 height 23
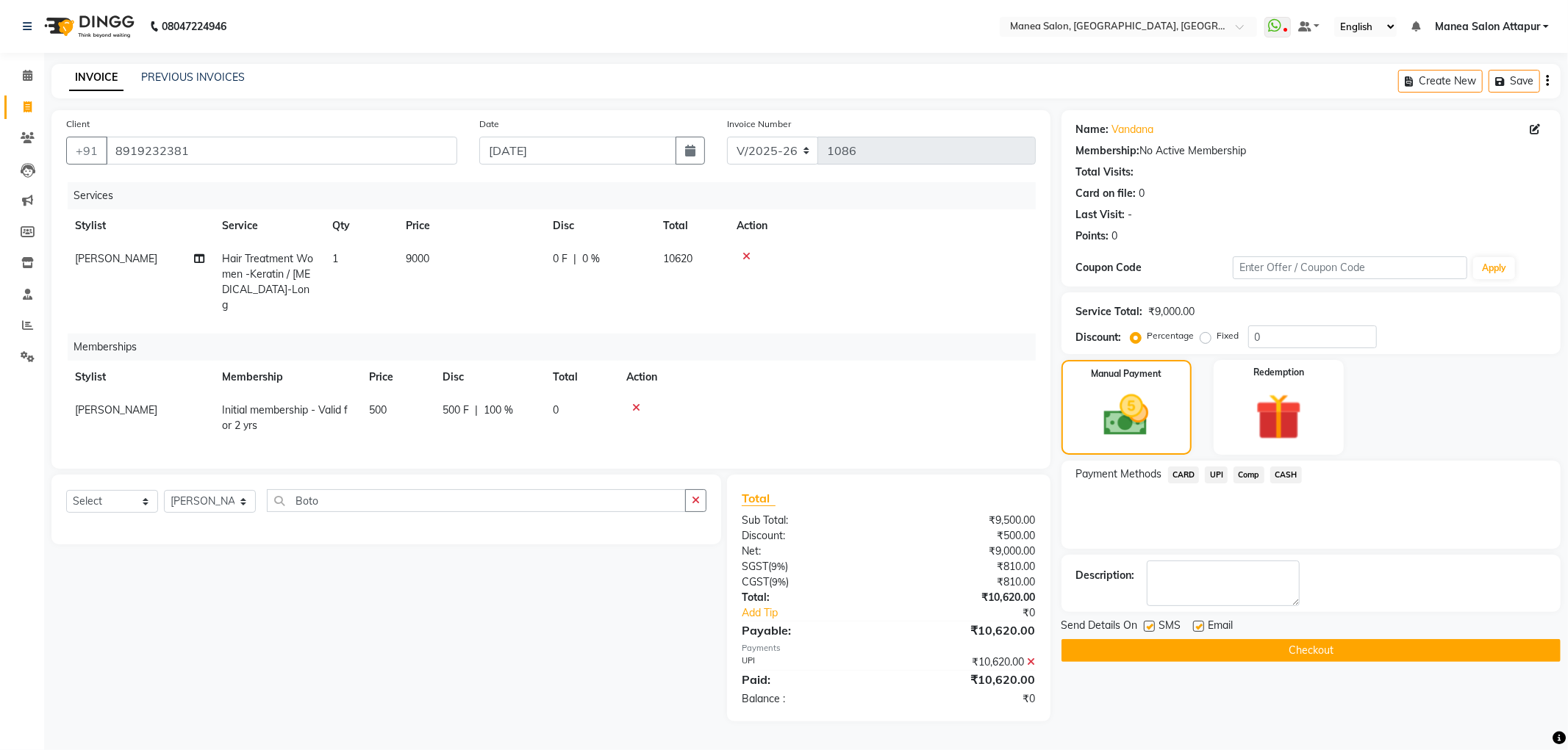
click at [1361, 650] on button "Checkout" at bounding box center [1311, 650] width 499 height 23
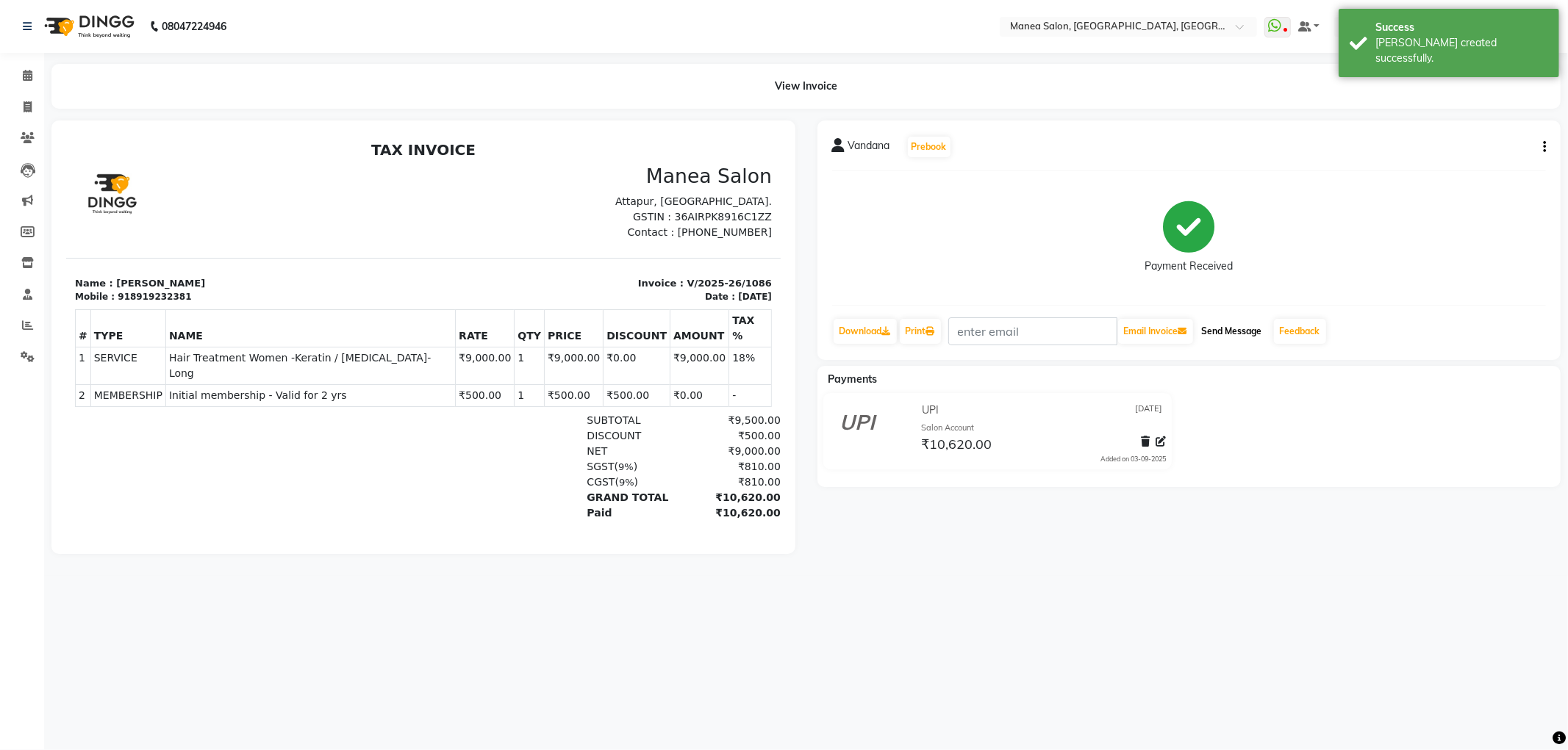
click at [1239, 327] on button "Send Message" at bounding box center [1232, 331] width 72 height 25
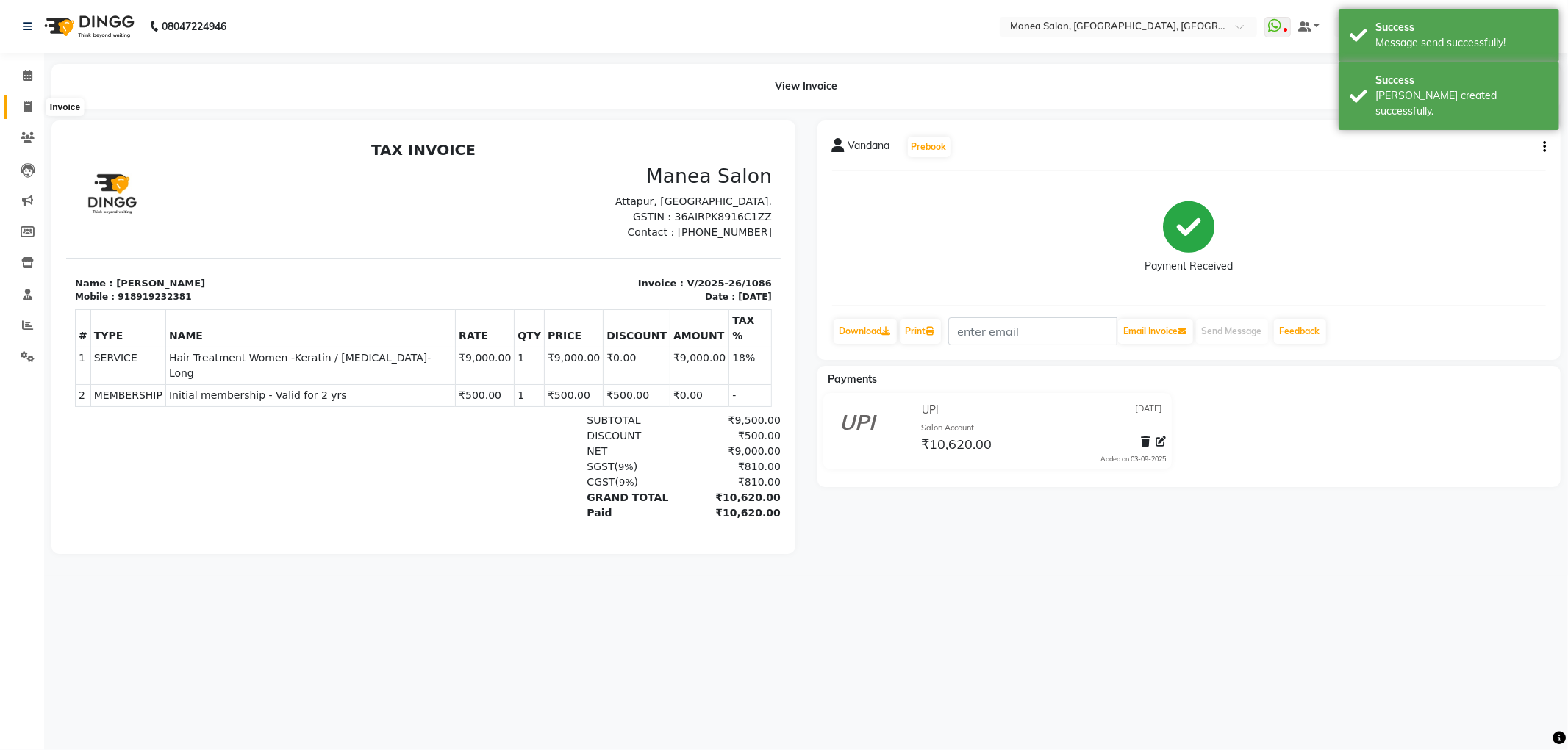
click at [26, 100] on span at bounding box center [27, 108] width 25 height 17
select select "6587"
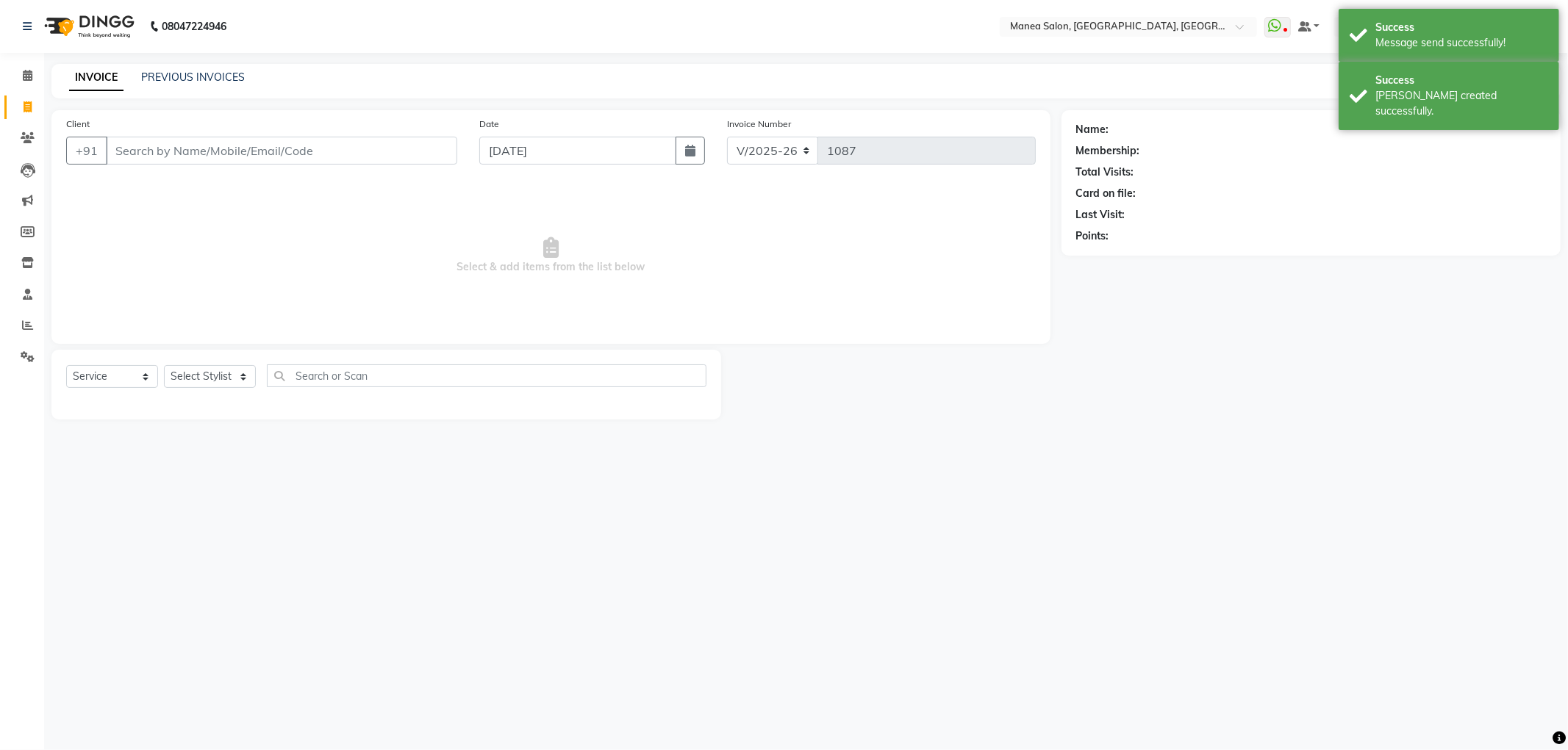
select select "membership"
